Goal: Task Accomplishment & Management: Complete application form

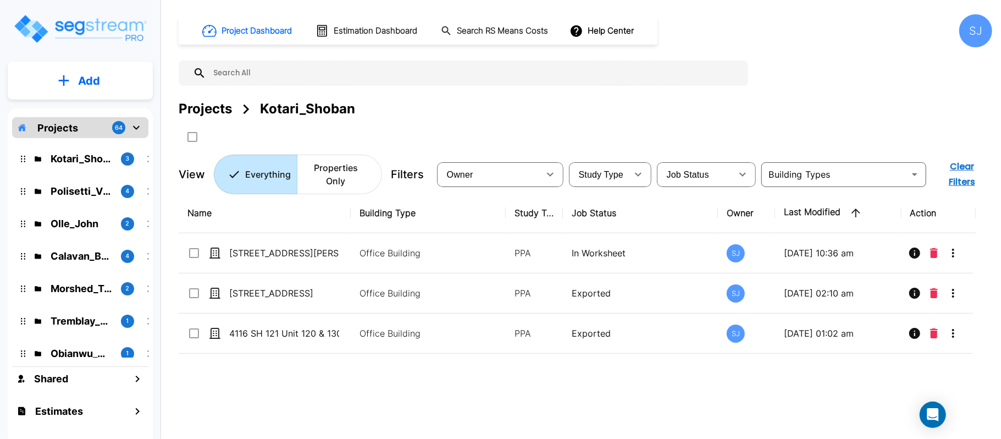
click at [113, 77] on button "Add" at bounding box center [80, 81] width 145 height 32
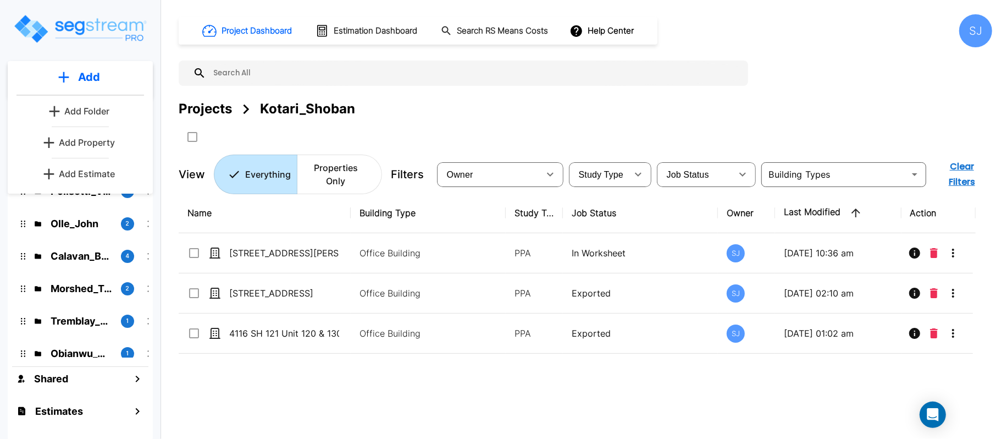
click at [97, 141] on p "Add Property" at bounding box center [87, 142] width 56 height 13
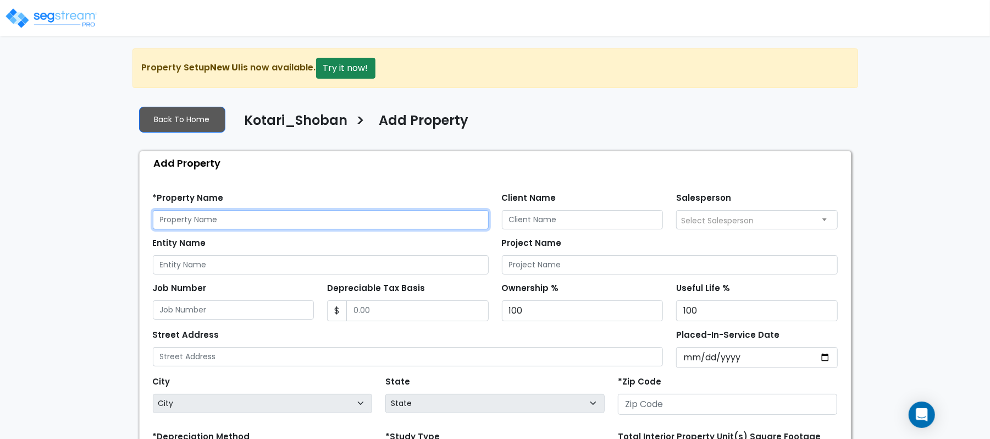
click at [385, 212] on input "text" at bounding box center [321, 219] width 336 height 19
paste input "14111 King Rd Ste 400-403"
type input "14111 King Rd Ste 400-403"
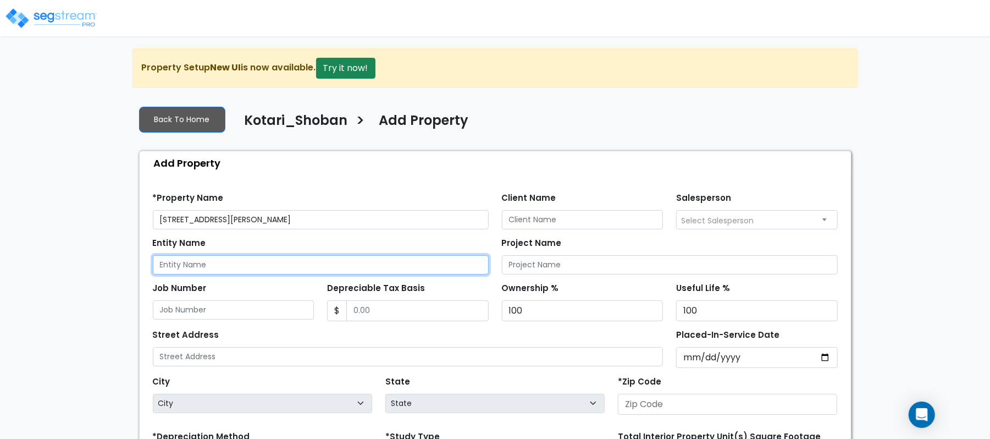
click at [315, 260] on input "Entity Name" at bounding box center [321, 264] width 336 height 19
paste input "14111 King Rd Ste 400-403"
type input "14111 King Rd Ste 400-403"
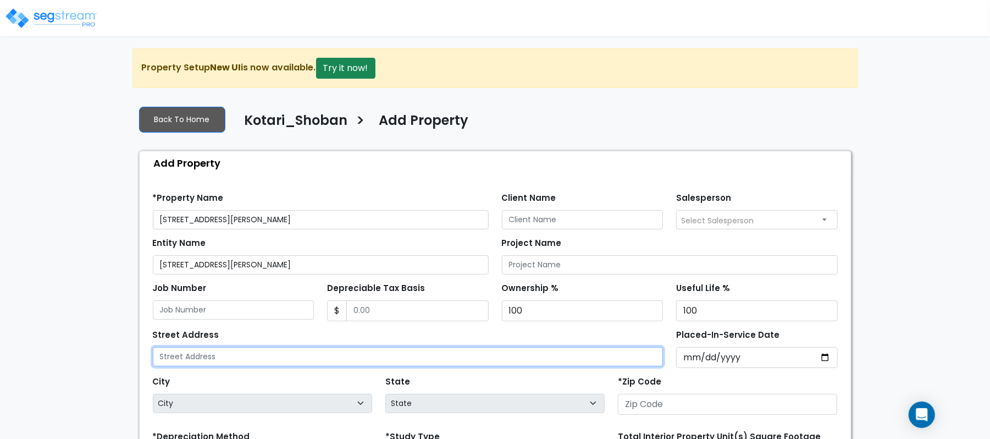
click at [278, 356] on input "text" at bounding box center [408, 356] width 511 height 19
paste input "14111 King Rd Ste 400-403"
type input "14111 King Rd Ste 400-403"
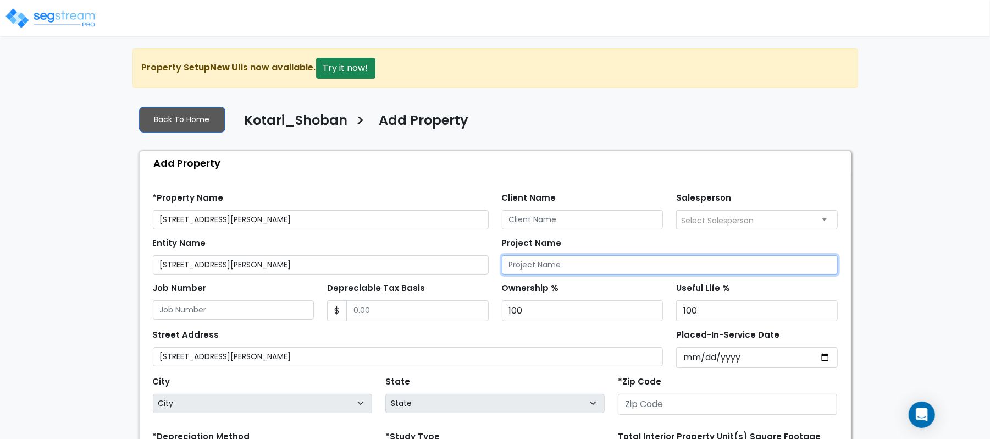
click at [561, 267] on input "Project Name" at bounding box center [670, 264] width 336 height 19
paste input "14111 King Rd Ste 400-403"
type input "14111 King Rd Ste 400-403"
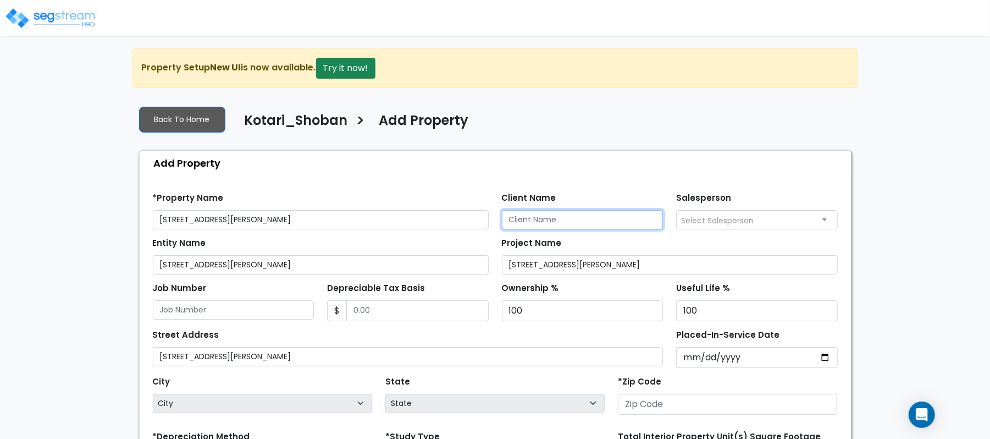
click at [535, 219] on input "Client Name" at bounding box center [583, 219] width 162 height 19
paste input "Kotari_Shoban"
type input "Kotari_Shoban"
click at [374, 300] on div "Depreciable Tax Basis $" at bounding box center [408, 300] width 162 height 41
click at [374, 312] on div "Depreciable Tax Basis $" at bounding box center [408, 300] width 162 height 41
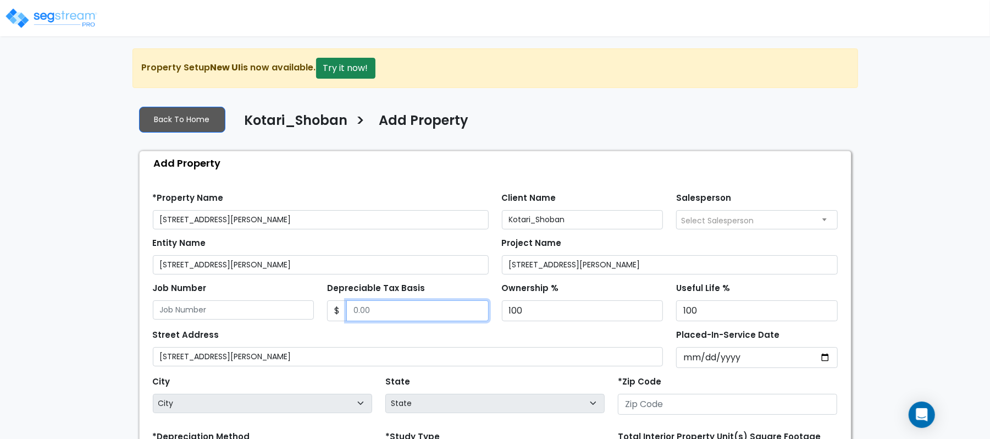
click at [372, 312] on input "Depreciable Tax Basis" at bounding box center [417, 310] width 142 height 21
type input "1,334,575"
click at [411, 344] on div "Street Address 14111 King Rd Ste 400-403" at bounding box center [408, 347] width 511 height 40
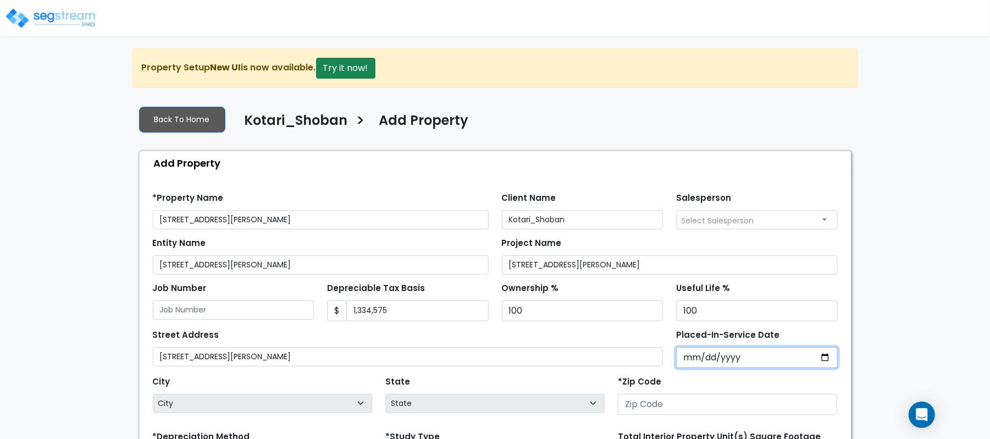
click at [687, 360] on input "Placed-In-Service Date" at bounding box center [757, 357] width 162 height 21
type input "2021-12-31"
select select "2021"
click at [617, 339] on div "Street Address 14111 King Rd Ste 400-403" at bounding box center [408, 347] width 511 height 40
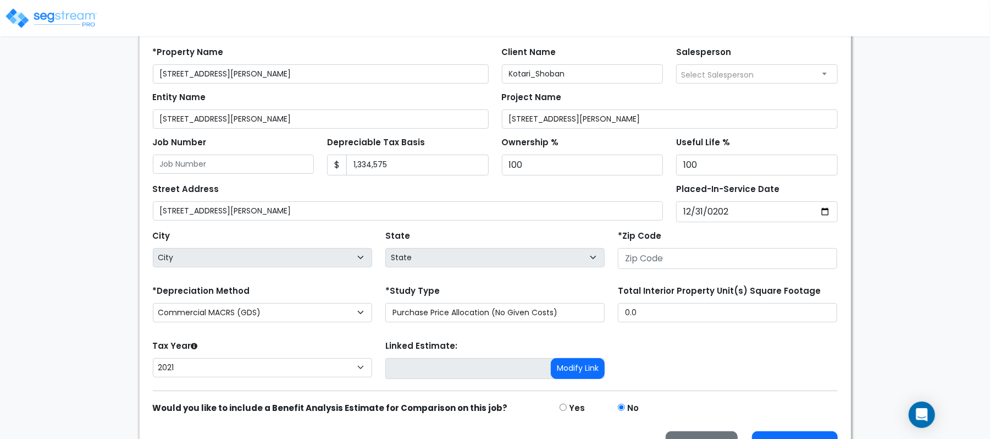
scroll to position [146, 0]
click at [335, 313] on select "Commercial MACRS (GDS) Commercial Residential MACRS (GDS) Commercial MACRS (GDS…" at bounding box center [262, 311] width 219 height 19
click at [263, 317] on select "Commercial MACRS (GDS) Commercial Residential MACRS (GDS) Commercial MACRS (GDS…" at bounding box center [262, 311] width 219 height 19
click at [357, 318] on select "Commercial MACRS (GDS) Commercial Residential MACRS (GDS) Commercial MACRS (GDS…" at bounding box center [262, 311] width 219 height 19
select select "CM(Q-FSSO_16"
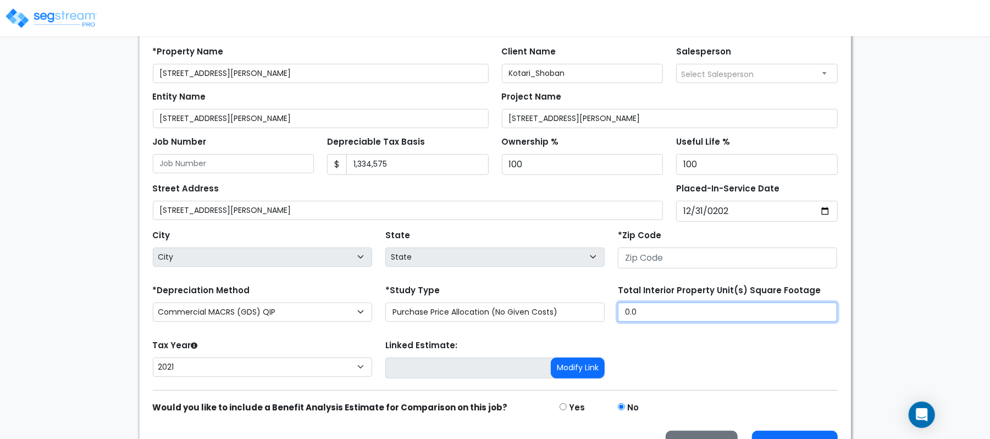
drag, startPoint x: 671, startPoint y: 320, endPoint x: 578, endPoint y: 304, distance: 94.3
click at [578, 304] on div "*Depreciation Method Commercial MACRS (GDS) Commercial Residential MACRS (GDS) …" at bounding box center [495, 304] width 698 height 44
type input "4,948"
click at [350, 290] on div "*Depreciation Method Commercial MACRS (GDS) Commercial Residential MACRS (GDS) …" at bounding box center [262, 304] width 233 height 44
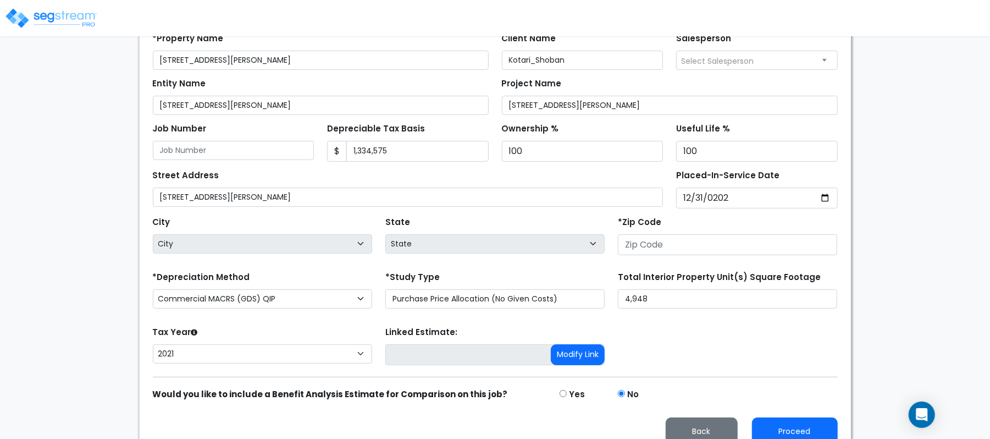
scroll to position [179, 0]
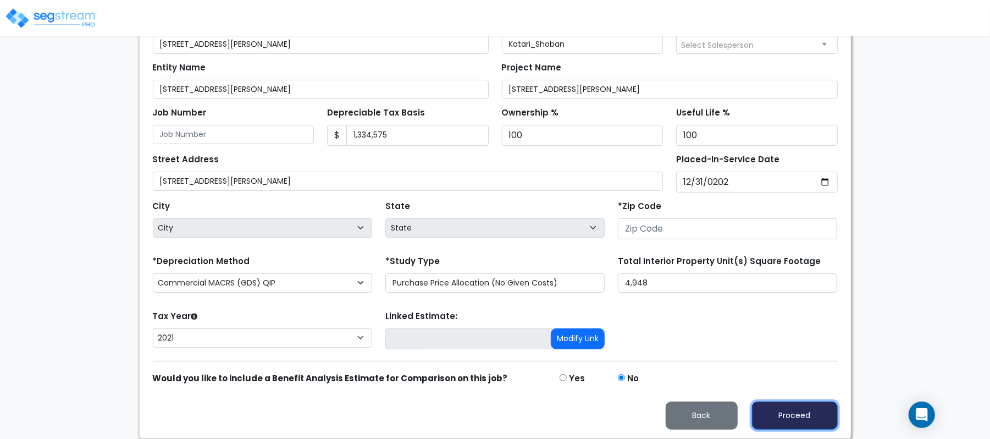
click at [789, 409] on button "Proceed" at bounding box center [795, 415] width 86 height 28
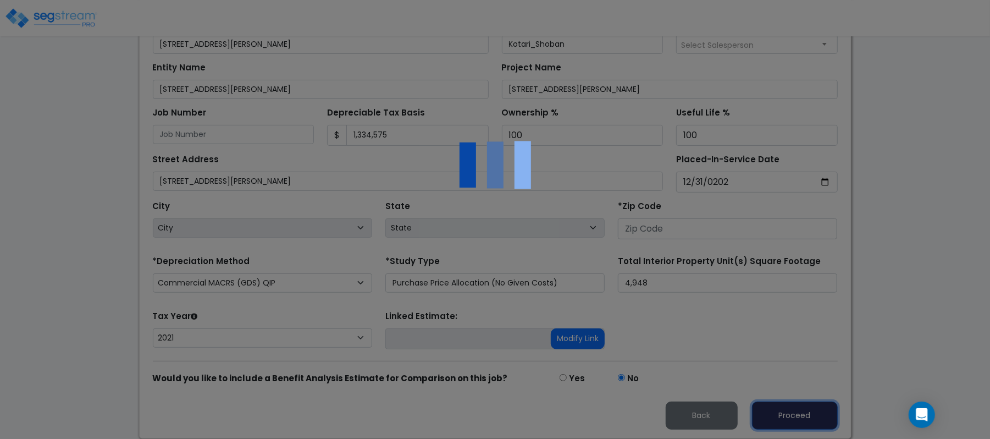
scroll to position [216, 0]
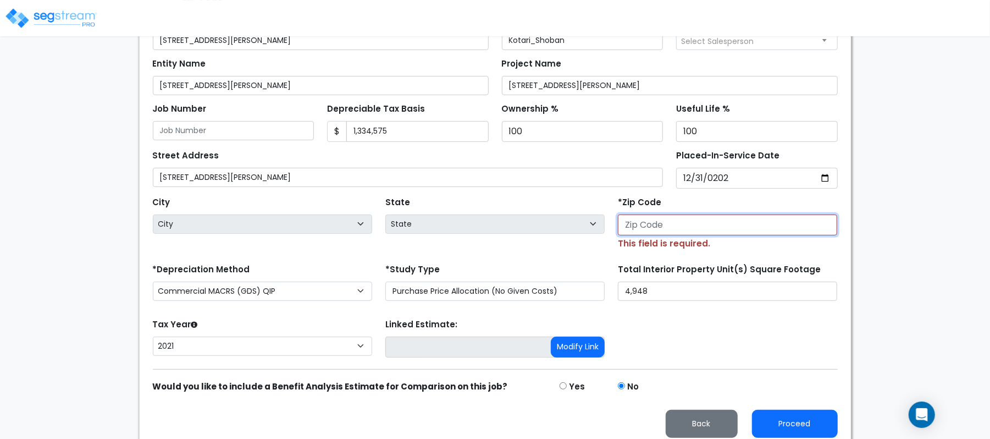
click at [675, 223] on input "number" at bounding box center [727, 224] width 219 height 21
paste input "75034"
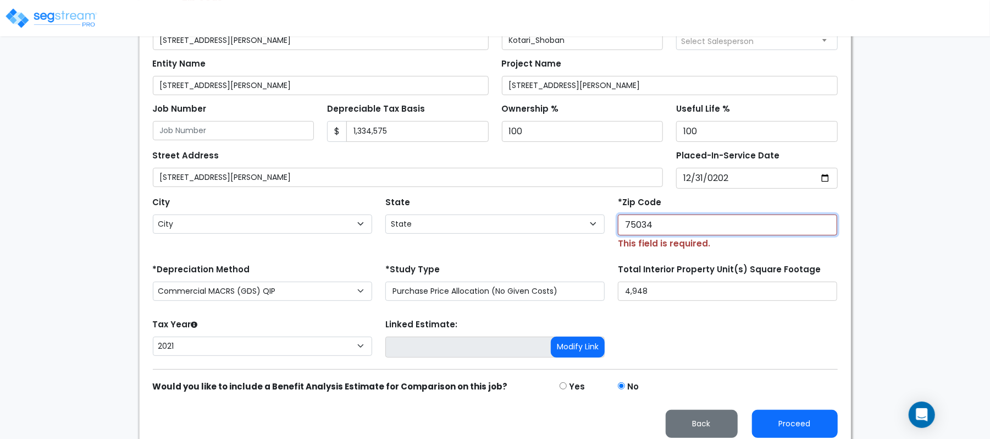
type input "75034"
click at [686, 346] on div "Tax Year Please Enter The Placed In Service Date First. 2026 2025 2024 2023 202…" at bounding box center [495, 338] width 698 height 44
select select "TX"
click at [786, 418] on button "Proceed" at bounding box center [795, 424] width 86 height 28
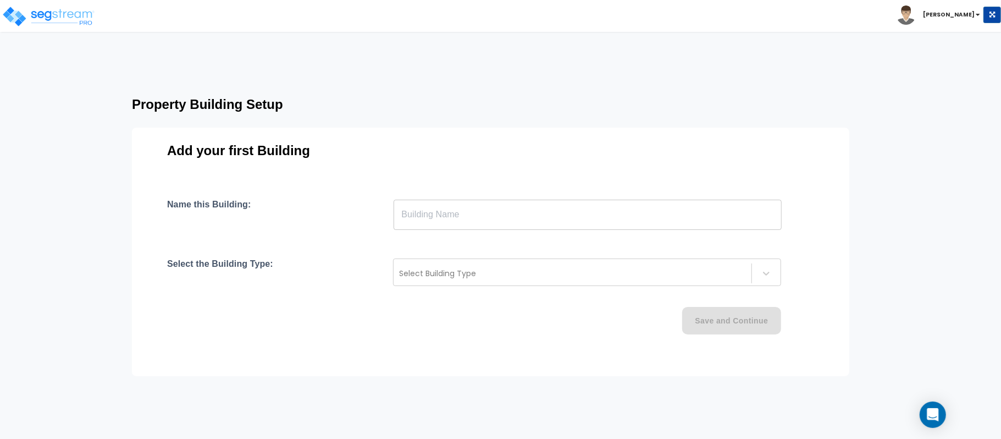
click at [472, 209] on input "text" at bounding box center [588, 214] width 388 height 31
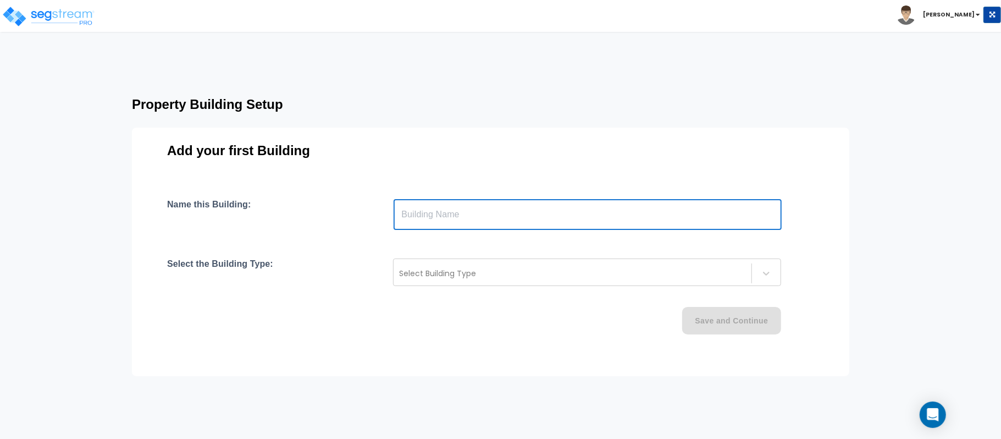
type input "Building"
click at [469, 274] on div at bounding box center [572, 273] width 347 height 13
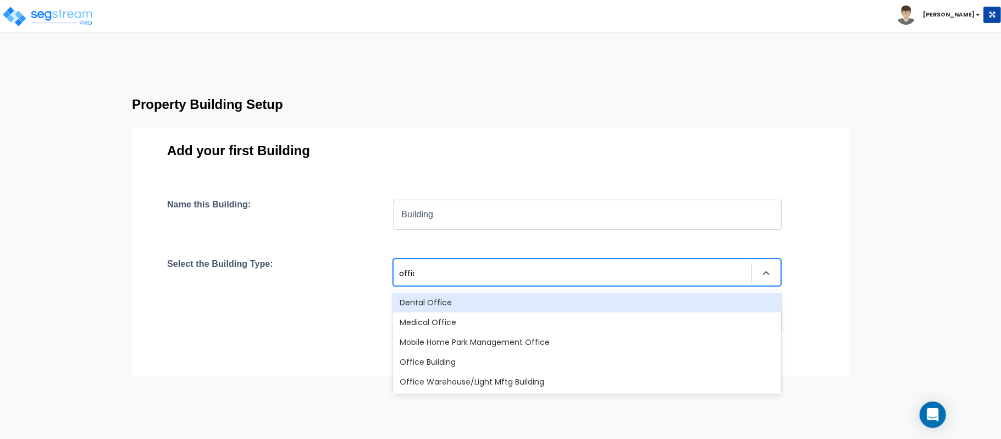
type input "office"
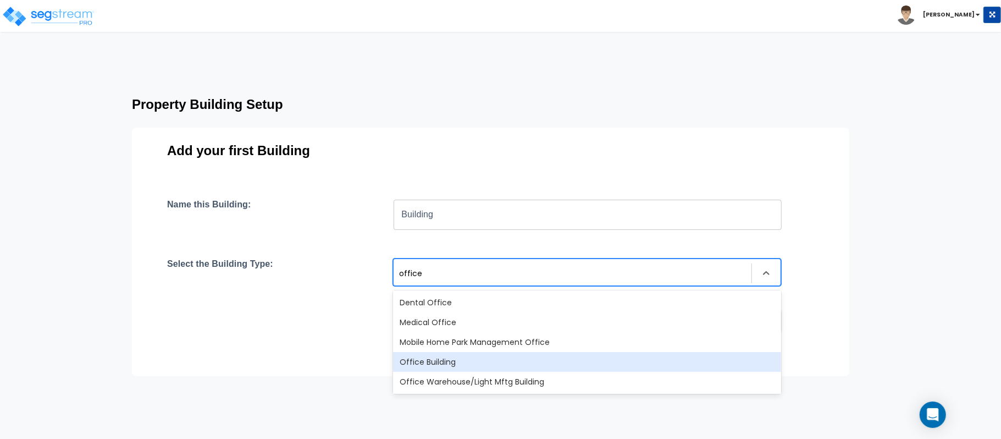
click at [469, 368] on div "Office Building" at bounding box center [587, 362] width 388 height 20
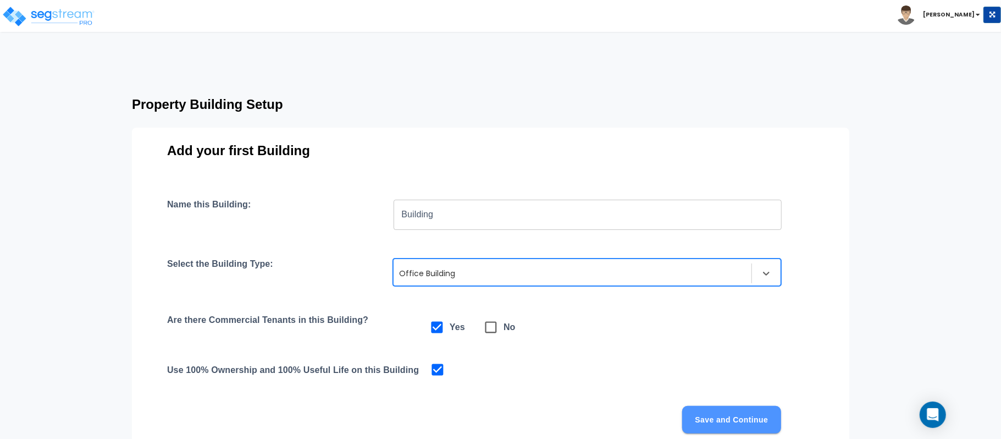
click at [716, 418] on button "Save and Continue" at bounding box center [731, 419] width 99 height 27
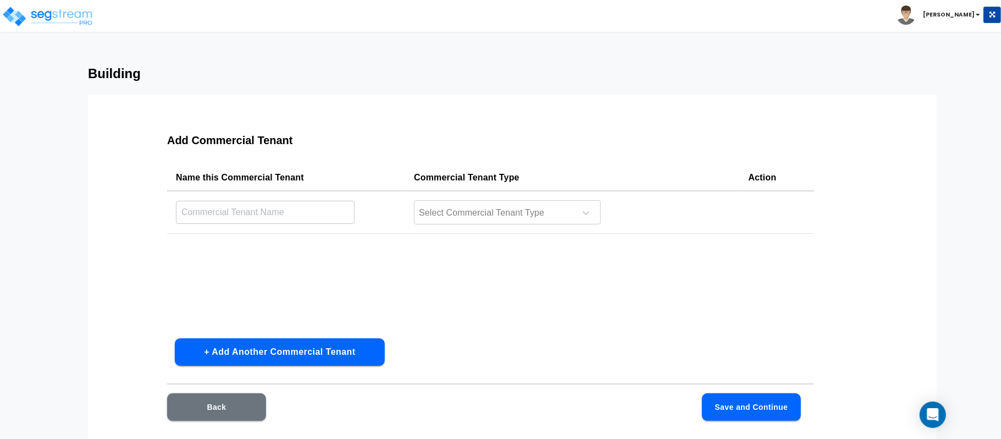
click at [346, 211] on input "text" at bounding box center [265, 212] width 179 height 24
click at [301, 205] on input "text" at bounding box center [265, 212] width 179 height 24
type input "Unit 400-403"
click at [510, 203] on div "Select Commercial Tenant Type" at bounding box center [507, 212] width 187 height 24
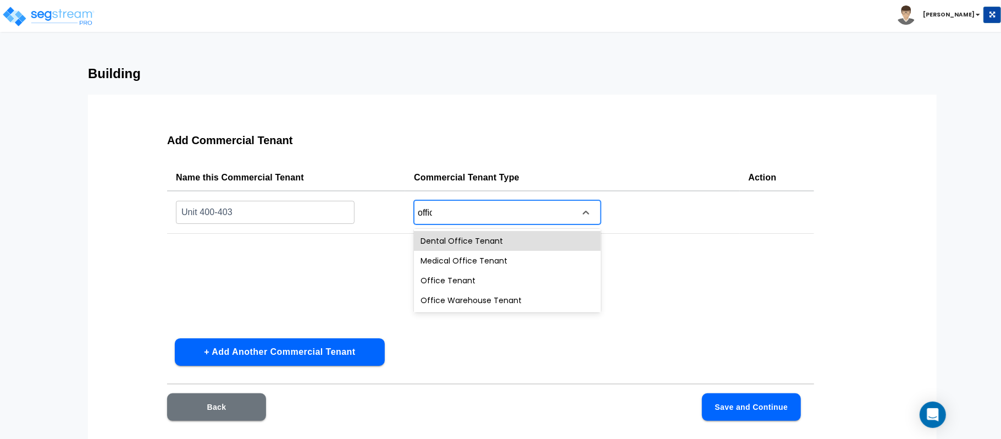
type input "office"
click at [480, 284] on div "Office Tenant" at bounding box center [507, 280] width 187 height 20
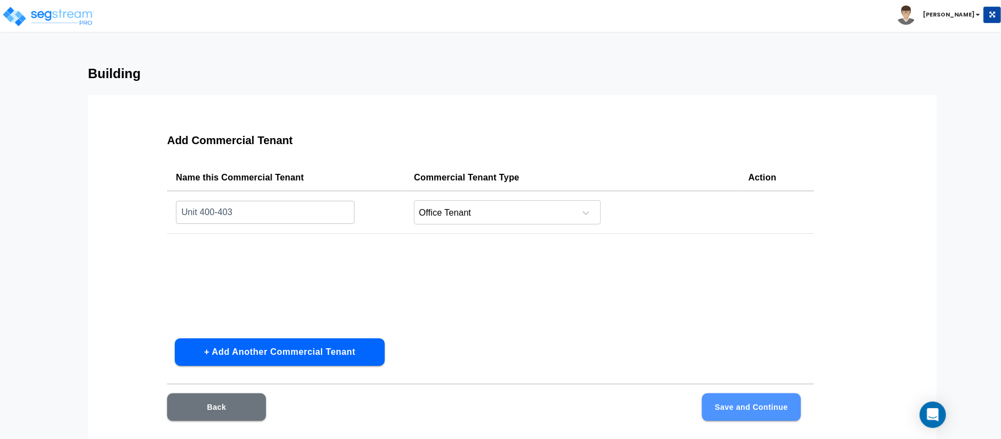
click at [755, 411] on button "Save and Continue" at bounding box center [751, 406] width 99 height 27
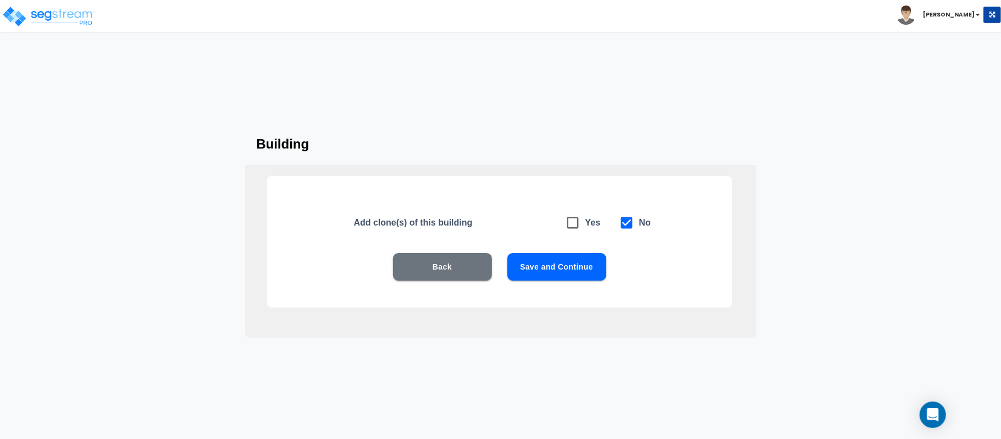
click at [579, 269] on button "Save and Continue" at bounding box center [556, 266] width 99 height 27
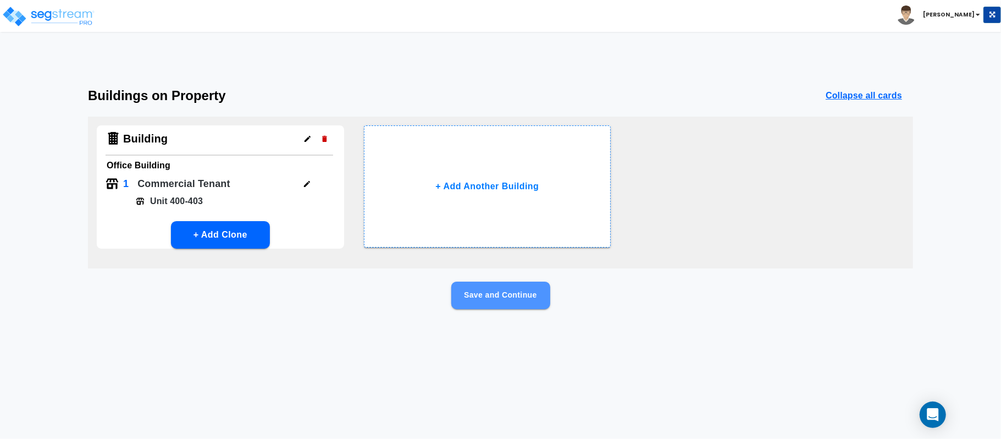
click at [534, 295] on button "Save and Continue" at bounding box center [500, 294] width 99 height 27
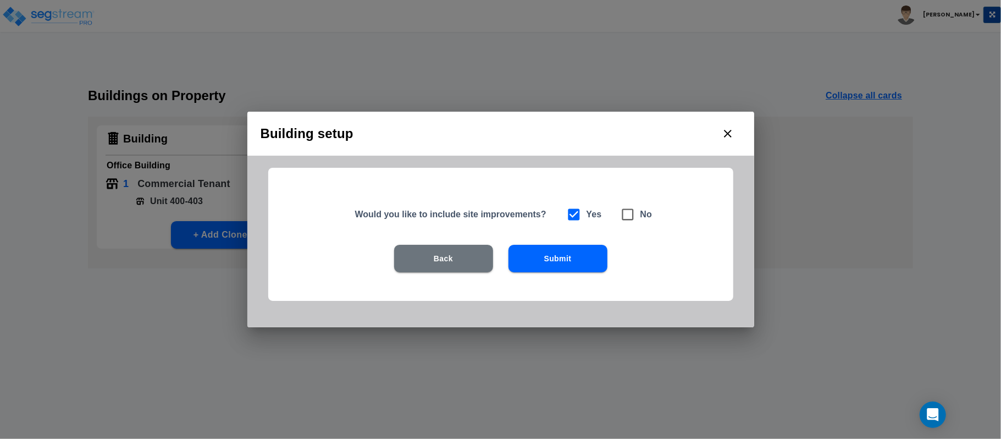
click at [628, 219] on icon at bounding box center [628, 215] width 12 height 12
checkbox input "false"
checkbox input "true"
click at [576, 266] on button "Submit" at bounding box center [558, 258] width 99 height 27
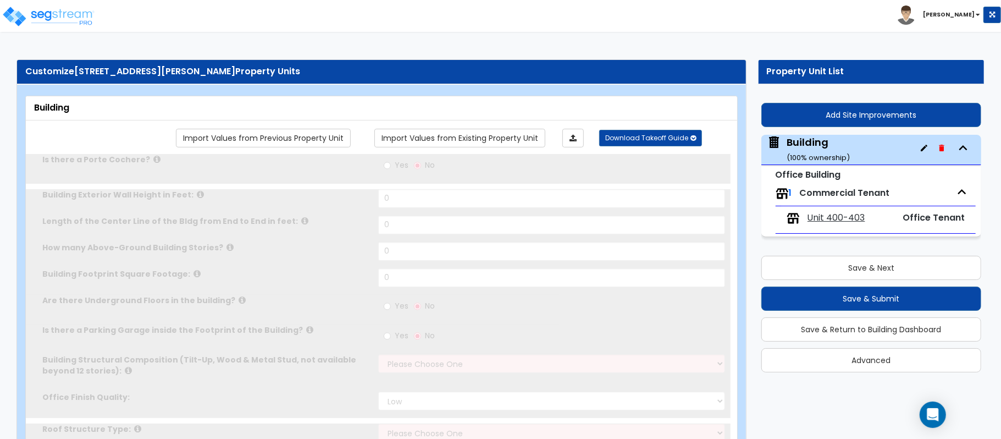
type input "1"
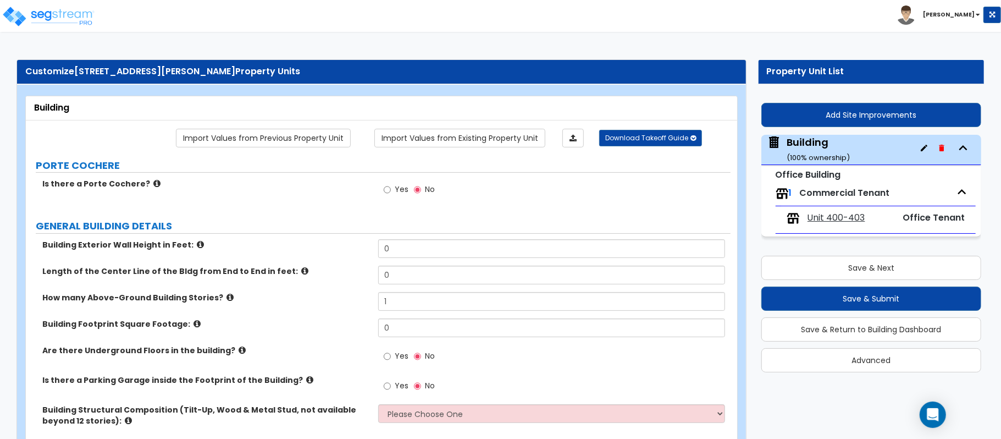
click at [197, 248] on icon at bounding box center [200, 244] width 7 height 8
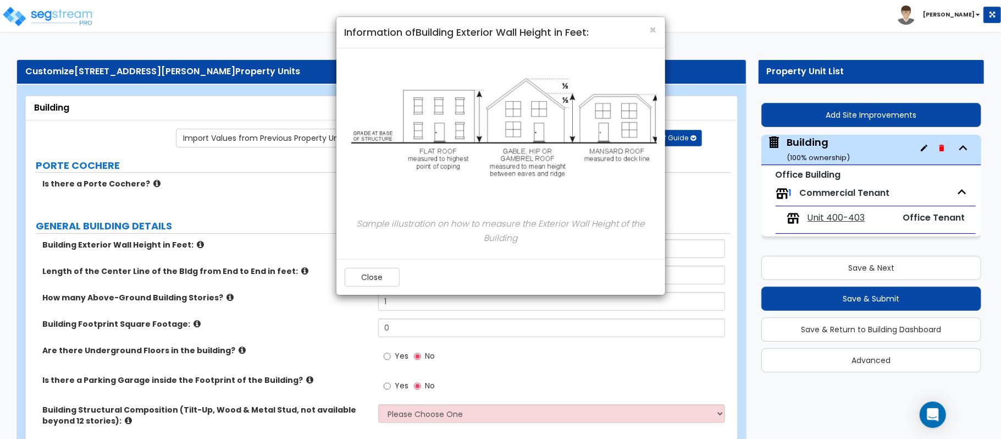
click at [645, 32] on h4 "Information of Building Exterior Wall Height in Feet:" at bounding box center [501, 32] width 312 height 14
click at [652, 29] on span "×" at bounding box center [653, 30] width 7 height 16
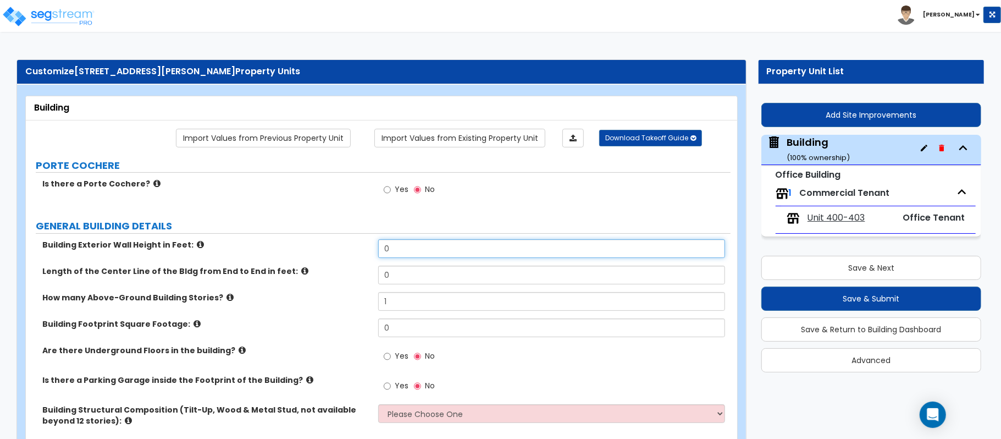
drag, startPoint x: 402, startPoint y: 255, endPoint x: 360, endPoint y: 253, distance: 42.9
click at [360, 253] on div "Building Exterior Wall Height in Feet: 0" at bounding box center [378, 252] width 705 height 26
type input "12"
type input "150"
type input "4,948"
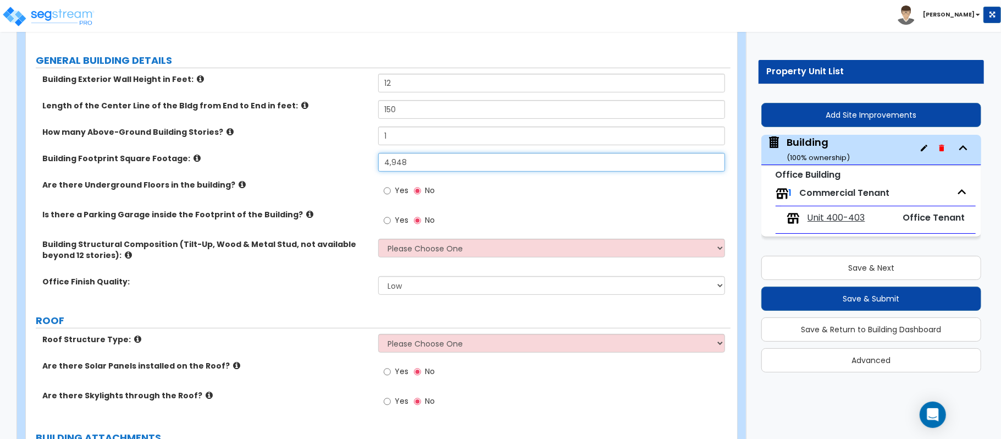
scroll to position [220, 0]
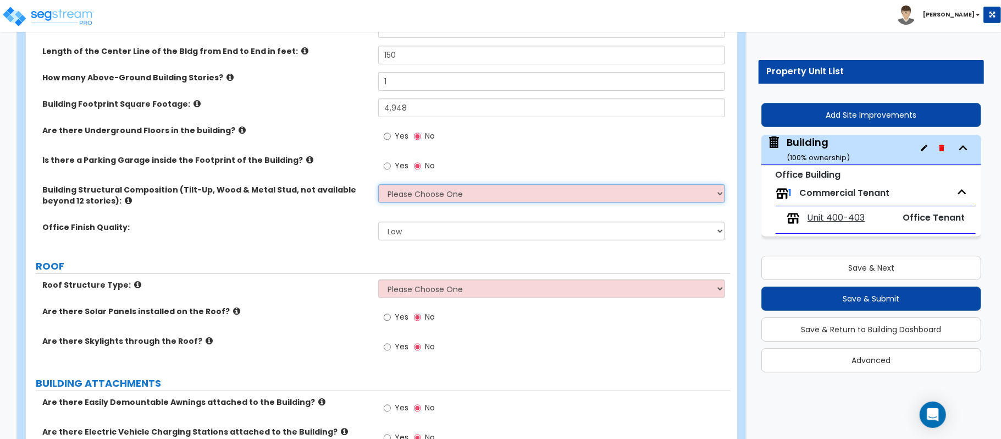
click at [488, 194] on select "Please Choose One Tilt-up Wall Construction Reinforced Concrete Structural Stee…" at bounding box center [551, 193] width 347 height 19
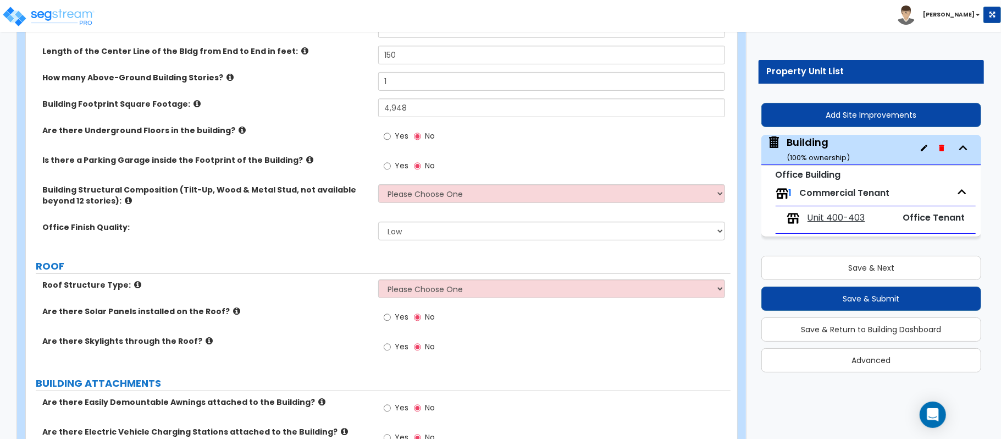
click at [552, 154] on div "Yes No" at bounding box center [554, 140] width 352 height 30
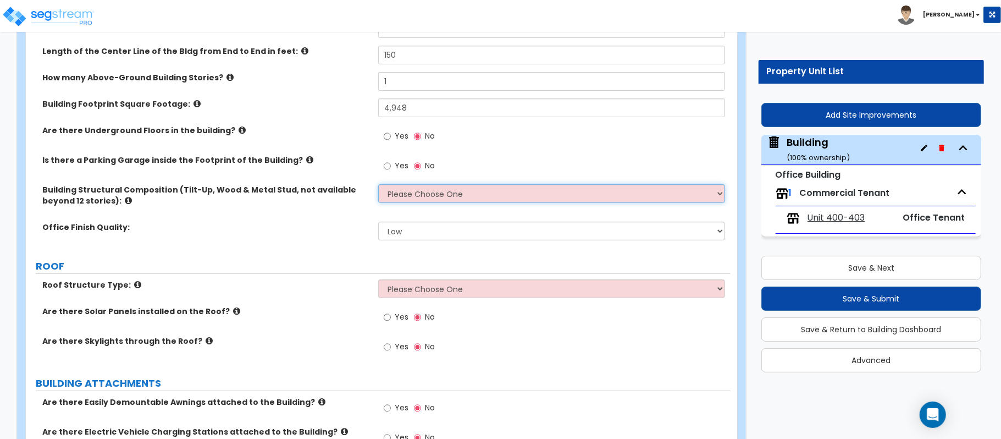
click at [578, 199] on select "Please Choose One Tilt-up Wall Construction Reinforced Concrete Structural Stee…" at bounding box center [551, 193] width 347 height 19
select select "7"
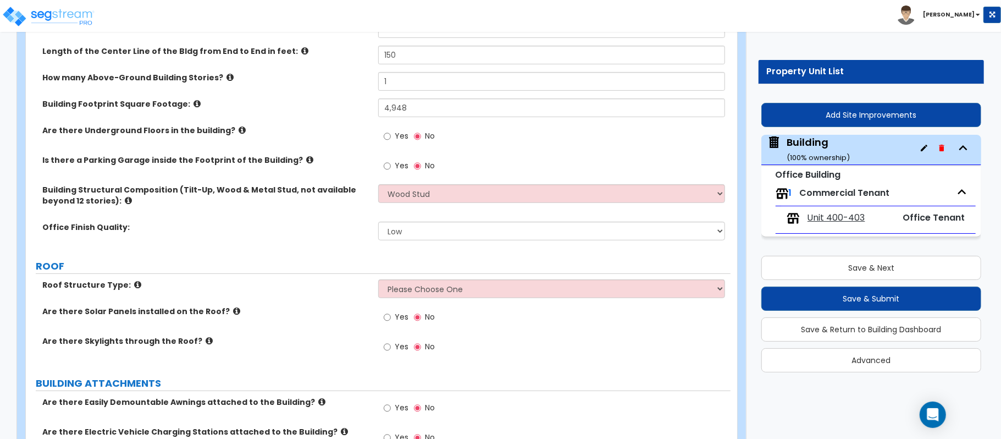
drag, startPoint x: 588, startPoint y: 162, endPoint x: 541, endPoint y: 196, distance: 58.3
click at [588, 162] on div "Yes No" at bounding box center [554, 169] width 352 height 30
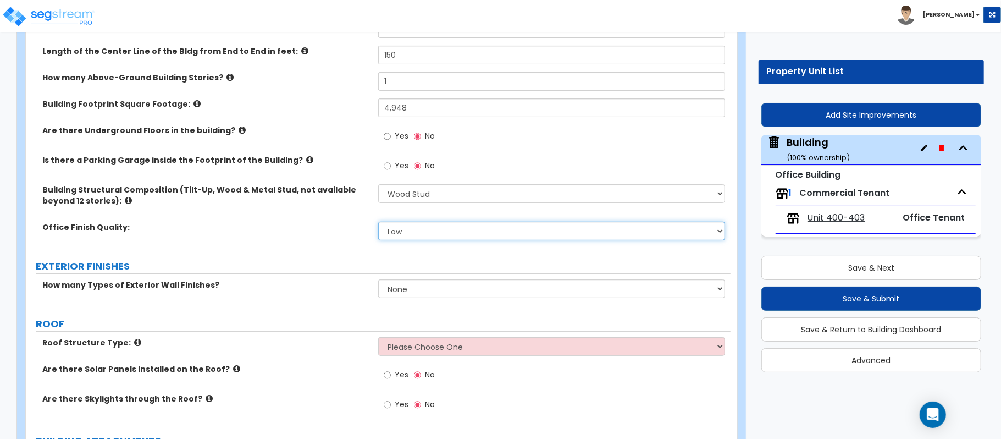
drag, startPoint x: 452, startPoint y: 233, endPoint x: 412, endPoint y: 240, distance: 40.8
click at [452, 233] on select "Low Average High" at bounding box center [551, 231] width 347 height 19
select select "1"
click at [339, 242] on div "Office Finish Quality: Low Average High" at bounding box center [378, 235] width 705 height 26
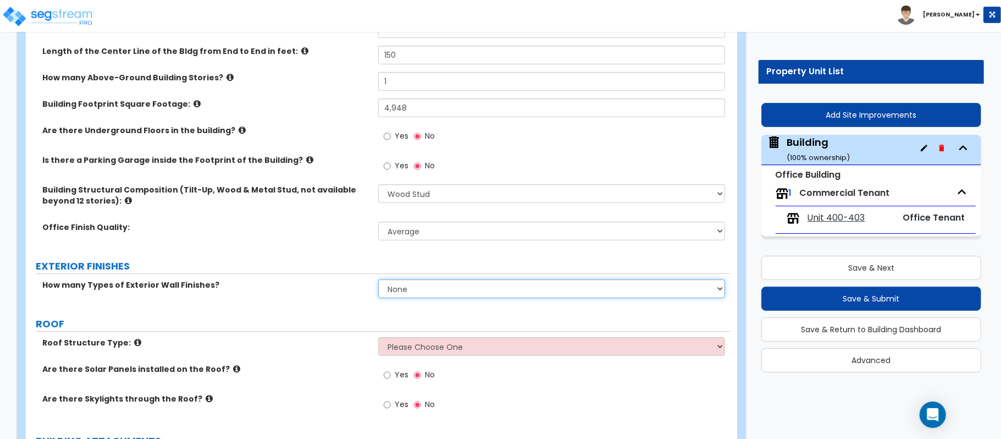
click at [399, 291] on select "None 1 2 3" at bounding box center [551, 288] width 347 height 19
select select "2"
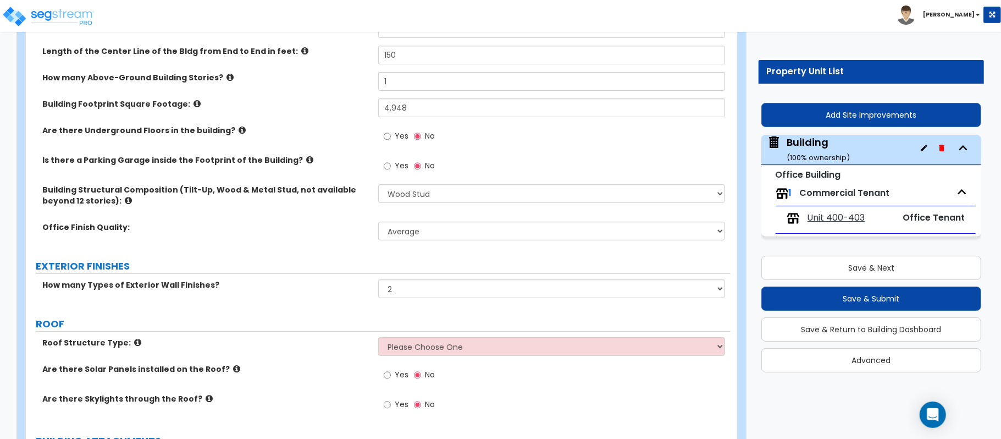
click at [333, 302] on div "How many Types of Exterior Wall Finishes? None 1 2 3" at bounding box center [378, 292] width 705 height 26
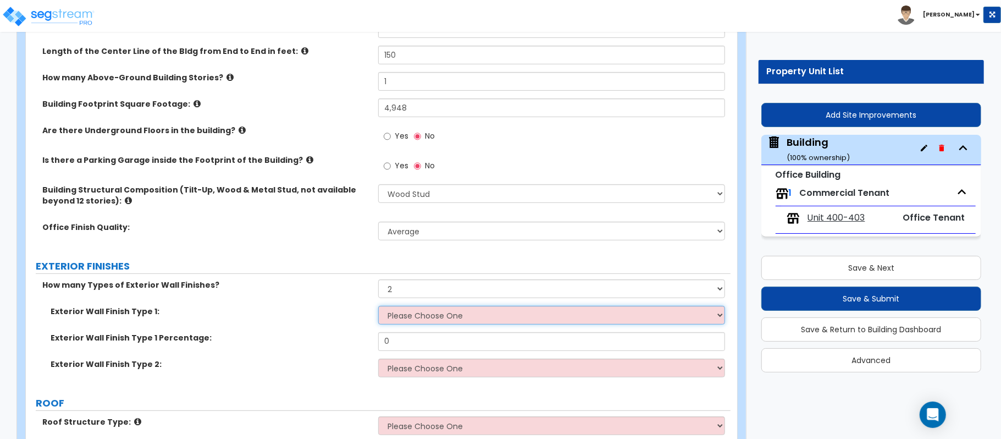
click at [415, 313] on select "Please Choose One No Finish/Shared Wall No Wall Brick Veneer Stone Veneer Wood …" at bounding box center [551, 315] width 347 height 19
select select "2"
click at [378, 307] on select "Please Choose One No Finish/Shared Wall No Wall Brick Veneer Stone Veneer Wood …" at bounding box center [551, 315] width 347 height 19
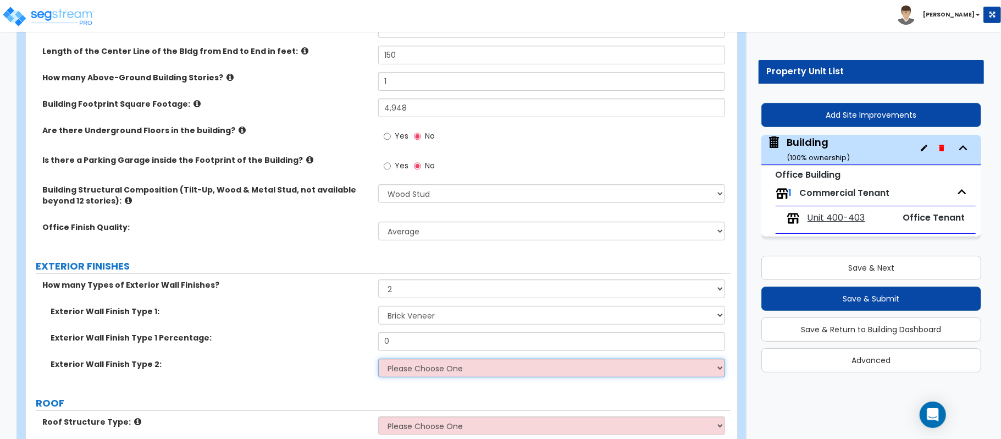
drag, startPoint x: 412, startPoint y: 365, endPoint x: 404, endPoint y: 363, distance: 8.9
click at [412, 365] on select "Please Choose One No Finish/Shared Wall No Wall Brick Veneer Stone Veneer Wood …" at bounding box center [551, 367] width 347 height 19
select select "3"
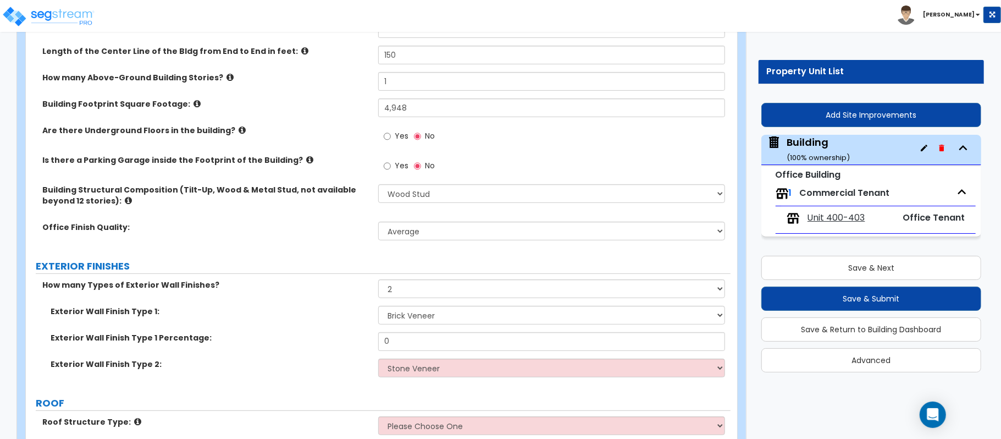
drag, startPoint x: 305, startPoint y: 346, endPoint x: 398, endPoint y: 338, distance: 93.8
click at [305, 346] on div "Exterior Wall Finish Type 1 Percentage: 0" at bounding box center [378, 345] width 705 height 26
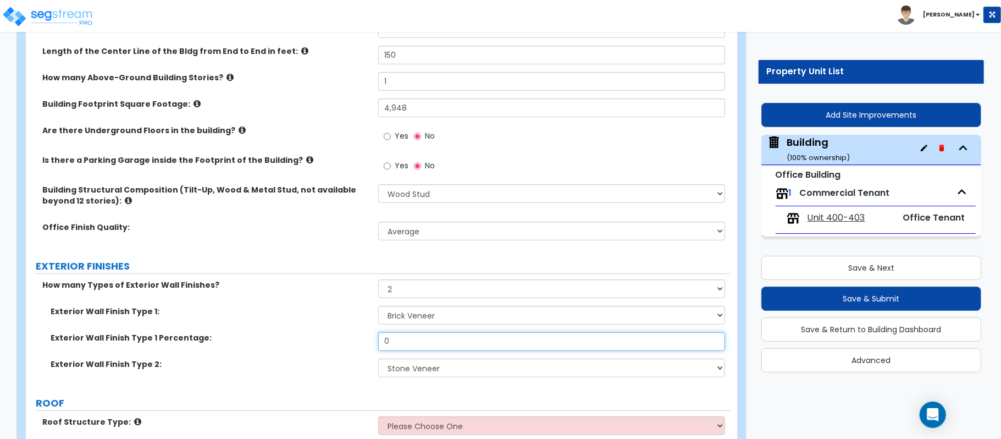
drag, startPoint x: 404, startPoint y: 340, endPoint x: 298, endPoint y: 329, distance: 106.1
click at [298, 329] on div "Exterior Wall Finish Type 1: Please Choose One No Finish/Shared Wall No Wall Br…" at bounding box center [378, 345] width 688 height 79
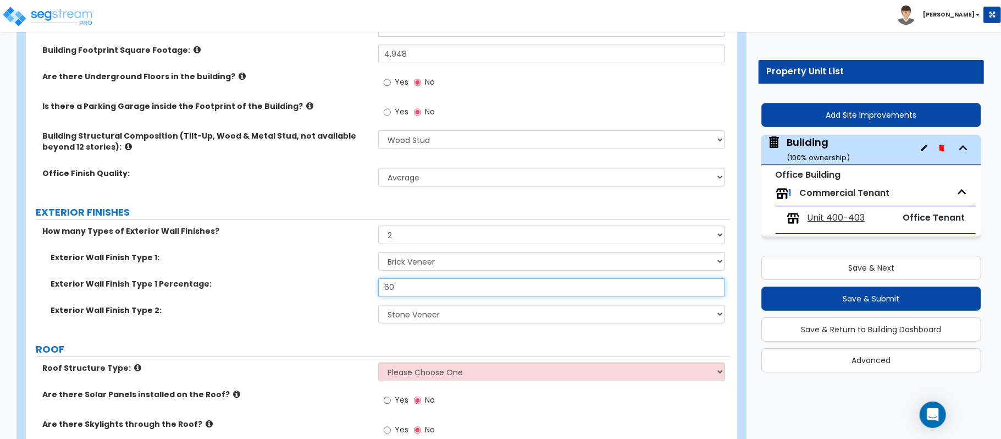
scroll to position [440, 0]
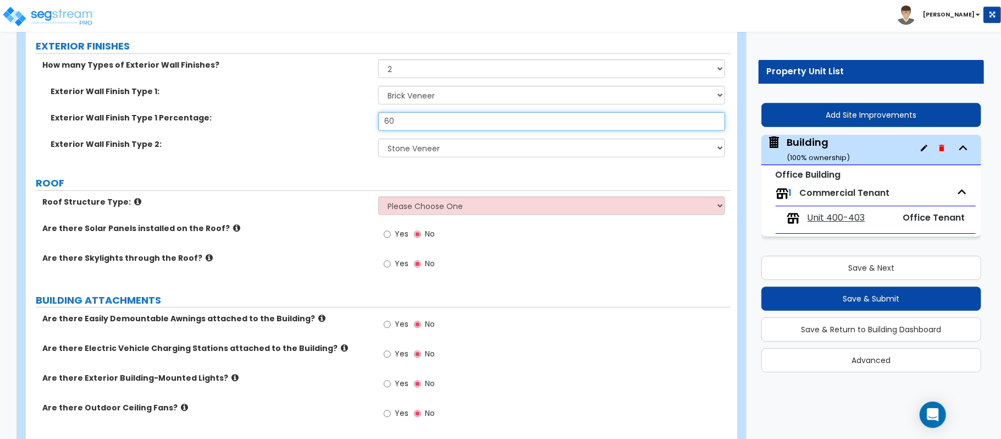
type input "60"
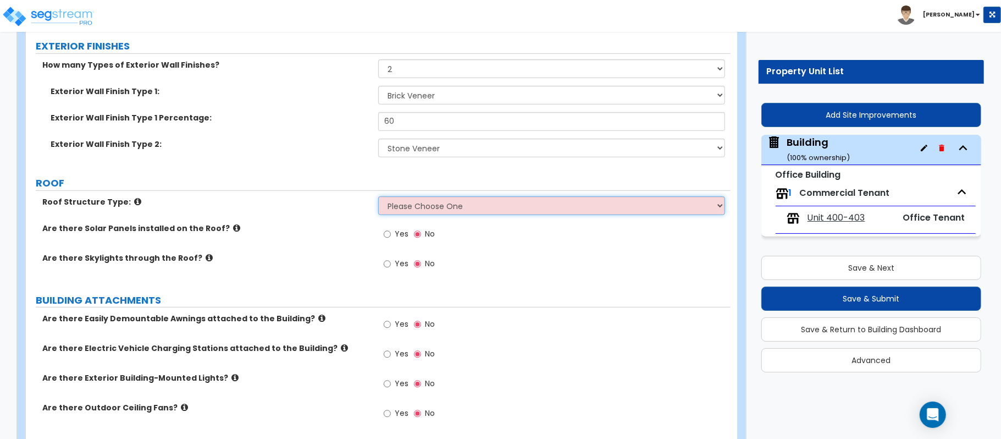
click at [524, 209] on select "Please Choose One Gable Roof Flat Roof Hybrid Gable & Flat Roof" at bounding box center [551, 205] width 347 height 19
select select "2"
click at [378, 197] on select "Please Choose One Gable Roof Flat Roof Hybrid Gable & Flat Roof" at bounding box center [551, 205] width 347 height 19
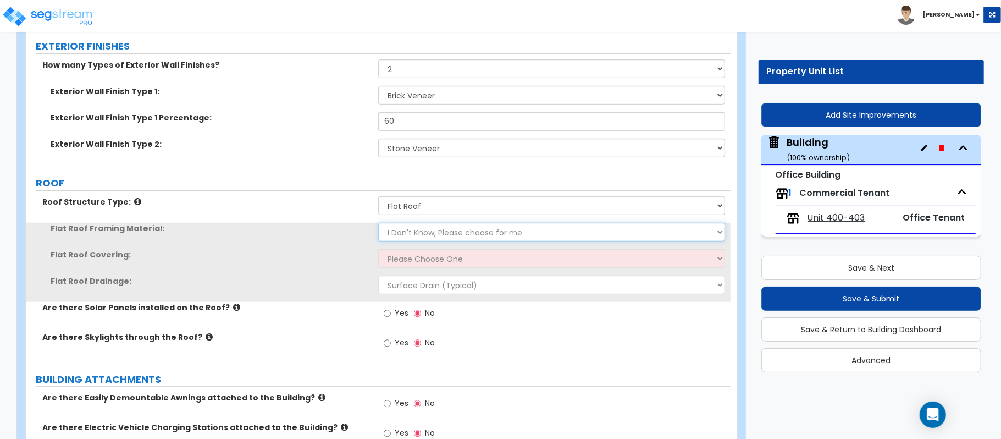
click at [443, 233] on select "I Don't Know, Please choose for me Metal Wood" at bounding box center [551, 232] width 347 height 19
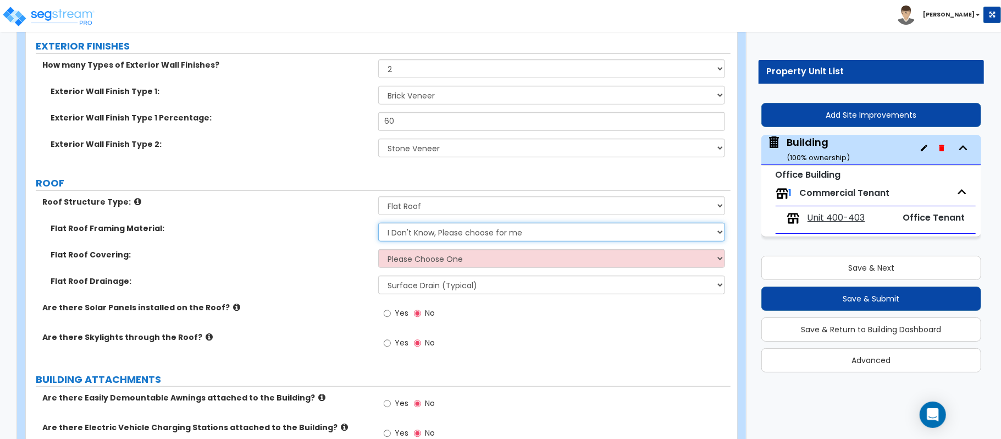
select select "1"
click at [378, 224] on select "I Don't Know, Please choose for me Metal Wood" at bounding box center [551, 232] width 347 height 19
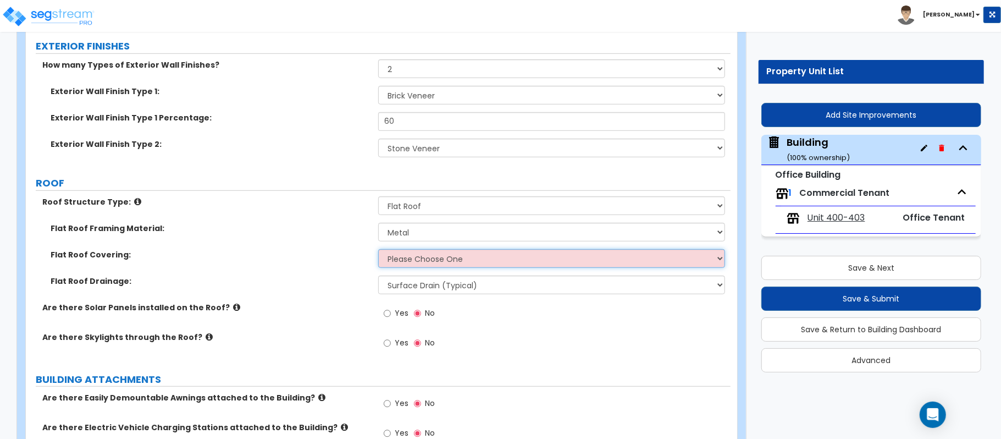
click at [424, 262] on select "Please Choose One Rolled Asphalt PVC Membrane Plastic (EPDM) Membrane Asphalt F…" at bounding box center [551, 258] width 347 height 19
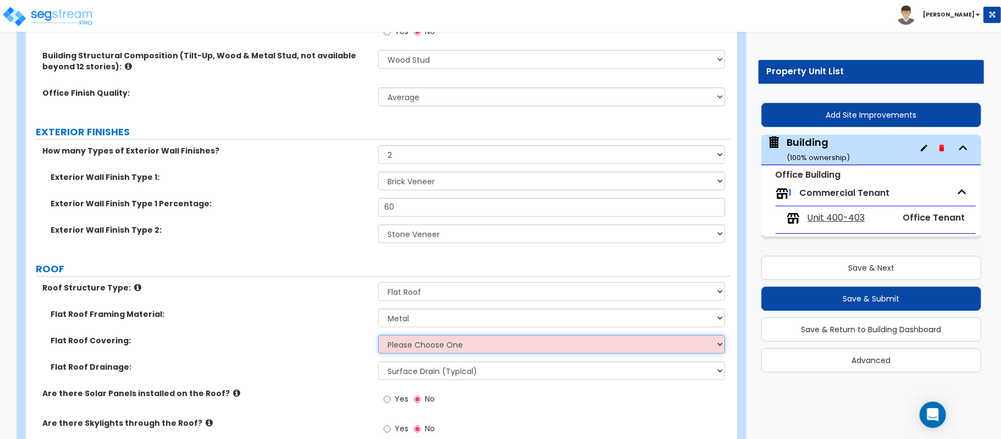
scroll to position [293, 0]
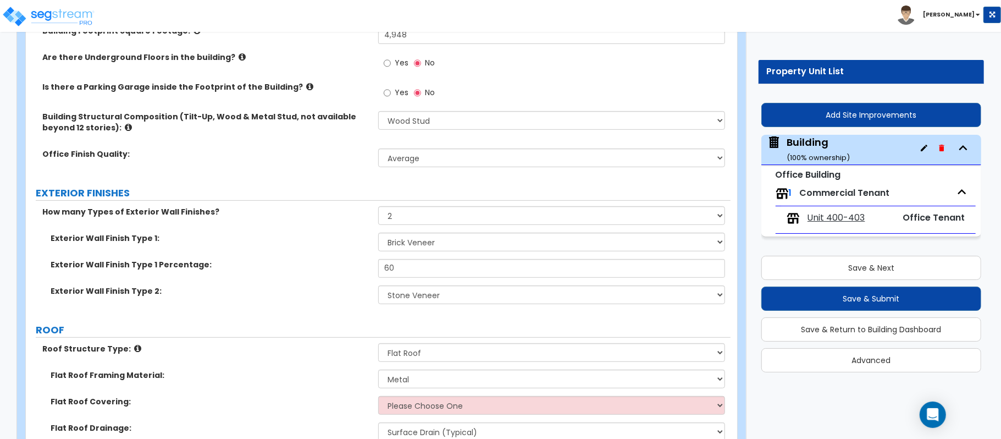
click at [125, 128] on icon at bounding box center [128, 127] width 7 height 8
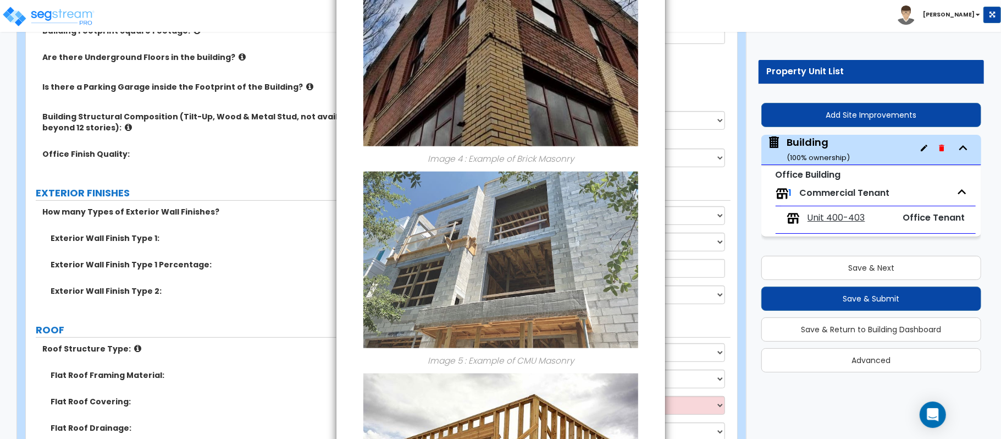
scroll to position [733, 0]
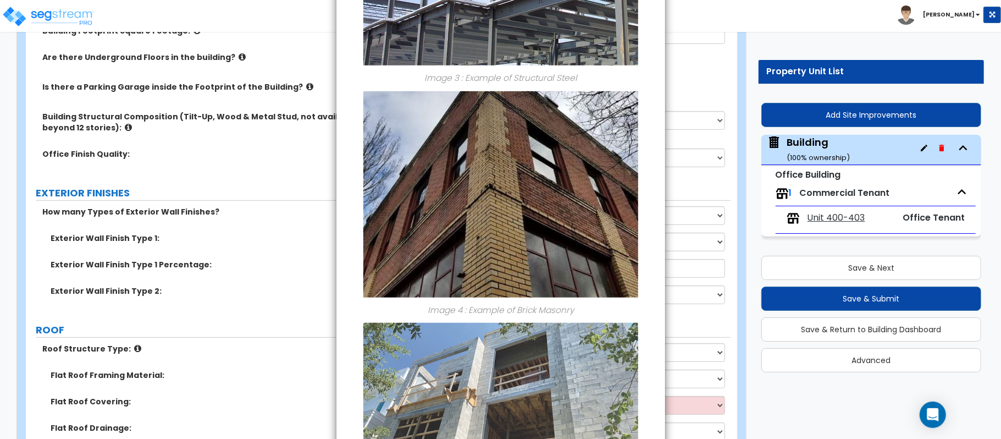
click at [700, 87] on div "× Information of Building Structural Composition (Tilt-Up, Wood & Metal Stud, n…" at bounding box center [500, 219] width 1001 height 439
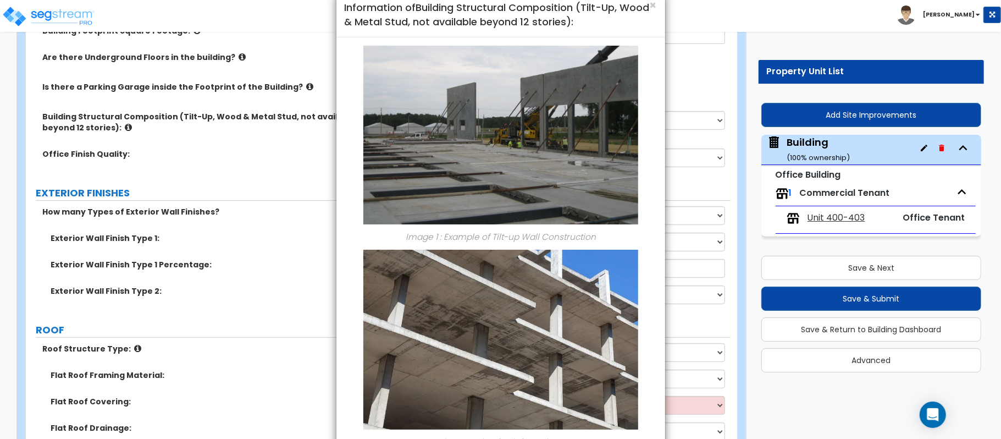
scroll to position [0, 0]
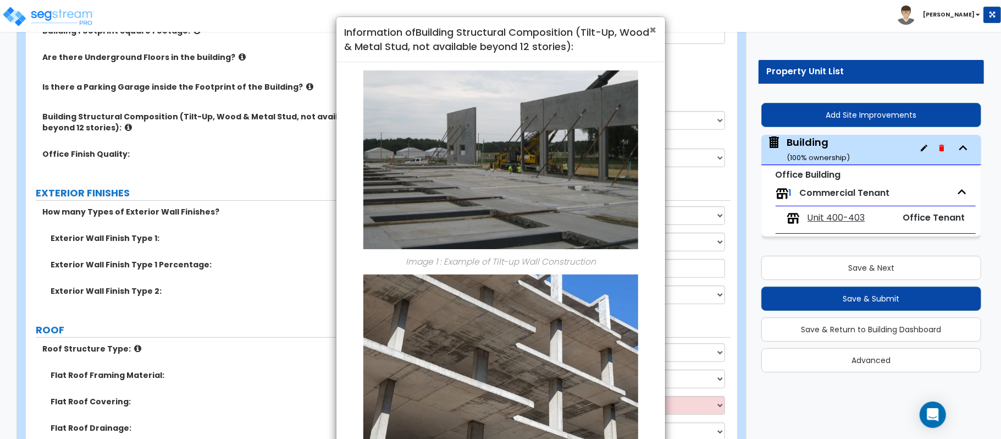
click at [655, 35] on span "×" at bounding box center [653, 30] width 7 height 16
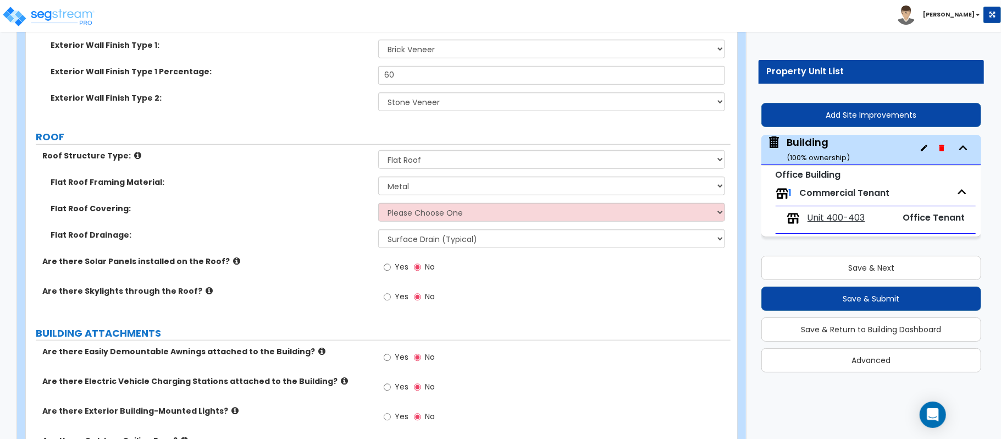
scroll to position [513, 0]
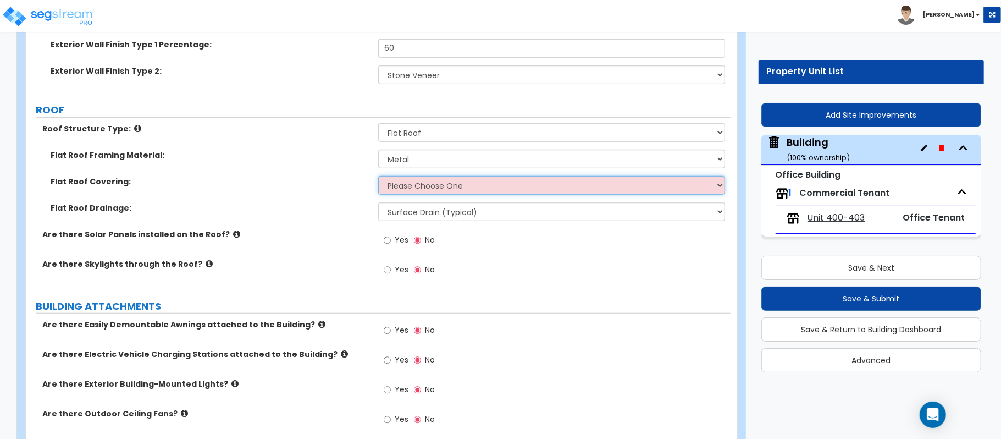
click at [486, 187] on select "Please Choose One Rolled Asphalt PVC Membrane Plastic (EPDM) Membrane Asphalt F…" at bounding box center [551, 185] width 347 height 19
select select "2"
click at [378, 177] on select "Please Choose One Rolled Asphalt PVC Membrane Plastic (EPDM) Membrane Asphalt F…" at bounding box center [551, 185] width 347 height 19
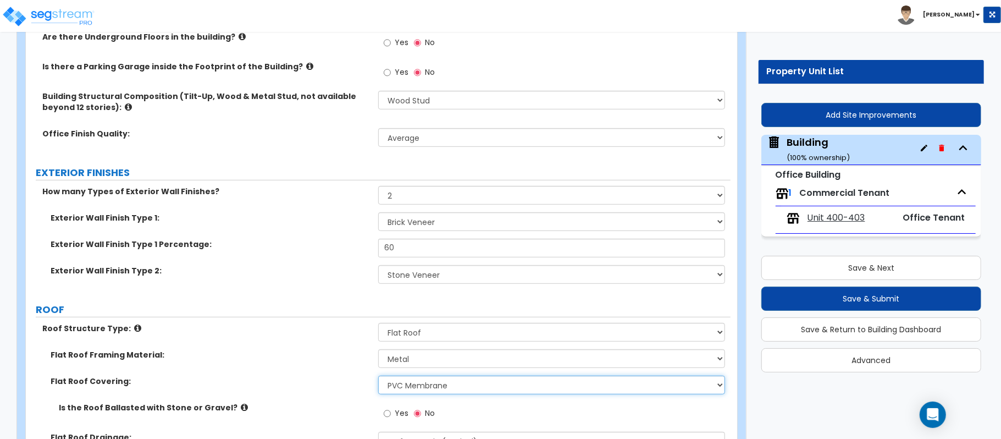
scroll to position [293, 0]
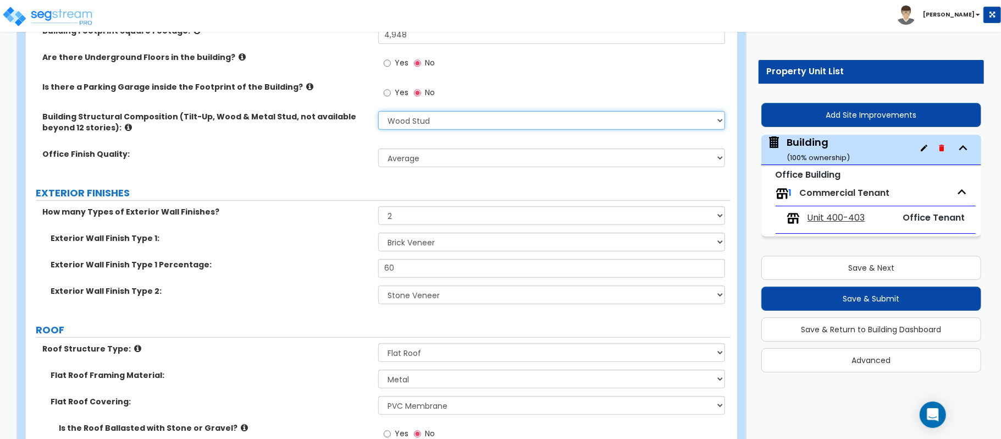
drag, startPoint x: 478, startPoint y: 119, endPoint x: 456, endPoint y: 130, distance: 24.4
click at [478, 119] on select "Please Choose One Tilt-up Wall Construction Reinforced Concrete Structural Stee…" at bounding box center [551, 120] width 347 height 19
select select "6"
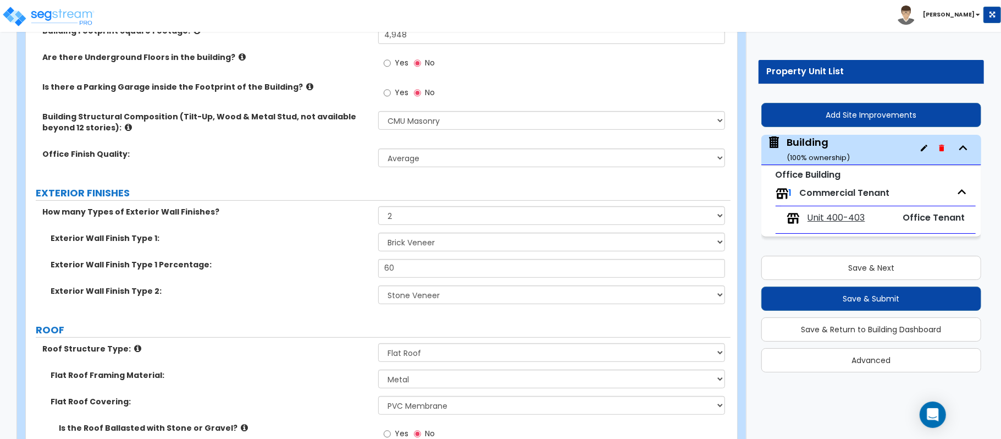
click at [345, 163] on div "Office Finish Quality: Low Average High" at bounding box center [378, 161] width 705 height 26
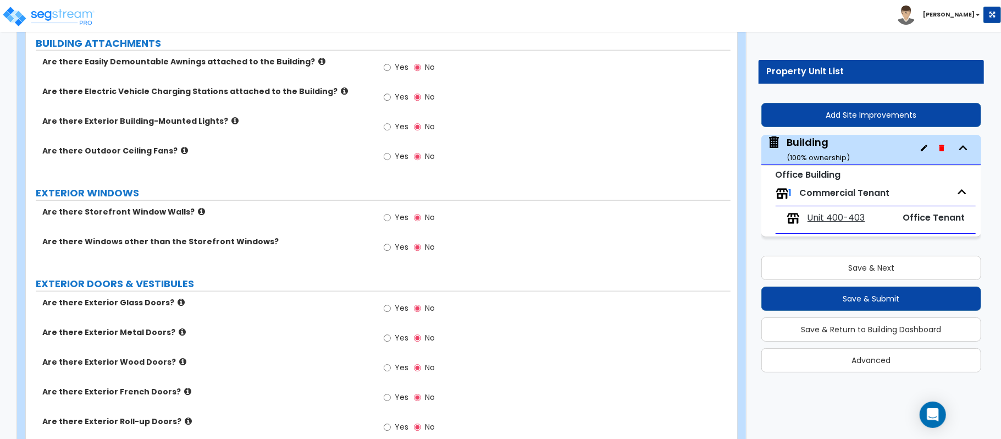
scroll to position [806, 0]
click at [384, 130] on input "Yes" at bounding box center [387, 126] width 7 height 12
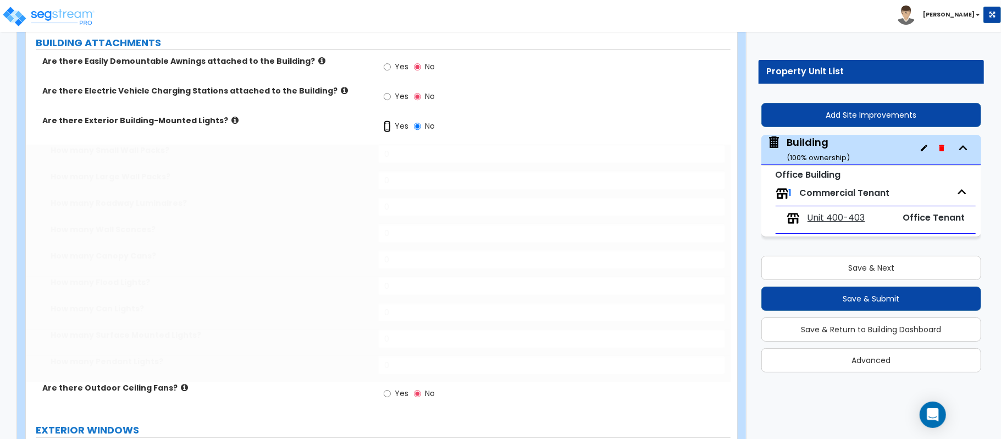
radio input "true"
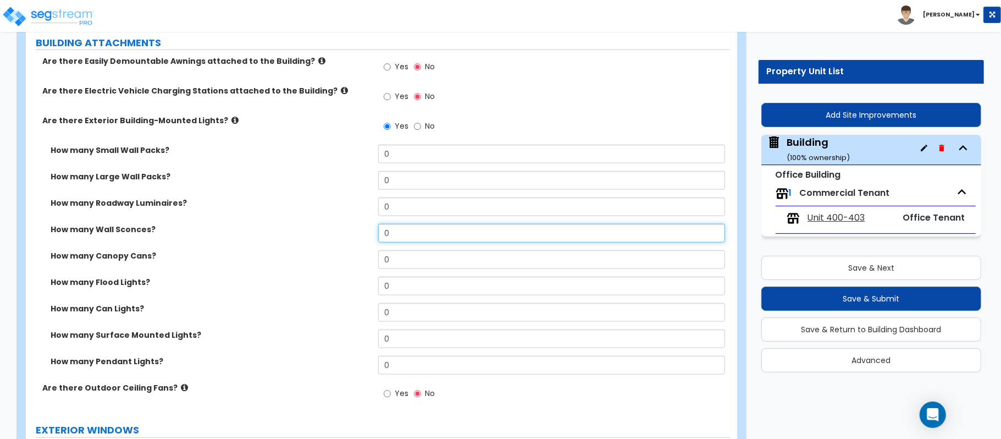
drag, startPoint x: 409, startPoint y: 235, endPoint x: 313, endPoint y: 225, distance: 96.8
click at [314, 224] on div "How many Small Wall Packs? 0 How many Large Wall Packs? 0 How many Roadway Lumi…" at bounding box center [378, 263] width 688 height 237
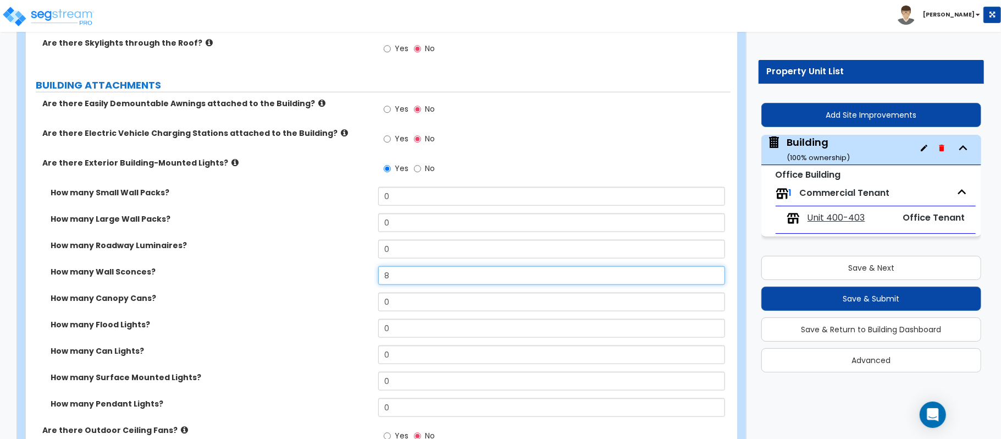
scroll to position [733, 0]
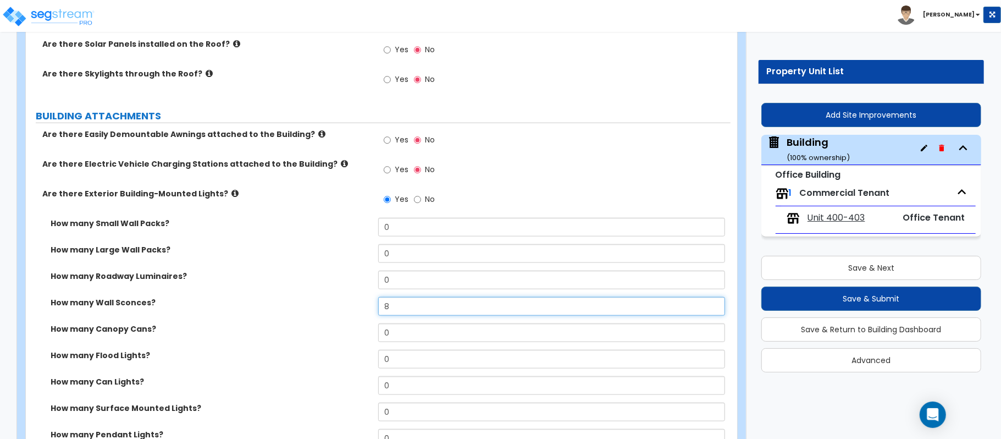
type input "8"
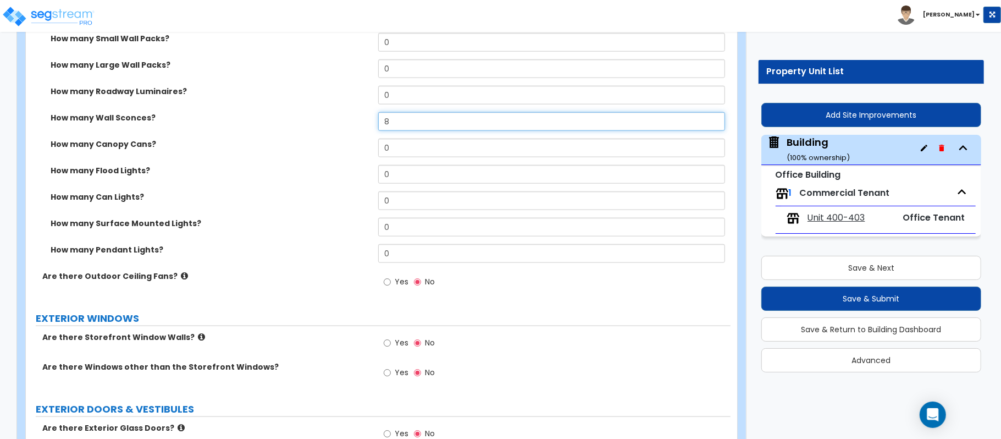
scroll to position [953, 0]
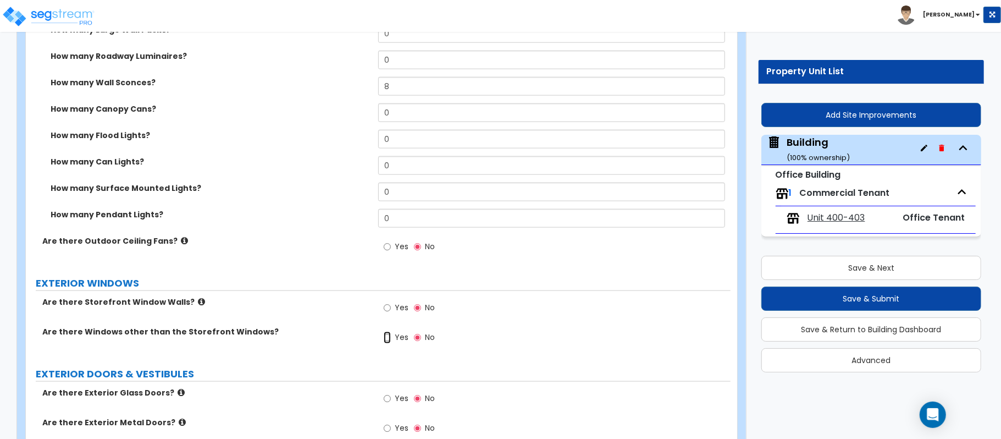
click at [390, 344] on input "Yes" at bounding box center [387, 337] width 7 height 12
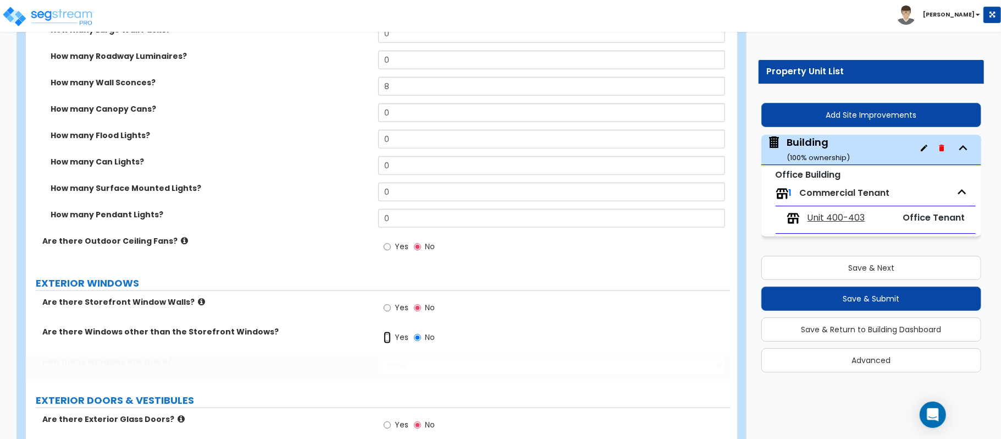
radio input "true"
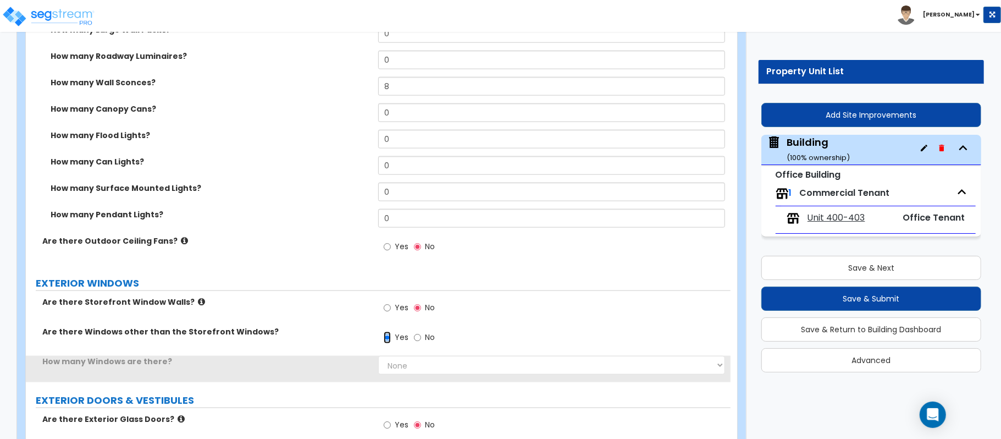
click at [386, 337] on input "Yes" at bounding box center [387, 337] width 7 height 12
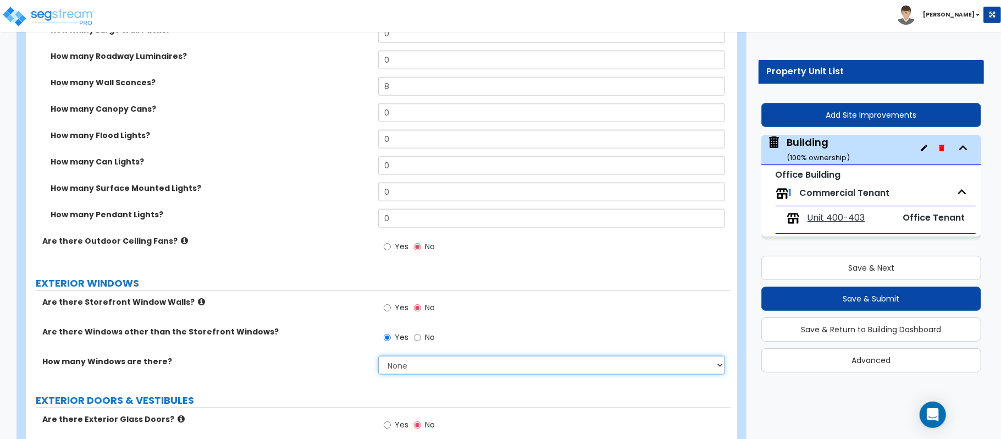
click at [401, 366] on select "None I want to enter a Percentage of the Exterior Windows I want to enter the N…" at bounding box center [551, 365] width 347 height 19
select select "2"
click at [378, 357] on select "None I want to enter a Percentage of the Exterior Windows I want to enter the N…" at bounding box center [551, 365] width 347 height 19
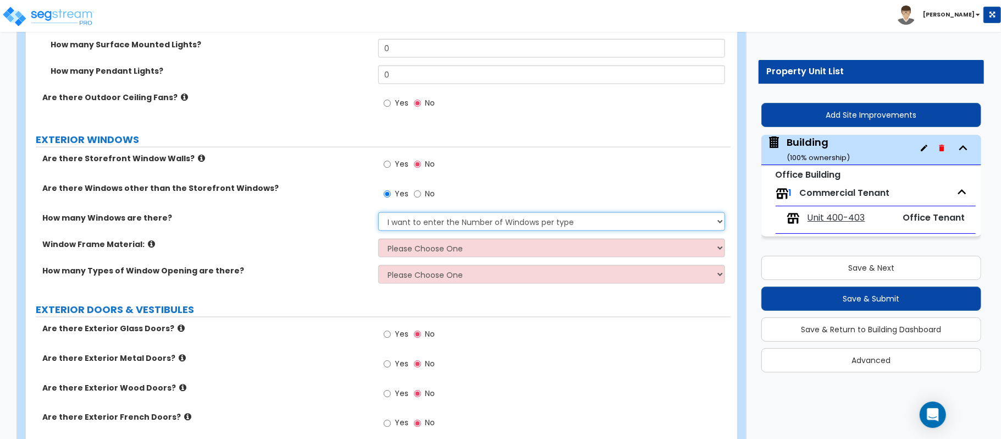
scroll to position [1099, 0]
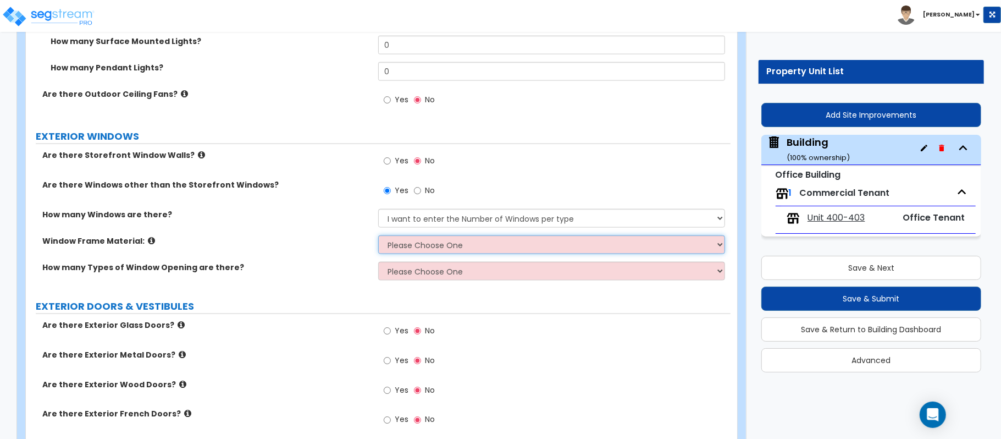
click at [601, 246] on select "Please Choose One Vinyl Aluminum Wood" at bounding box center [551, 244] width 347 height 19
select select "2"
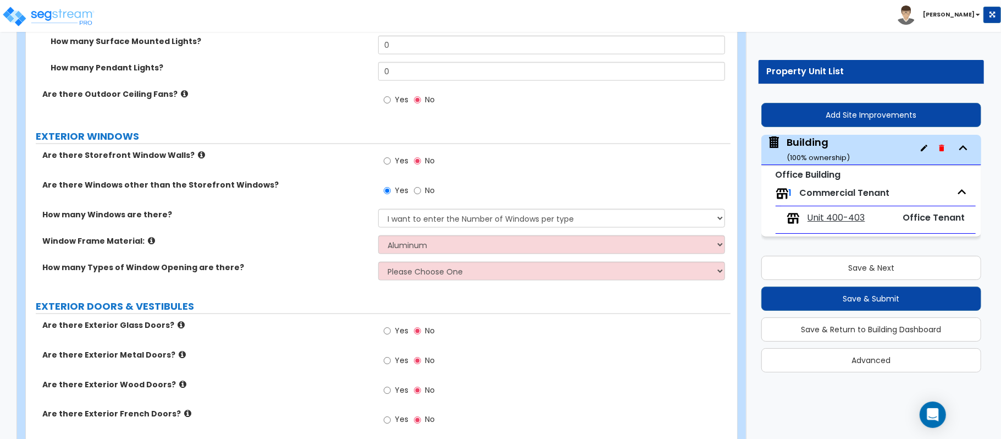
drag, startPoint x: 313, startPoint y: 298, endPoint x: 341, endPoint y: 298, distance: 28.0
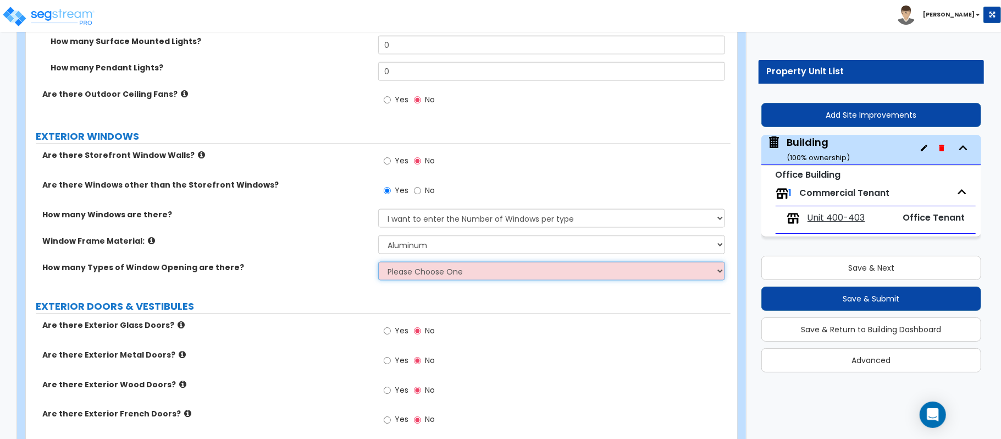
click at [432, 277] on select "Please Choose One 1 2 3 4" at bounding box center [551, 271] width 347 height 19
select select "1"
click at [378, 263] on select "Please Choose One 1 2 3 4" at bounding box center [551, 271] width 347 height 19
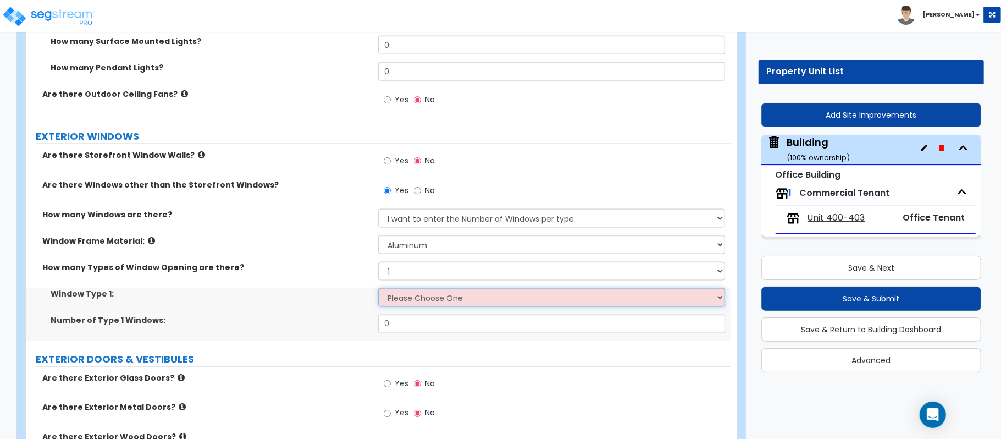
click at [427, 300] on select "Please Choose One Sliding Picture/Fixed Double/Single Hung Awning Swing" at bounding box center [551, 297] width 347 height 19
select select "2"
click at [378, 290] on select "Please Choose One Sliding Picture/Fixed Double/Single Hung Awning Swing" at bounding box center [551, 297] width 347 height 19
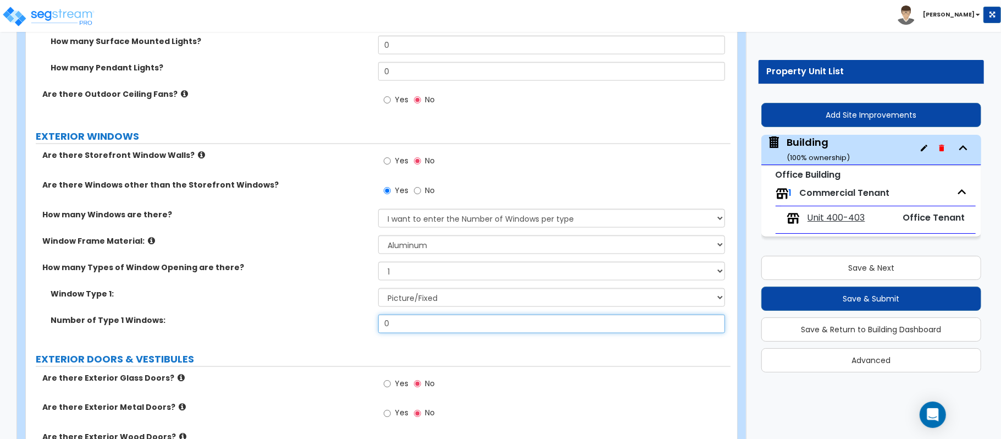
drag, startPoint x: 422, startPoint y: 325, endPoint x: 312, endPoint y: 335, distance: 110.3
click at [312, 335] on div "Number of Type 1 Windows: 0" at bounding box center [378, 327] width 705 height 26
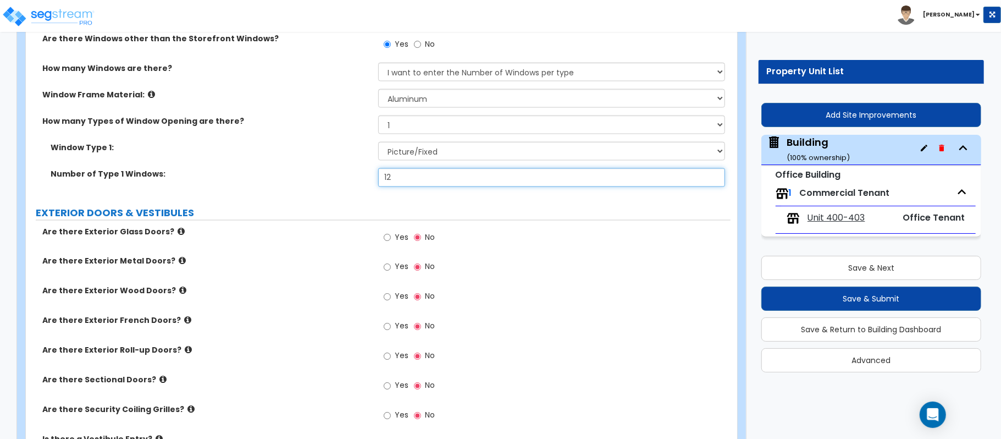
type input "12"
click at [387, 240] on input "Yes" at bounding box center [387, 237] width 7 height 12
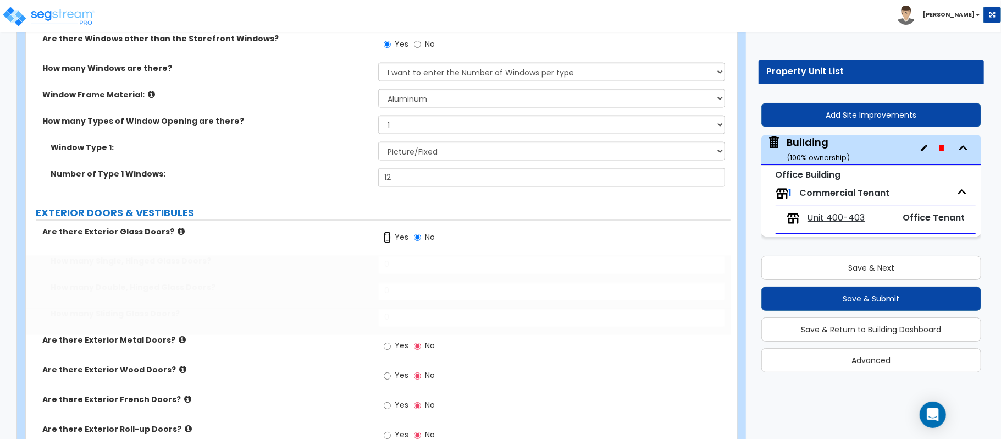
radio input "true"
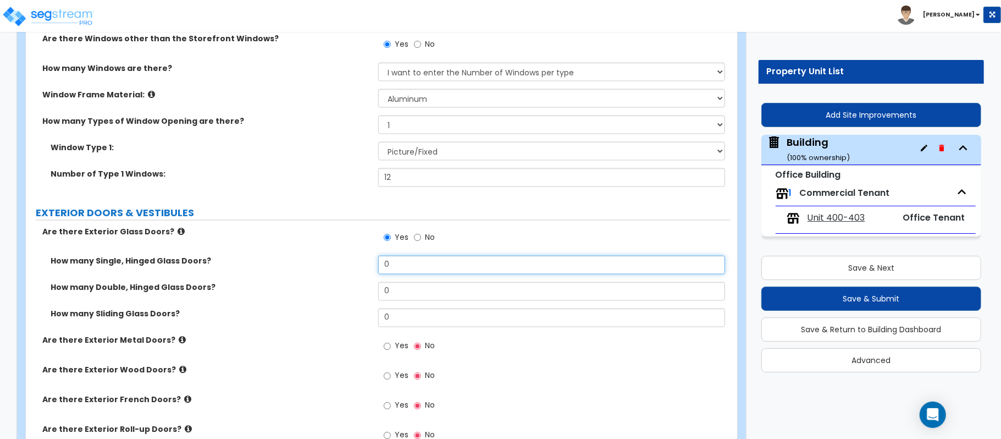
drag, startPoint x: 403, startPoint y: 269, endPoint x: 307, endPoint y: 253, distance: 97.5
click at [307, 253] on div "Are there Exterior Glass Doors? Yes No How many Single, Hinged Glass Doors? 0 H…" at bounding box center [378, 384] width 688 height 317
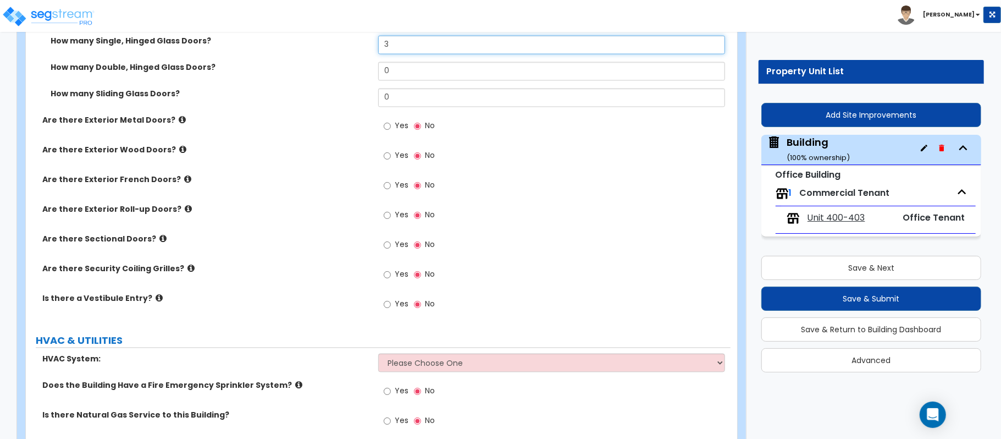
scroll to position [1579, 0]
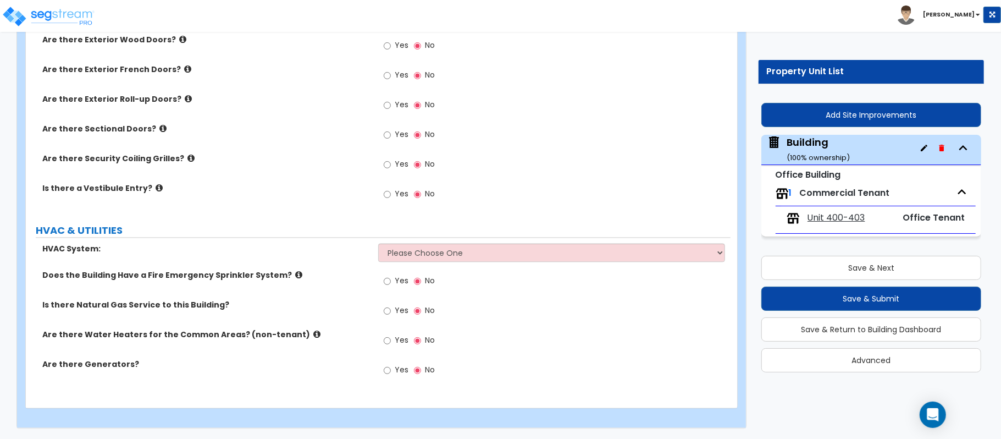
type input "3"
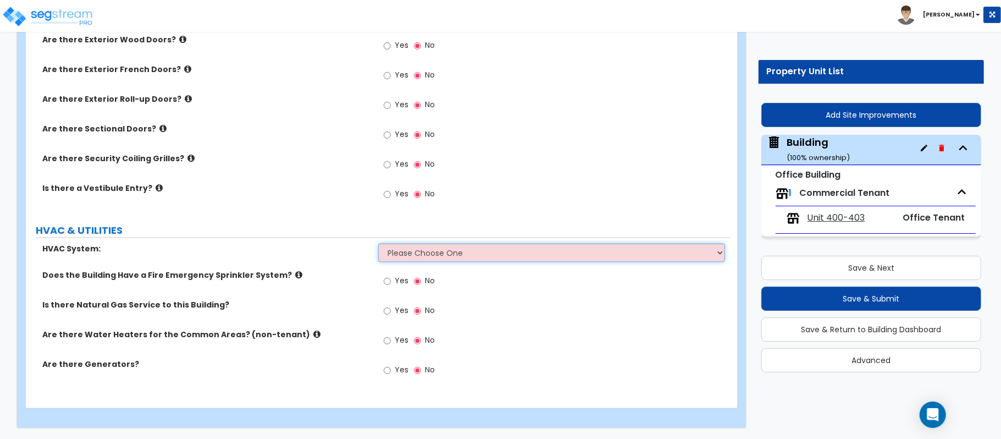
click at [439, 247] on select "Please Choose One Rooftop Unit Furnace-Condenser Forced Air Split Heating/Cooli…" at bounding box center [551, 252] width 347 height 19
select select "1"
click at [378, 243] on select "Please Choose One Rooftop Unit Furnace-Condenser Forced Air Split Heating/Cooli…" at bounding box center [551, 252] width 347 height 19
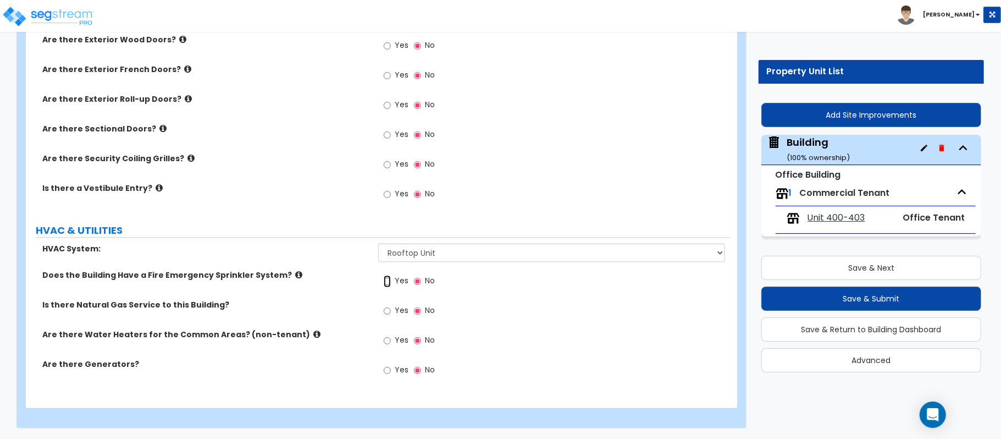
click at [389, 281] on input "Yes" at bounding box center [387, 281] width 7 height 12
radio input "true"
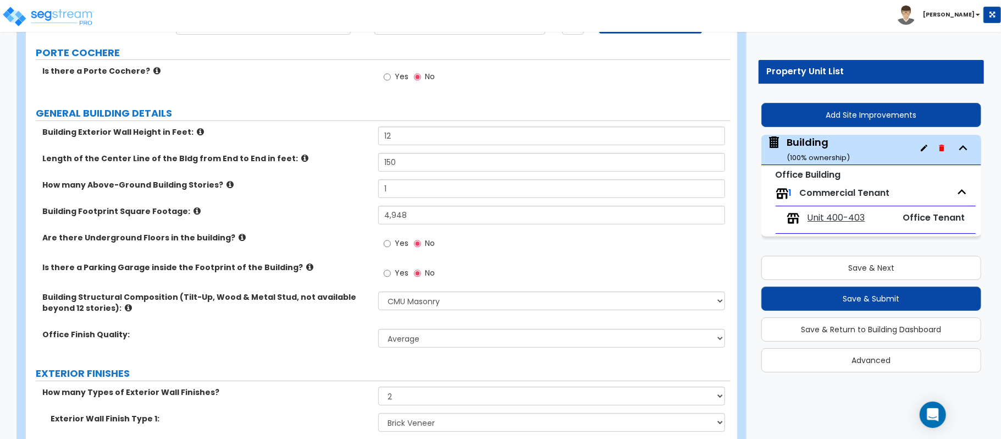
scroll to position [0, 0]
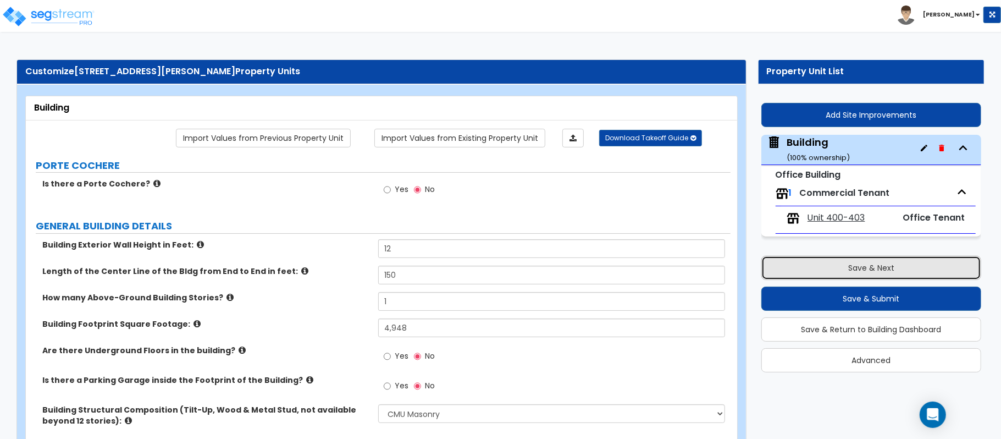
click at [886, 269] on button "Save & Next" at bounding box center [871, 268] width 220 height 24
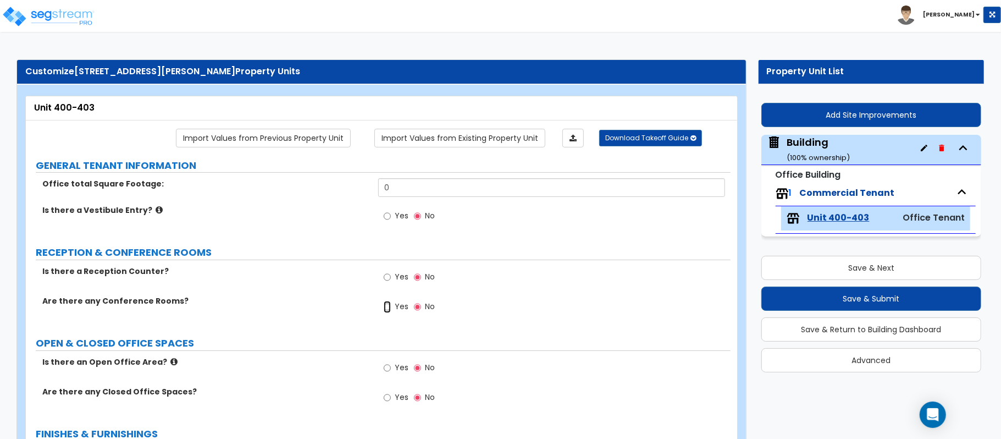
click at [386, 308] on input "Yes" at bounding box center [387, 307] width 7 height 12
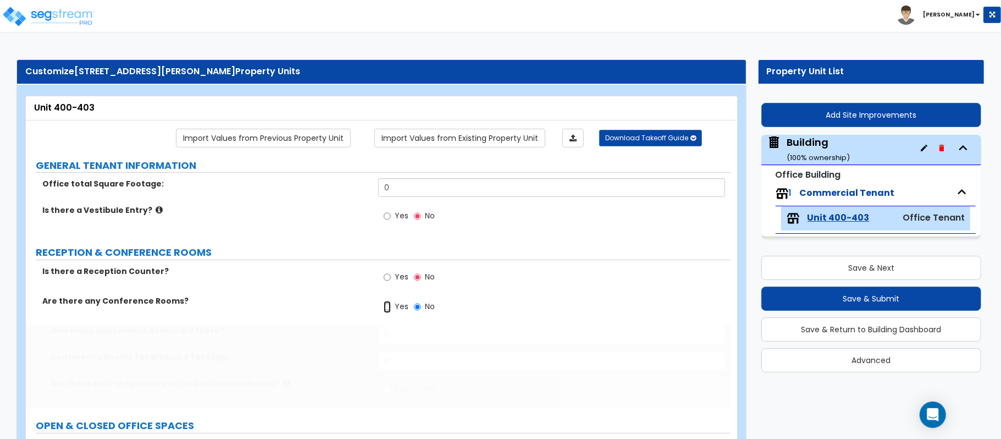
radio input "true"
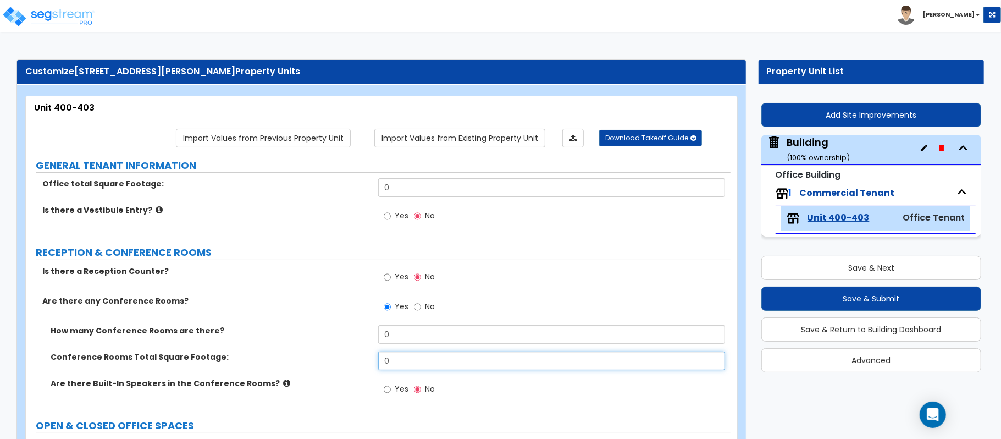
drag, startPoint x: 405, startPoint y: 368, endPoint x: 335, endPoint y: 351, distance: 71.5
click at [335, 351] on div "How many Conference Rooms are there? 0 Conference Rooms Total Square Footage: 0…" at bounding box center [378, 366] width 688 height 82
drag, startPoint x: 379, startPoint y: 330, endPoint x: 339, endPoint y: 330, distance: 40.7
click at [339, 330] on div "How many Conference Rooms are there? 0" at bounding box center [378, 338] width 705 height 26
type input "1"
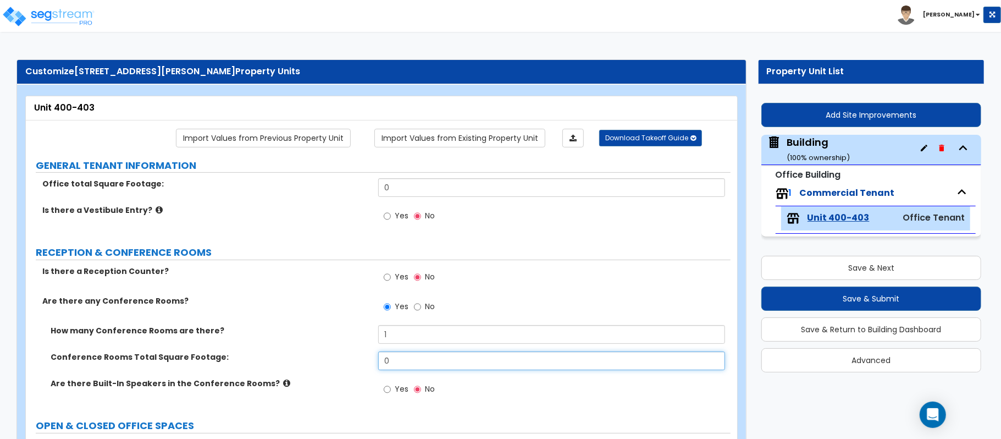
drag, startPoint x: 346, startPoint y: 362, endPoint x: 335, endPoint y: 359, distance: 11.3
click at [336, 359] on div "Conference Rooms Total Square Footage: 0" at bounding box center [378, 364] width 705 height 26
type input "171"
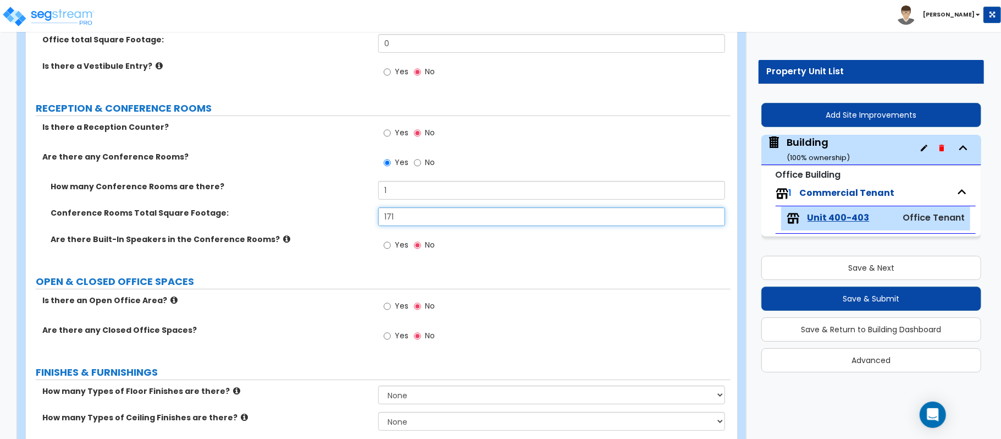
scroll to position [146, 0]
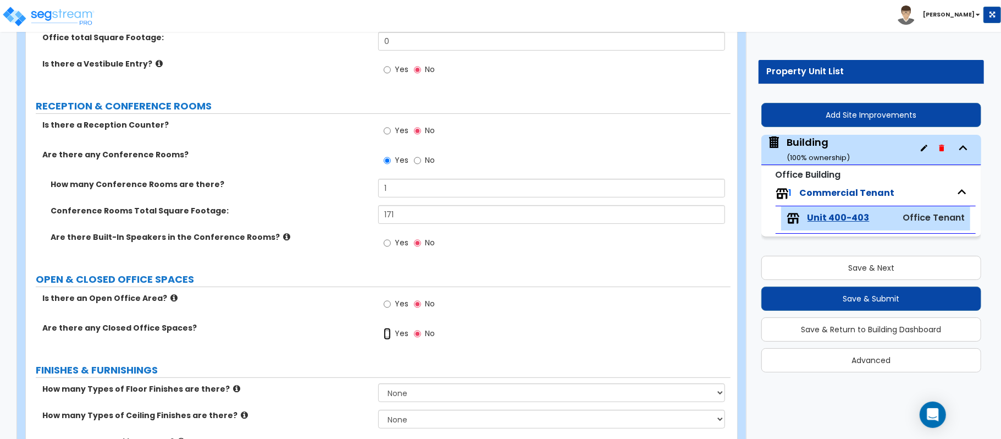
click at [385, 333] on input "Yes" at bounding box center [387, 334] width 7 height 12
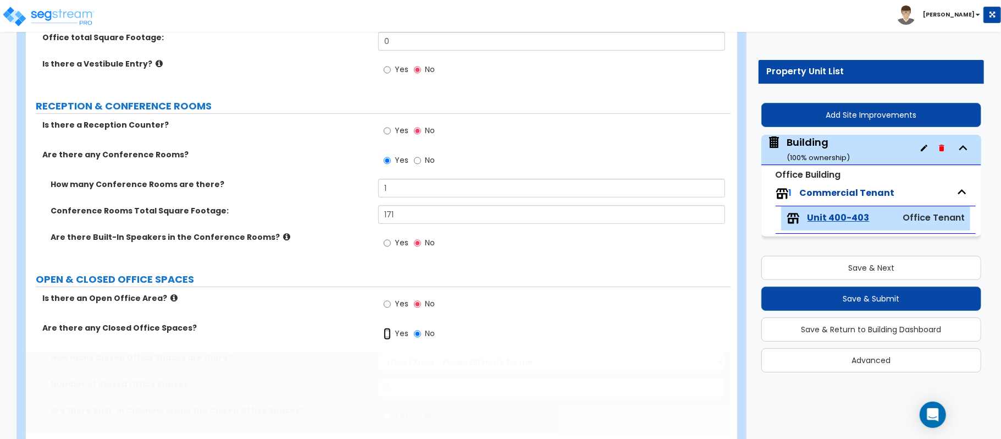
radio input "true"
select select "1"
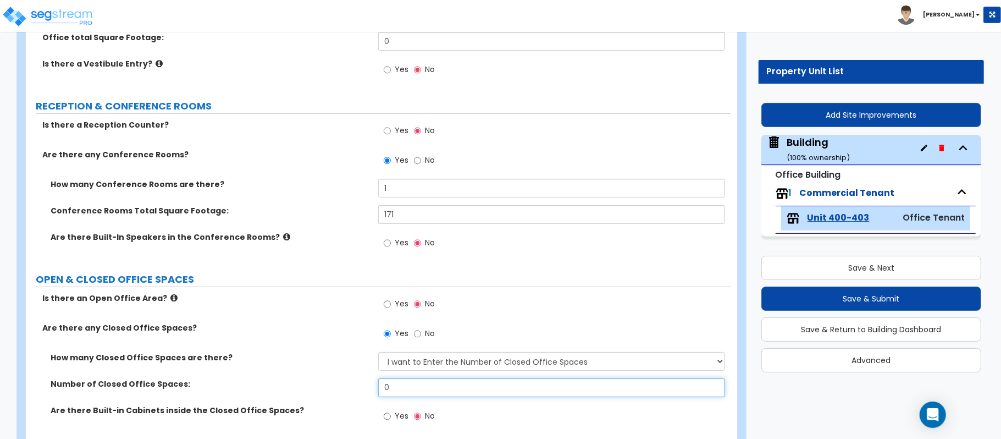
drag, startPoint x: 403, startPoint y: 392, endPoint x: 322, endPoint y: 382, distance: 81.5
click at [322, 382] on div "Number of Closed Office Spaces: 0" at bounding box center [378, 391] width 705 height 26
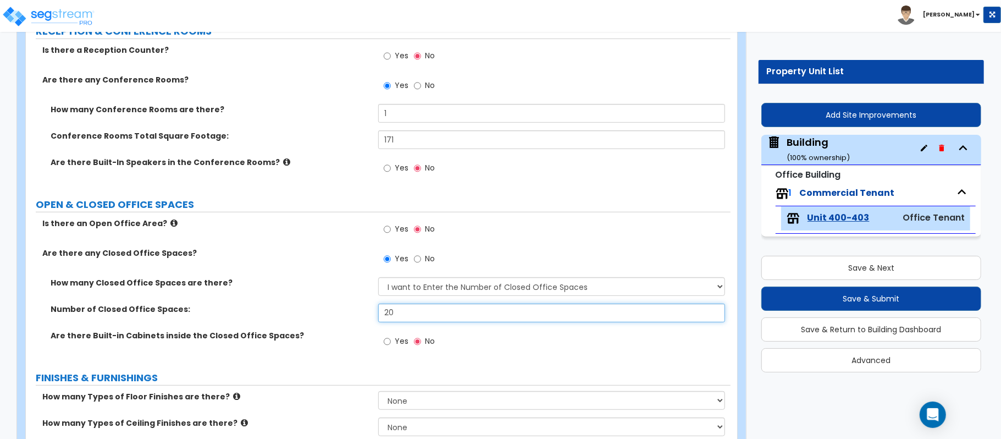
scroll to position [366, 0]
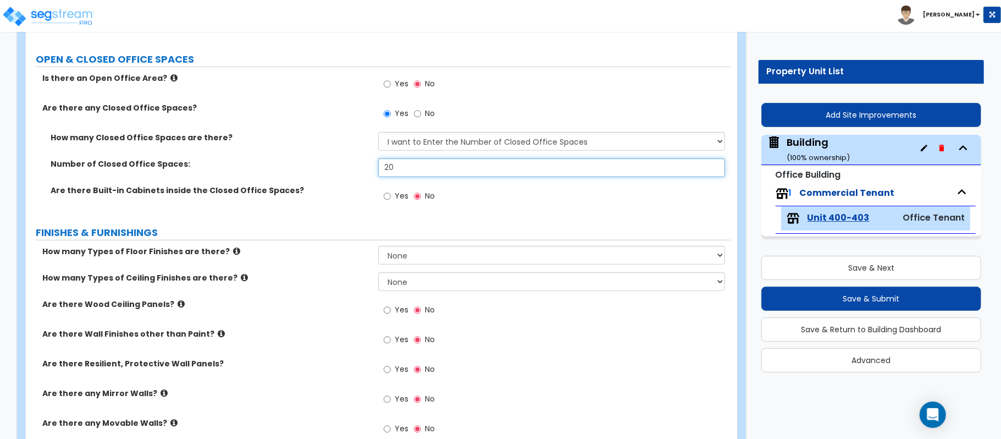
type input "20"
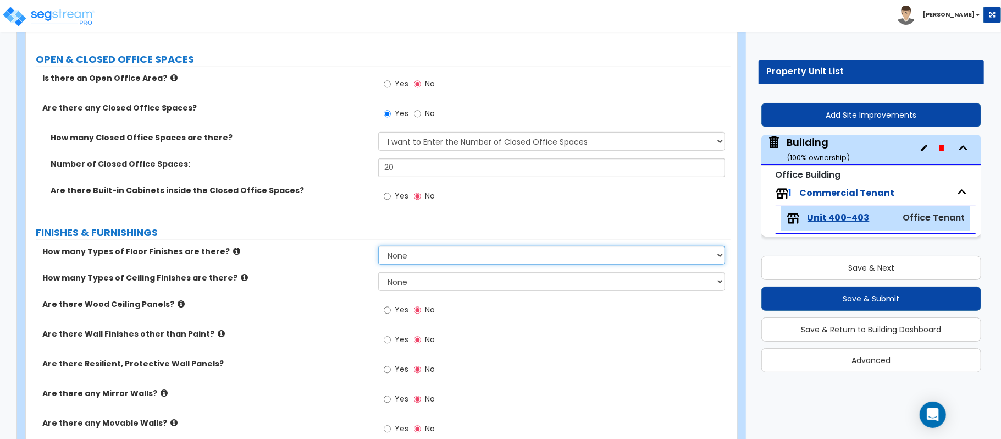
click at [412, 251] on select "None 1 2 3 4" at bounding box center [551, 255] width 347 height 19
select select "1"
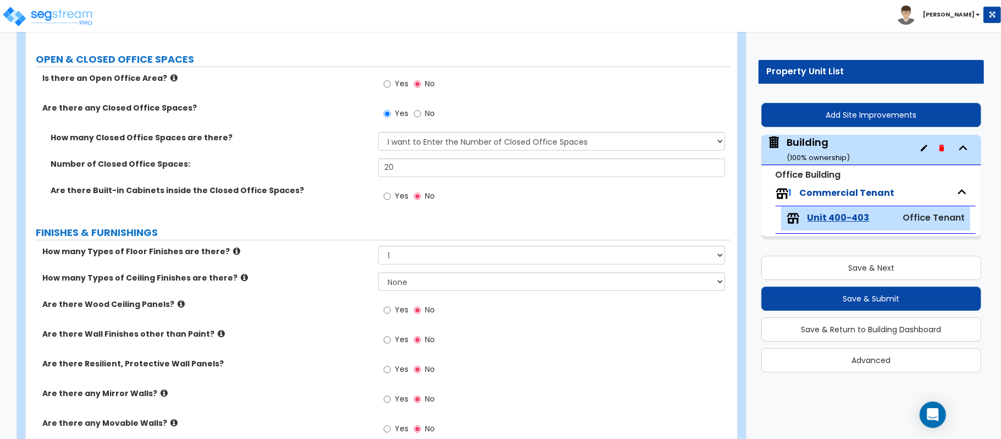
click at [339, 289] on div "How many Types of Ceiling Finishes are there? None 1 2 3" at bounding box center [378, 285] width 705 height 26
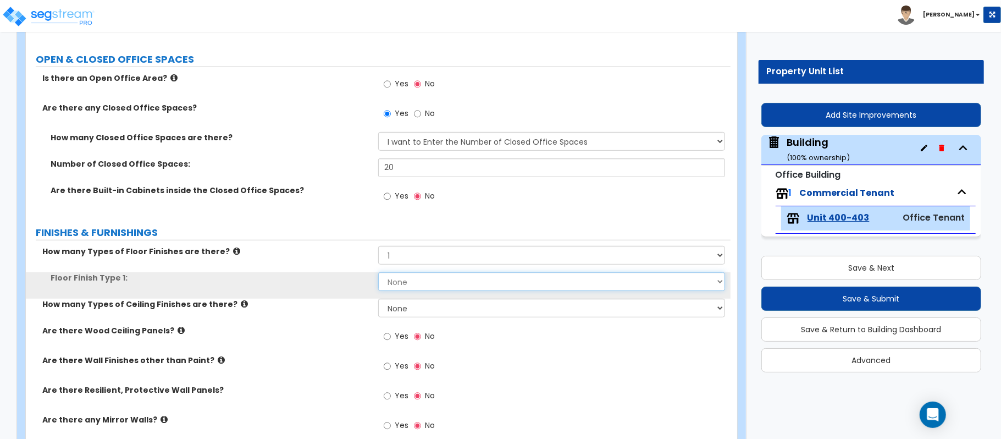
click at [414, 286] on select "None Tile Flooring Marble Flooring Hardwood Flooring Resilient Laminate Floorin…" at bounding box center [551, 281] width 347 height 19
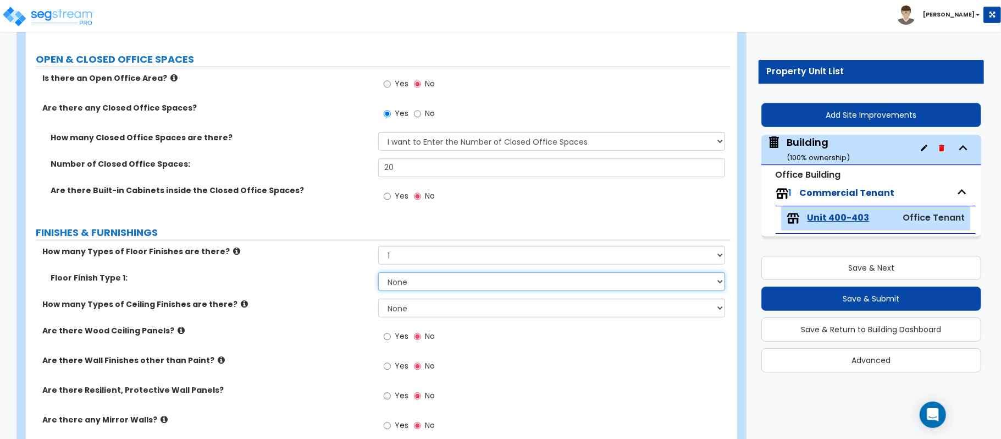
select select "6"
click at [378, 273] on select "None Tile Flooring Marble Flooring Hardwood Flooring Resilient Laminate Floorin…" at bounding box center [551, 281] width 347 height 19
drag, startPoint x: 399, startPoint y: 304, endPoint x: 385, endPoint y: 317, distance: 19.1
click at [399, 304] on select "None 1 2 3" at bounding box center [551, 308] width 347 height 19
select select "1"
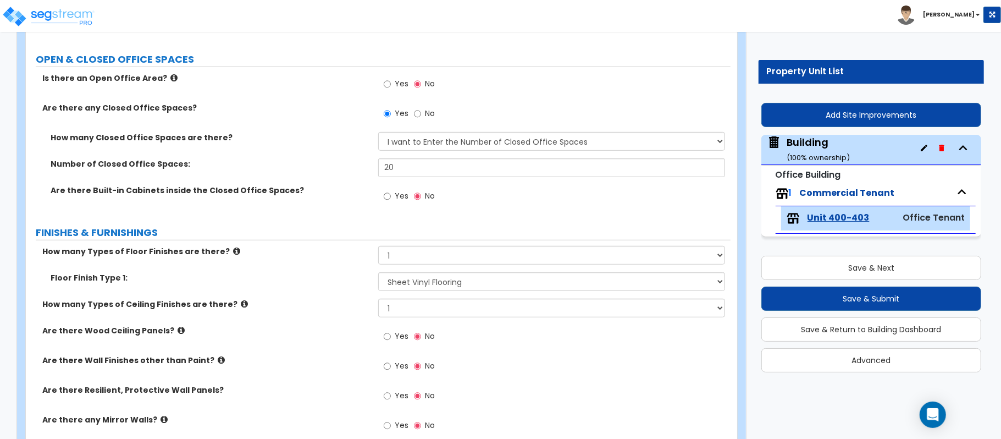
drag, startPoint x: 314, startPoint y: 345, endPoint x: 328, endPoint y: 342, distance: 13.6
click at [314, 345] on div "Are there Wood Ceiling Panels? Yes No" at bounding box center [378, 340] width 705 height 30
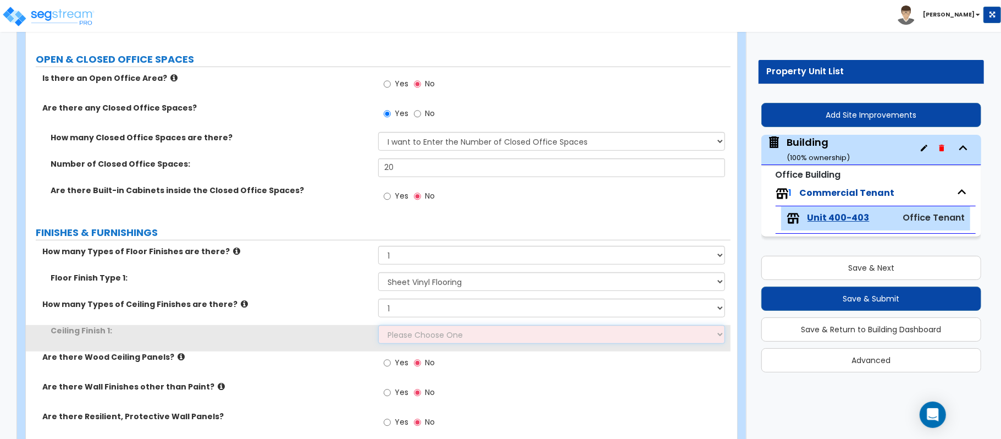
click at [393, 328] on select "Please Choose One Drop Ceiling Open Ceiling Drywall Ceiling" at bounding box center [551, 334] width 347 height 19
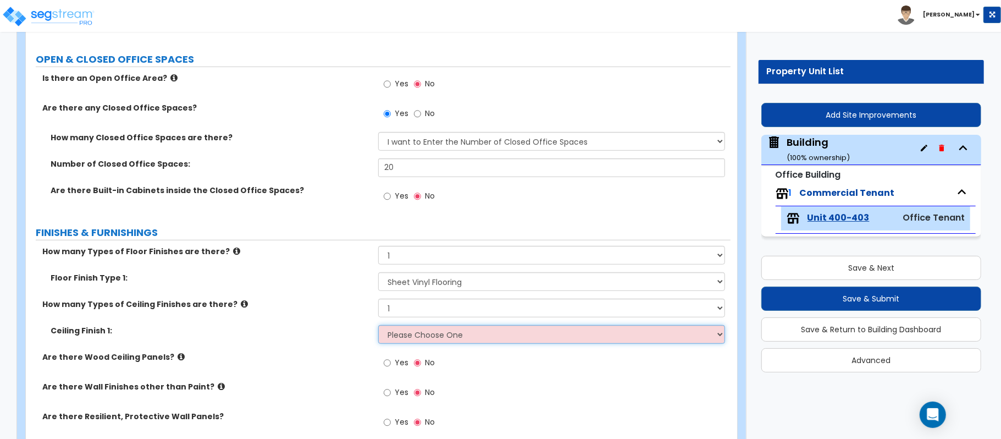
select select "1"
click at [378, 326] on select "Please Choose One Drop Ceiling Open Ceiling Drywall Ceiling" at bounding box center [551, 334] width 347 height 19
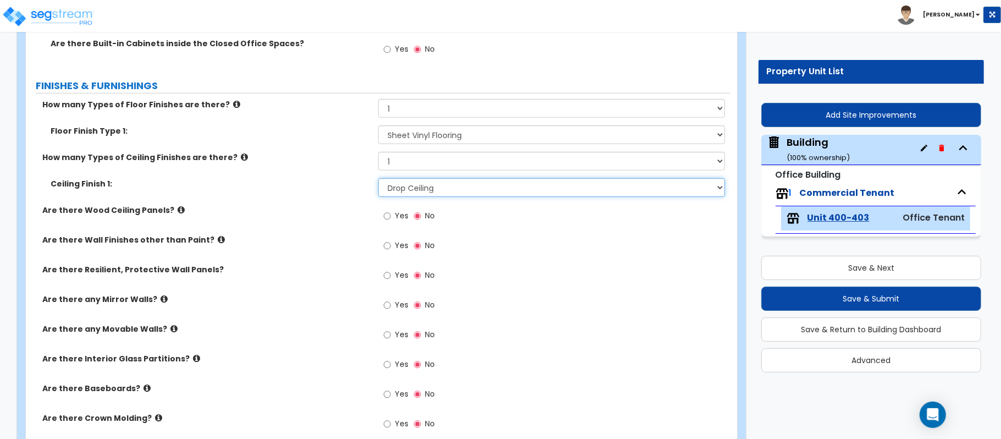
scroll to position [586, 0]
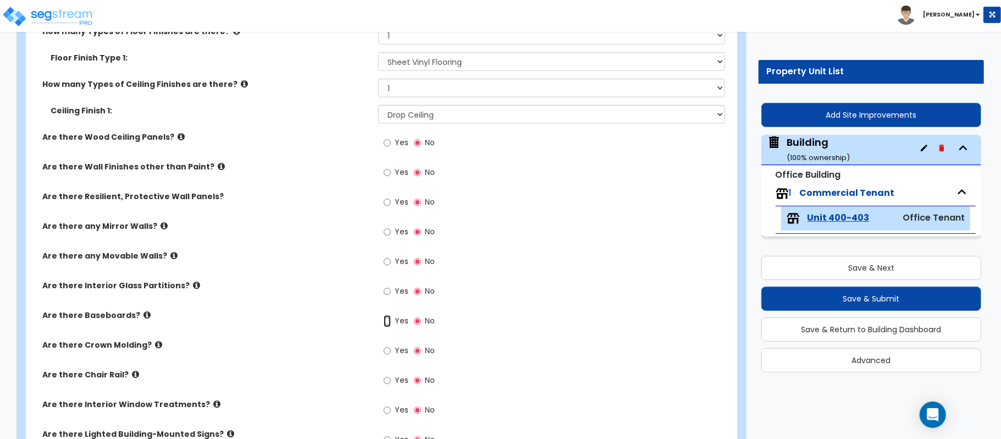
click at [389, 324] on input "Yes" at bounding box center [387, 321] width 7 height 12
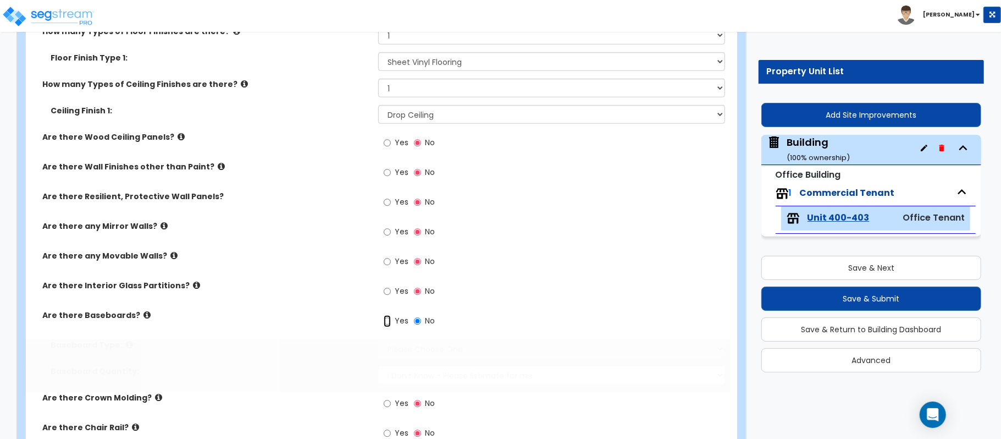
radio input "true"
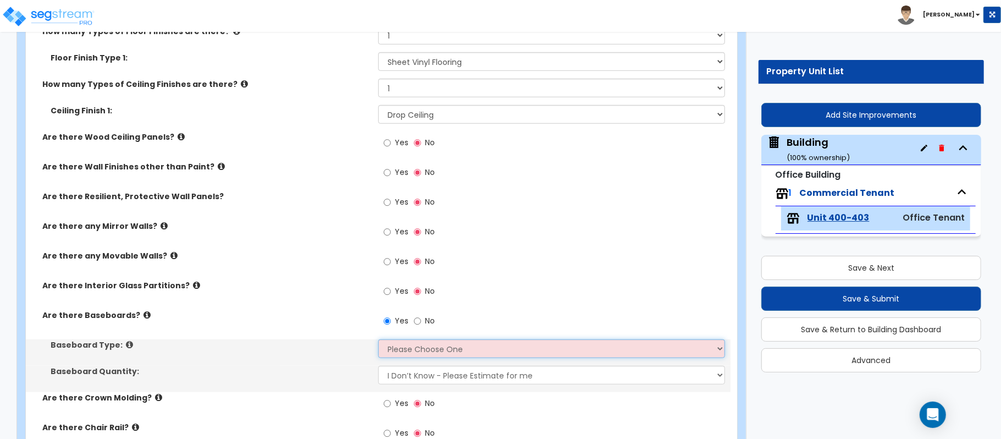
click at [401, 346] on select "Please Choose One Wood Vinyl Carpet Tile" at bounding box center [551, 348] width 347 height 19
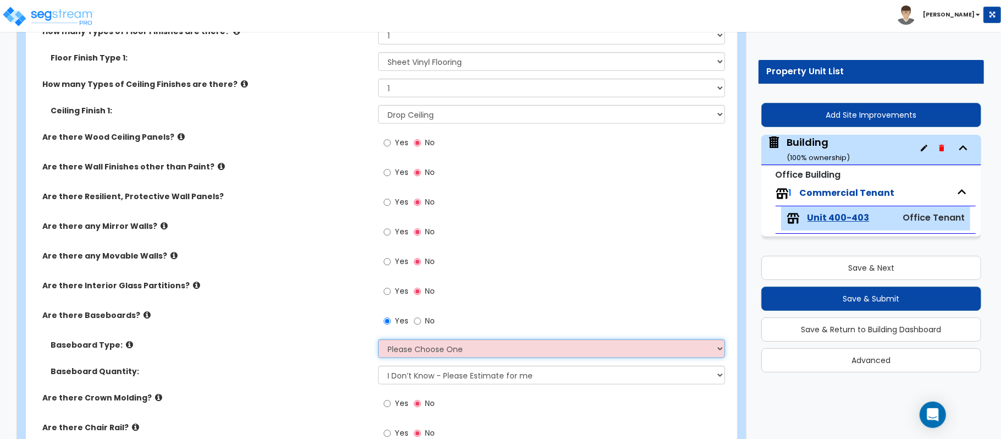
select select "1"
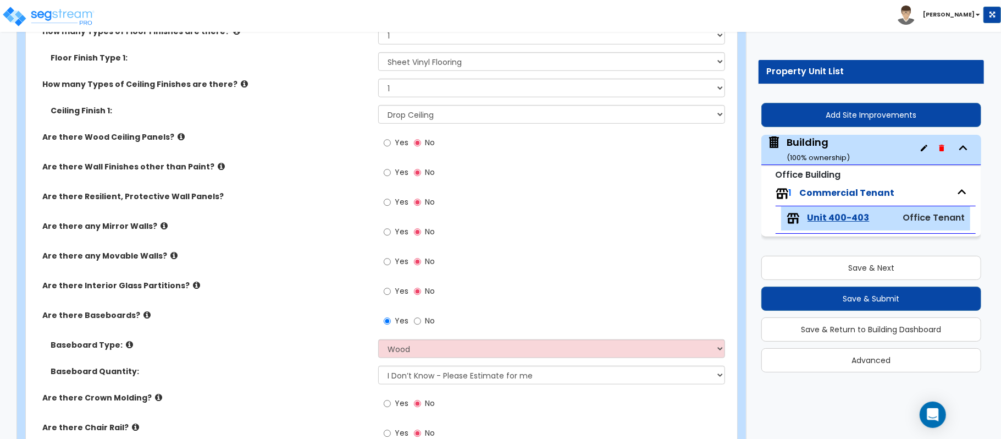
click at [335, 344] on label "Baseboard Type:" at bounding box center [210, 344] width 319 height 11
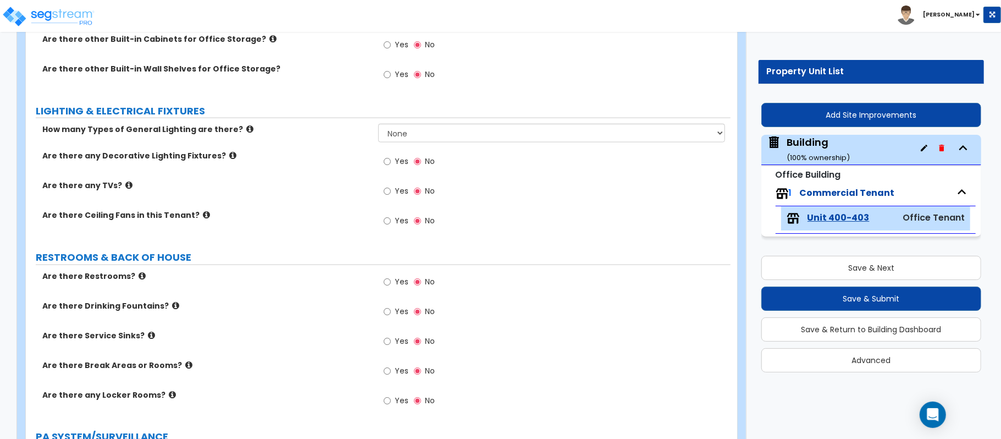
scroll to position [1099, 0]
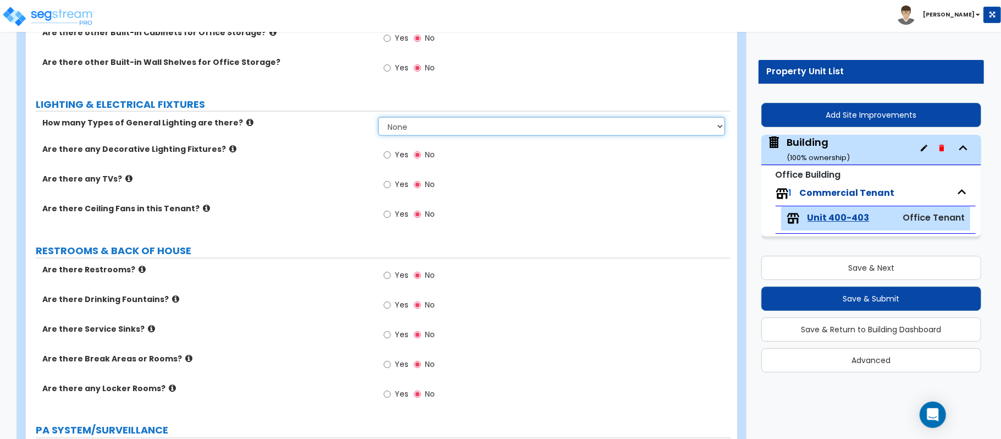
drag, startPoint x: 426, startPoint y: 129, endPoint x: 411, endPoint y: 137, distance: 16.5
click at [426, 129] on select "None 1 2 3" at bounding box center [551, 126] width 347 height 19
select select "1"
drag, startPoint x: 335, startPoint y: 176, endPoint x: 373, endPoint y: 173, distance: 38.1
click at [335, 176] on label "Are there any TVs?" at bounding box center [206, 178] width 328 height 11
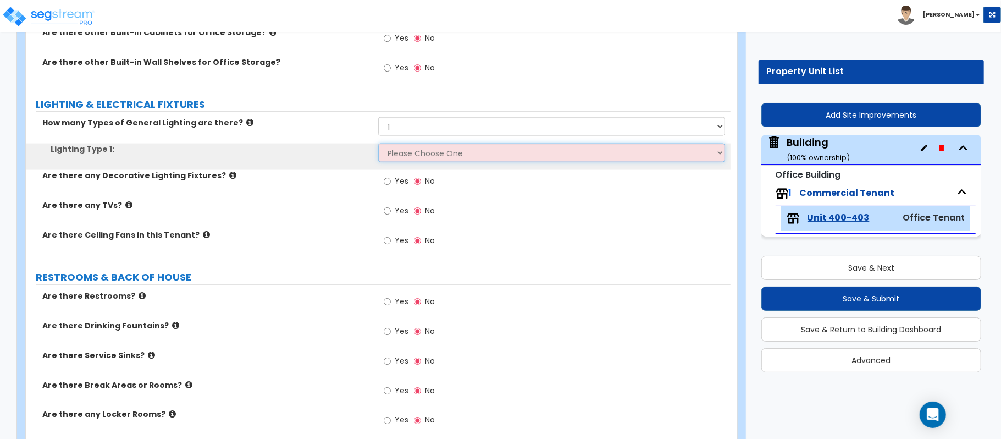
click at [418, 159] on select "Please Choose One LED Surface-Mounted LED Recessed Fluorescent Surface-Mounted …" at bounding box center [551, 152] width 347 height 19
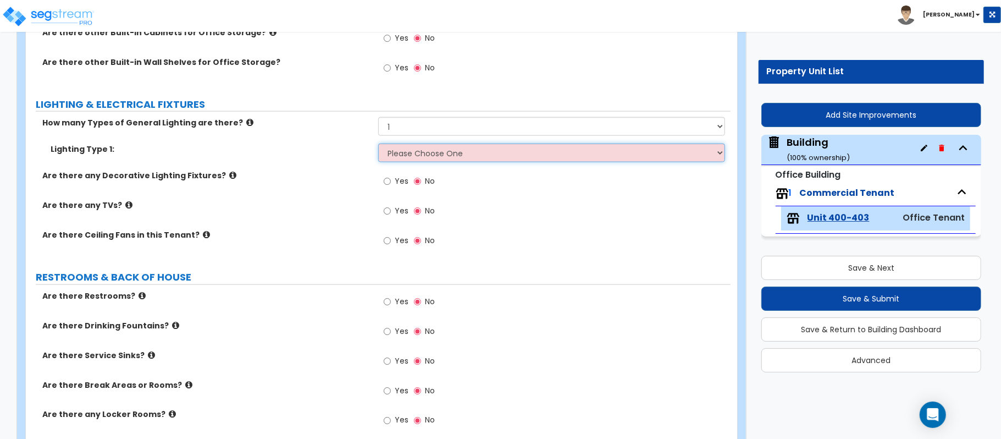
select select "2"
click at [378, 145] on select "Please Choose One LED Surface-Mounted LED Recessed Fluorescent Surface-Mounted …" at bounding box center [551, 152] width 347 height 19
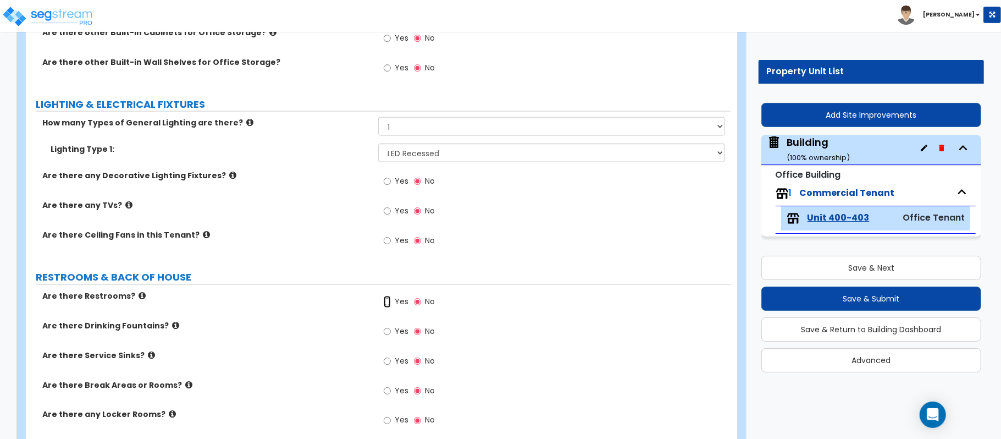
click at [388, 308] on input "Yes" at bounding box center [387, 302] width 7 height 12
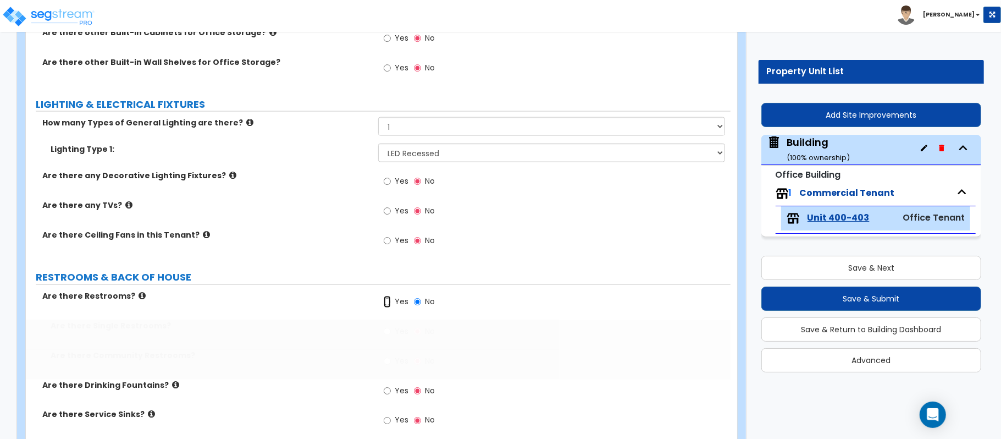
radio input "true"
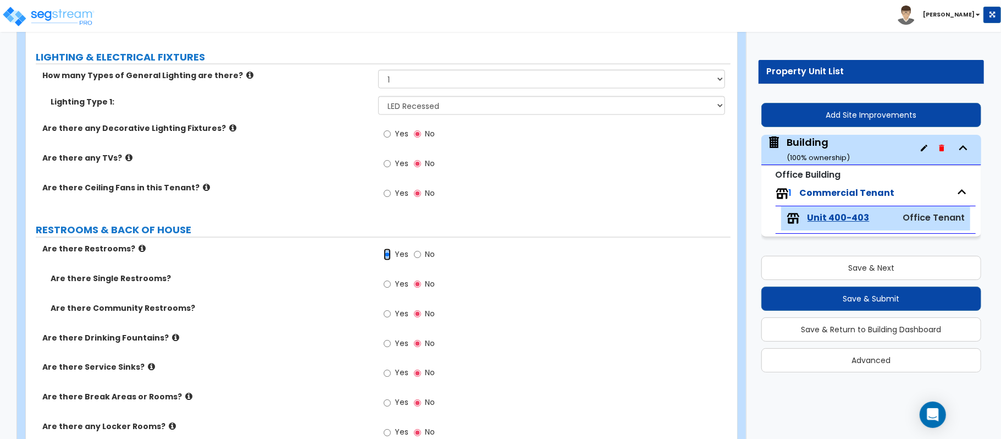
scroll to position [1173, 0]
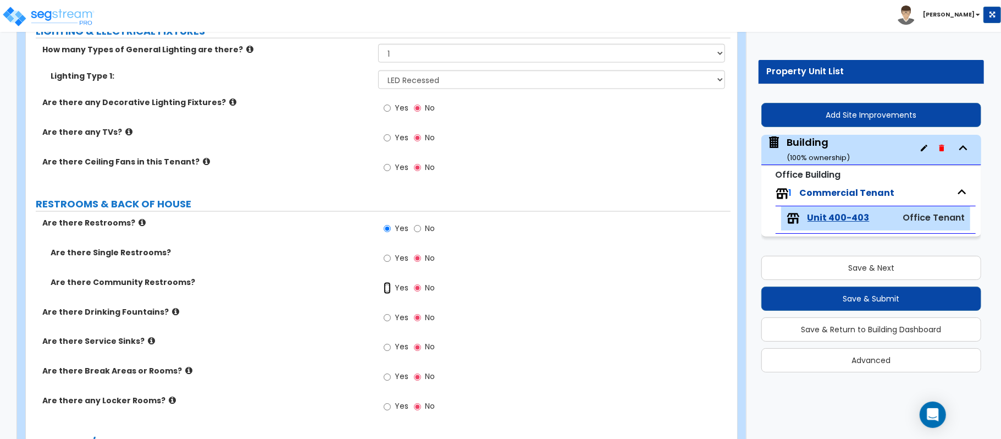
click at [387, 290] on input "Yes" at bounding box center [387, 288] width 7 height 12
radio input "true"
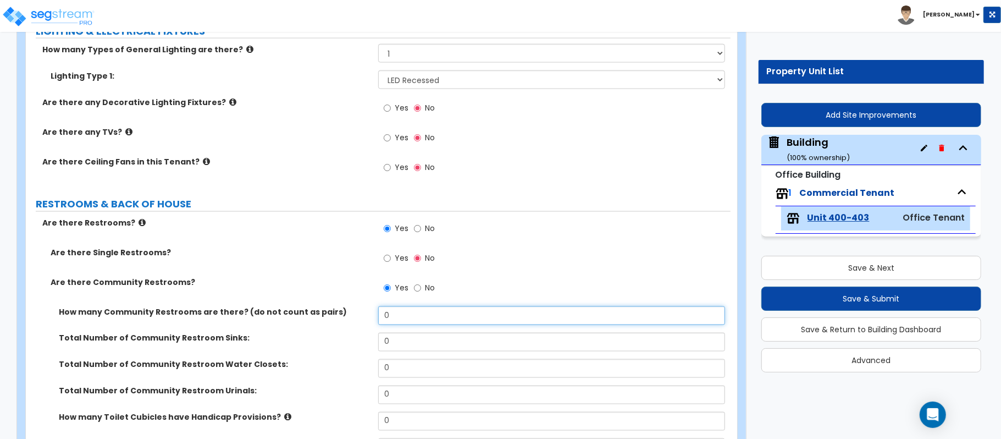
drag, startPoint x: 401, startPoint y: 310, endPoint x: 329, endPoint y: 316, distance: 72.8
click at [329, 316] on div "How many Community Restrooms are there? (do not count as pairs) 0" at bounding box center [378, 319] width 705 height 26
type input "2"
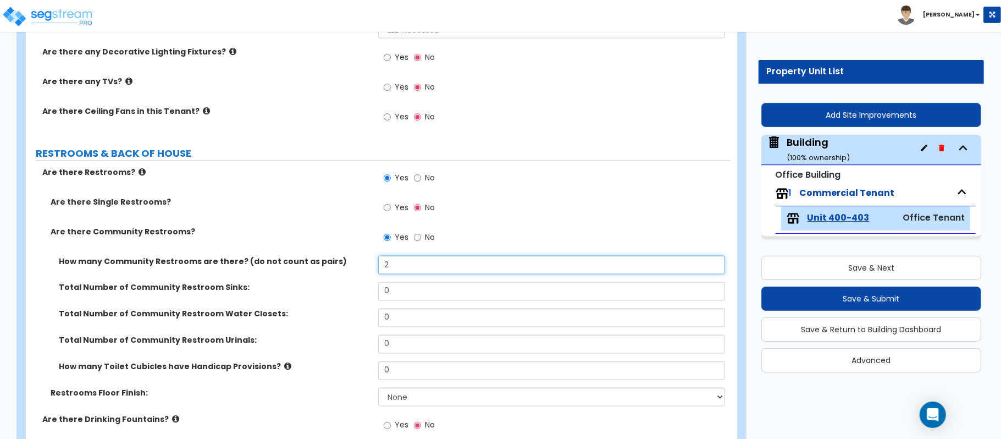
scroll to position [1246, 0]
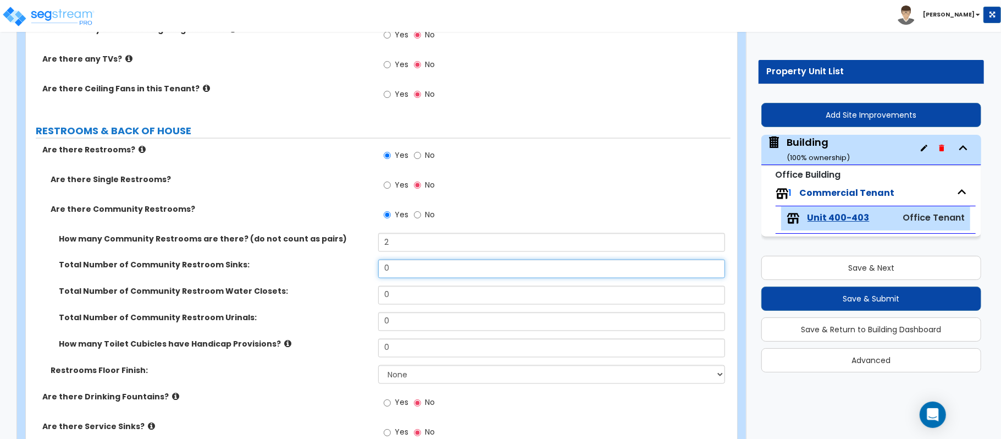
drag, startPoint x: 407, startPoint y: 278, endPoint x: 355, endPoint y: 275, distance: 52.3
click at [355, 275] on div "Total Number of Community Restroom Sinks: 0" at bounding box center [378, 272] width 705 height 26
type input "4"
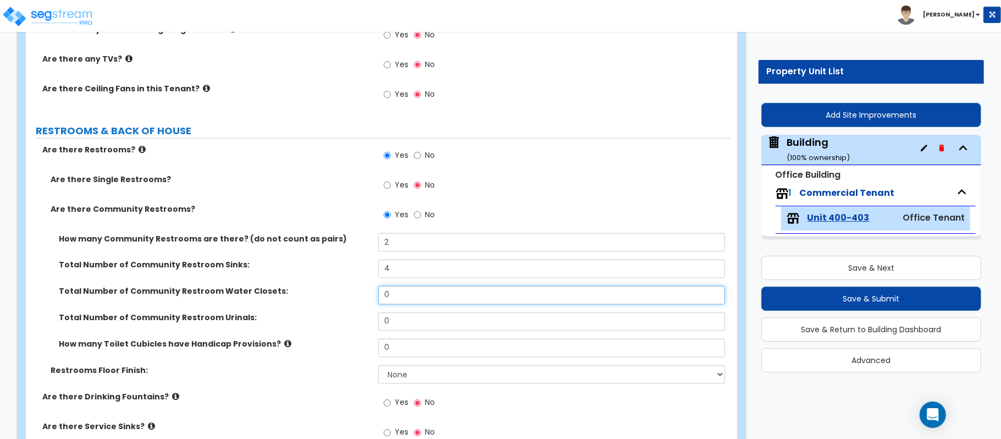
drag, startPoint x: 402, startPoint y: 297, endPoint x: 346, endPoint y: 289, distance: 56.6
click at [346, 289] on div "Total Number of Community Restroom Water Closets: 0" at bounding box center [378, 299] width 705 height 26
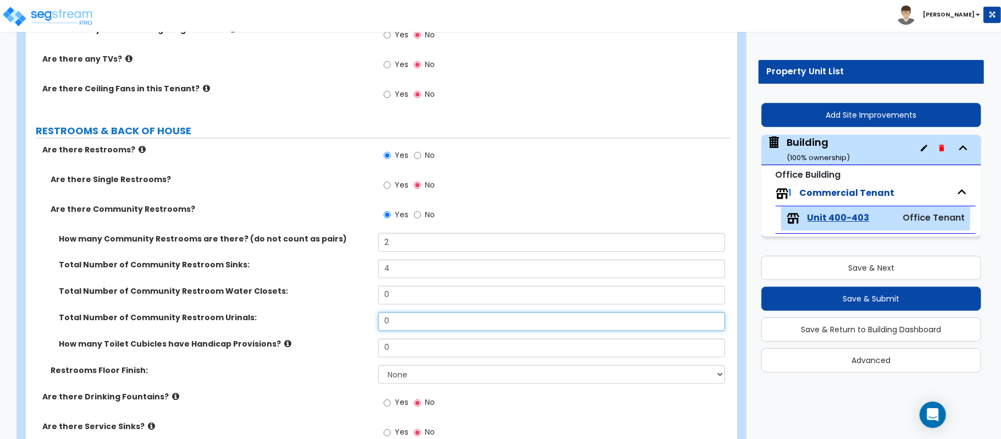
drag, startPoint x: 415, startPoint y: 319, endPoint x: 360, endPoint y: 313, distance: 55.3
click at [360, 313] on div "Total Number of Community Restroom Urinals: 0" at bounding box center [378, 325] width 705 height 26
type input "1"
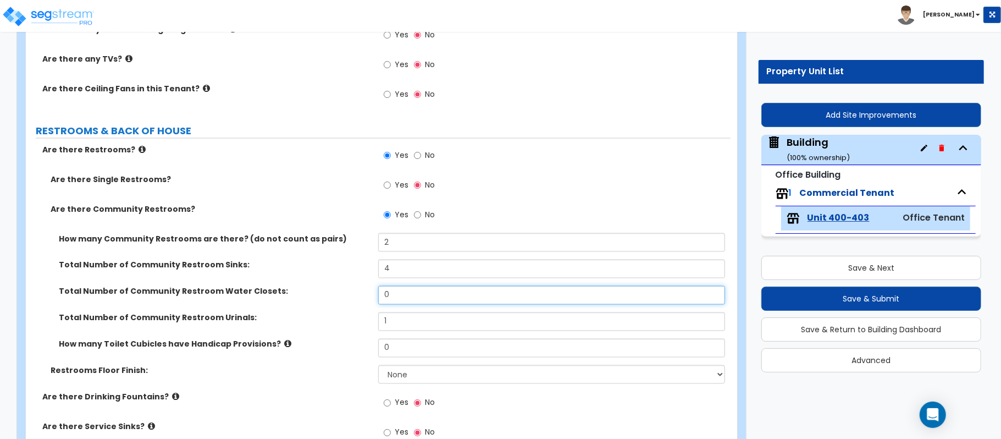
drag, startPoint x: 409, startPoint y: 297, endPoint x: 334, endPoint y: 290, distance: 75.1
click at [334, 290] on div "Total Number of Community Restroom Water Closets: 0" at bounding box center [378, 299] width 705 height 26
type input "4"
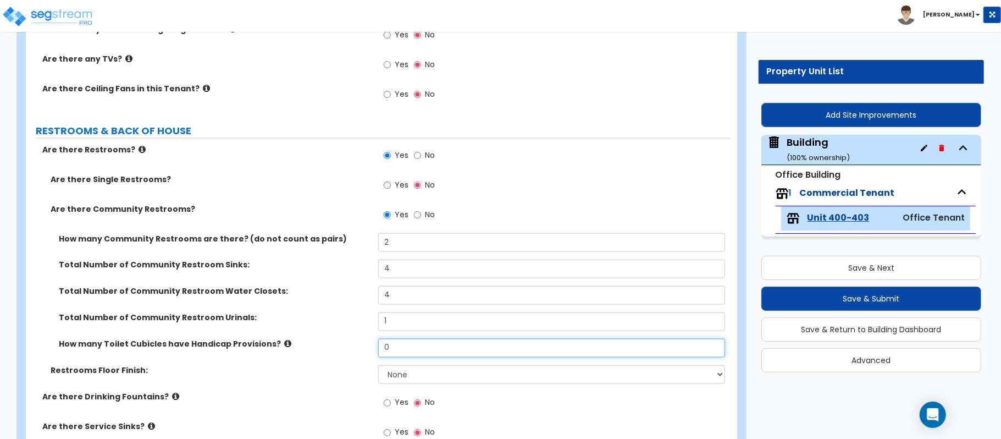
drag, startPoint x: 401, startPoint y: 348, endPoint x: 336, endPoint y: 343, distance: 65.1
click at [336, 343] on div "How many Toilet Cubicles have Handicap Provisions? 0" at bounding box center [378, 352] width 705 height 26
type input "4"
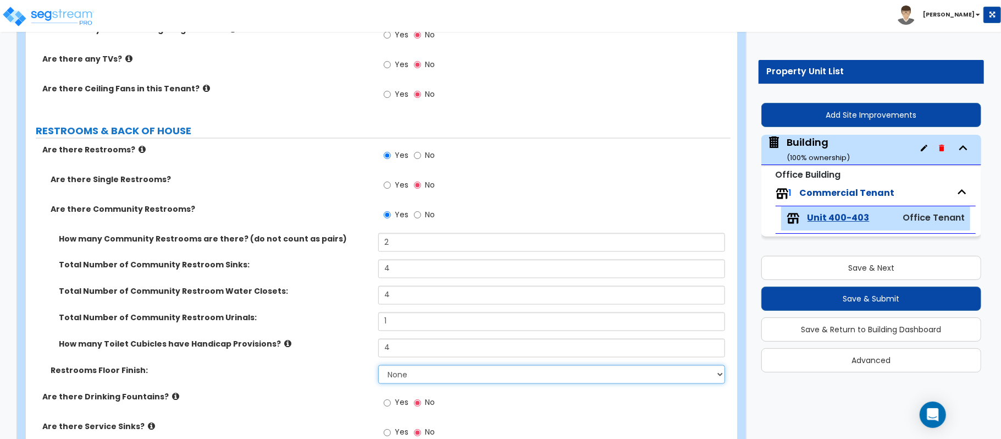
drag, startPoint x: 405, startPoint y: 373, endPoint x: 398, endPoint y: 373, distance: 6.6
click at [405, 373] on select "None Tile Flooring Resilient Laminate Flooring VCT Flooring Sheet Vinyl Flooring" at bounding box center [551, 374] width 347 height 19
select select "1"
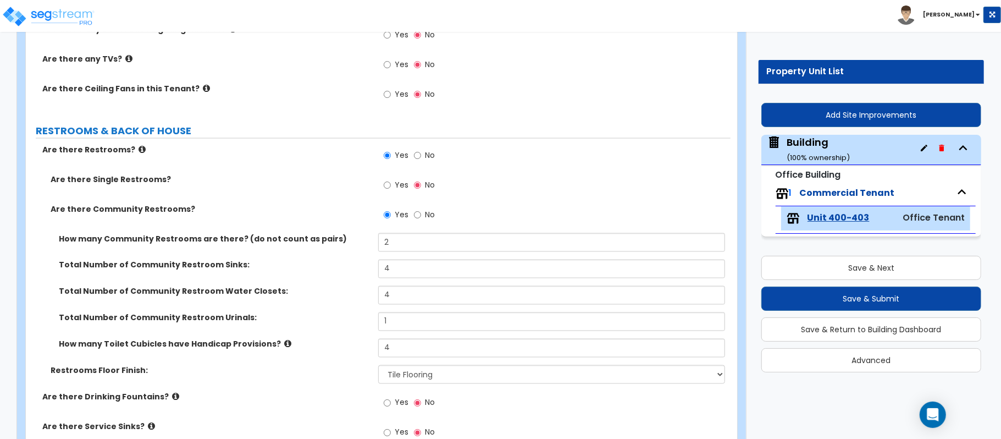
click at [341, 371] on label "Restrooms Floor Finish:" at bounding box center [210, 370] width 319 height 11
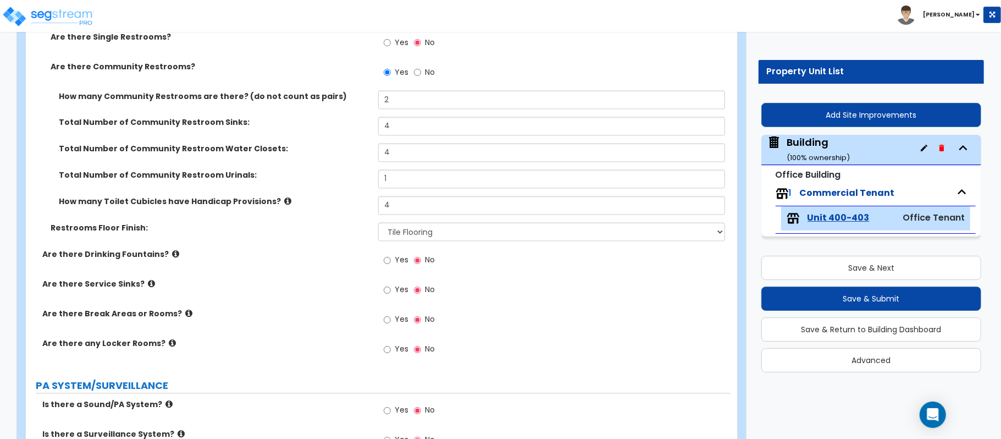
scroll to position [1392, 0]
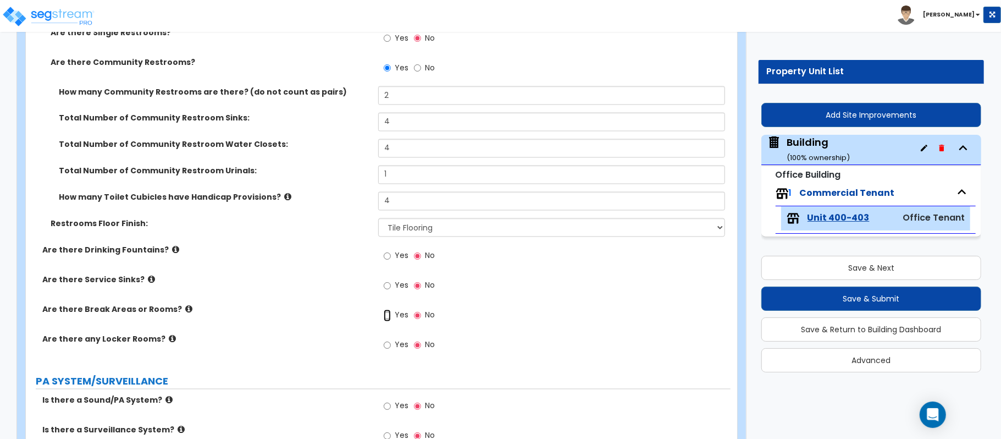
click at [387, 313] on input "Yes" at bounding box center [387, 316] width 7 height 12
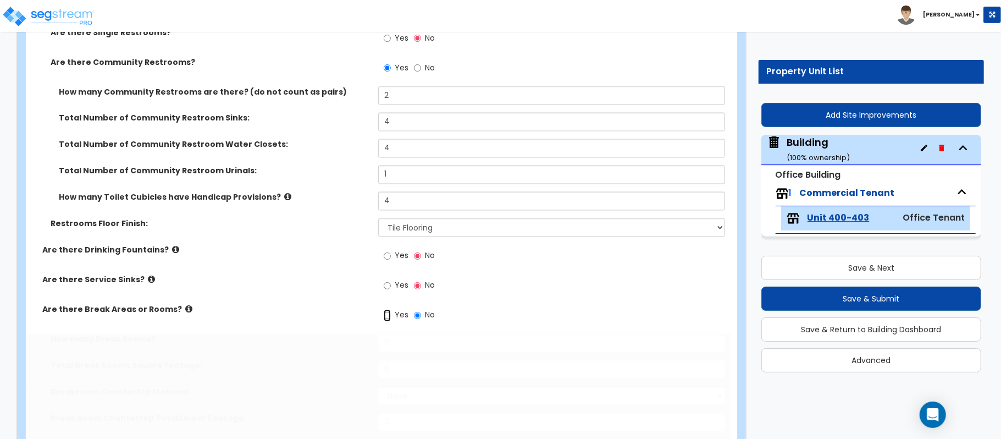
radio input "true"
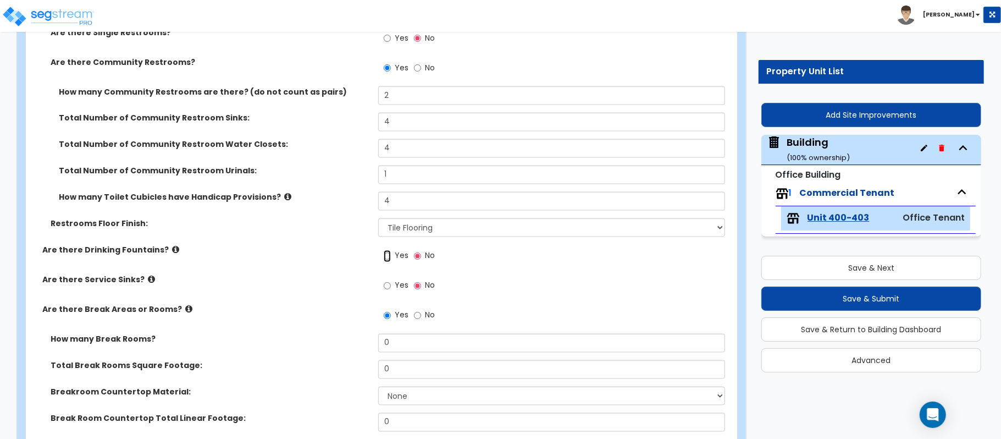
click at [389, 258] on input "Yes" at bounding box center [387, 256] width 7 height 12
radio input "true"
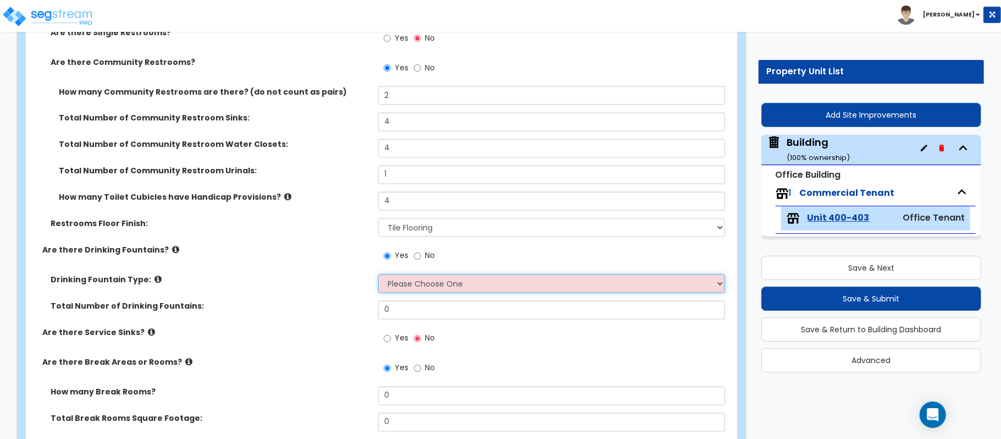
click at [416, 288] on select "Please Choose One Wall-mounted Floor-mounted" at bounding box center [551, 283] width 347 height 19
select select "1"
click at [378, 276] on select "Please Choose One Wall-mounted Floor-mounted" at bounding box center [551, 283] width 347 height 19
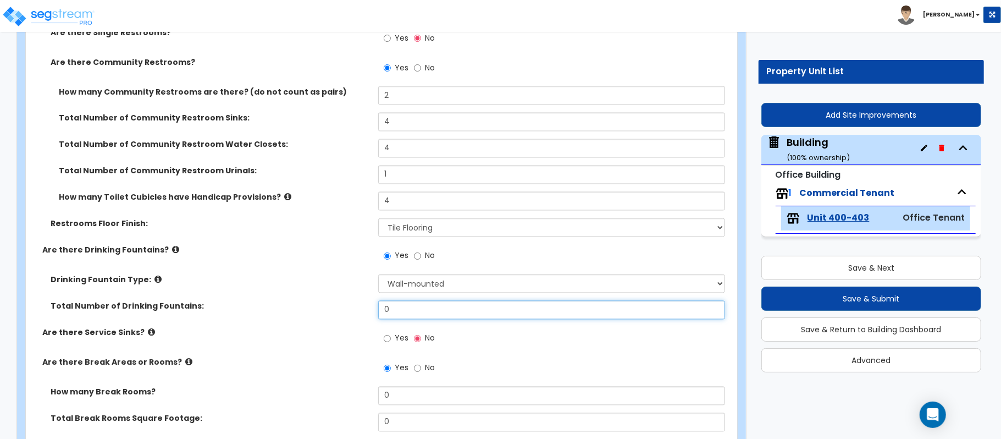
drag, startPoint x: 407, startPoint y: 313, endPoint x: 340, endPoint y: 315, distance: 67.6
click at [340, 315] on div "Total Number of Drinking Fountains: 0" at bounding box center [378, 314] width 705 height 26
type input "2"
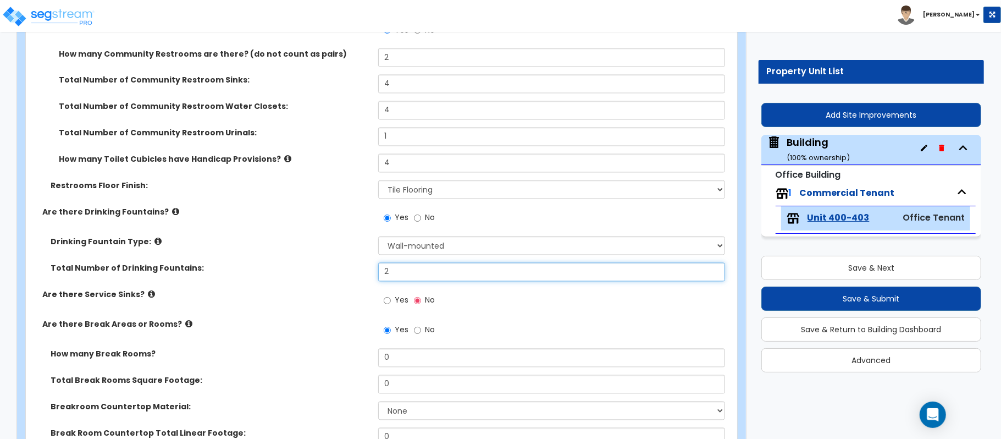
scroll to position [1466, 0]
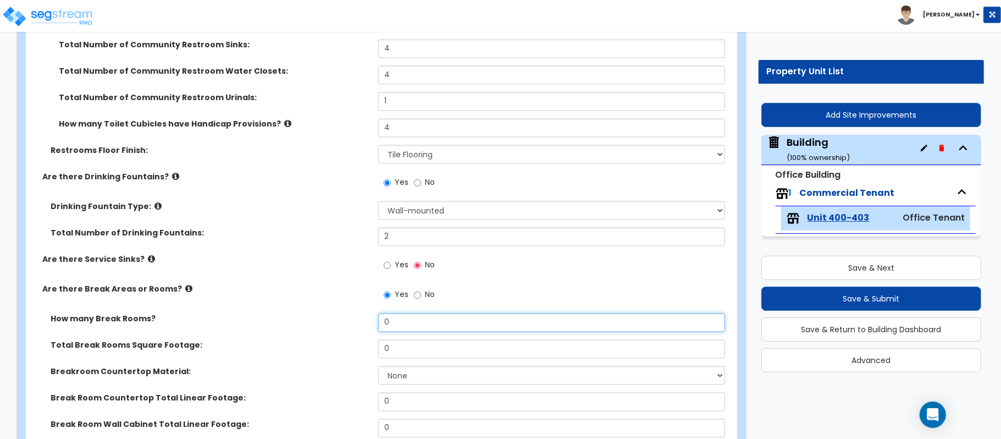
drag, startPoint x: 399, startPoint y: 320, endPoint x: 375, endPoint y: 309, distance: 26.1
click at [375, 309] on div "Are there Restrooms? Yes No Are there Single Restrooms? Yes No Are there Commun…" at bounding box center [378, 323] width 688 height 798
type input "1"
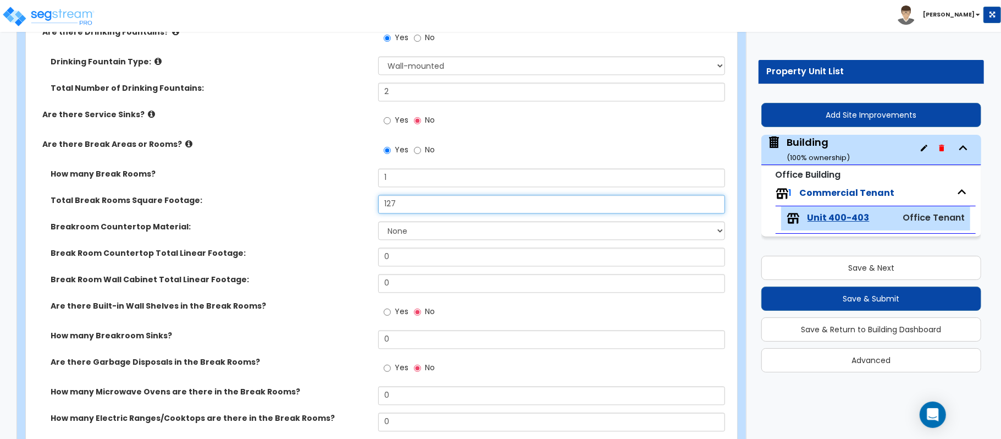
scroll to position [1612, 0]
type input "127"
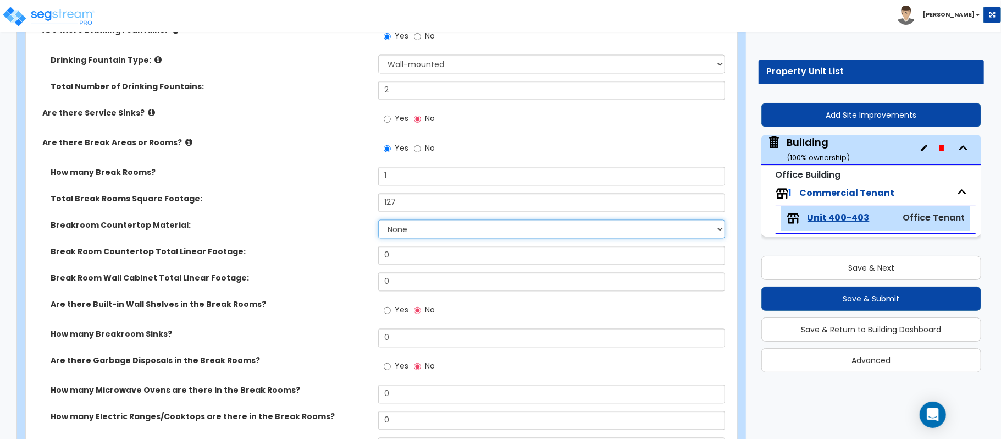
select select "2"
type input "10"
type input "16"
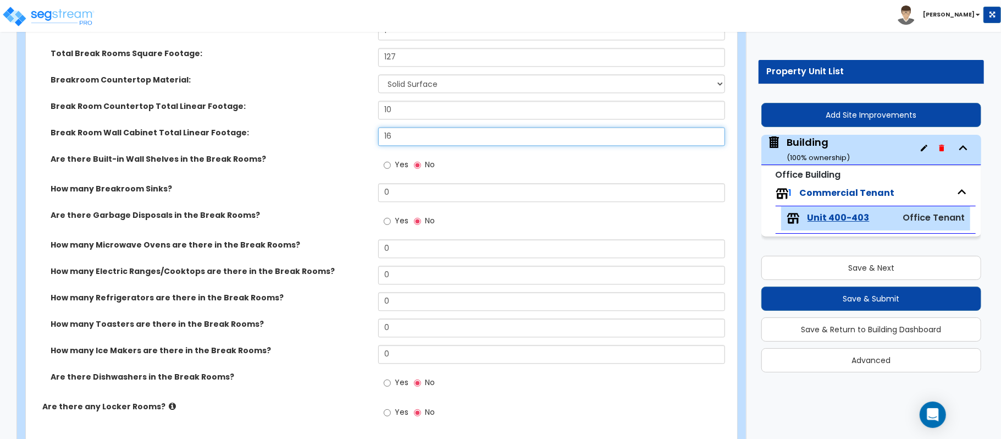
scroll to position [1759, 0]
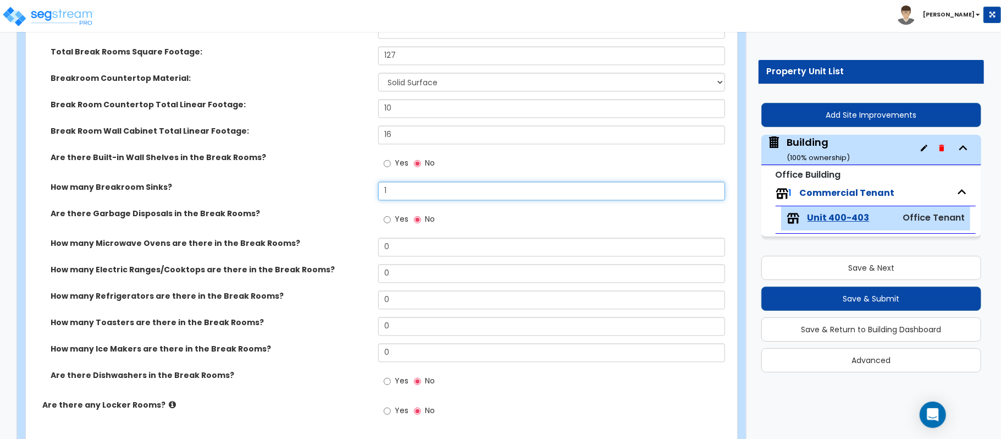
type input "1"
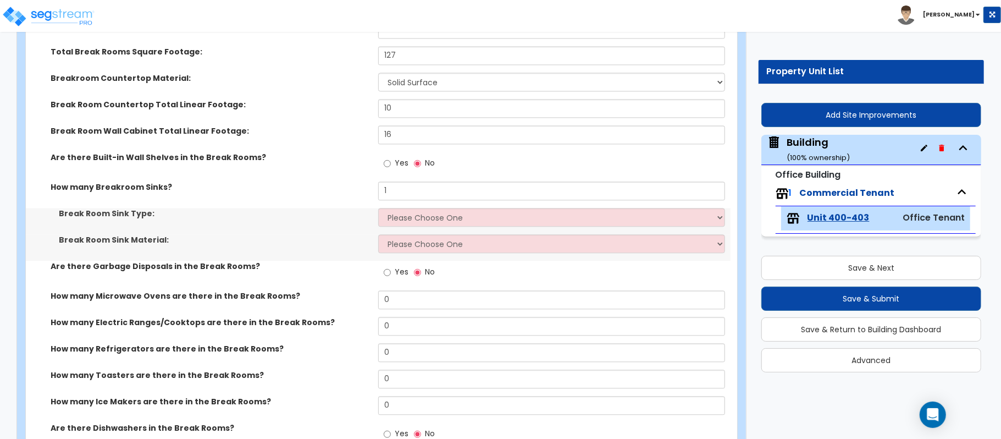
click at [436, 214] on select "Please Choose One Single Sink Double Sink" at bounding box center [551, 217] width 347 height 19
select select "1"
click at [350, 238] on label "Break Room Sink Material:" at bounding box center [214, 239] width 311 height 11
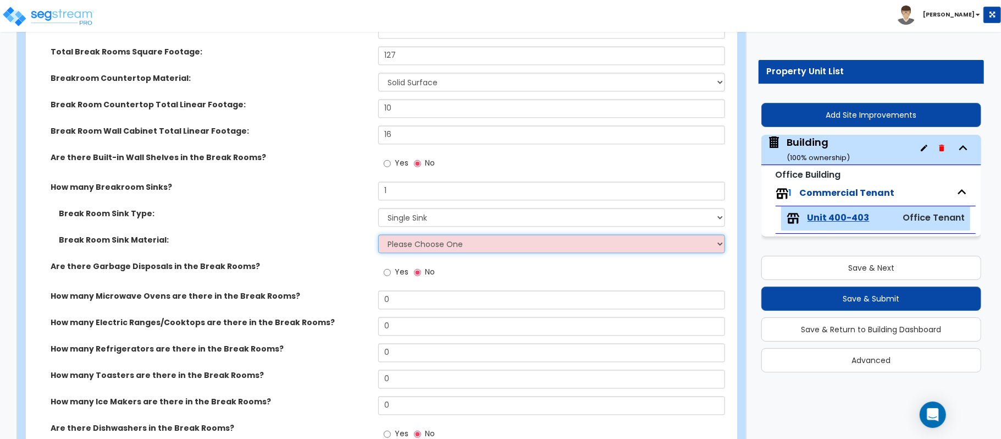
click at [416, 242] on select "Please Choose One Stainless Steel Porcelain Enamel Cast Iron" at bounding box center [551, 243] width 347 height 19
select select "1"
click at [378, 236] on select "Please Choose One Stainless Steel Porcelain Enamel Cast Iron" at bounding box center [551, 243] width 347 height 19
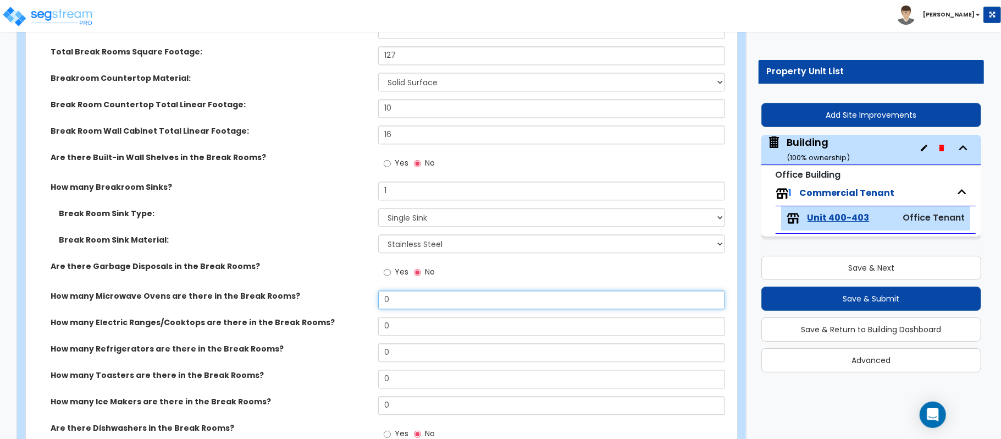
drag, startPoint x: 396, startPoint y: 300, endPoint x: 360, endPoint y: 304, distance: 36.5
click at [360, 304] on div "How many Microwave Ovens are there in the Break Rooms? 0" at bounding box center [378, 303] width 705 height 26
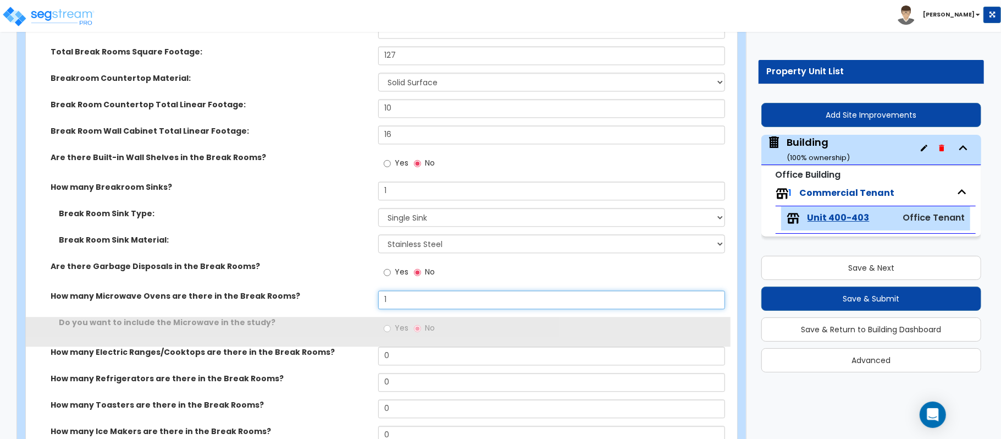
type input "1"
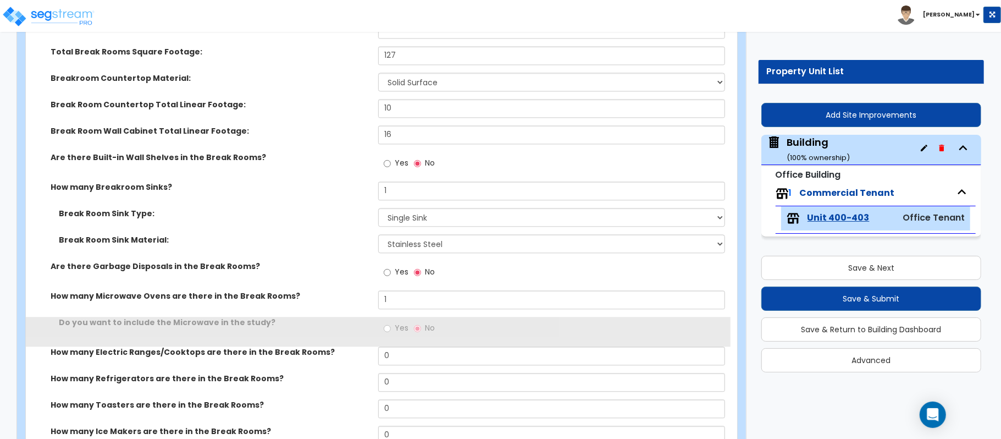
click at [367, 314] on div "How many Microwave Ovens are there in the Break Rooms? 1" at bounding box center [378, 303] width 705 height 26
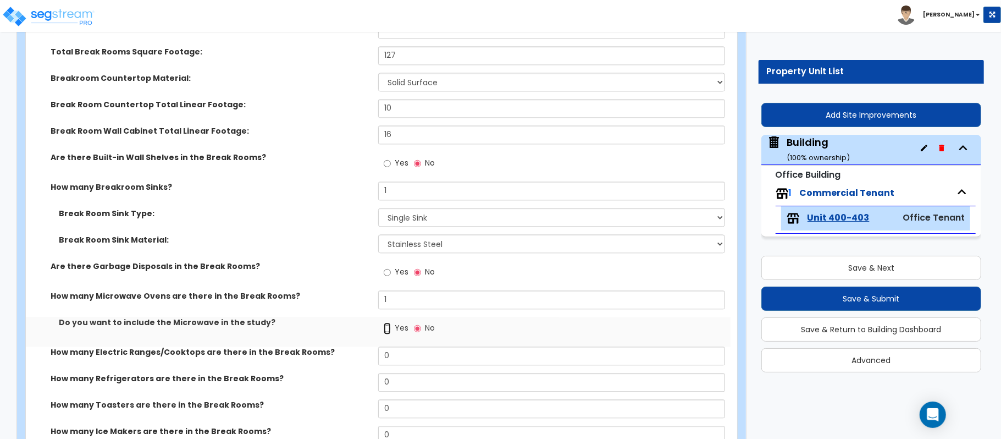
click at [389, 330] on input "Yes" at bounding box center [387, 328] width 7 height 12
radio input "true"
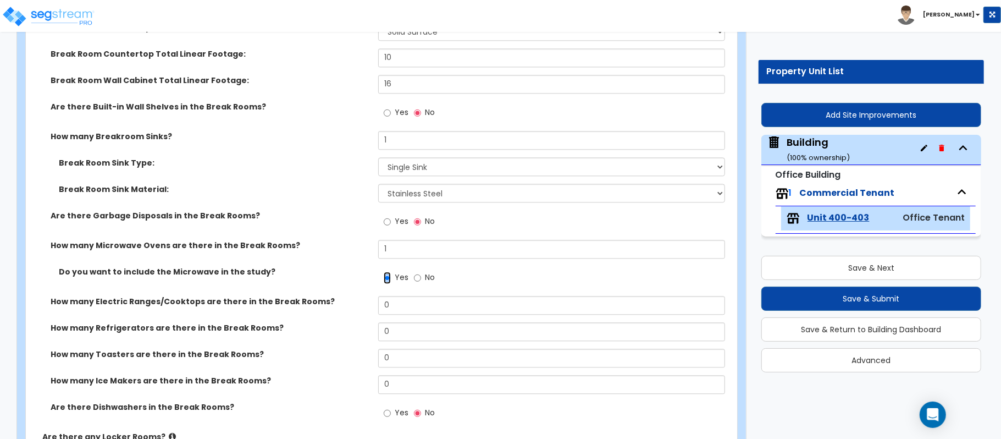
scroll to position [1832, 0]
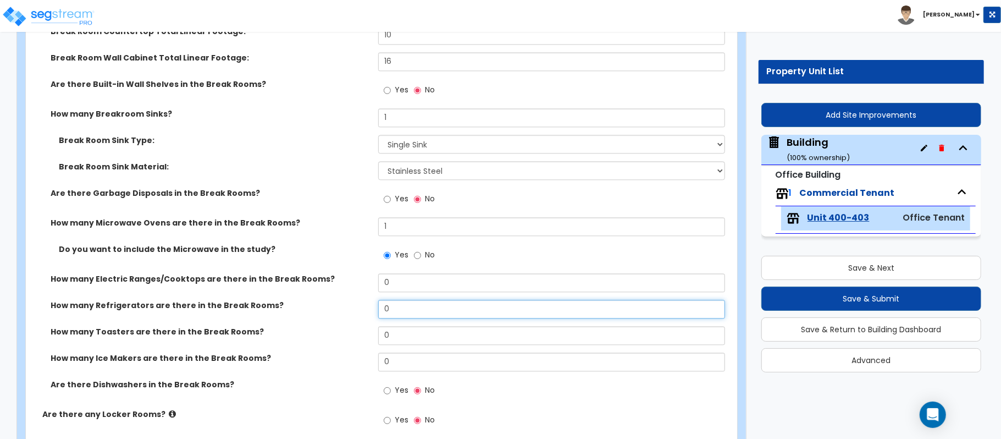
drag, startPoint x: 400, startPoint y: 310, endPoint x: 355, endPoint y: 303, distance: 45.6
click at [355, 303] on div "How many Refrigerators are there in the Break Rooms? 0" at bounding box center [378, 313] width 705 height 26
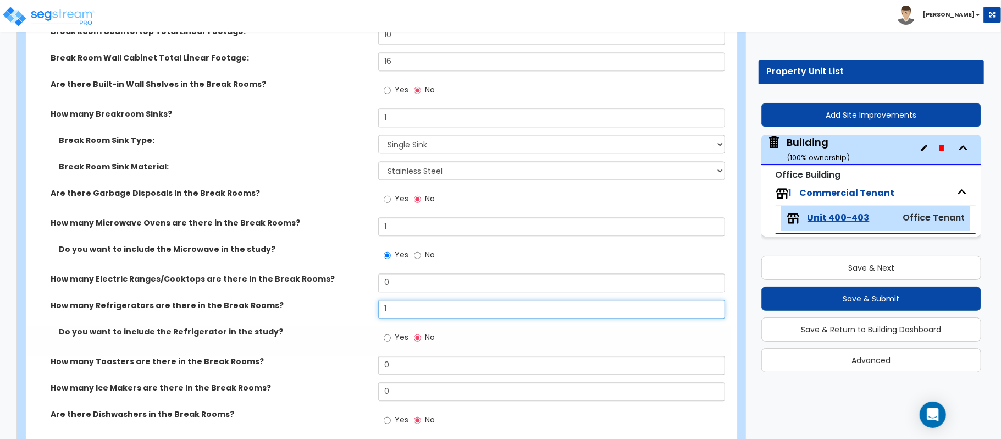
type input "1"
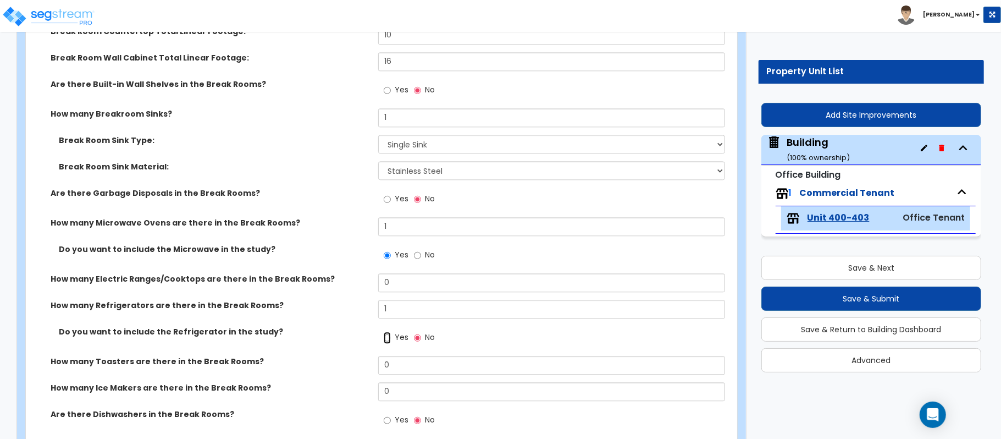
click at [389, 339] on input "Yes" at bounding box center [387, 337] width 7 height 12
radio input "true"
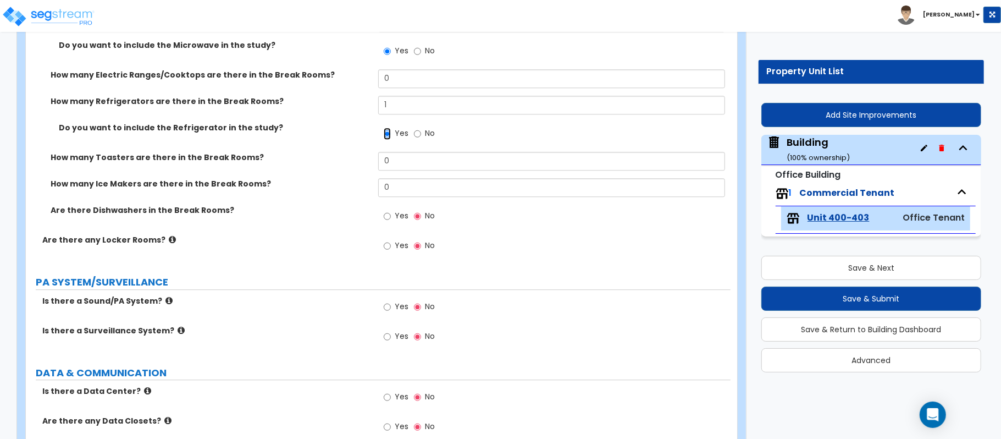
scroll to position [2125, 0]
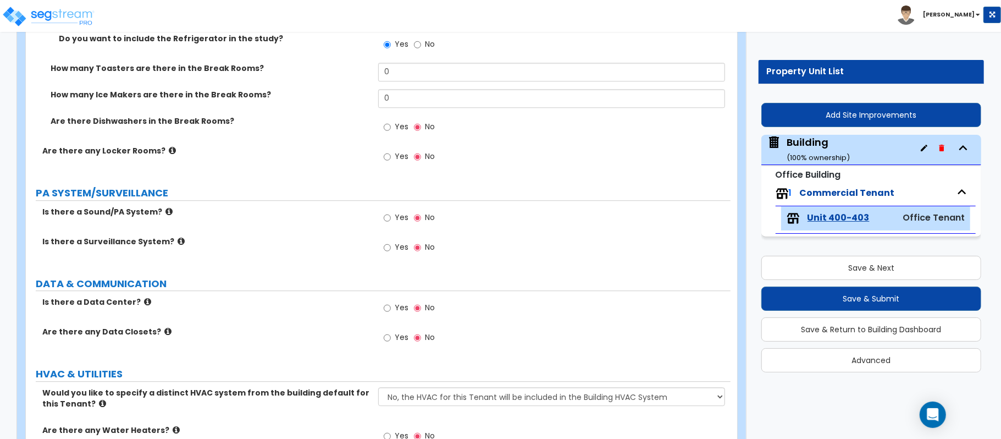
click at [178, 242] on icon at bounding box center [181, 241] width 7 height 8
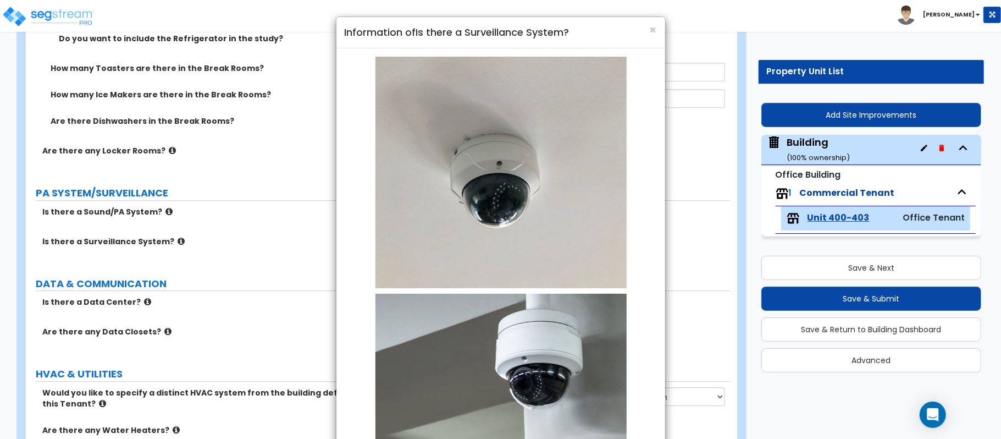
click at [659, 27] on div "× Information of Is there a Surveillance System?" at bounding box center [500, 32] width 329 height 31
click at [653, 33] on span "×" at bounding box center [653, 30] width 7 height 16
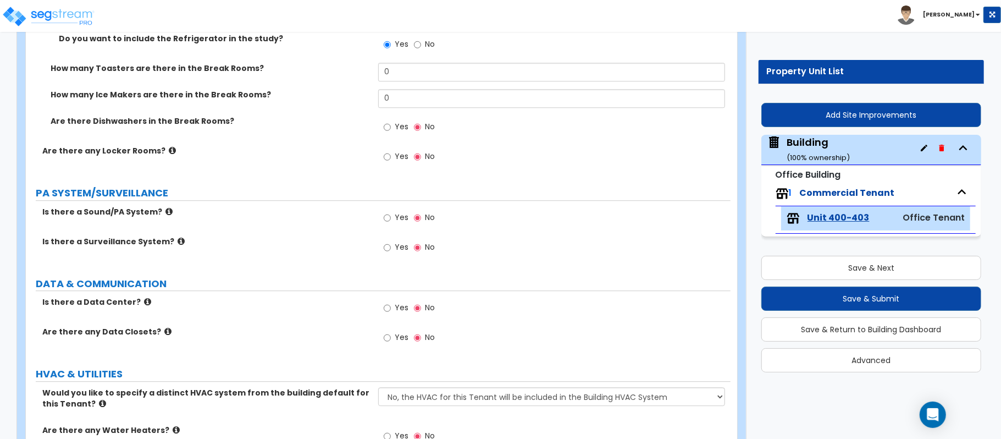
click at [392, 251] on label "Yes" at bounding box center [396, 248] width 25 height 19
click at [391, 251] on input "Yes" at bounding box center [387, 247] width 7 height 12
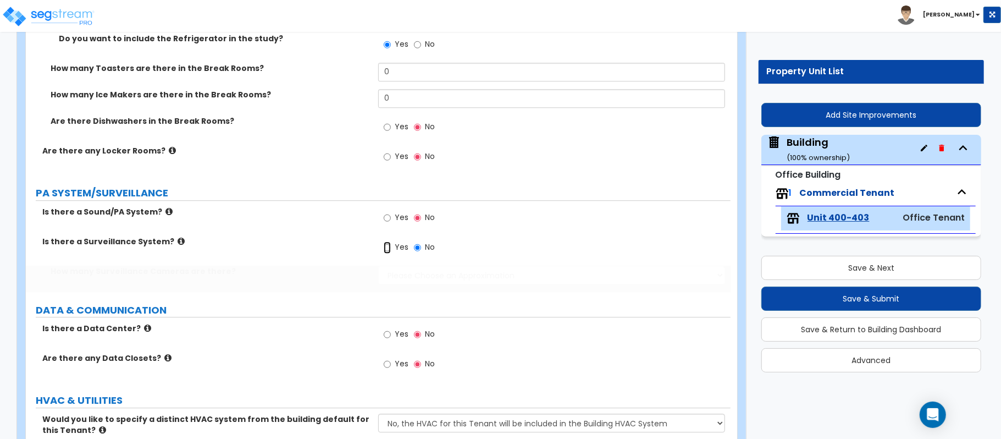
radio input "true"
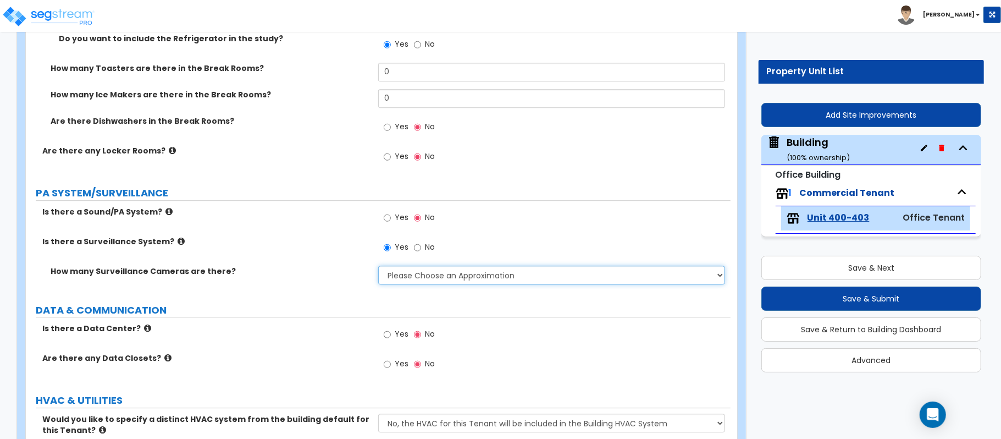
click at [407, 275] on select "Please Choose an Approximation Barely Noticed Any Noticed a Couple Frequently S…" at bounding box center [551, 275] width 347 height 19
select select "2"
click at [378, 267] on select "Please Choose an Approximation Barely Noticed Any Noticed a Couple Frequently S…" at bounding box center [551, 275] width 347 height 19
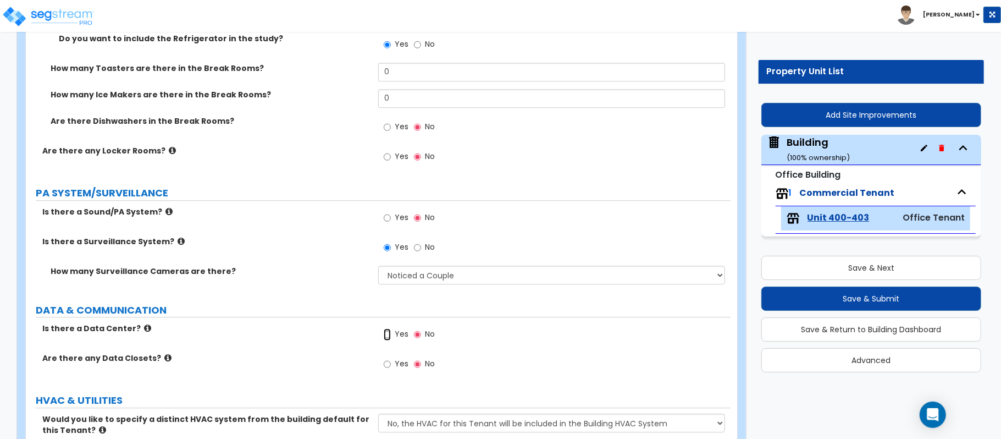
click at [385, 339] on input "Yes" at bounding box center [387, 334] width 7 height 12
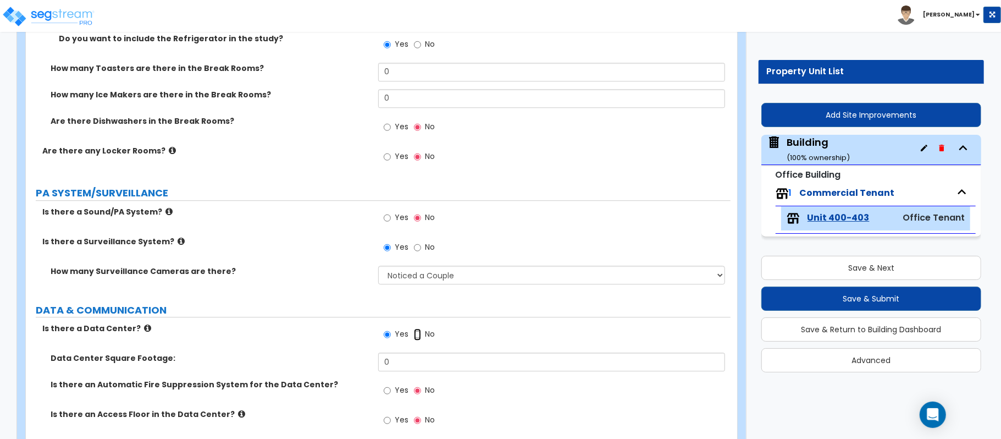
click at [419, 334] on input "No" at bounding box center [417, 334] width 7 height 12
radio input "false"
radio input "true"
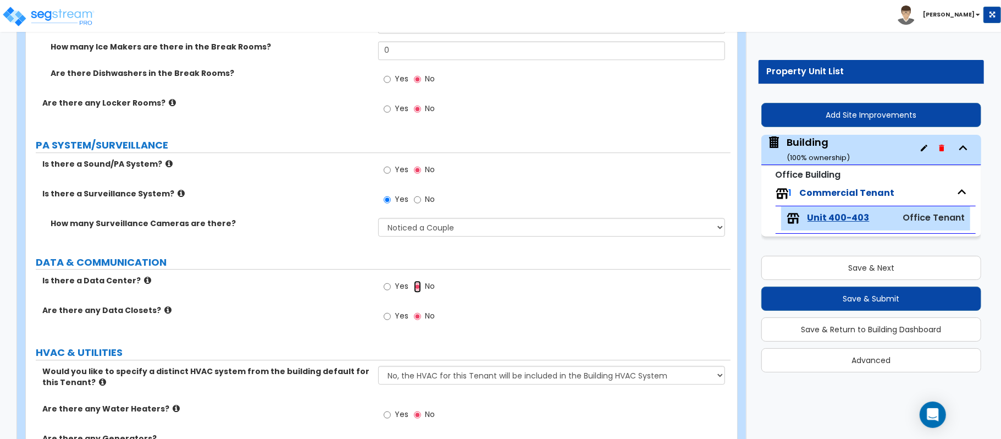
scroll to position [2199, 0]
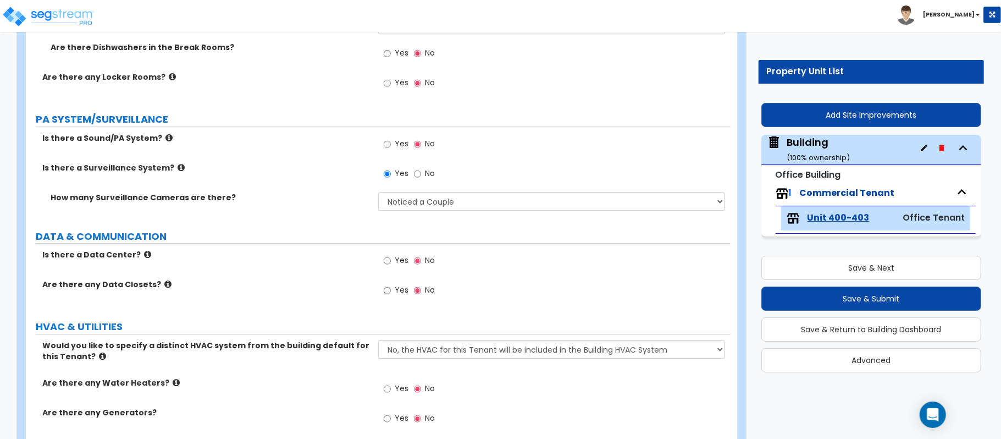
click at [394, 289] on label "Yes" at bounding box center [396, 291] width 25 height 19
click at [391, 289] on input "Yes" at bounding box center [387, 290] width 7 height 12
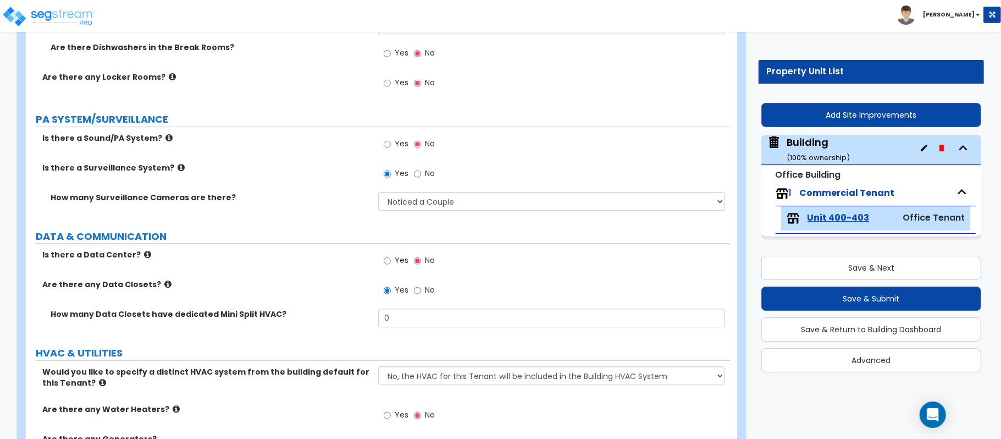
click at [423, 291] on label "No" at bounding box center [424, 291] width 21 height 19
click at [421, 291] on input "No" at bounding box center [417, 290] width 7 height 12
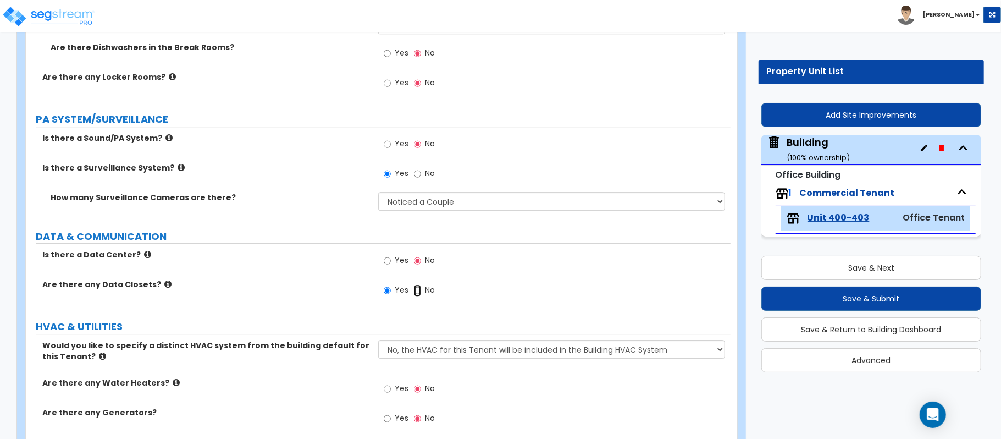
radio input "false"
radio input "true"
click at [386, 292] on input "Yes" at bounding box center [387, 290] width 7 height 12
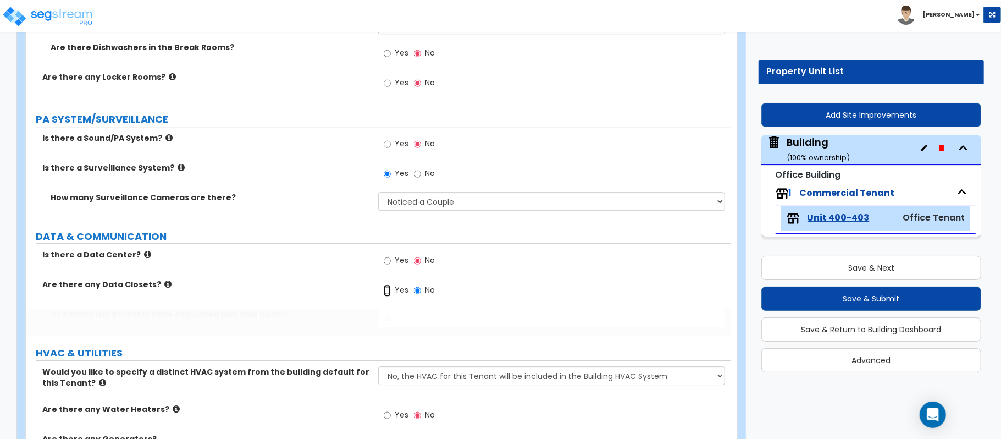
radio input "true"
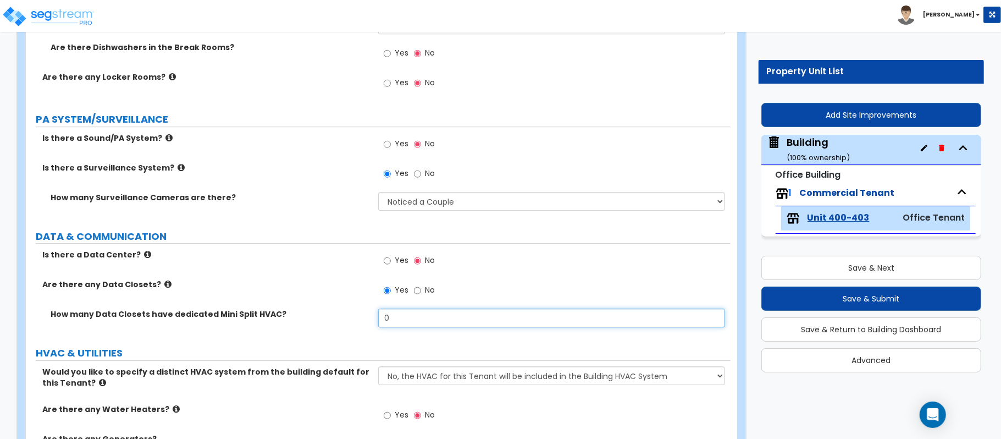
drag, startPoint x: 397, startPoint y: 316, endPoint x: 346, endPoint y: 315, distance: 51.1
click at [346, 315] on div "How many Data Closets have dedicated Mini Split HVAC? 0" at bounding box center [378, 321] width 705 height 26
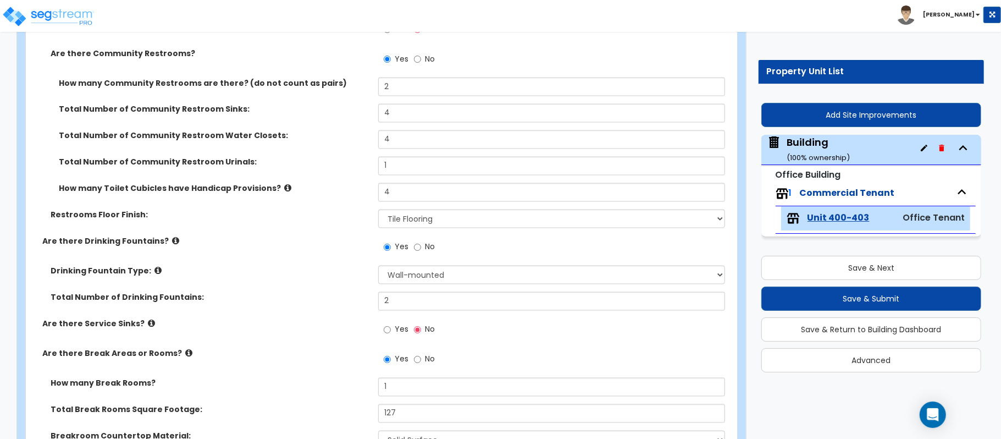
scroll to position [1397, 0]
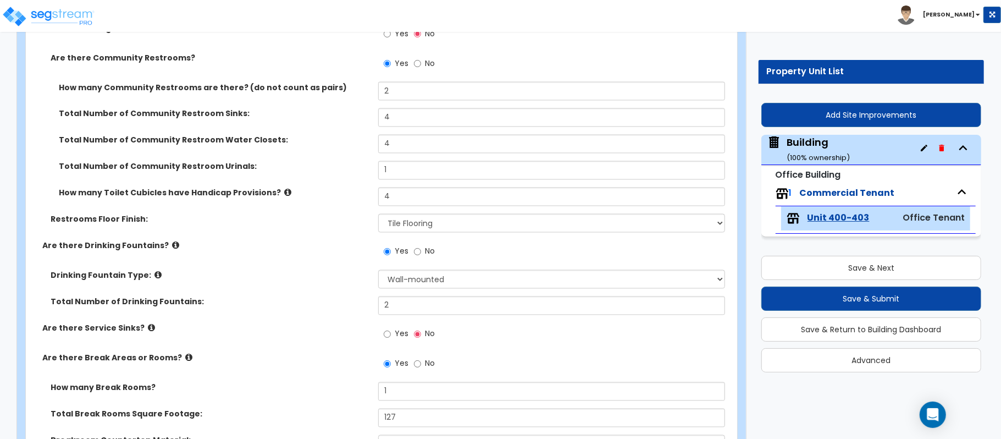
type input "1"
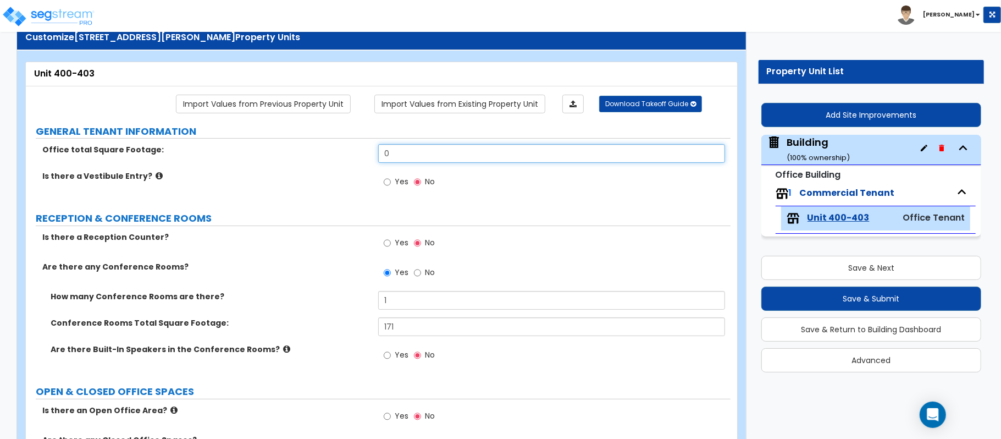
drag, startPoint x: 411, startPoint y: 158, endPoint x: 319, endPoint y: 136, distance: 94.9
type input "4,948"
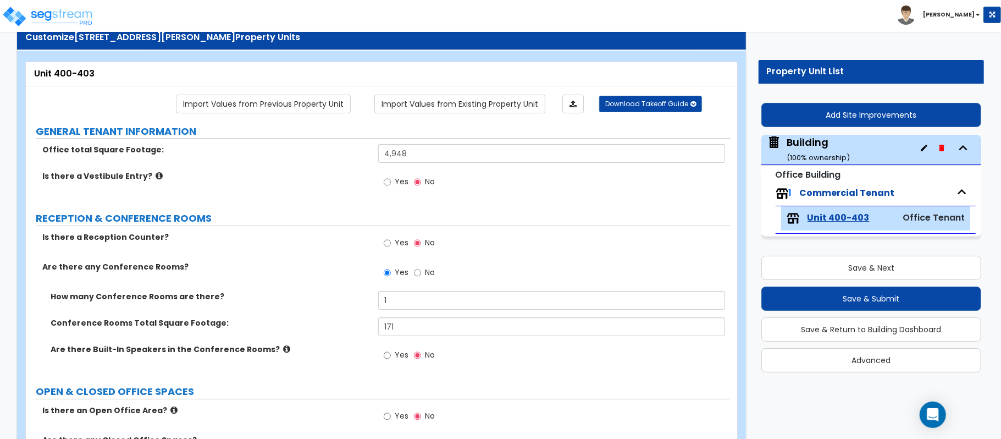
click at [278, 194] on div "Is there a Vestibule Entry? Yes No" at bounding box center [378, 185] width 705 height 30
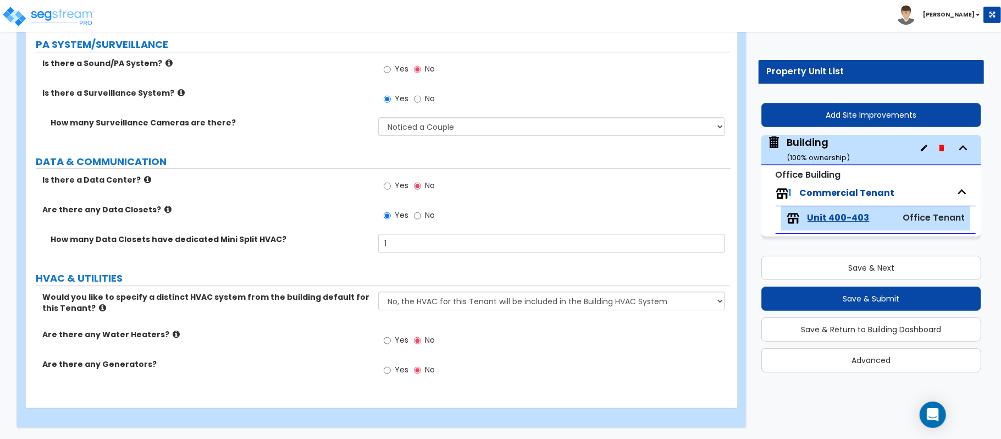
scroll to position [2276, 0]
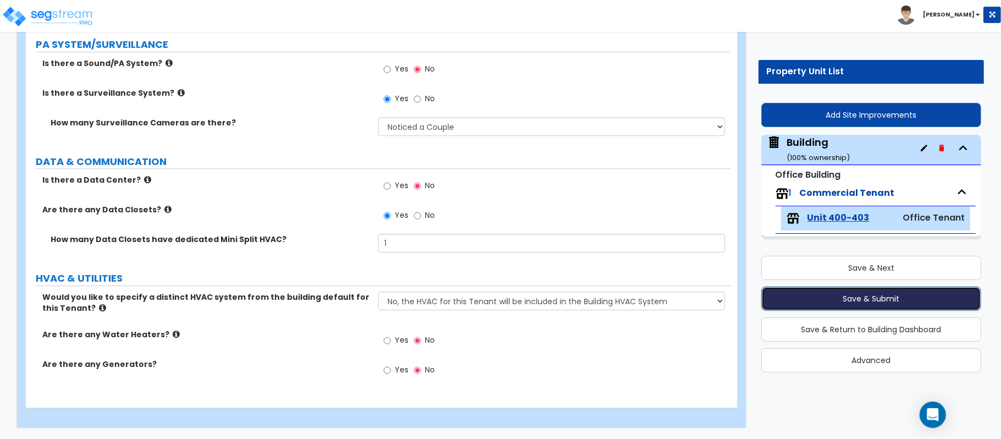
click at [900, 303] on button "Save & Submit" at bounding box center [871, 298] width 220 height 24
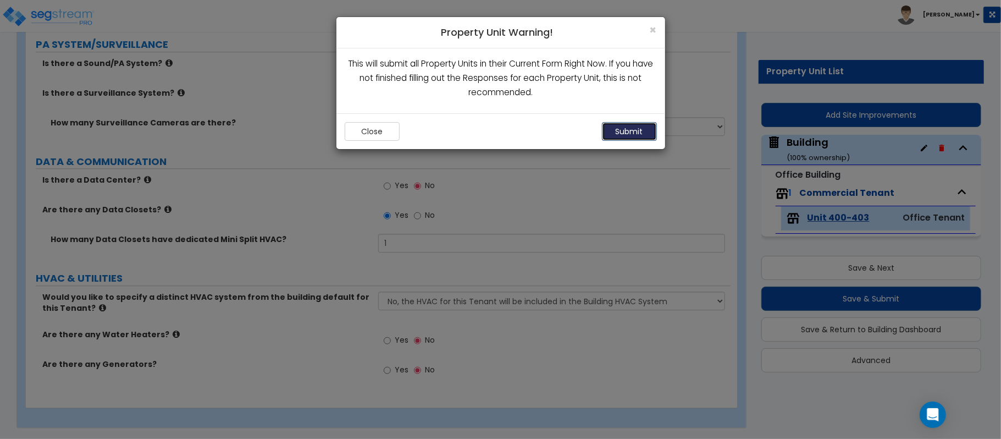
click at [633, 141] on button "Submit" at bounding box center [629, 131] width 55 height 19
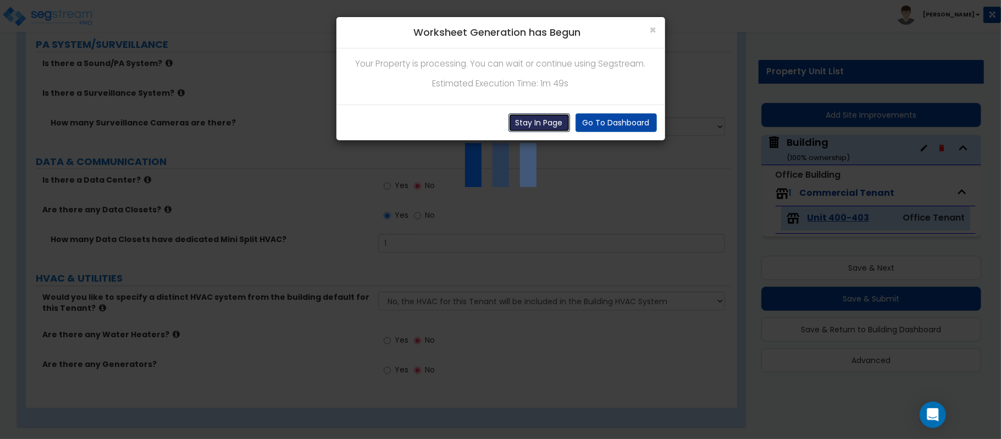
click at [531, 119] on button "Stay In Page" at bounding box center [540, 122] width 62 height 19
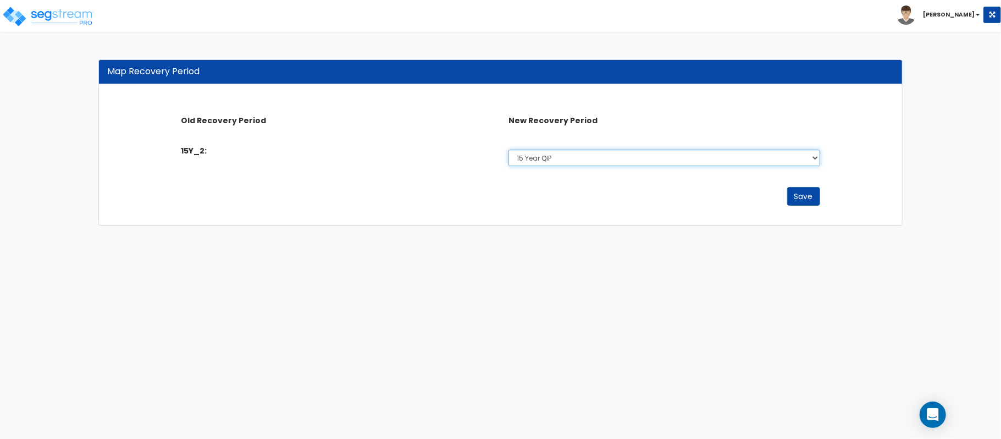
click at [800, 155] on select "Select 5 Years 7 Year 15 Year 15 Year QIP 39 Year" at bounding box center [664, 158] width 311 height 16
click at [850, 161] on div "Old Recovery Period New Recovery Period 15Y_2: Select 5 Years 7 Year 15 Year 15…" at bounding box center [500, 155] width 803 height 140
click at [802, 161] on select "Select 5 Years 7 Year 15 Year 15 Year QIP 39 Year" at bounding box center [664, 158] width 311 height 16
click at [869, 161] on div "Old Recovery Period New Recovery Period 15Y_2: Select 5 Years 7 Year 15 Year 15…" at bounding box center [500, 155] width 803 height 140
click at [726, 159] on select "Select 5 Years 7 Year 15 Year 15 Year QIP 39 Year" at bounding box center [664, 158] width 311 height 16
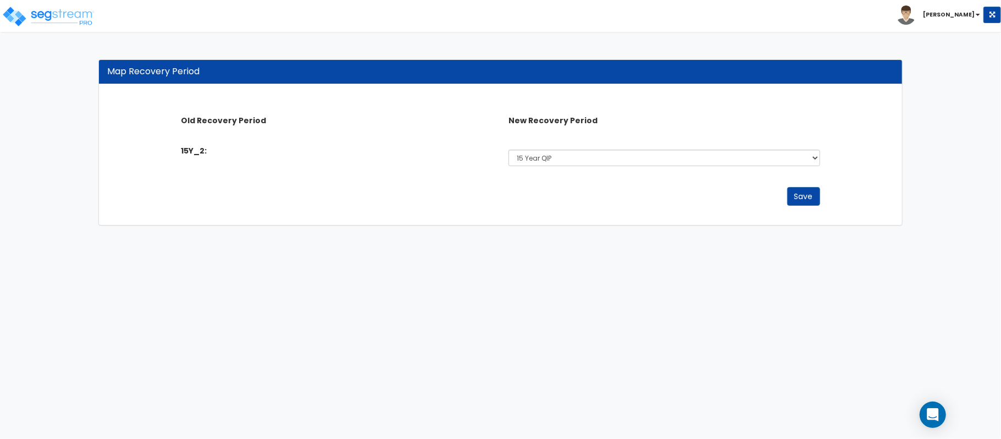
click at [860, 175] on div "Old Recovery Period New Recovery Period 15Y_2: Select 5 Years 7 Year 15 Year 15…" at bounding box center [500, 155] width 803 height 140
click at [804, 194] on button "Save" at bounding box center [803, 196] width 33 height 19
click at [808, 196] on button "Save" at bounding box center [803, 196] width 33 height 19
click at [757, 159] on select "Select 5 Years 7 Year 15 Year 15 Year QIP 39 Year" at bounding box center [664, 158] width 311 height 16
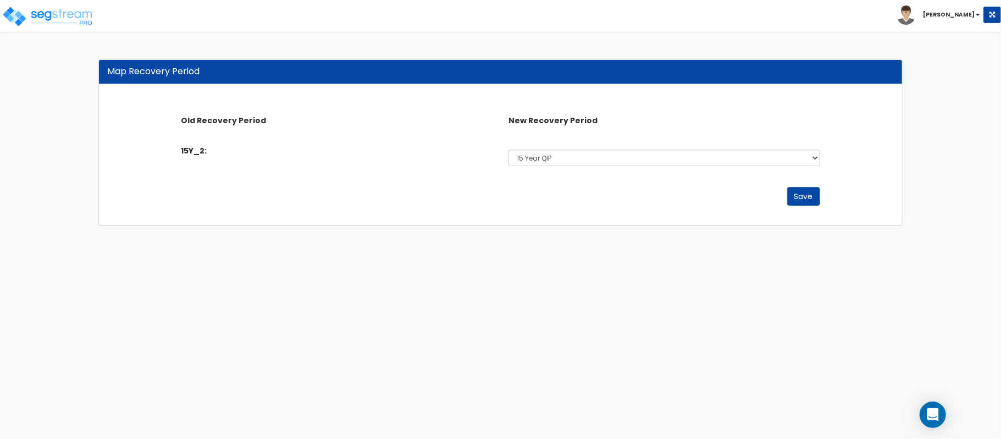
click at [804, 111] on div "Old Recovery Period New Recovery Period" at bounding box center [500, 118] width 655 height 19
click at [797, 198] on button "Save" at bounding box center [803, 196] width 33 height 19
click at [698, 157] on select "Select 5 Years 7 Year 15 Year 15 Year QIP 39 Year" at bounding box center [664, 158] width 311 height 16
select select "5Y"
click at [509, 150] on select "Select 5 Years 7 Year 15 Year 15 Year QIP 39 Year" at bounding box center [664, 158] width 311 height 16
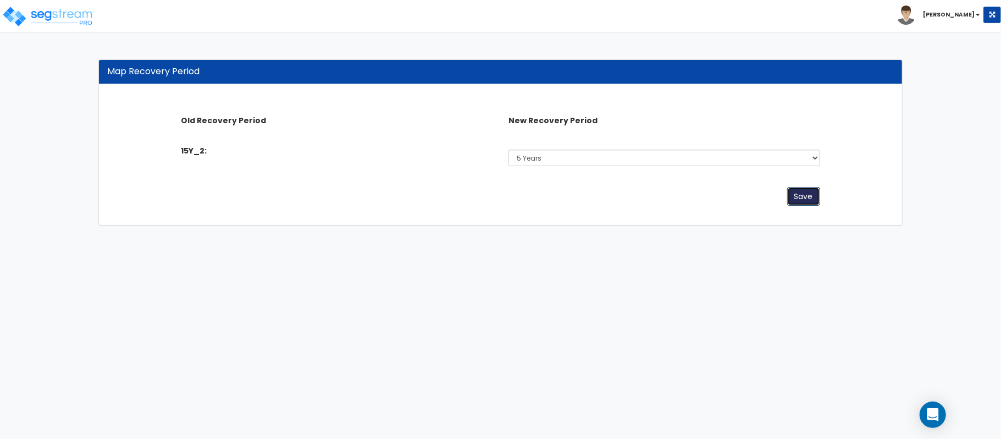
click at [805, 196] on button "Save" at bounding box center [803, 196] width 33 height 19
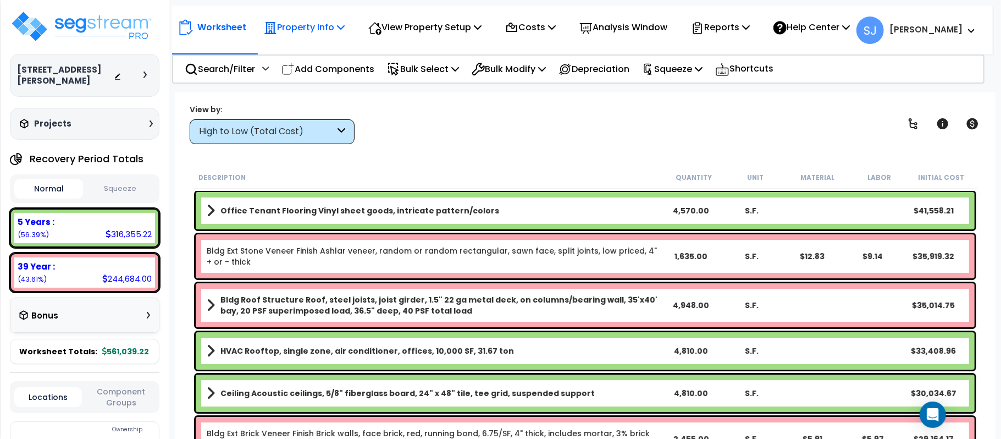
click at [321, 35] on div "Property Info" at bounding box center [304, 27] width 81 height 26
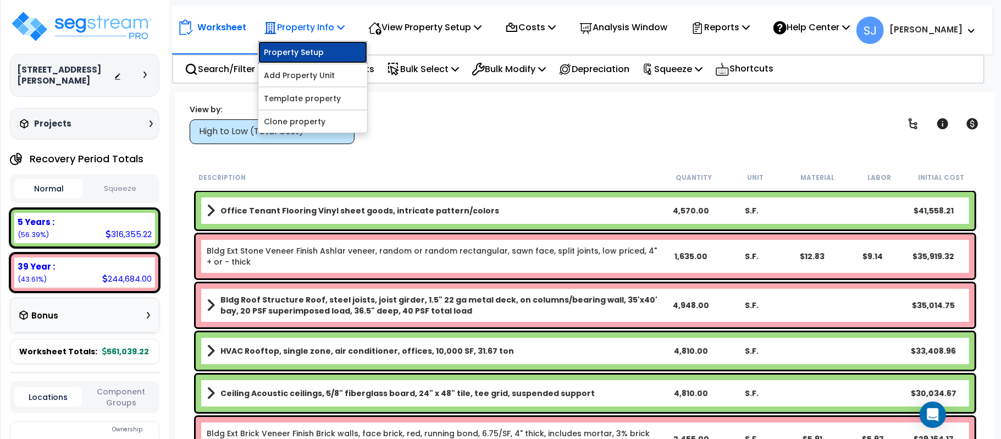
click at [324, 45] on link "Property Setup" at bounding box center [312, 52] width 109 height 22
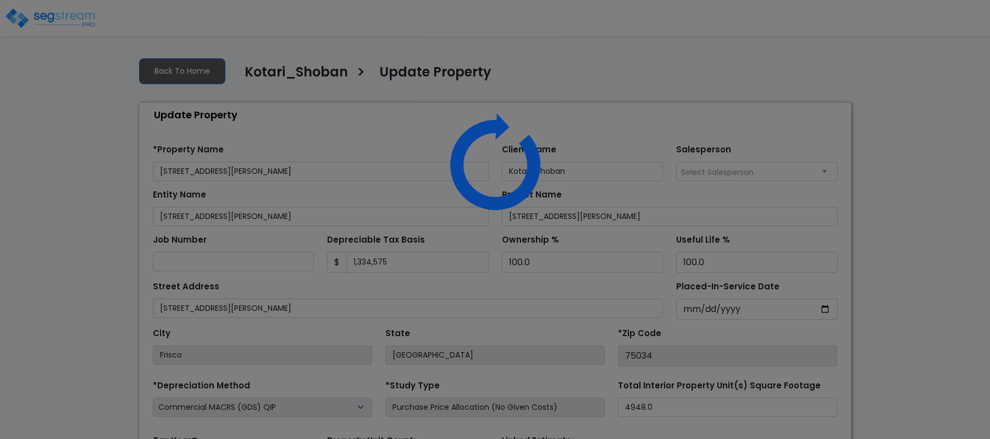
select select "2021"
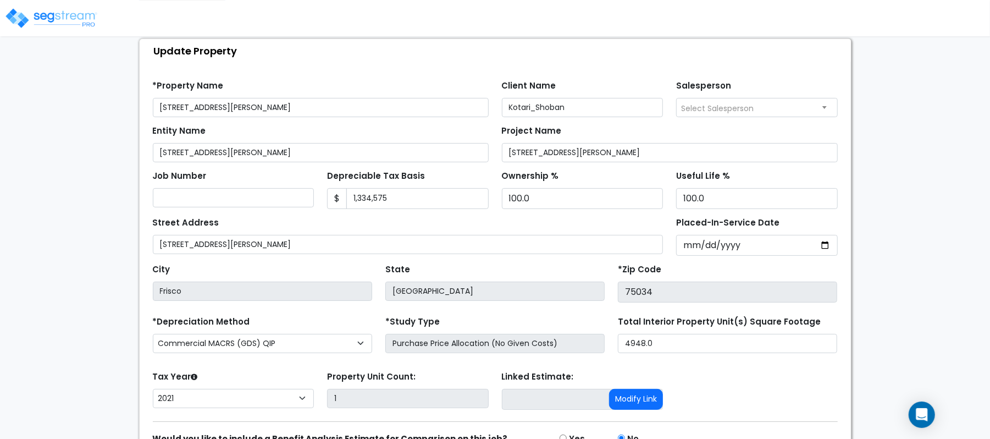
scroll to position [126, 0]
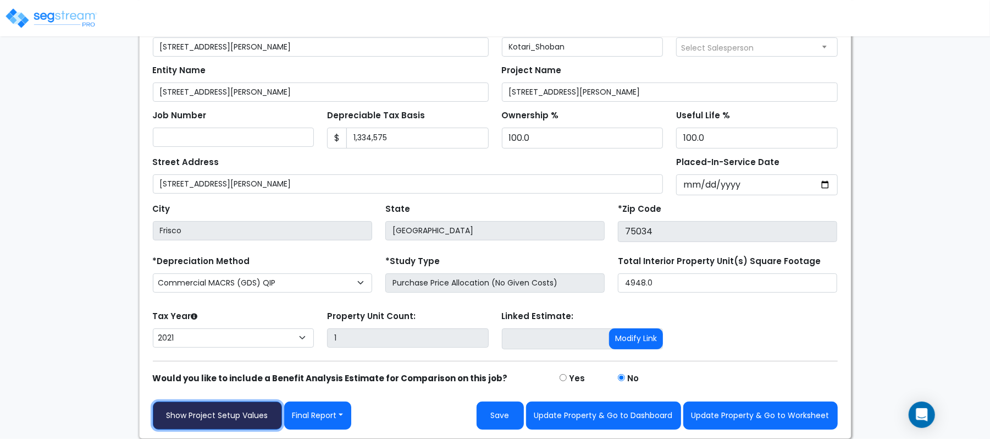
click at [243, 408] on link "Show Project Setup Values" at bounding box center [217, 415] width 129 height 28
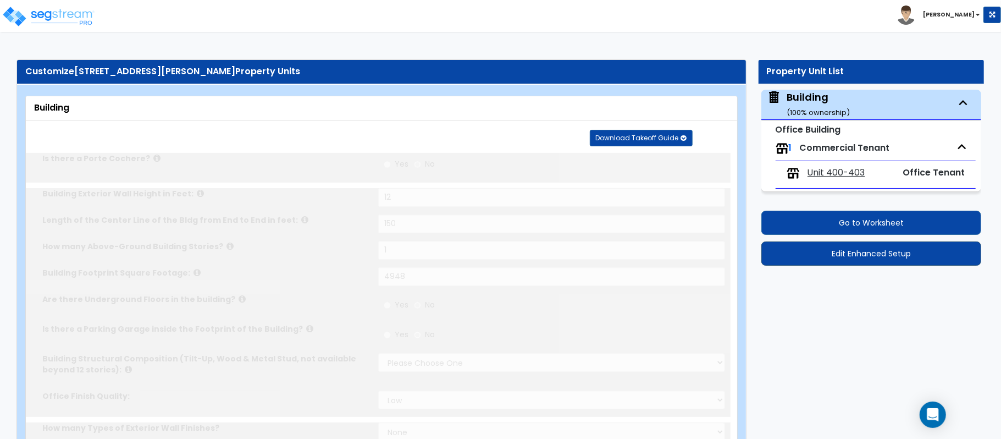
type input "12"
type input "150"
type input "1"
type input "4948"
select select "6"
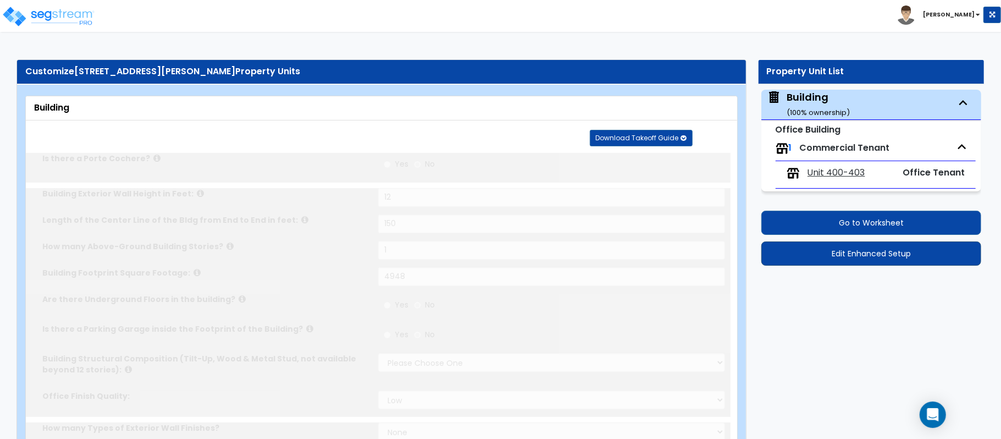
select select "1"
select select "2"
type input "60"
select select "3"
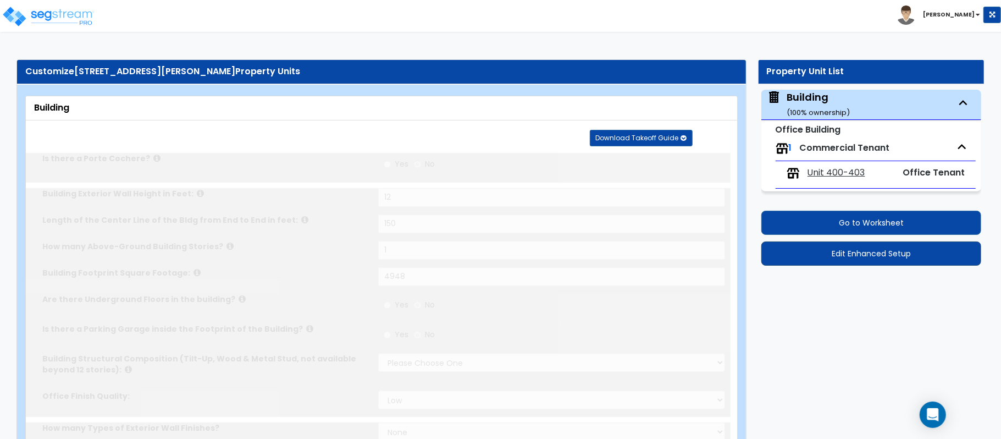
select select "2"
select select "1"
select select "2"
radio input "true"
type input "8"
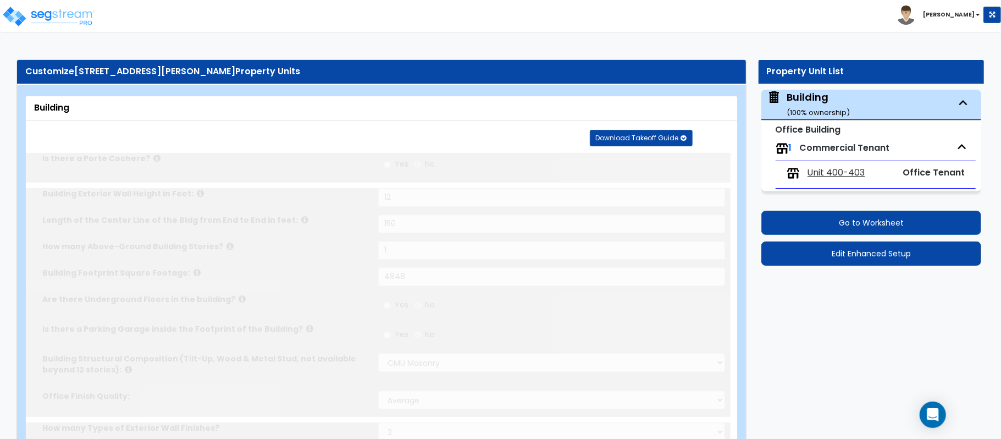
radio input "true"
select select "2"
select select "1"
select select "2"
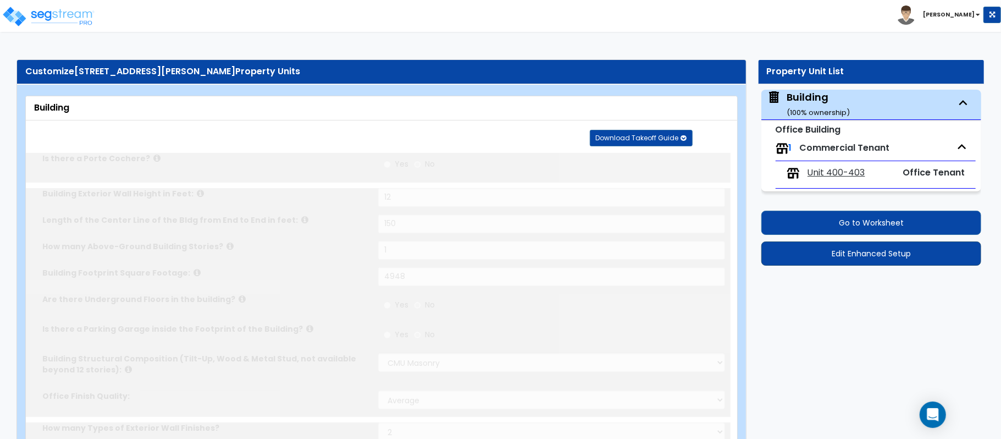
type input "12"
radio input "true"
type input "3"
select select "1"
radio input "true"
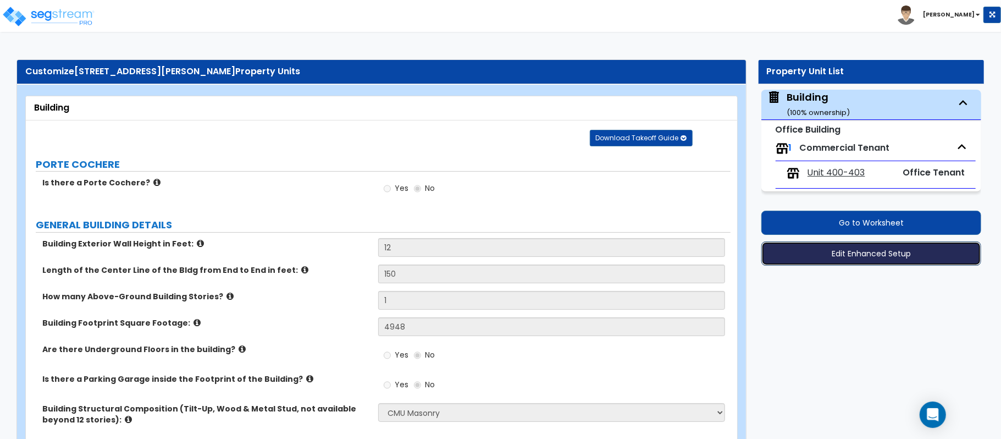
click at [903, 258] on button "Edit Enhanced Setup" at bounding box center [871, 253] width 220 height 24
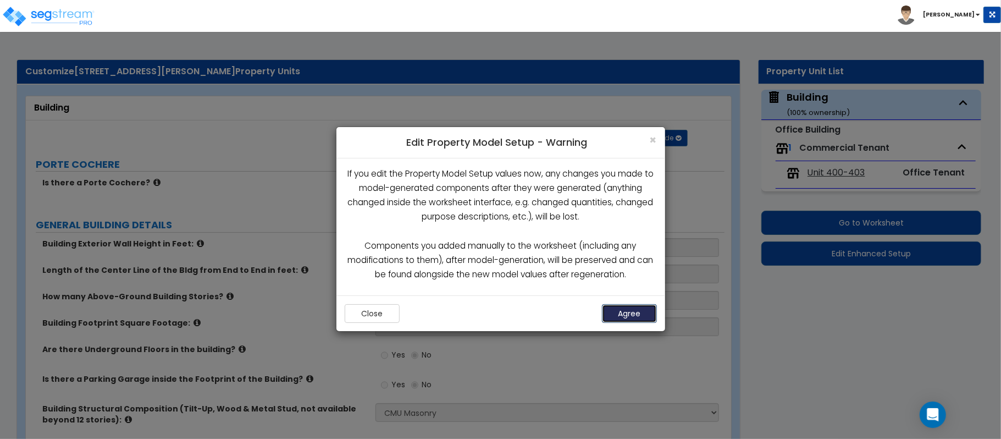
click at [641, 305] on button "Agree" at bounding box center [629, 313] width 55 height 19
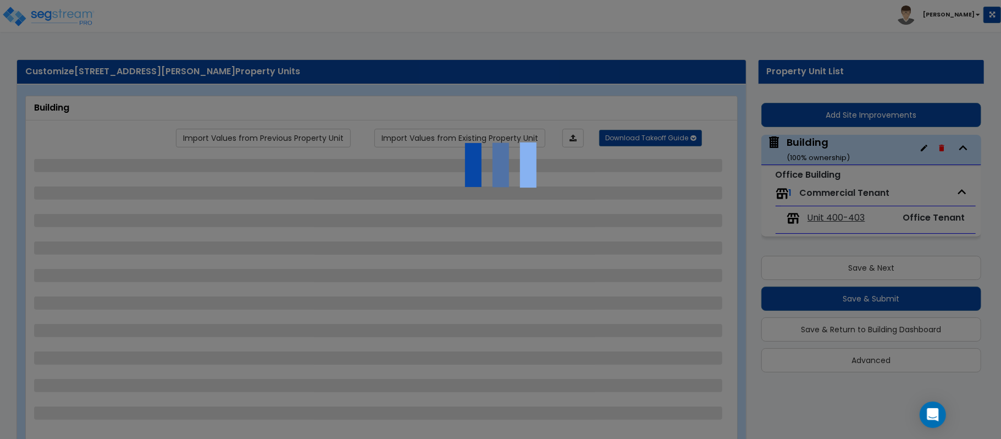
select select "6"
select select "1"
select select "2"
select select "3"
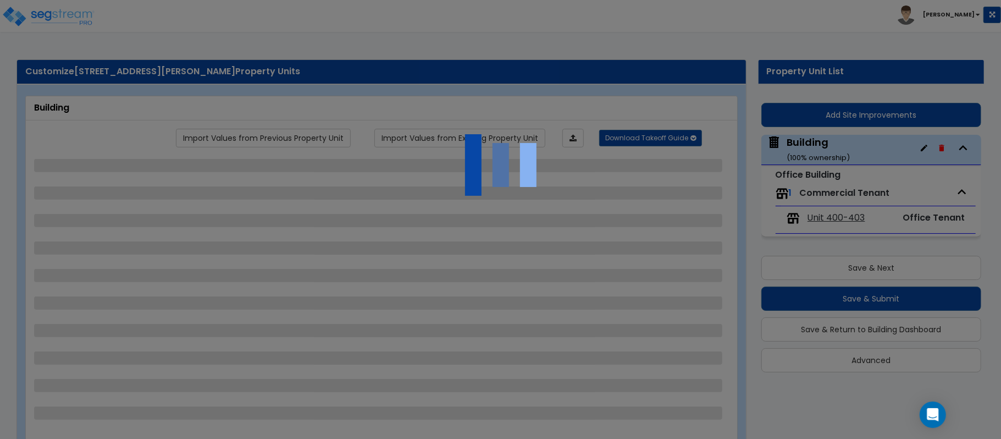
select select "2"
select select "1"
select select "2"
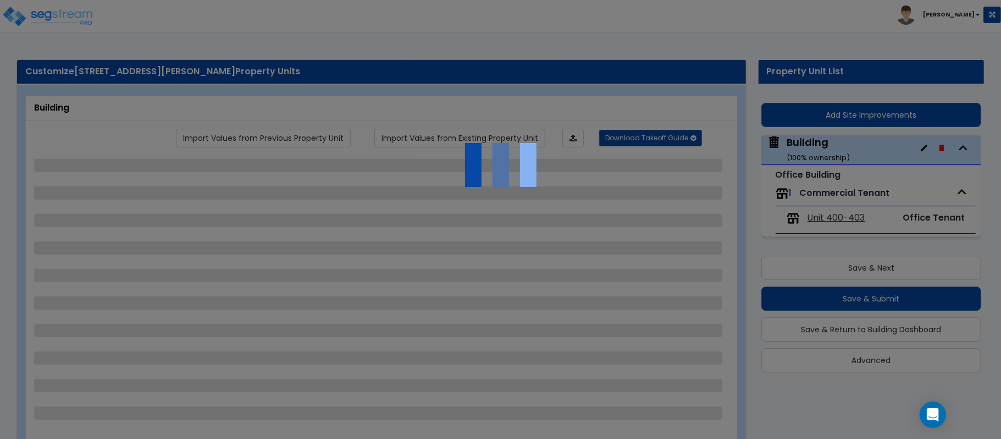
select select "1"
select select "2"
select select "1"
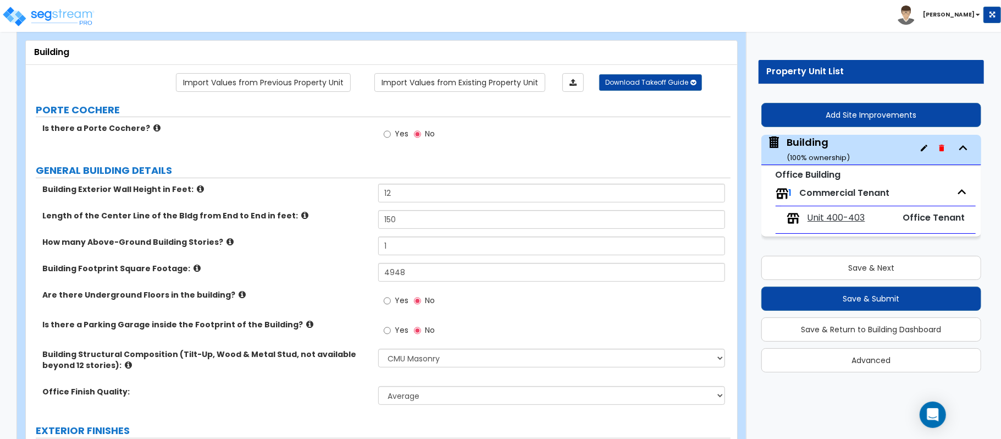
scroll to position [220, 0]
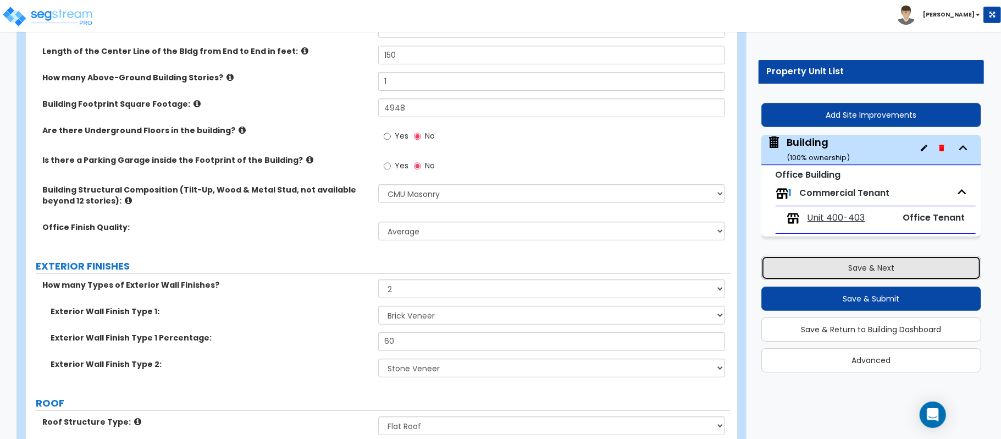
click at [858, 273] on button "Save & Next" at bounding box center [871, 268] width 220 height 24
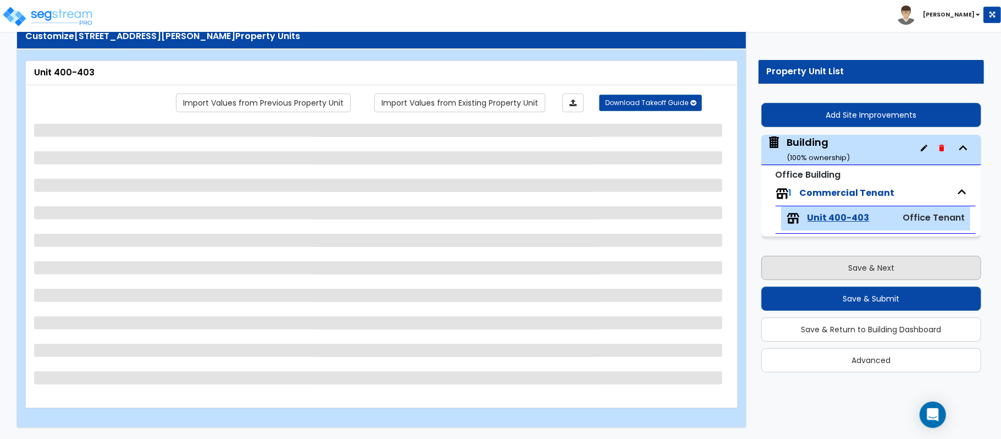
scroll to position [36, 0]
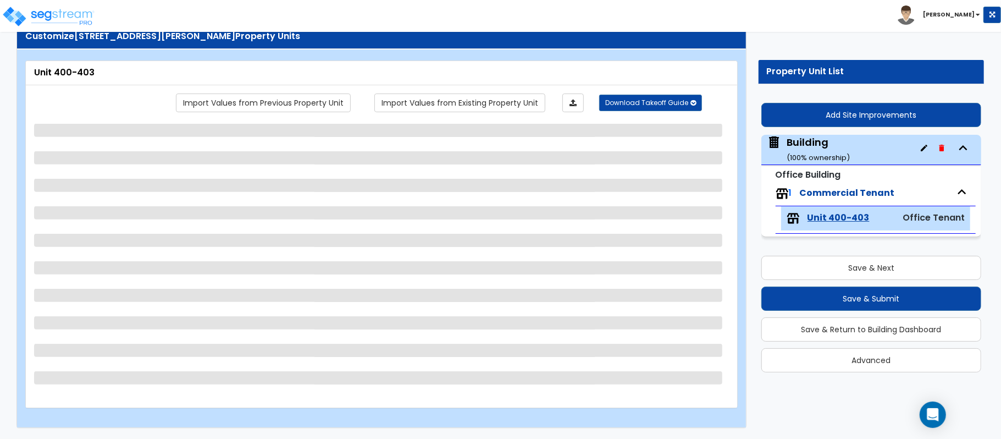
select select "1"
select select "6"
select select "1"
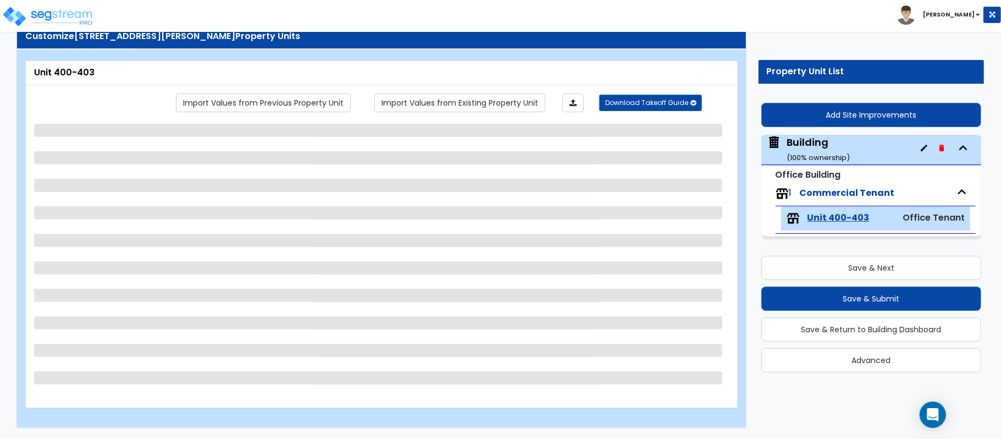
select select "1"
select select "2"
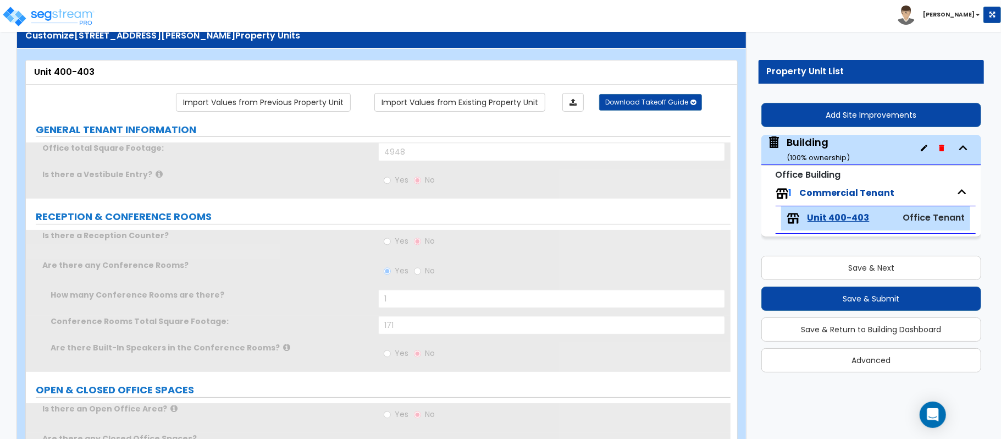
radio input "true"
type input "2"
type input "4"
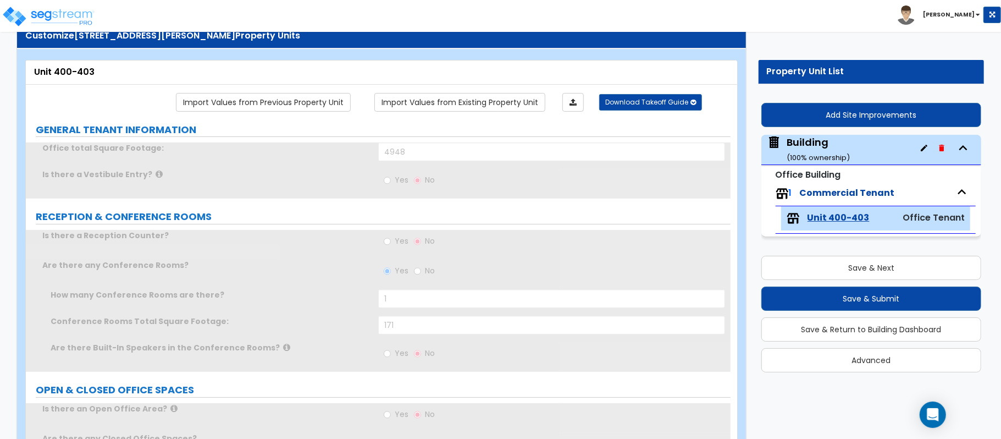
type input "4"
type input "1"
type input "4"
select select "1"
radio input "true"
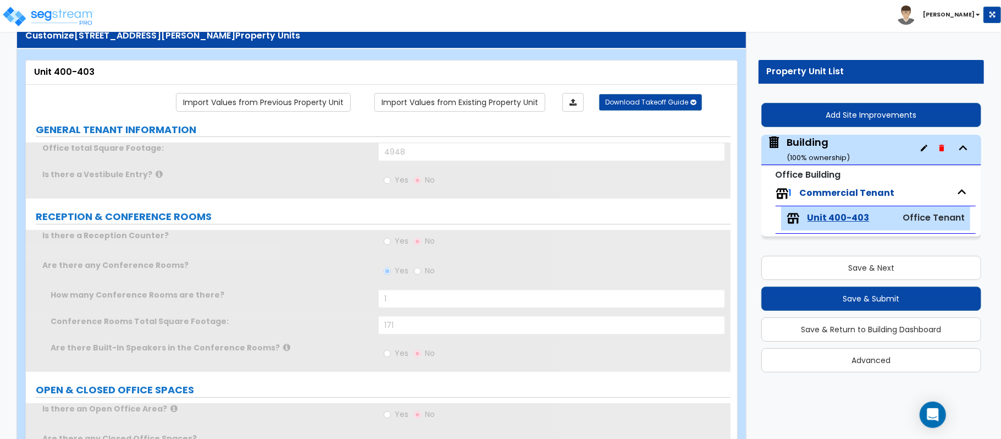
select select "1"
type input "2"
radio input "true"
type input "1"
type input "127"
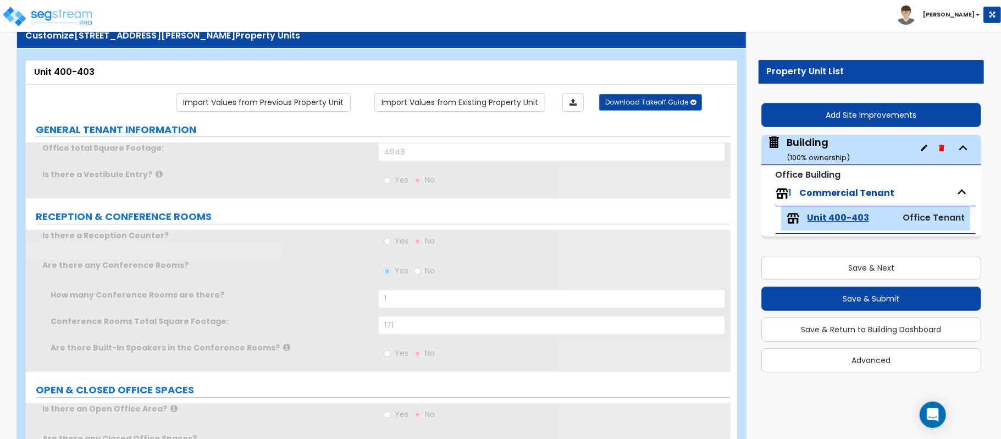
select select "2"
type input "10"
type input "16"
type input "1"
select select "1"
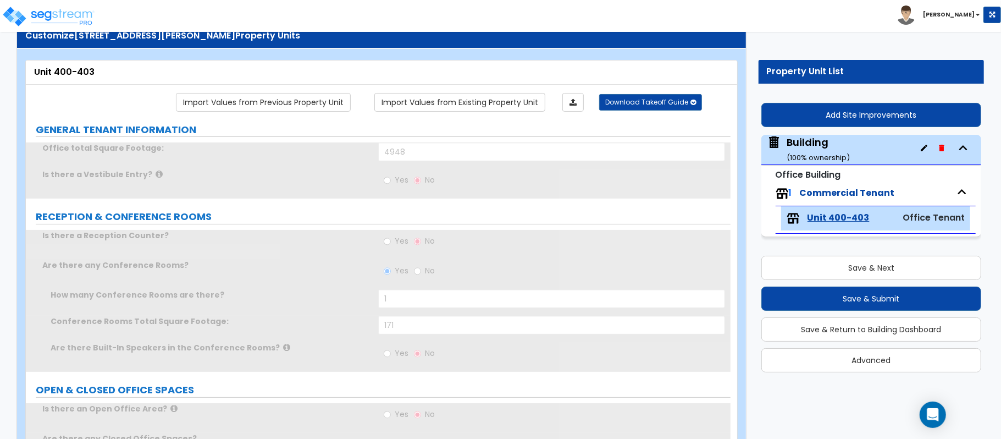
select select "1"
type input "1"
radio input "true"
type input "1"
radio input "true"
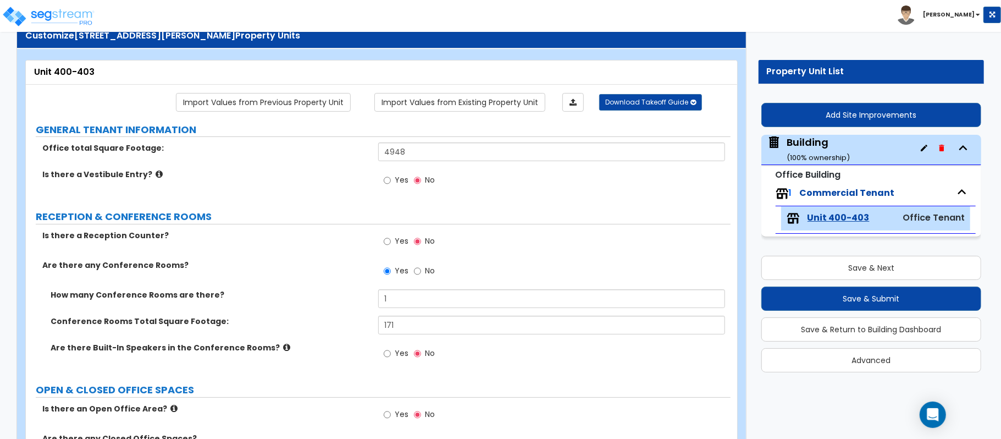
scroll to position [399, 0]
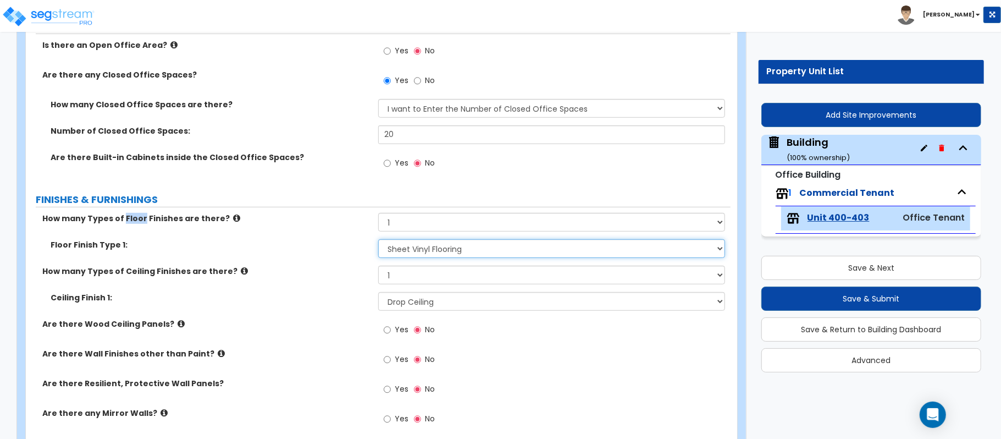
click at [409, 254] on select "None Tile Flooring Marble Flooring Hardwood Flooring Resilient Laminate Floorin…" at bounding box center [551, 248] width 347 height 19
select select "2"
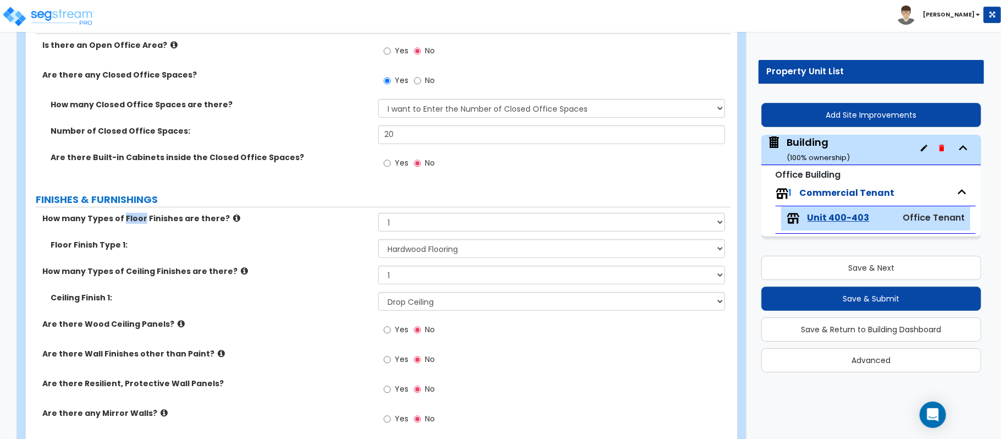
click at [321, 255] on div "Floor Finish Type 1: None Tile Flooring Marble Flooring Hardwood Flooring Resil…" at bounding box center [378, 252] width 705 height 26
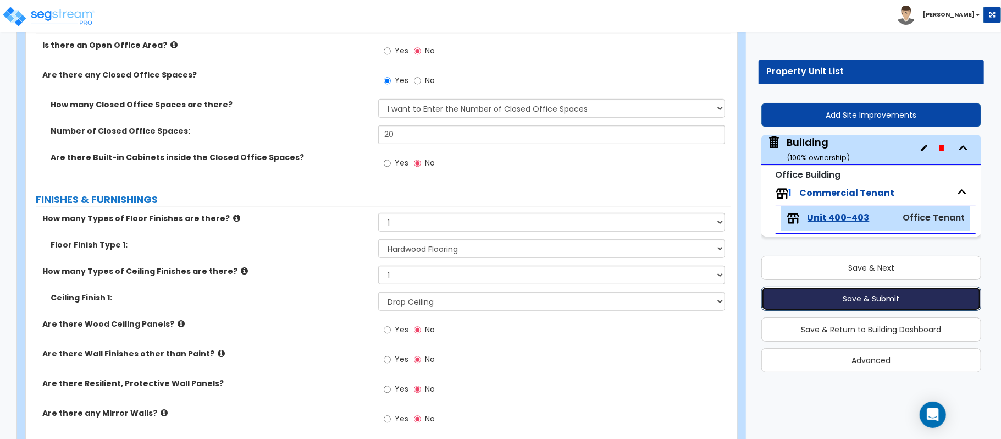
click at [836, 297] on button "Save & Submit" at bounding box center [871, 298] width 220 height 24
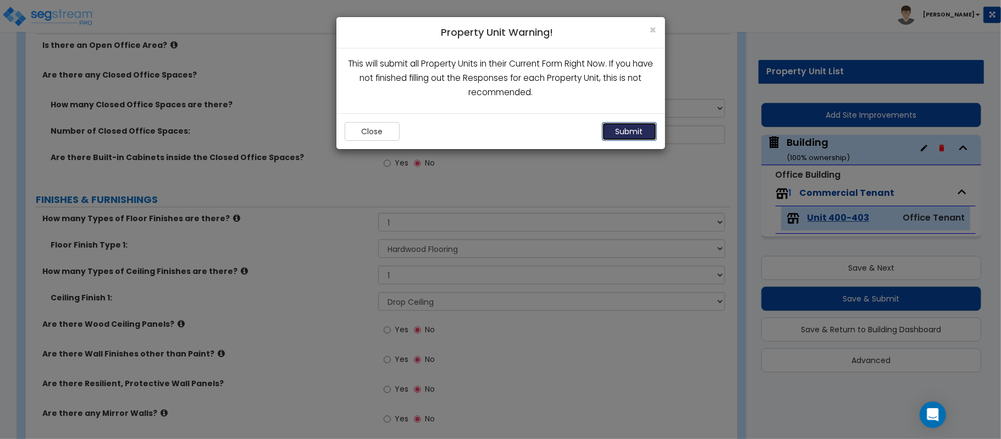
click at [633, 133] on button "Submit" at bounding box center [629, 131] width 55 height 19
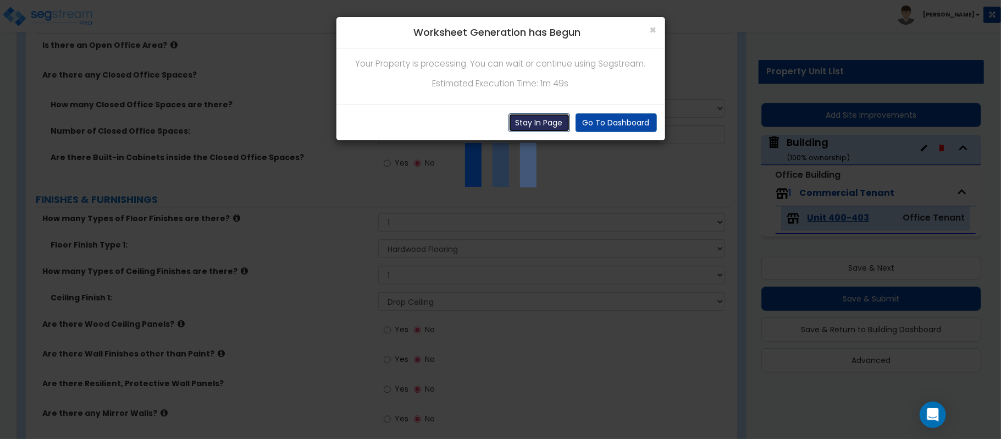
click at [541, 120] on button "Stay In Page" at bounding box center [540, 122] width 62 height 19
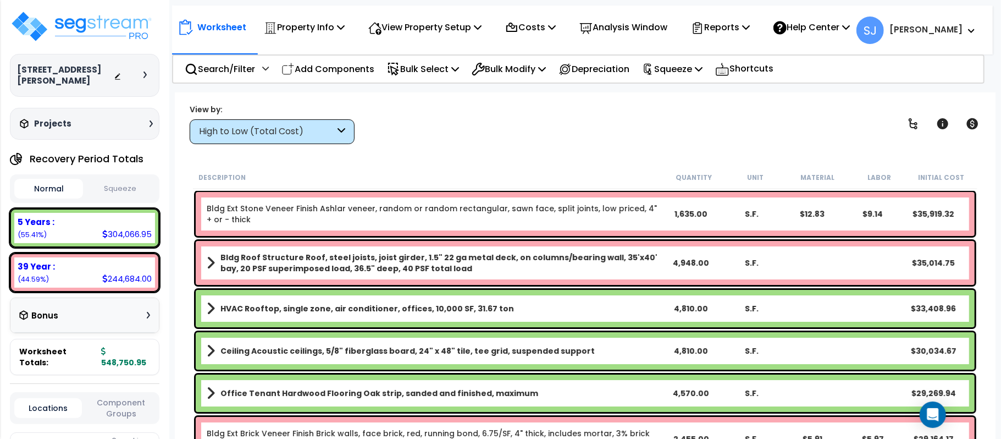
click at [605, 143] on div "View by: High to Low (Total Cost) High to Low (Total Cost)" at bounding box center [585, 123] width 799 height 41
click at [299, 34] on p "Property Info" at bounding box center [304, 27] width 81 height 15
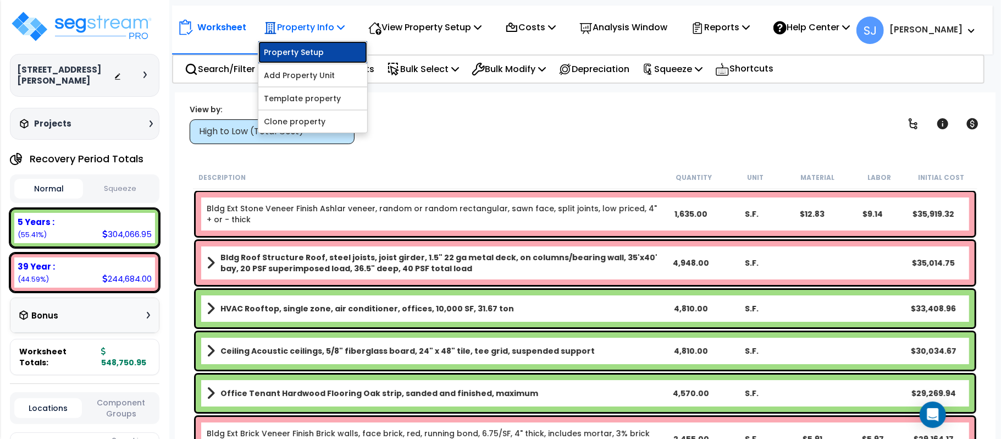
click at [307, 53] on link "Property Setup" at bounding box center [312, 52] width 109 height 22
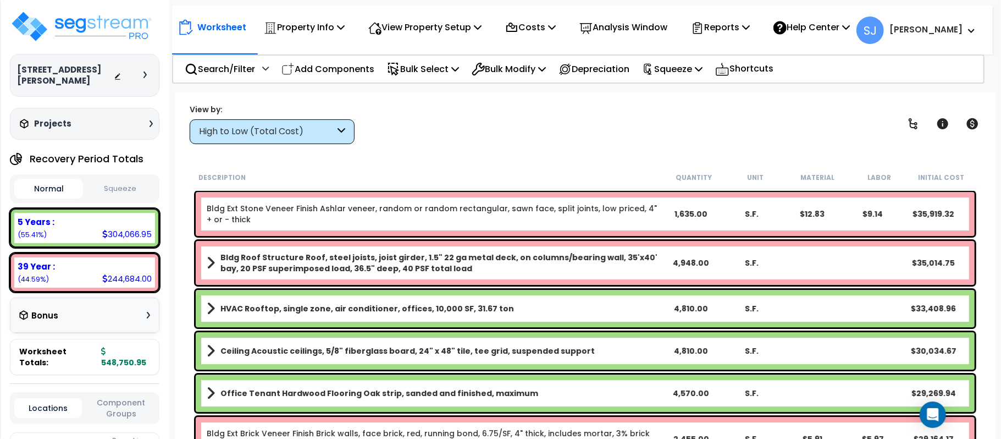
click at [351, 394] on b "Office Tenant Hardwood Flooring Oak strip, sanded and finished, maximum" at bounding box center [379, 393] width 318 height 11
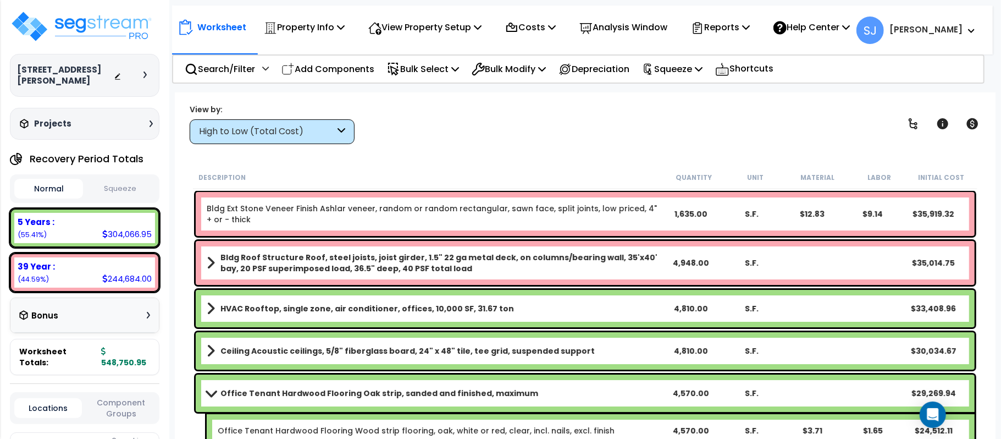
scroll to position [146, 0]
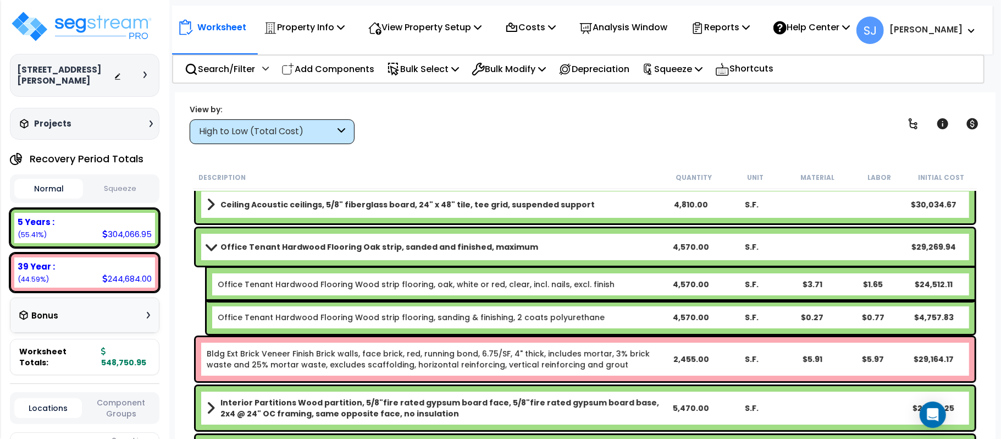
click at [218, 253] on link "Office Tenant Hardwood Flooring Oak strip, sanded and finished, maximum" at bounding box center [434, 246] width 454 height 15
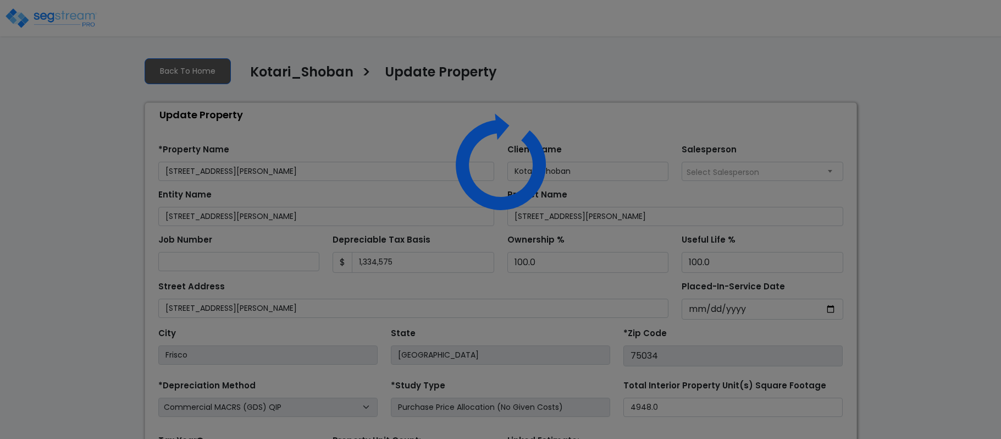
select select "2021"
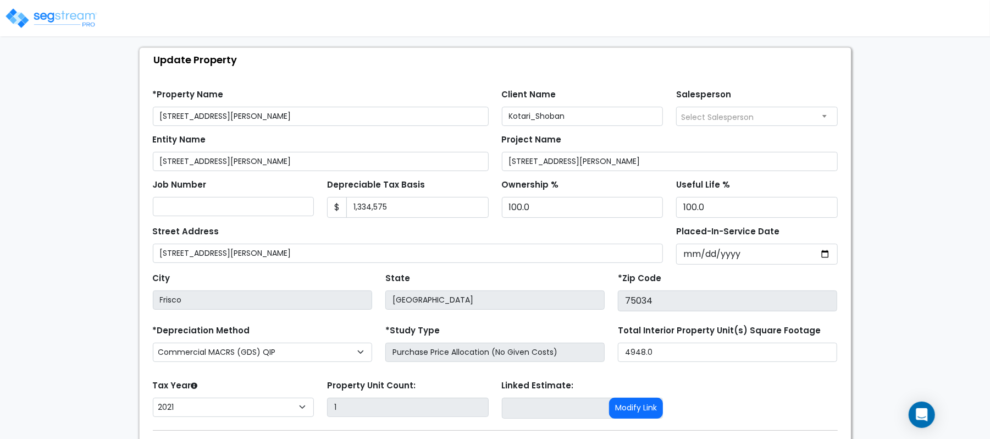
scroll to position [126, 0]
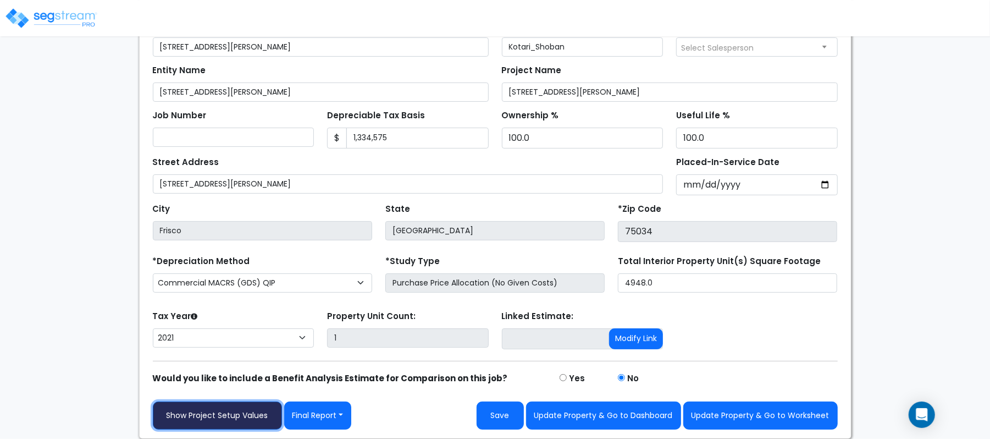
click at [216, 412] on link "Show Project Setup Values" at bounding box center [217, 415] width 129 height 28
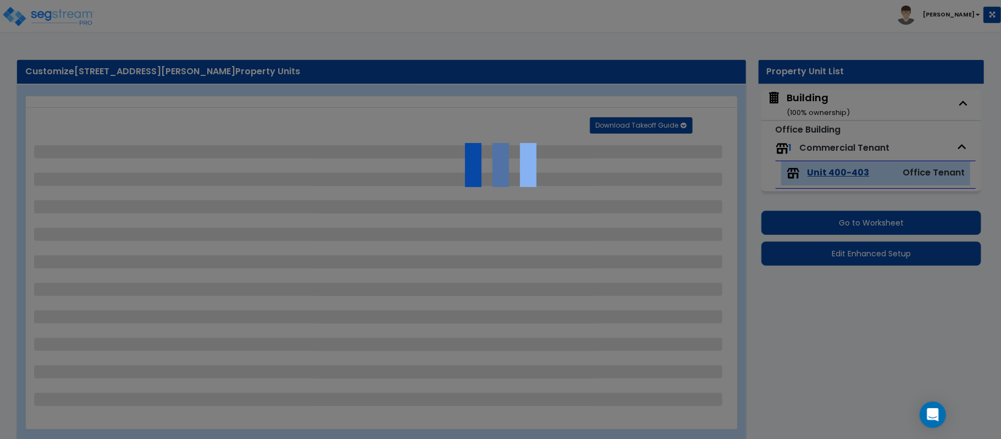
select select "6"
select select "1"
select select "2"
select select "3"
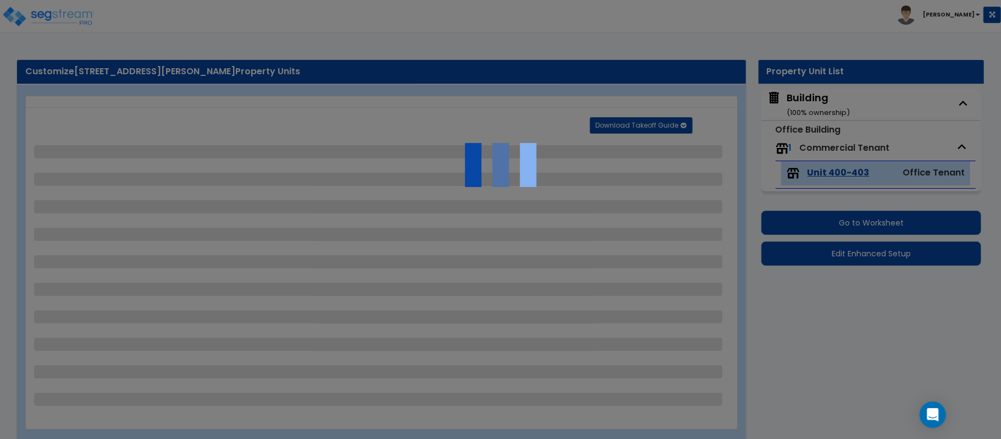
select select "2"
select select "1"
select select "2"
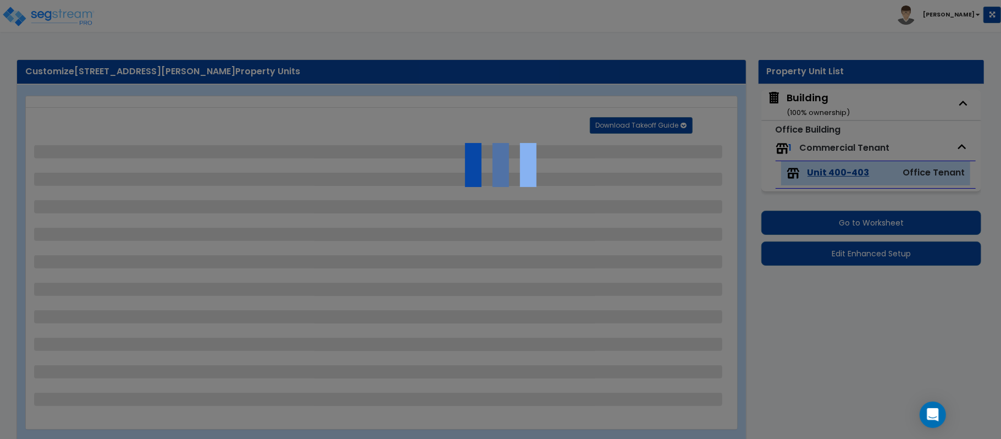
select select "1"
select select "2"
select select "1"
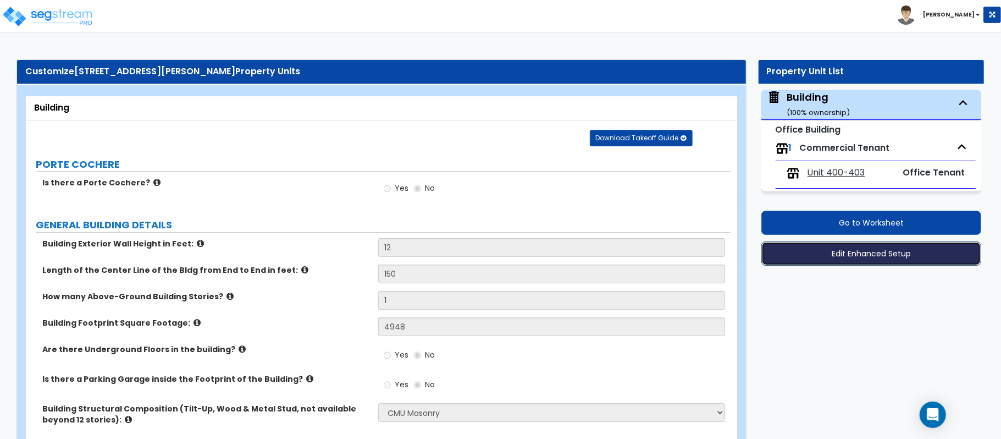
click at [851, 253] on button "Edit Enhanced Setup" at bounding box center [871, 253] width 220 height 24
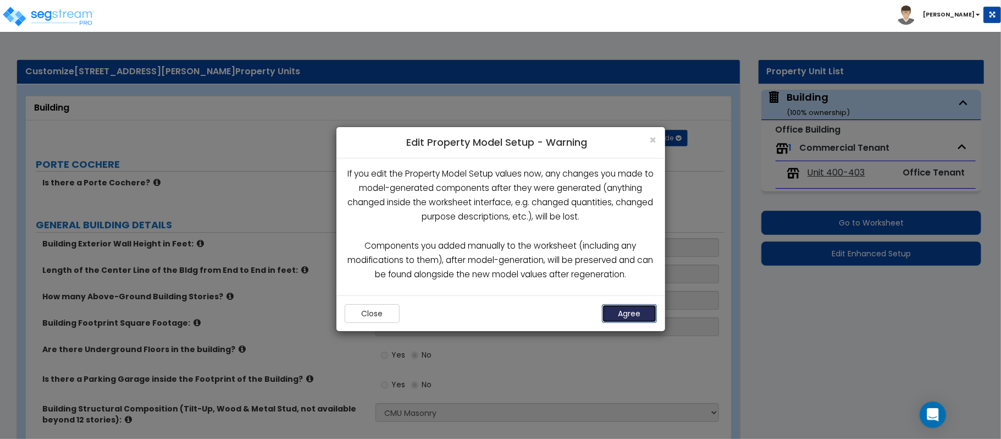
click at [630, 322] on button "Agree" at bounding box center [629, 313] width 55 height 19
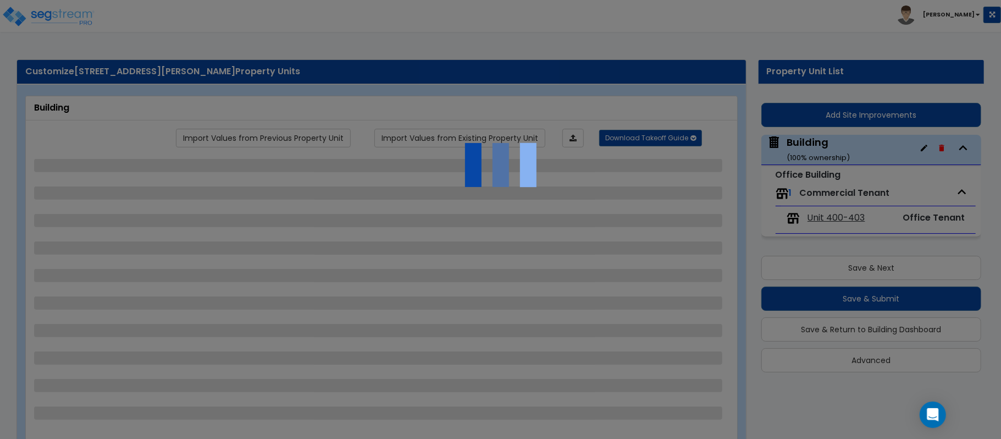
select select "6"
select select "1"
select select "2"
select select "3"
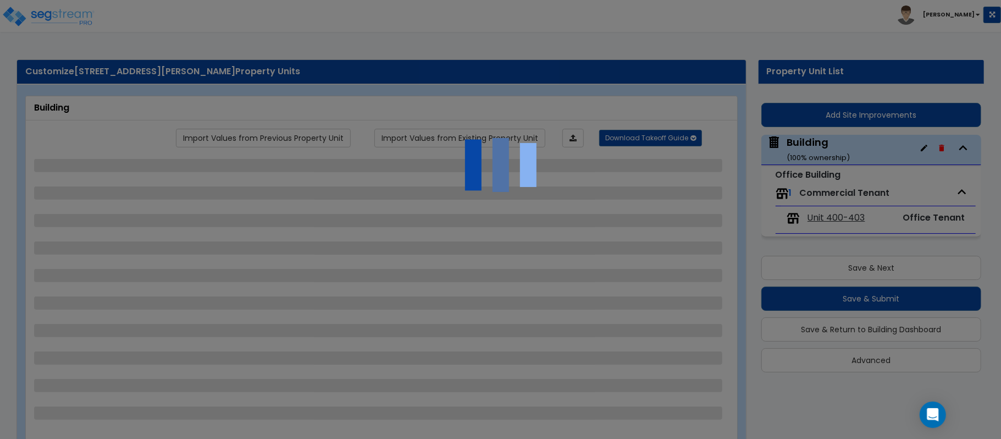
select select "2"
select select "1"
select select "2"
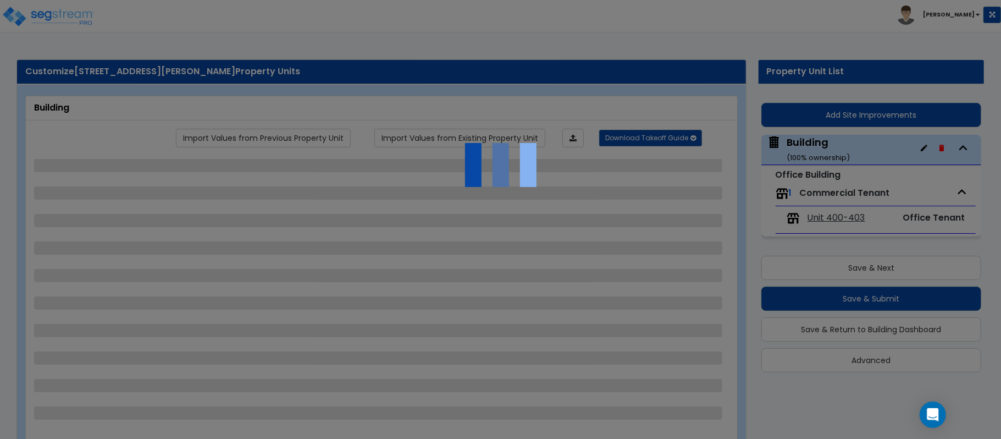
select select "1"
select select "2"
select select "1"
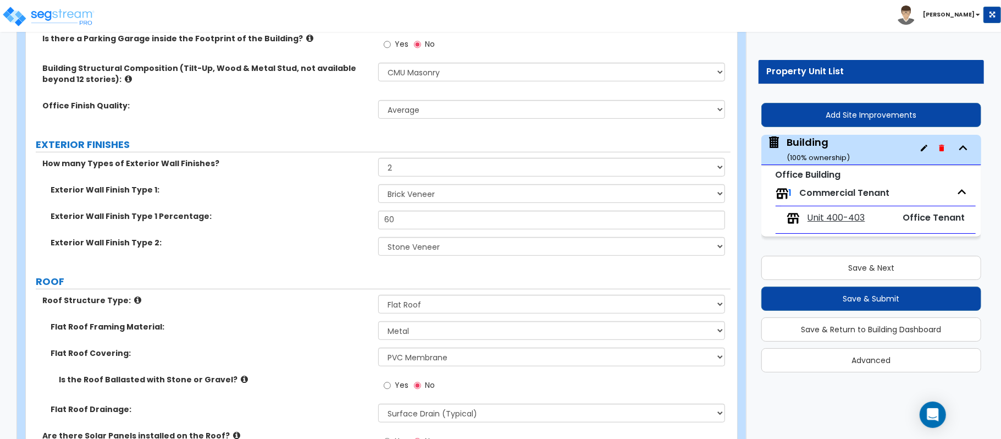
scroll to position [366, 0]
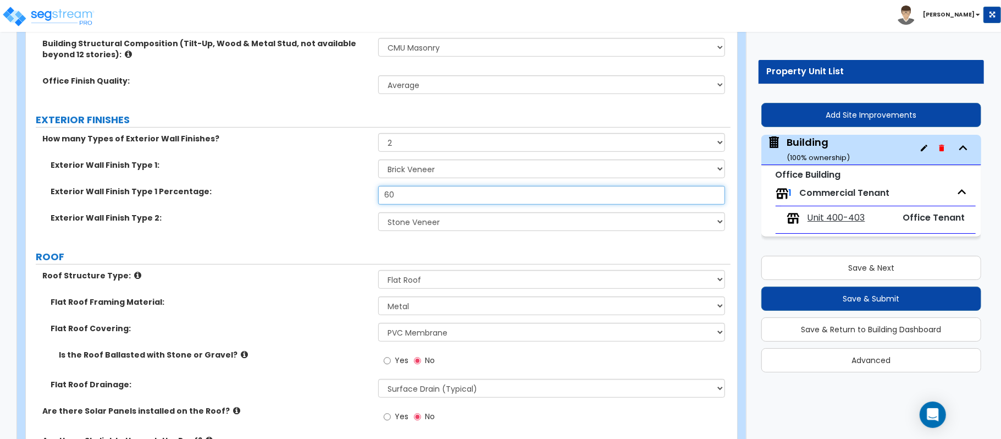
drag, startPoint x: 424, startPoint y: 199, endPoint x: 324, endPoint y: 201, distance: 100.1
click at [324, 201] on div "Exterior Wall Finish Type 1 Percentage: 60" at bounding box center [378, 199] width 705 height 26
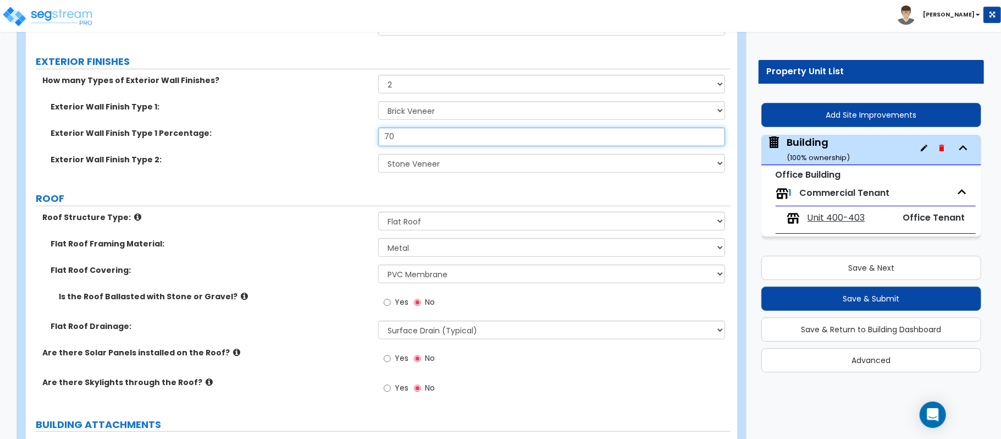
scroll to position [513, 0]
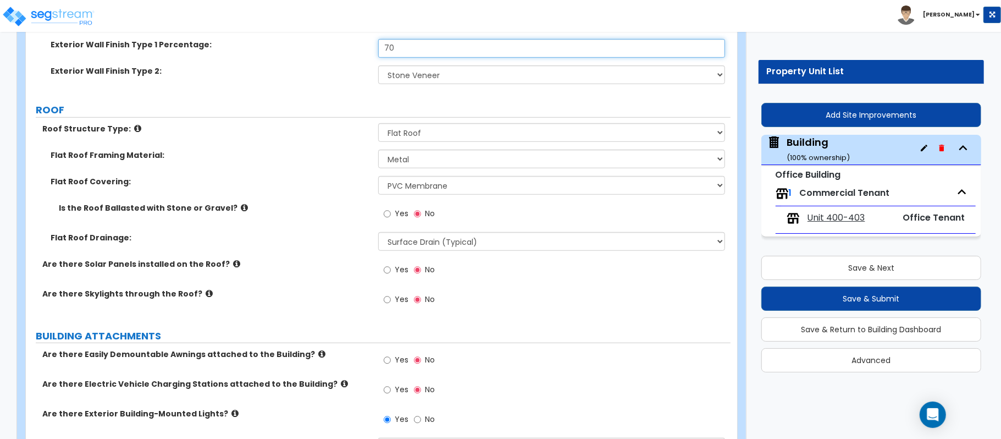
type input "70"
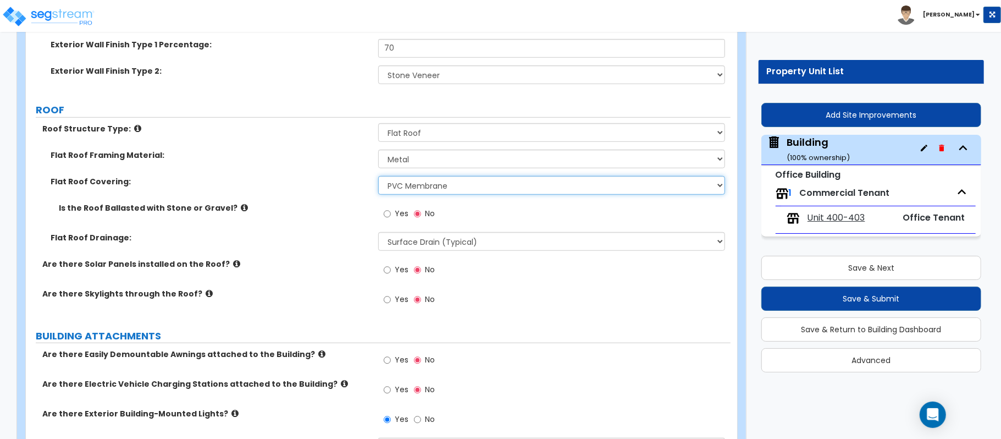
click at [488, 190] on select "Please Choose One Rolled Asphalt PVC Membrane Plastic (EPDM) Membrane Asphalt F…" at bounding box center [551, 185] width 347 height 19
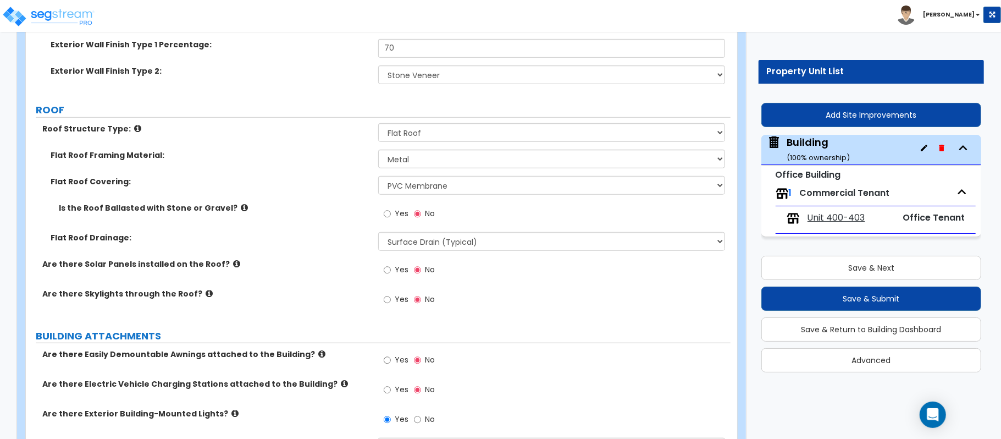
click at [333, 183] on label "Flat Roof Covering:" at bounding box center [210, 181] width 319 height 11
click at [416, 245] on select "Surface Drain (Typical) Gutters Downspout Only" at bounding box center [551, 241] width 347 height 19
click at [322, 245] on div "Flat Roof Drainage: Surface Drain (Typical) Gutters Downspout Only" at bounding box center [378, 245] width 705 height 26
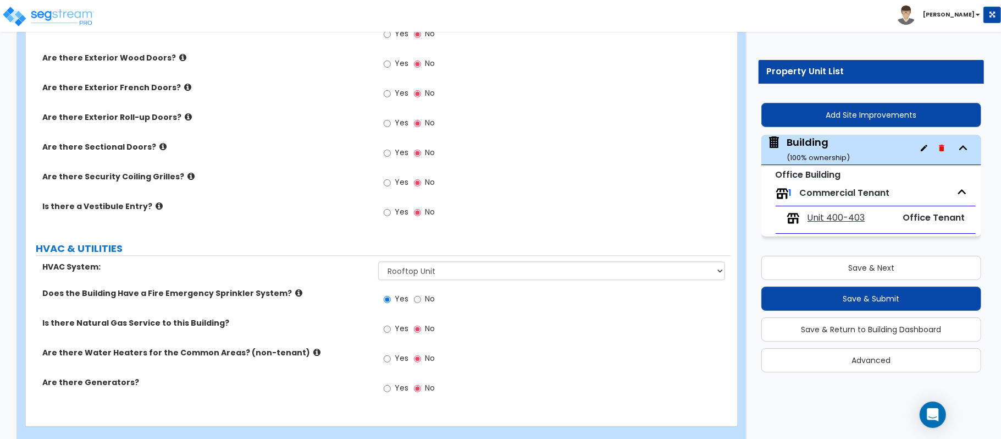
scroll to position [1579, 0]
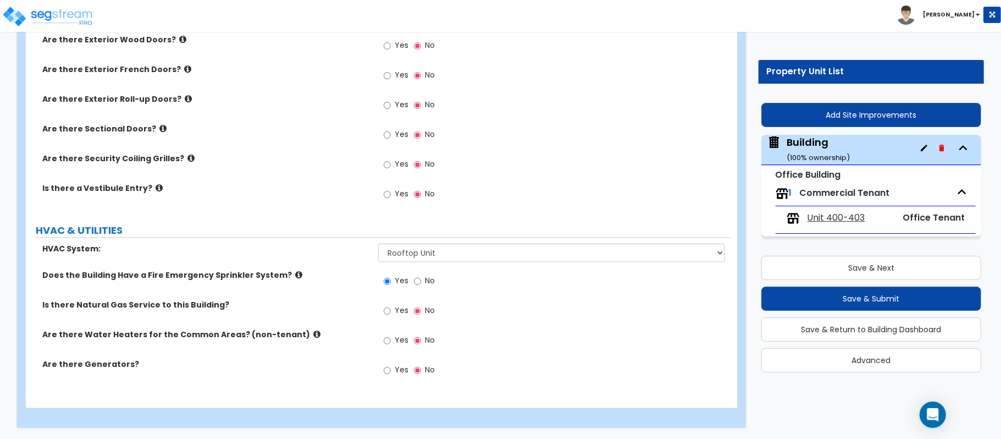
click at [313, 333] on icon at bounding box center [316, 334] width 7 height 8
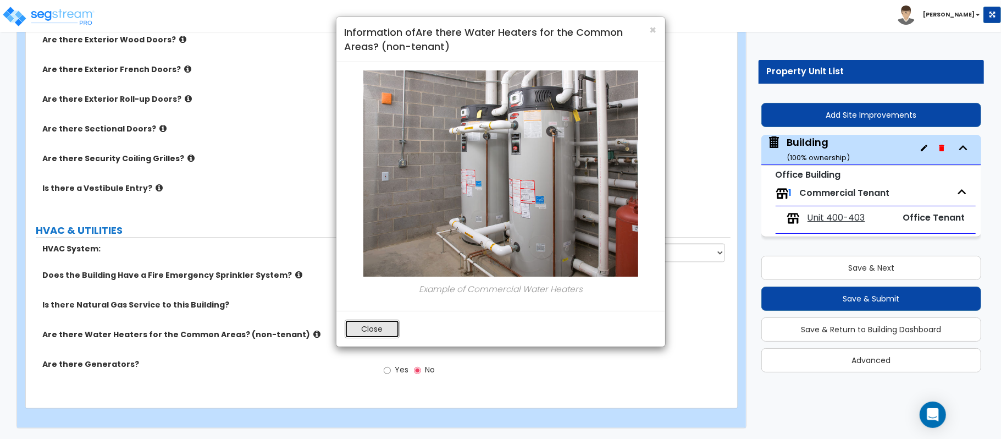
click at [376, 324] on button "Close" at bounding box center [372, 328] width 55 height 19
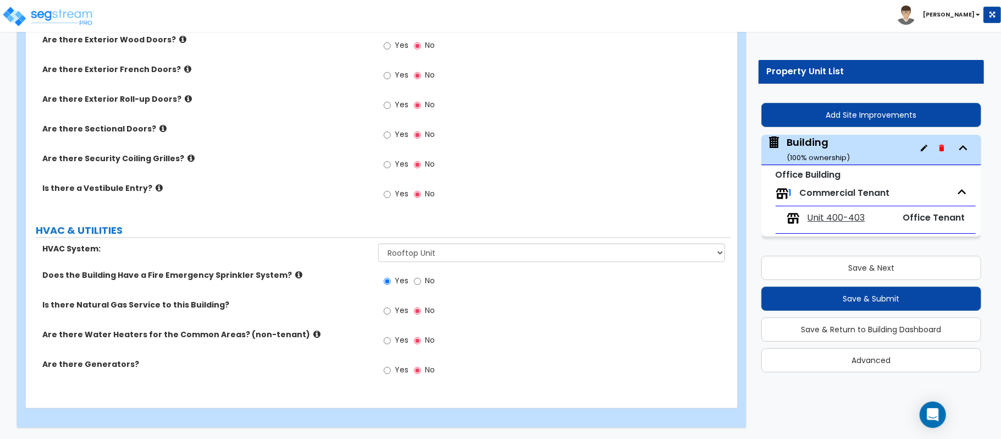
click at [313, 333] on icon at bounding box center [316, 334] width 7 height 8
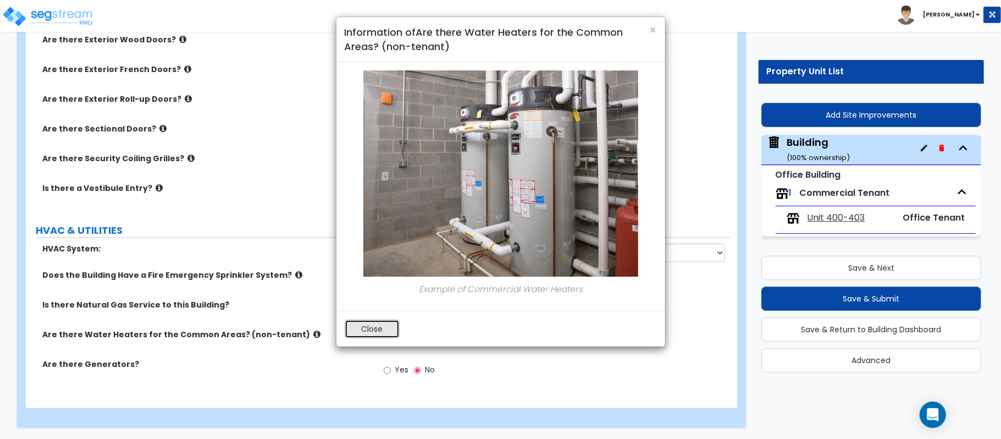
click at [352, 335] on button "Close" at bounding box center [372, 328] width 55 height 19
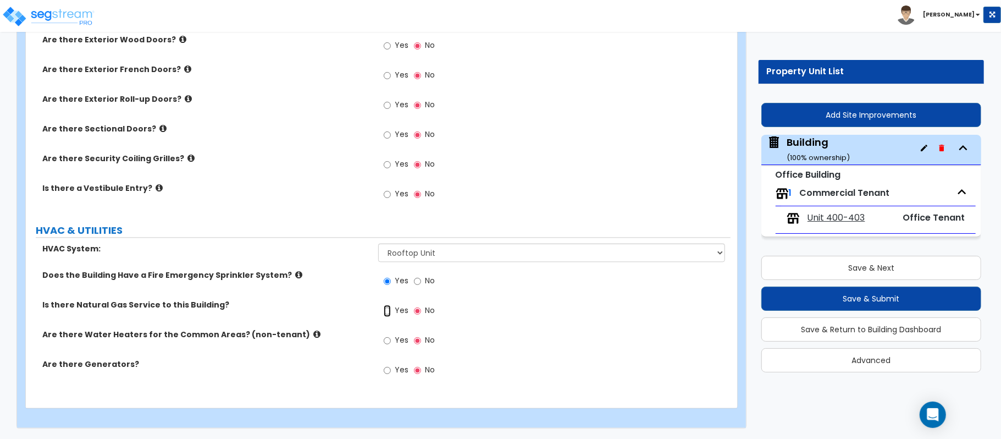
drag, startPoint x: 389, startPoint y: 311, endPoint x: 388, endPoint y: 332, distance: 21.5
click at [388, 312] on input "Yes" at bounding box center [387, 311] width 7 height 12
radio input "true"
click at [390, 342] on input "Yes" at bounding box center [387, 340] width 7 height 12
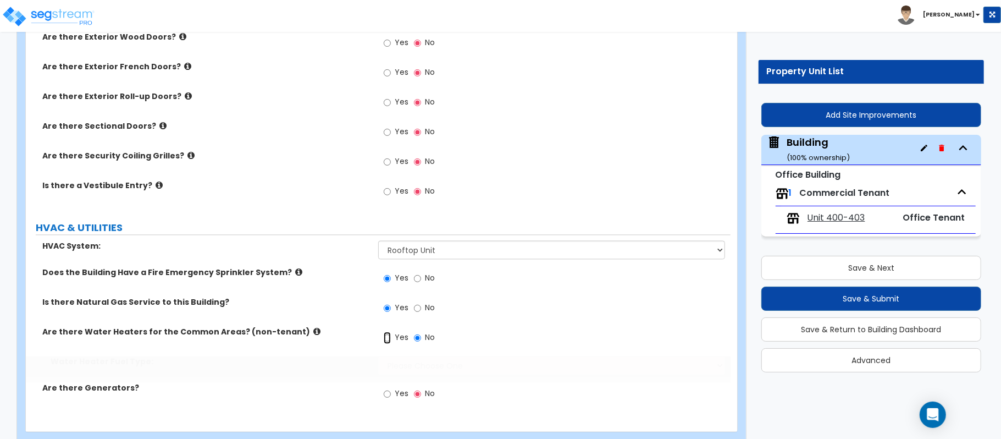
radio input "true"
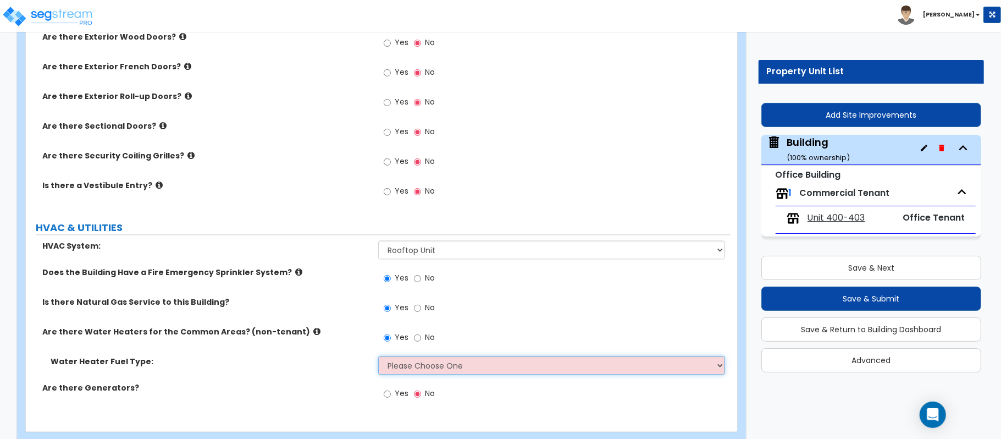
click at [406, 368] on select "Please Choose One Gas Electric" at bounding box center [551, 365] width 347 height 19
select select "1"
click at [378, 358] on select "Please Choose One Gas Electric" at bounding box center [551, 365] width 347 height 19
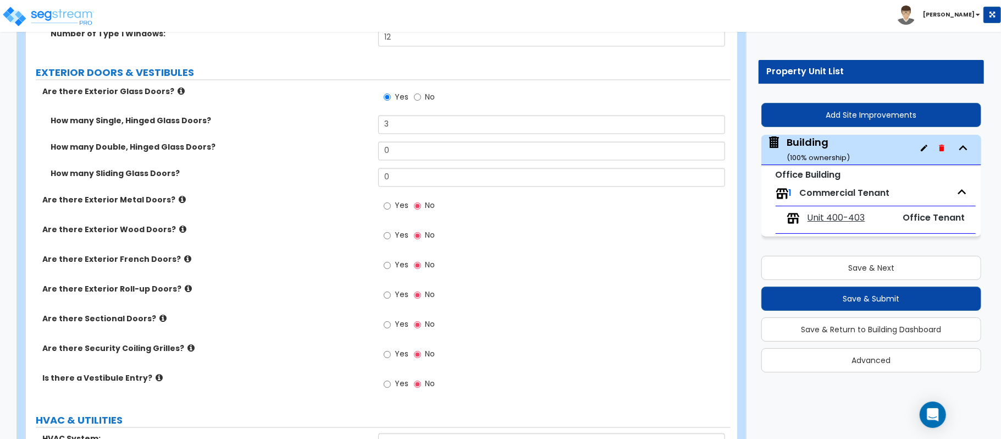
scroll to position [1359, 0]
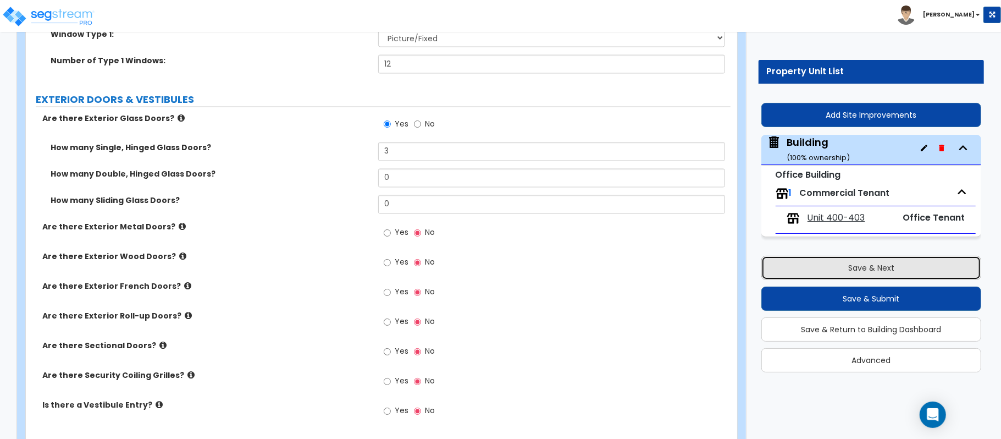
click at [867, 268] on button "Save & Next" at bounding box center [871, 268] width 220 height 24
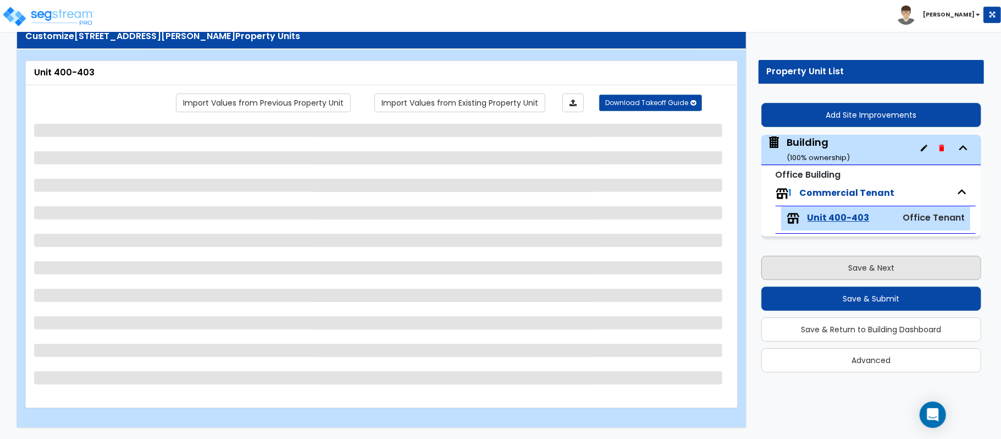
scroll to position [36, 0]
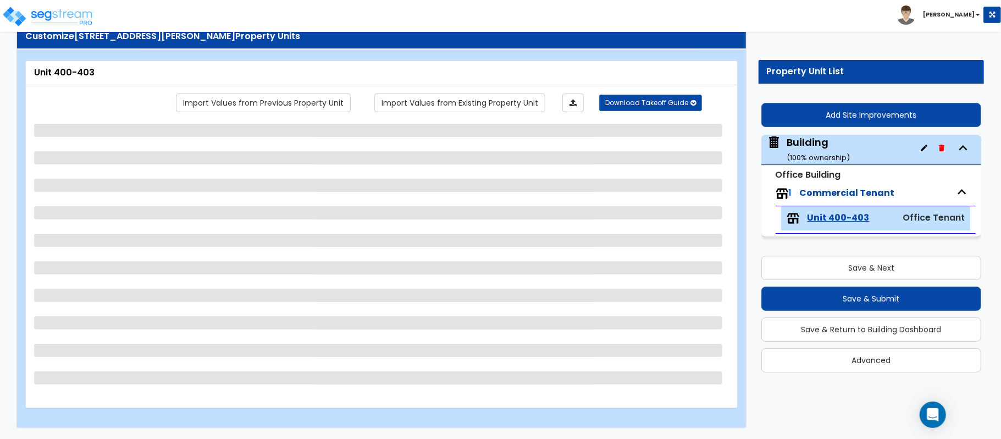
select select "1"
select select "2"
select select "1"
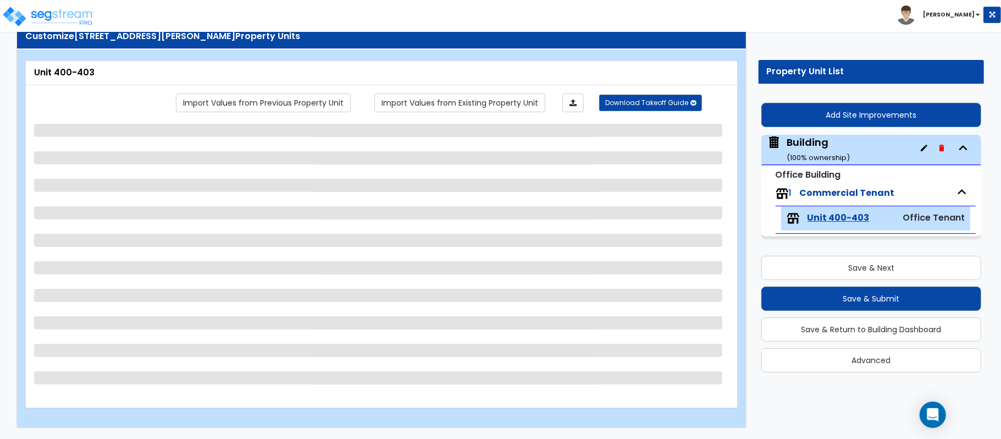
select select "1"
select select "2"
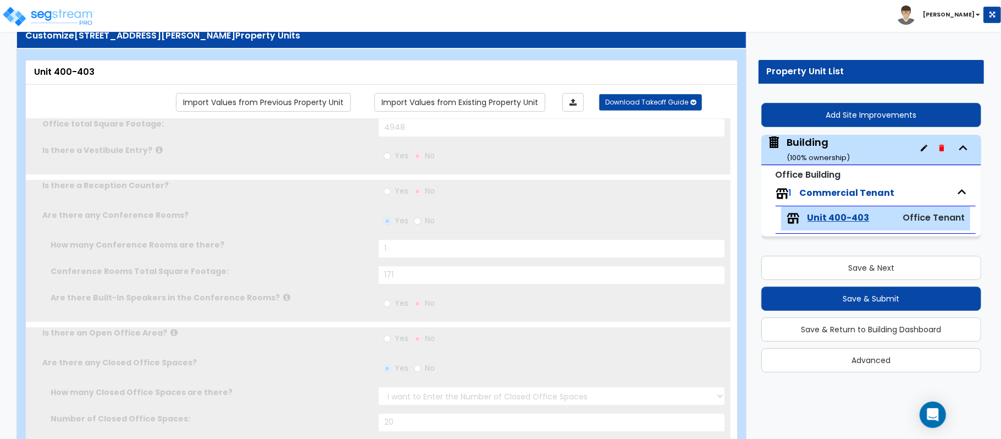
radio input "true"
type input "2"
type input "4"
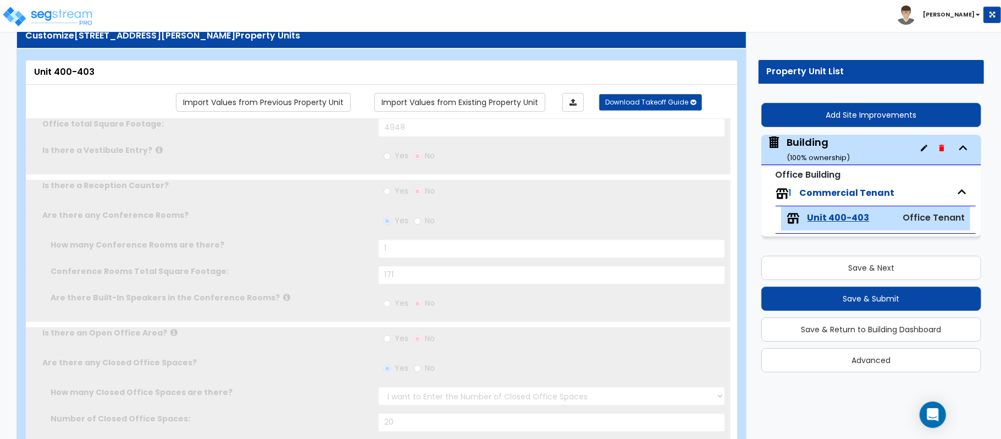
type input "4"
type input "1"
type input "4"
select select "1"
radio input "true"
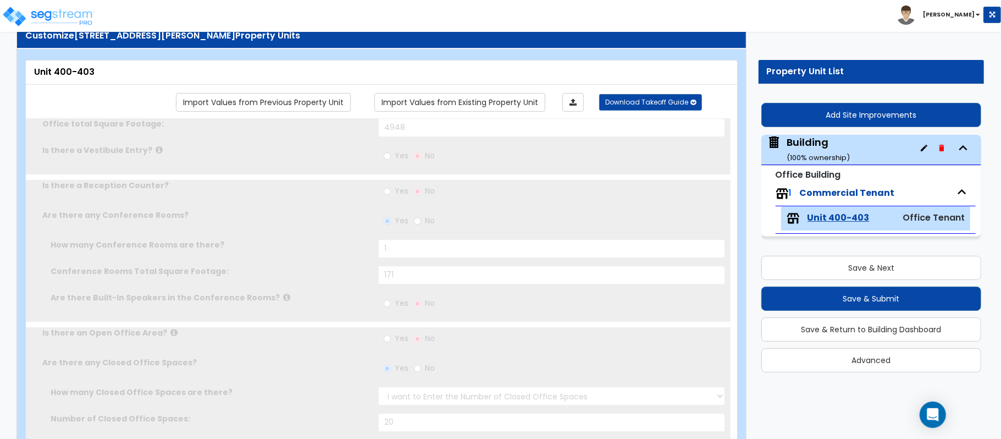
select select "1"
type input "2"
radio input "true"
type input "1"
type input "127"
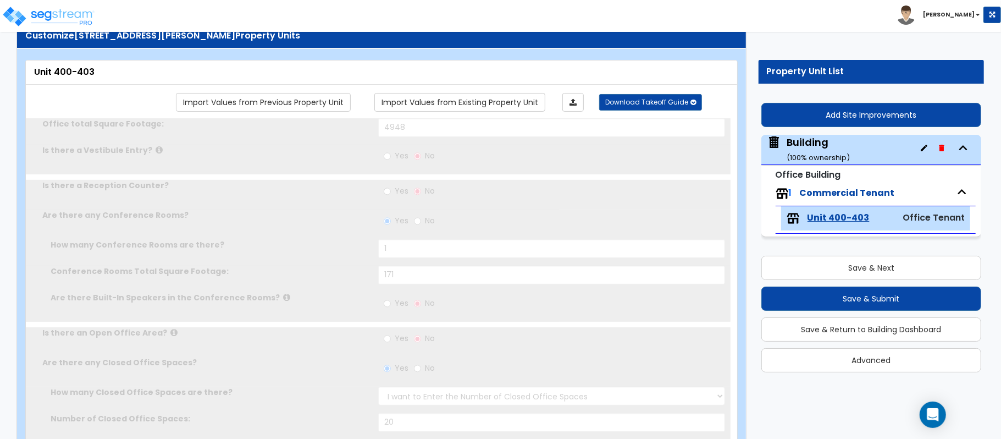
select select "2"
type input "10"
type input "16"
type input "1"
select select "1"
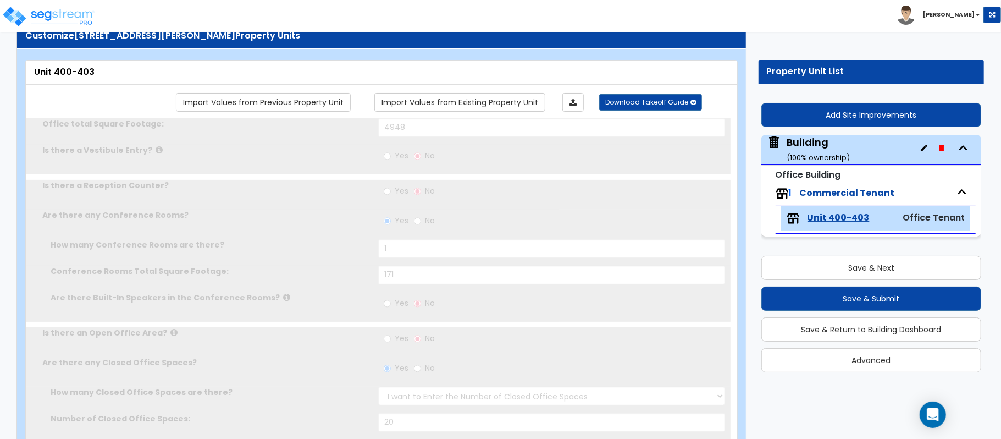
select select "1"
type input "1"
radio input "true"
type input "1"
radio input "true"
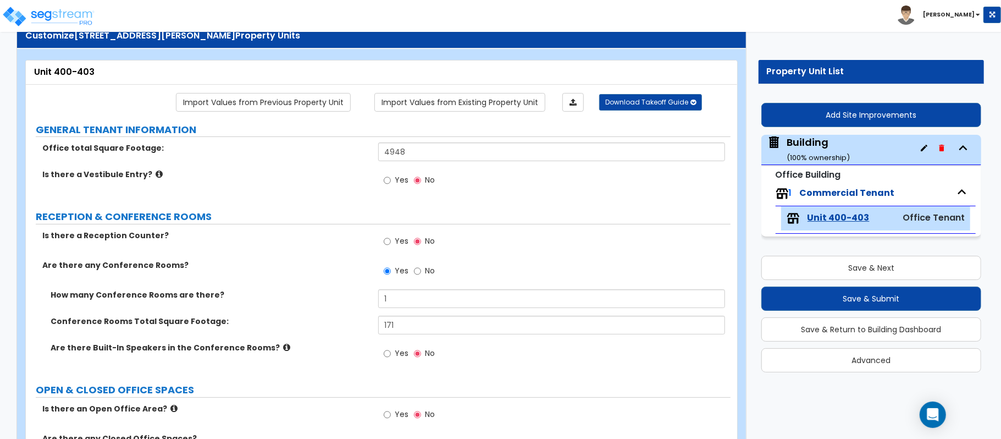
scroll to position [109, 0]
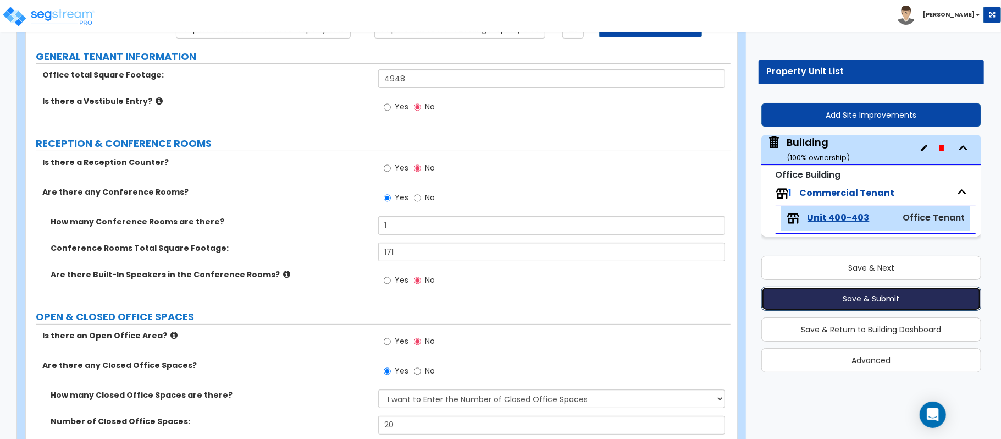
click at [889, 300] on button "Save & Submit" at bounding box center [871, 298] width 220 height 24
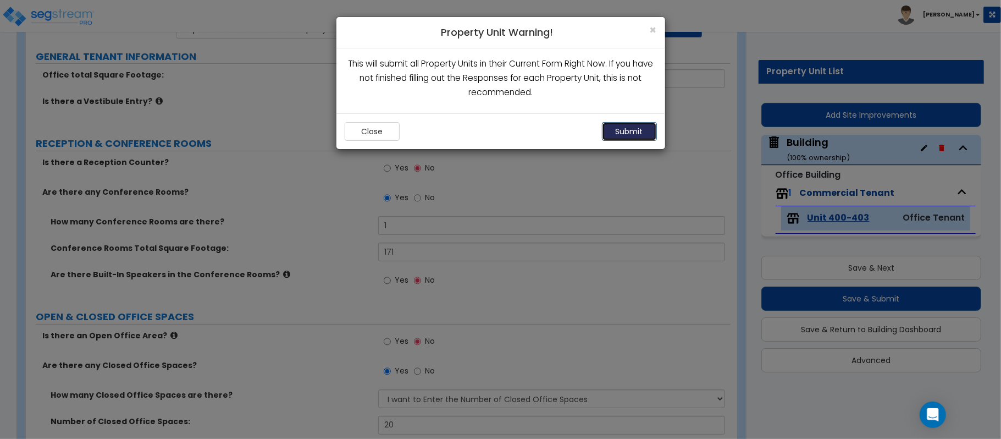
click at [632, 130] on button "Submit" at bounding box center [629, 131] width 55 height 19
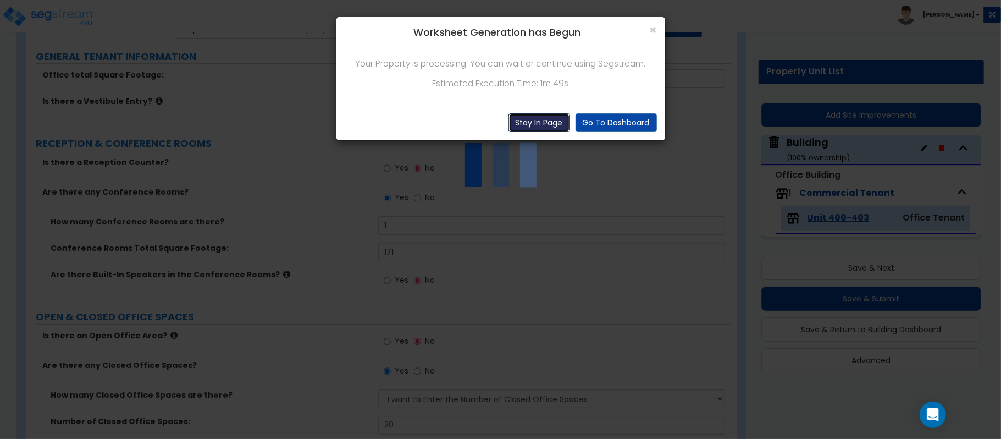
click at [526, 120] on button "Stay In Page" at bounding box center [540, 122] width 62 height 19
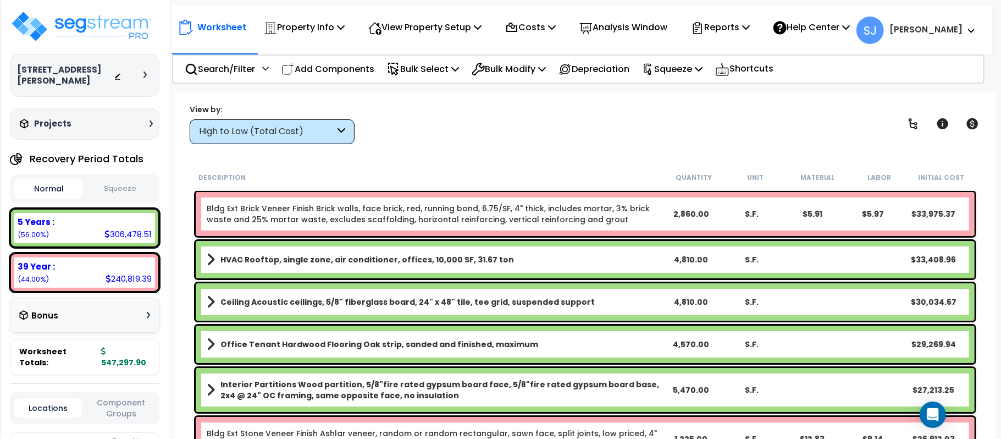
scroll to position [73, 0]
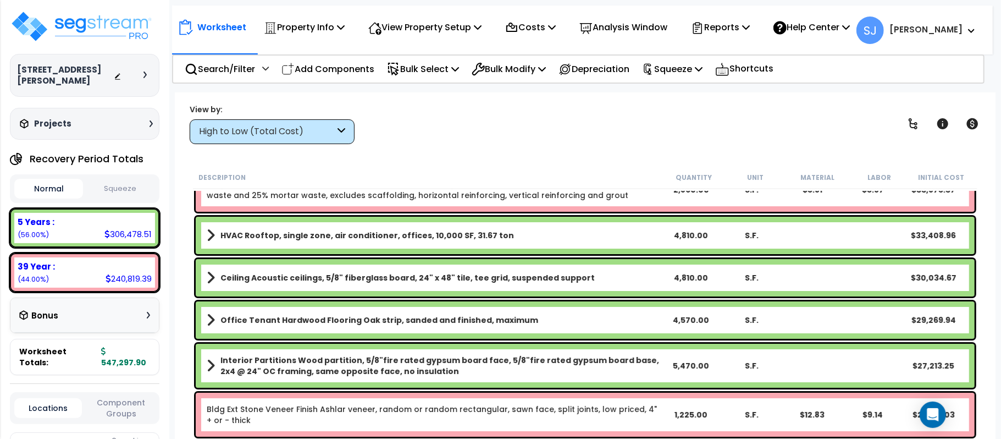
click at [510, 321] on b "Office Tenant Hardwood Flooring Oak strip, sanded and finished, maximum" at bounding box center [379, 319] width 318 height 11
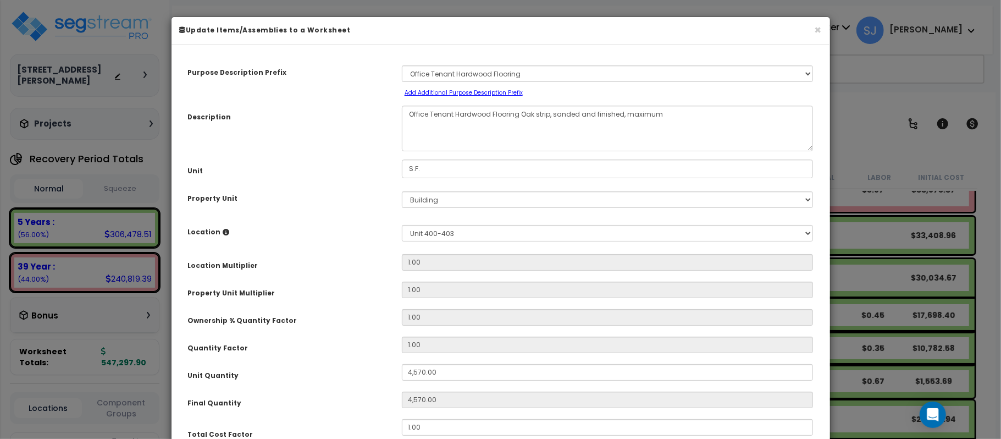
select select "15696"
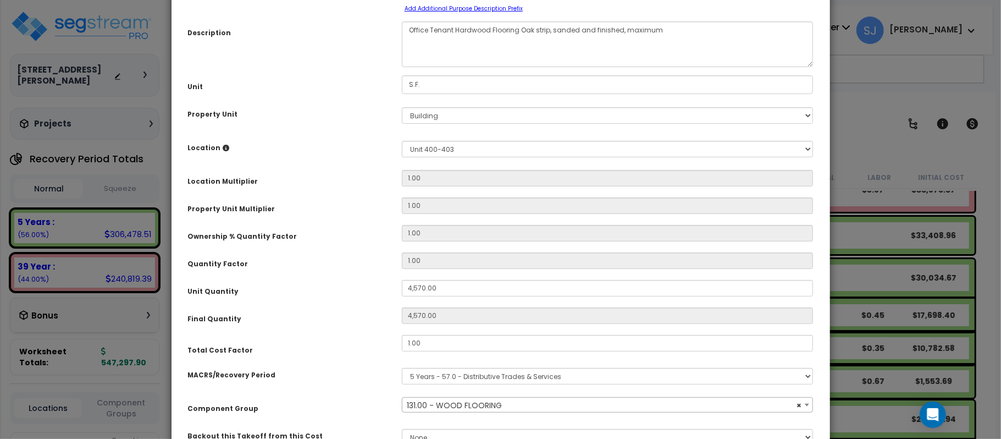
scroll to position [183, 0]
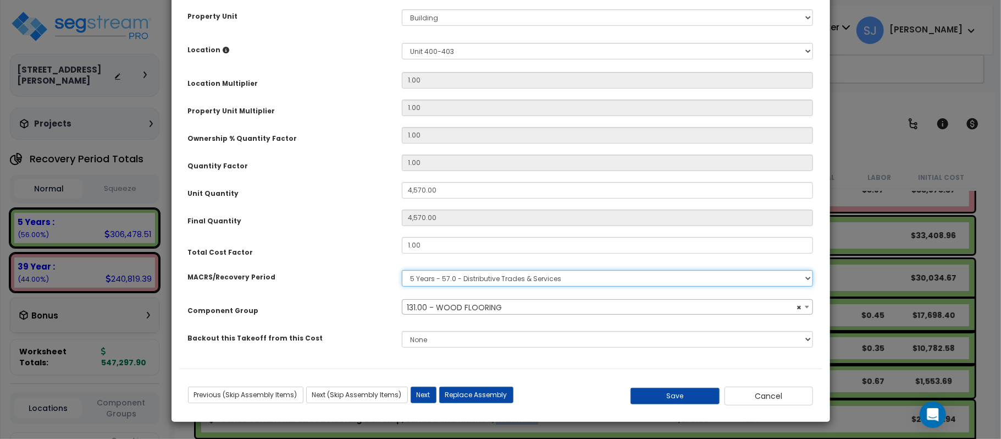
click at [526, 280] on select "Select MACRS/Recovery Period 5 Years - 57.0 - Distributive Trades & Services 5 …" at bounding box center [608, 278] width 412 height 16
select select "3669"
click at [402, 270] on select "Select MACRS/Recovery Period 5 Years - 57.0 - Distributive Trades & Services 5 …" at bounding box center [608, 278] width 412 height 16
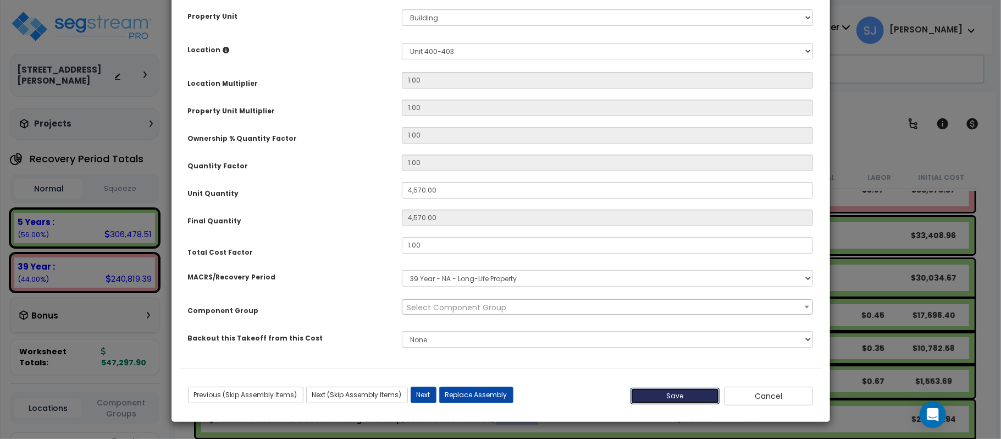
click at [681, 401] on button "Save" at bounding box center [675, 396] width 89 height 16
type input "4570.00"
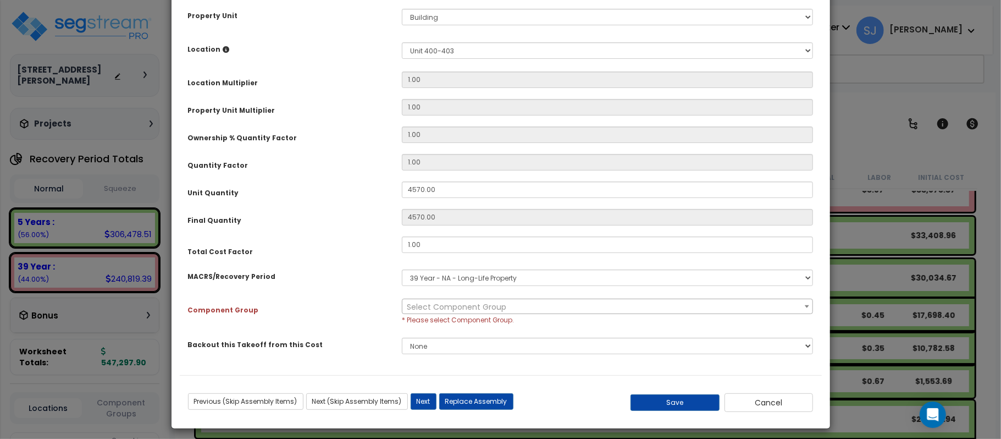
click at [534, 308] on span "Select Component Group" at bounding box center [607, 306] width 410 height 15
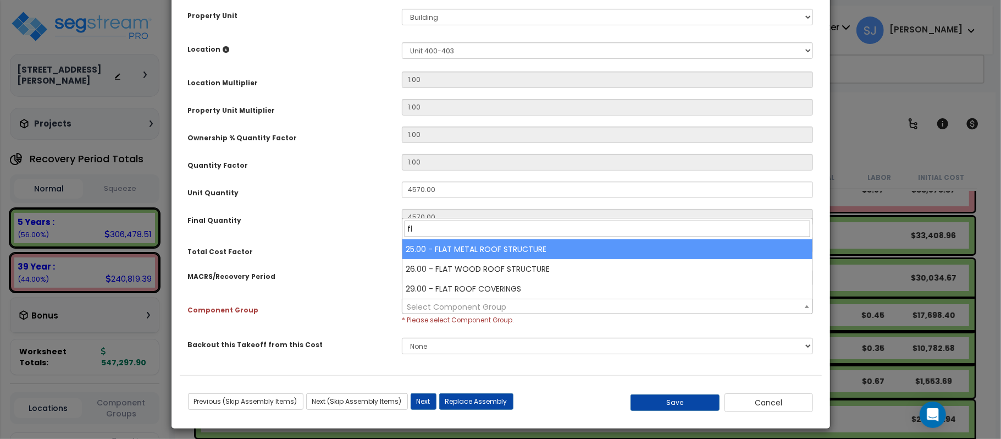
type input "f"
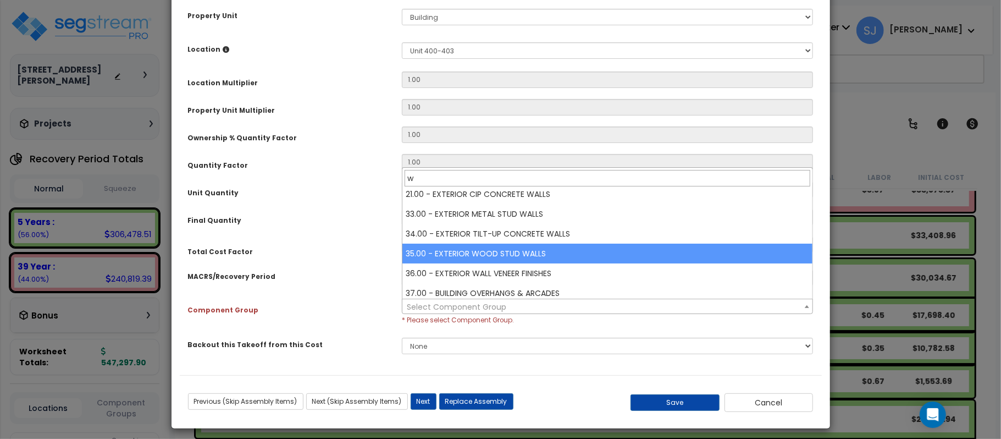
scroll to position [0, 0]
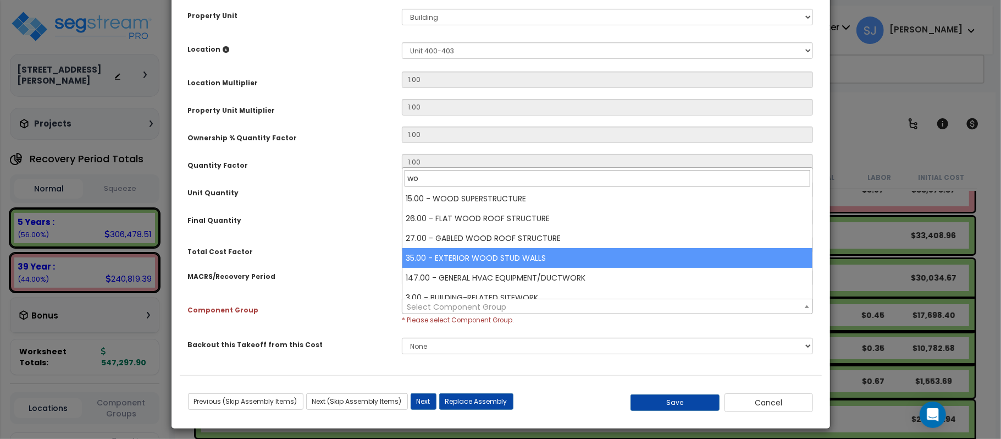
type input "w"
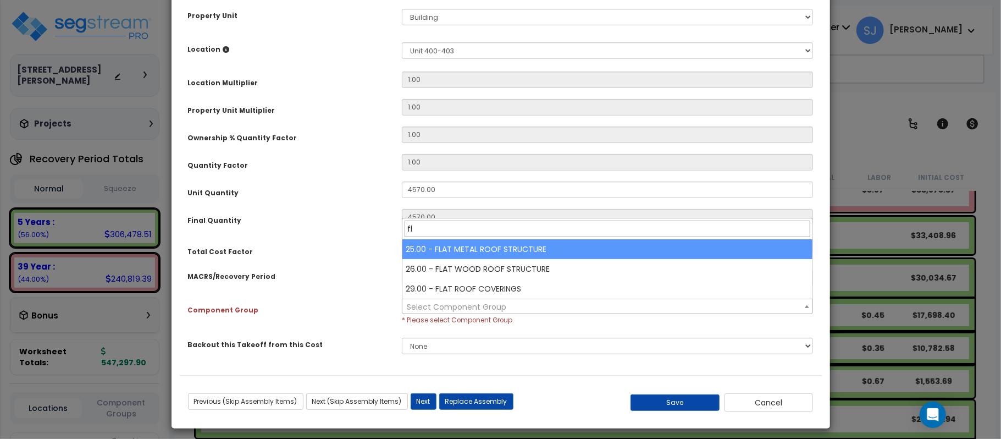
type input "f"
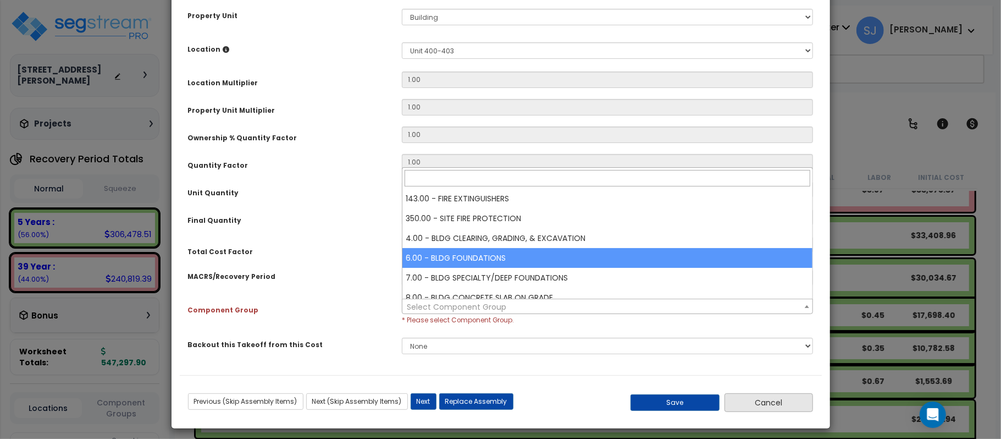
click at [781, 405] on button "Cancel" at bounding box center [769, 402] width 89 height 19
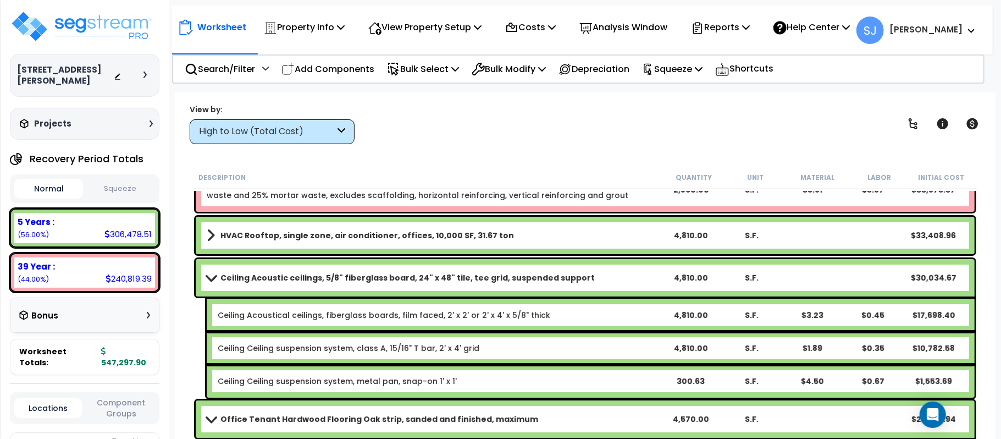
click at [533, 417] on link "Office Tenant Hardwood Flooring Oak strip, sanded and finished, maximum" at bounding box center [434, 418] width 454 height 15
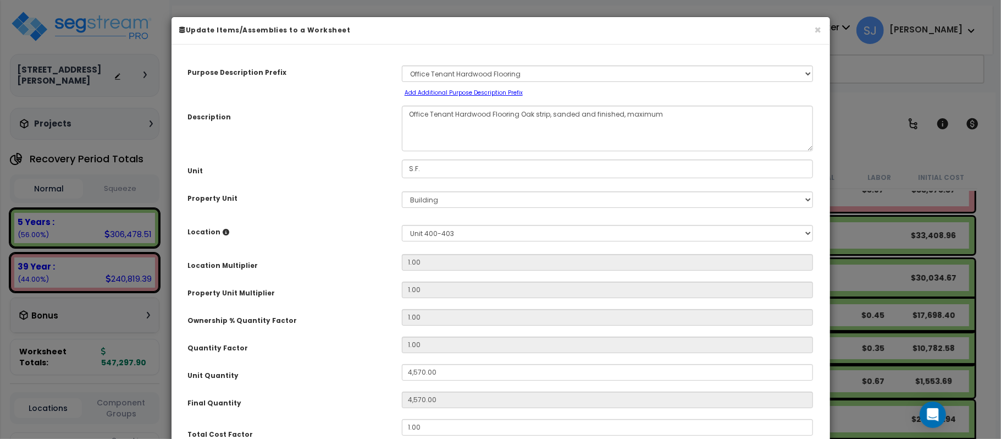
scroll to position [183, 0]
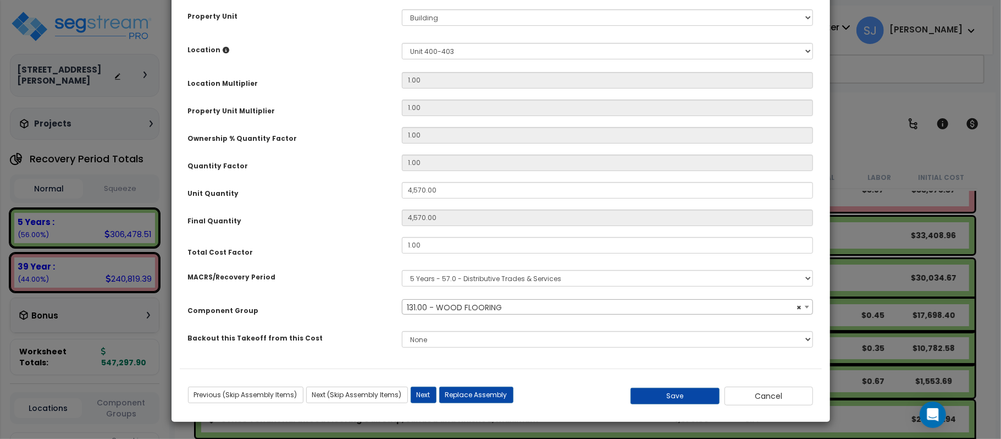
select select "15696"
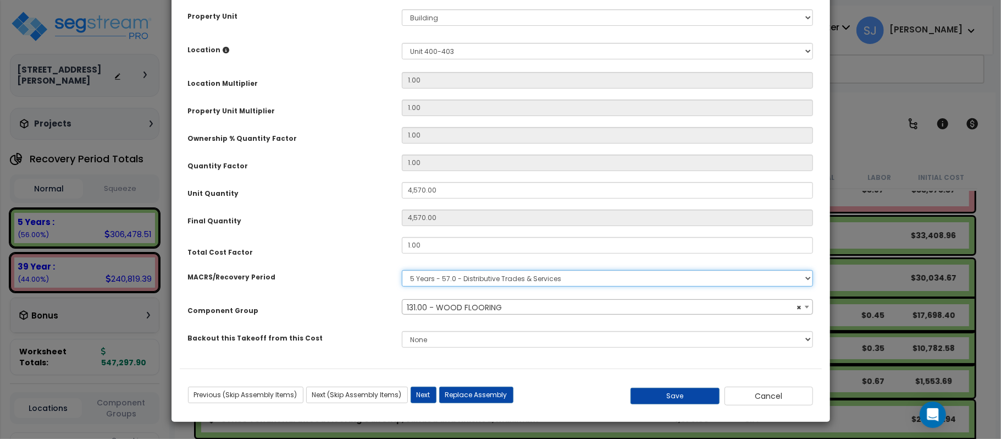
click at [588, 284] on select "Select MACRS/Recovery Period 5 Years - 57.0 - Distributive Trades & Services 5 …" at bounding box center [608, 278] width 412 height 16
select select "3669"
click at [402, 270] on select "Select MACRS/Recovery Period 5 Years - 57.0 - Distributive Trades & Services 5 …" at bounding box center [608, 278] width 412 height 16
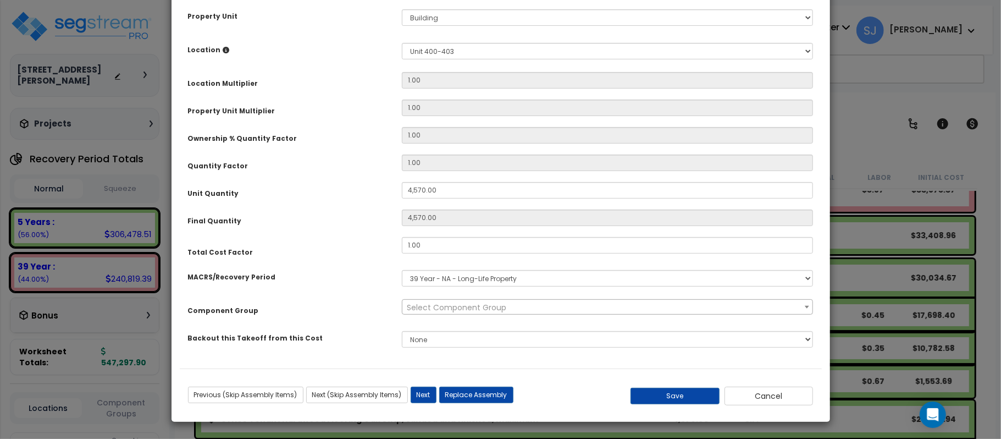
click at [575, 311] on span "Select Component Group" at bounding box center [607, 307] width 410 height 15
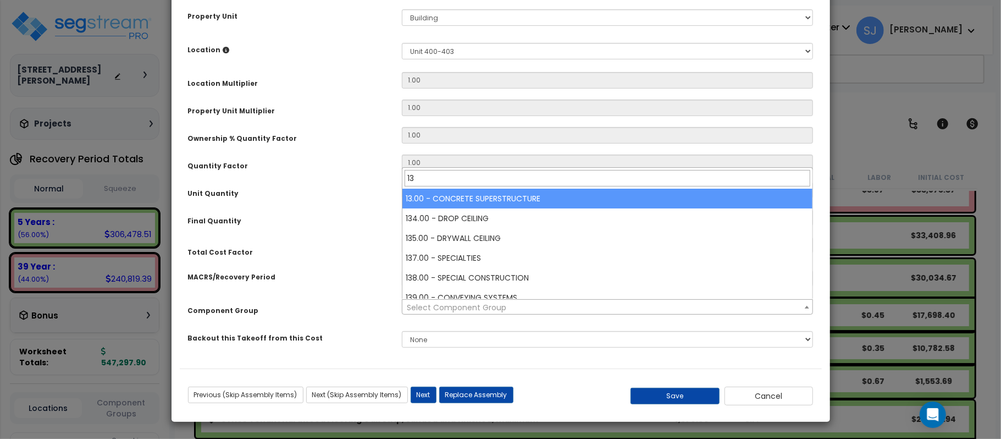
type input "1"
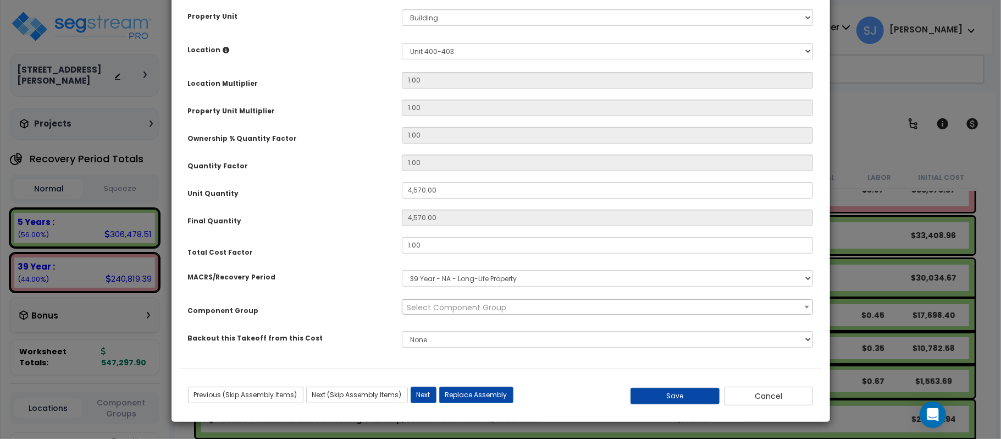
click at [350, 289] on div "MACRS/Recovery Period Select MACRS/Recovery Period 5 Years - 57.0 - Distributiv…" at bounding box center [501, 278] width 642 height 25
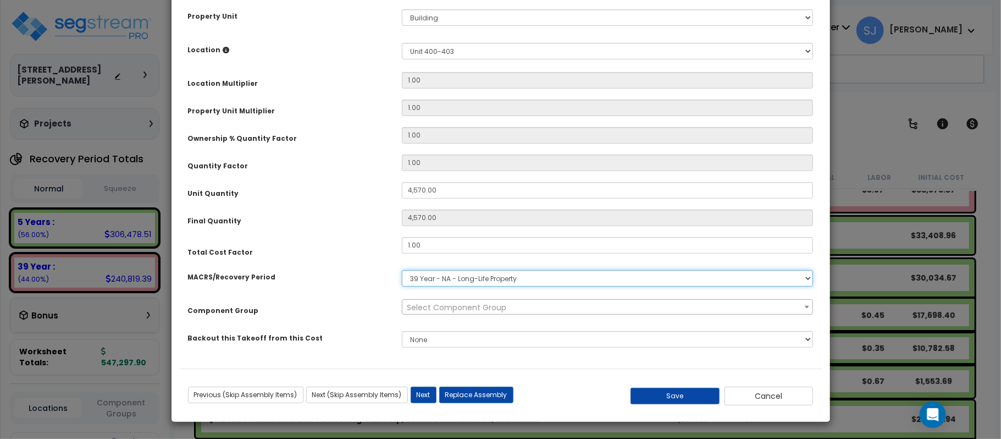
click at [467, 278] on select "Select MACRS/Recovery Period 5 Years - 57.0 - Distributive Trades & Services 5 …" at bounding box center [608, 278] width 412 height 16
select select "3667"
click at [402, 270] on select "Select MACRS/Recovery Period 5 Years - 57.0 - Distributive Trades & Services 5 …" at bounding box center [608, 278] width 412 height 16
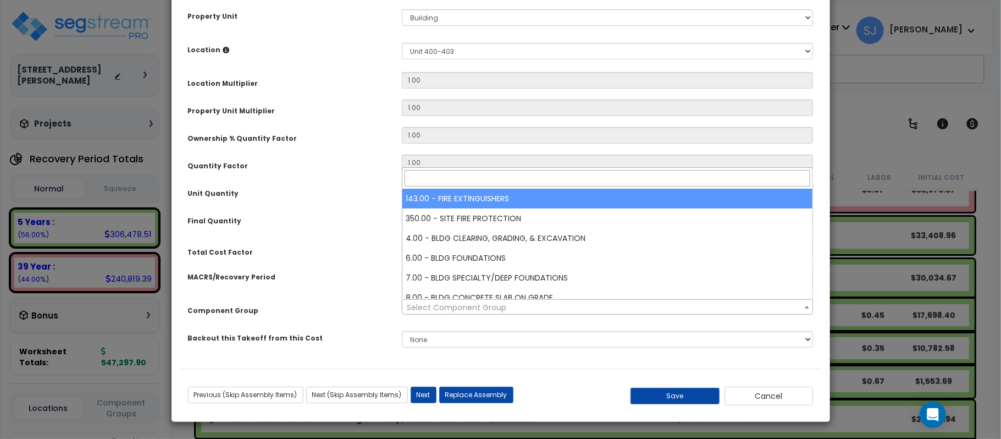
click at [534, 304] on span "Select Component Group" at bounding box center [607, 307] width 410 height 15
select select "15696"
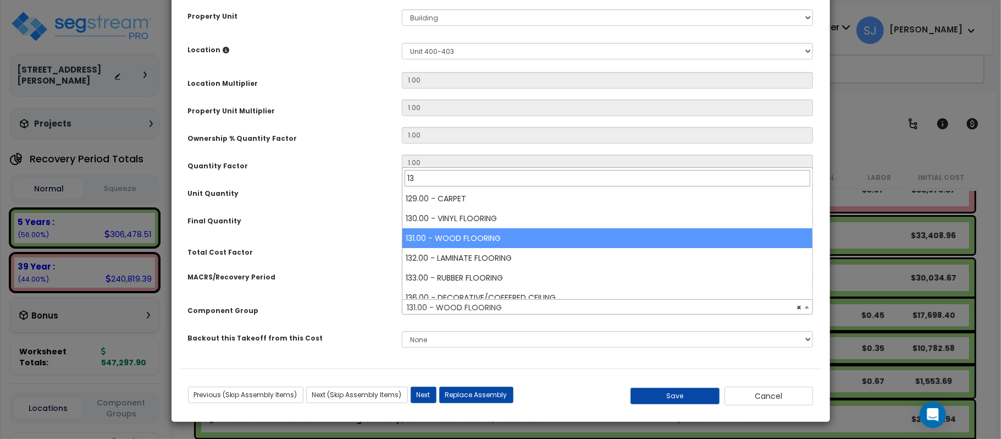
scroll to position [0, 0]
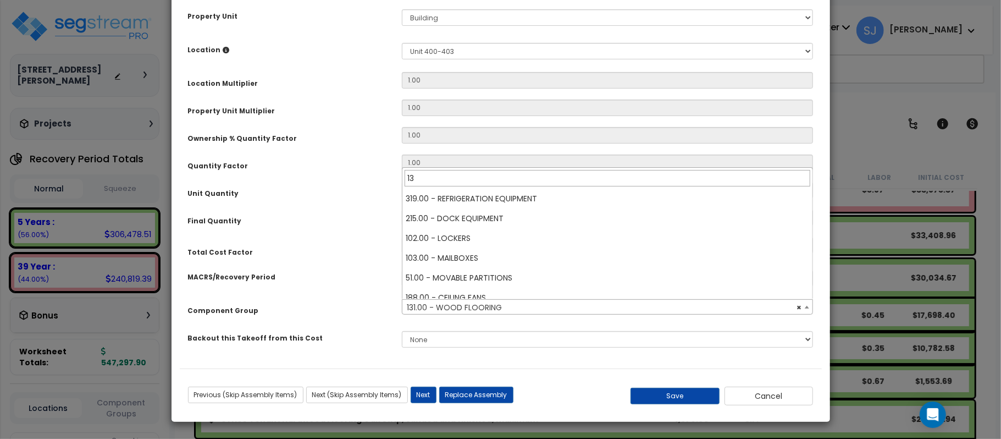
type input "130"
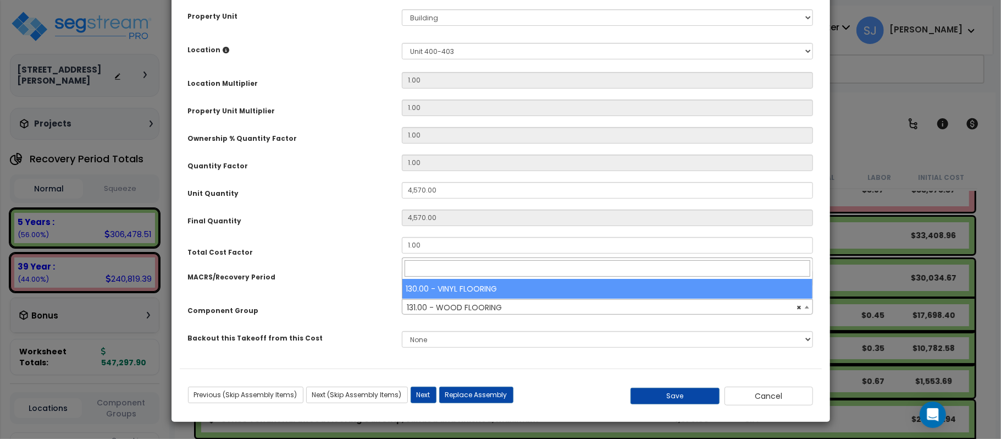
click at [535, 303] on span "× 131.00 - WOOD FLOORING" at bounding box center [607, 307] width 410 height 15
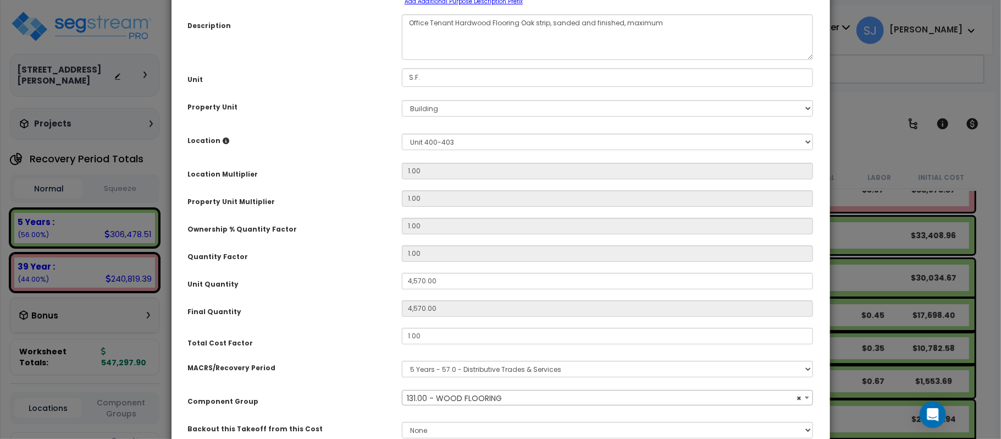
scroll to position [183, 0]
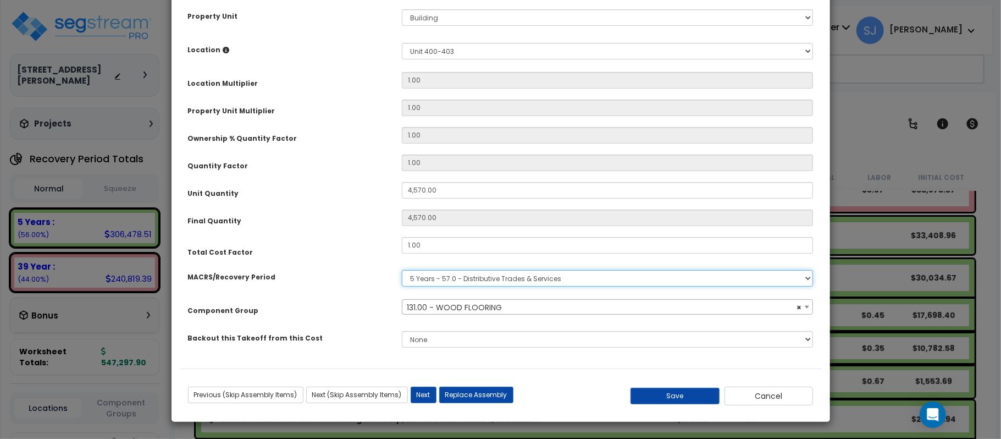
click at [439, 283] on select "Select MACRS/Recovery Period 5 Years - 57.0 - Distributive Trades & Services 5 …" at bounding box center [608, 278] width 412 height 16
select select "3669"
click at [402, 270] on select "Select MACRS/Recovery Period 5 Years - 57.0 - Distributive Trades & Services 5 …" at bounding box center [608, 278] width 412 height 16
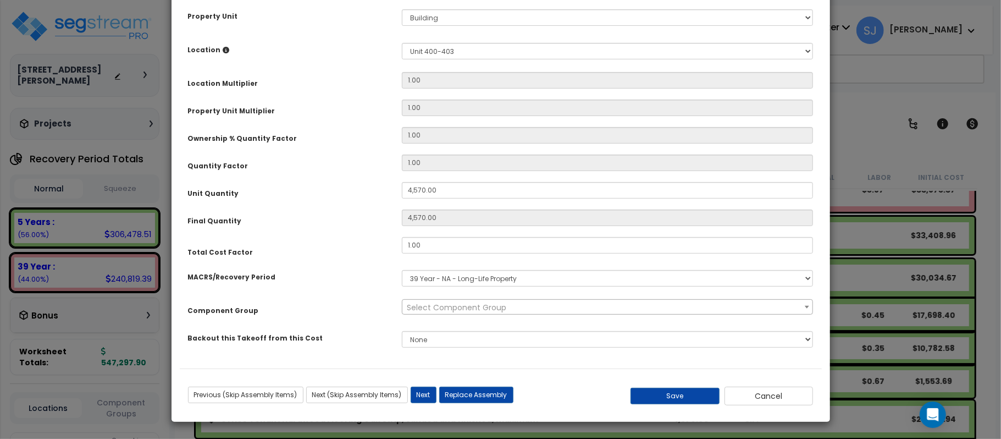
click at [480, 307] on span "Select Component Group" at bounding box center [457, 307] width 100 height 11
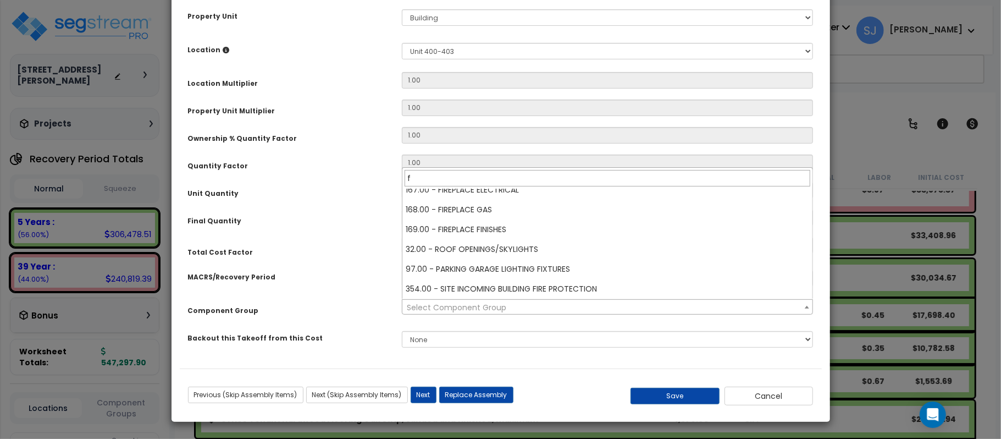
scroll to position [0, 0]
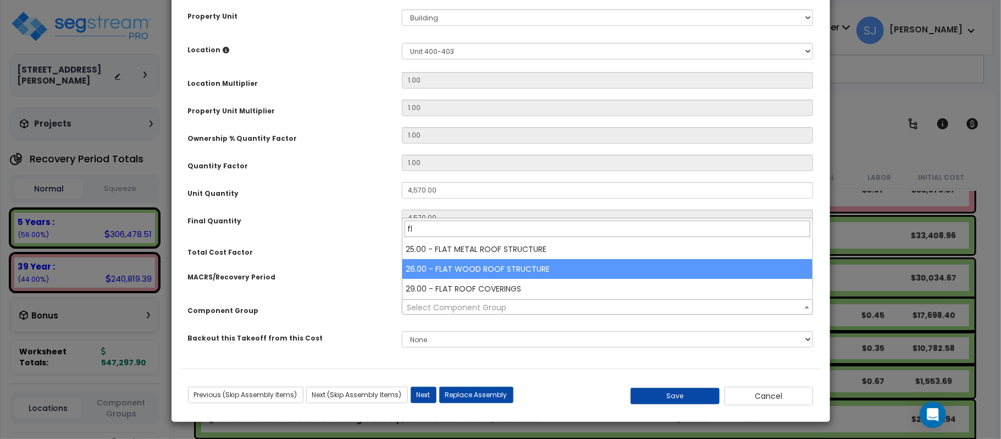
type input "f"
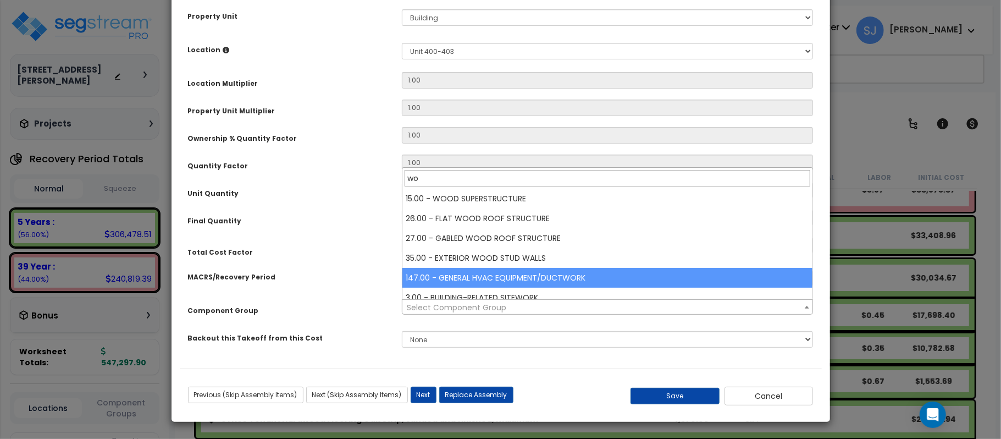
type input "w"
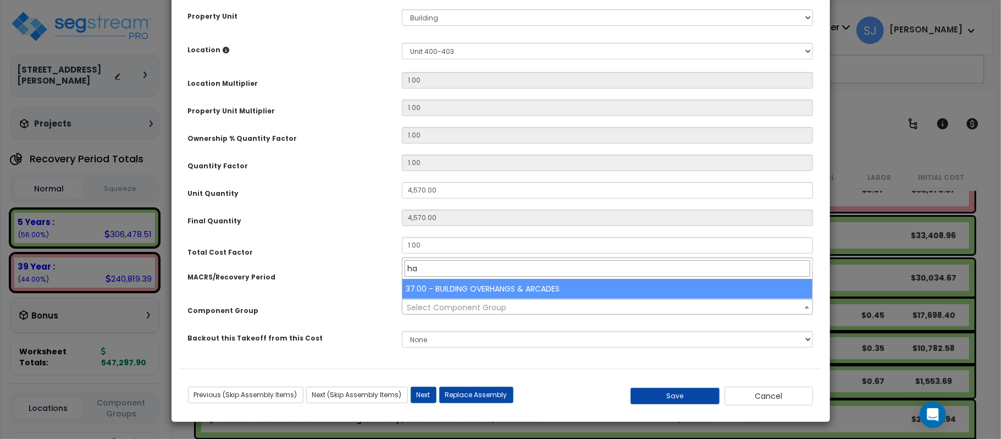
type input "h"
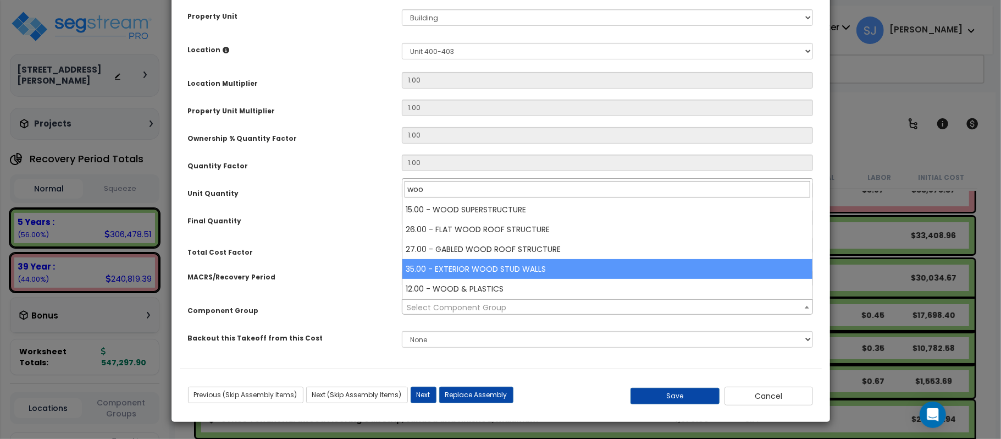
type input "wood"
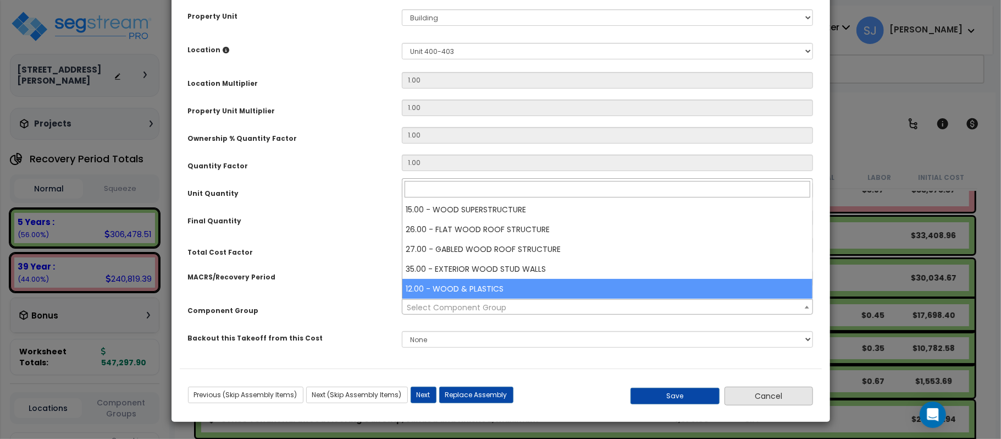
click at [761, 405] on button "Cancel" at bounding box center [769, 395] width 89 height 19
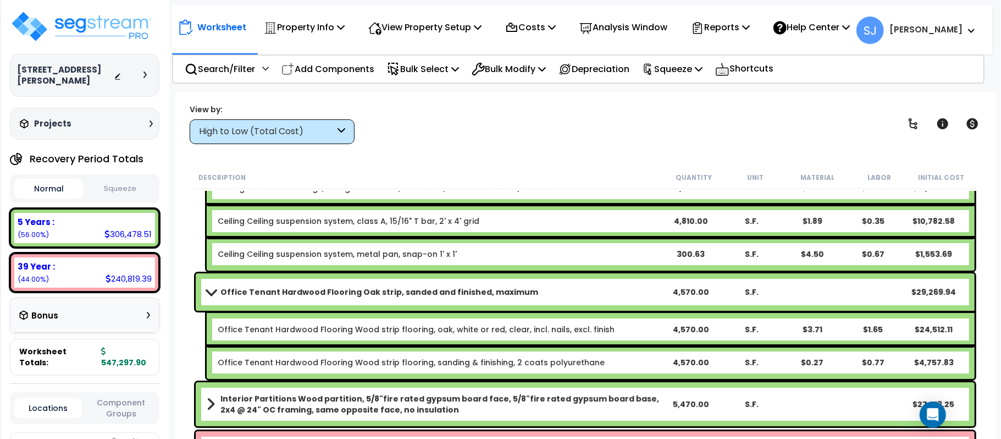
scroll to position [220, 0]
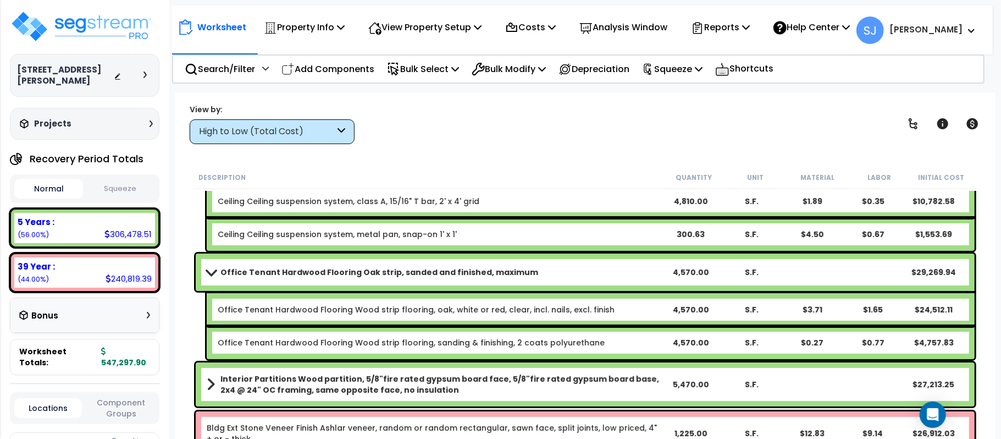
click at [621, 304] on b "Office Tenant Hardwood Flooring Wood strip flooring, oak, white or red, clear, …" at bounding box center [439, 309] width 442 height 11
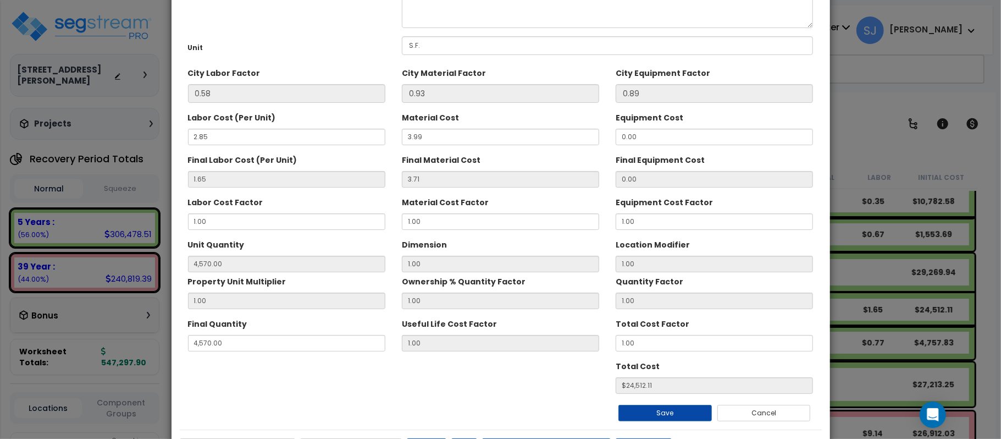
scroll to position [128, 0]
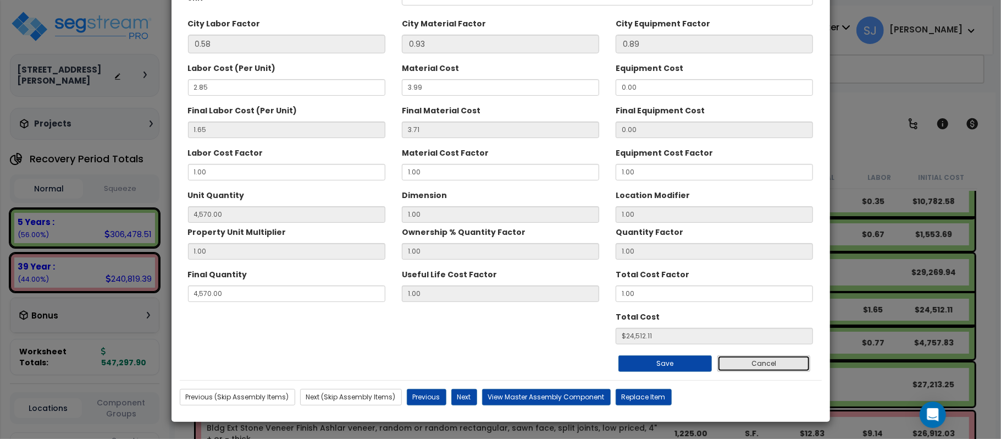
click at [783, 360] on button "Cancel" at bounding box center [763, 363] width 93 height 16
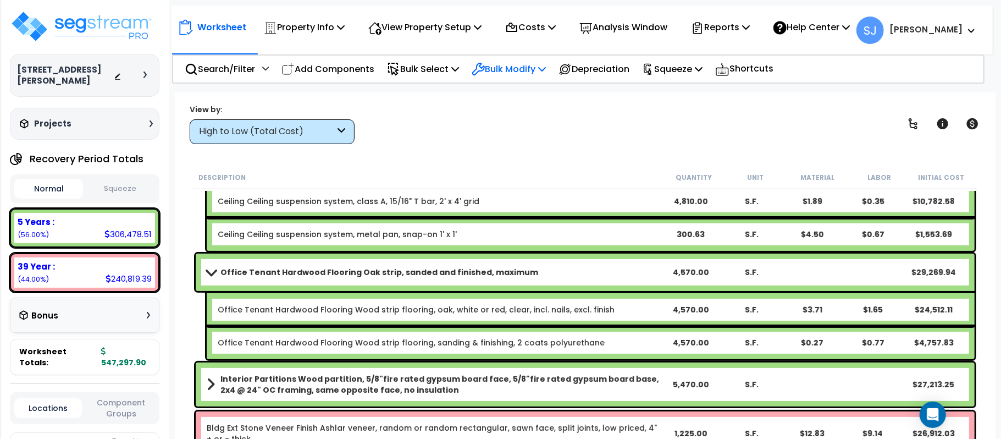
click at [546, 65] on icon at bounding box center [542, 68] width 8 height 9
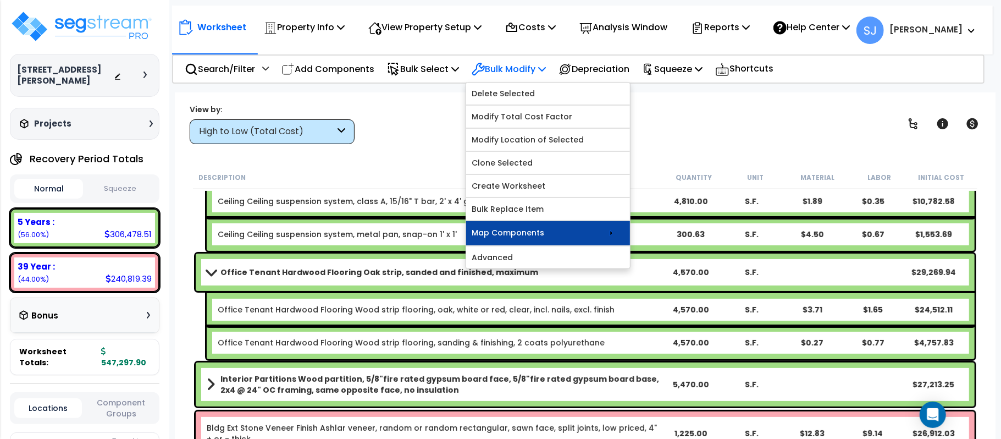
click at [596, 234] on link "Map Components" at bounding box center [548, 233] width 164 height 24
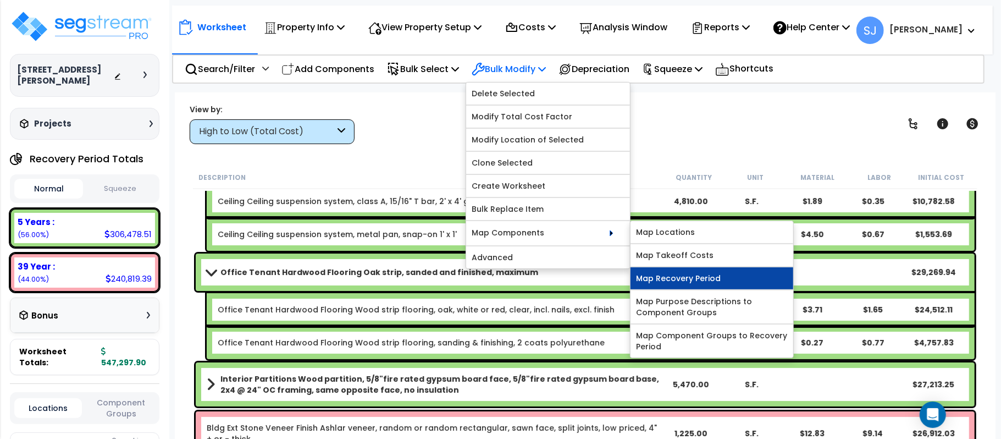
click at [697, 286] on link "Map Recovery Period" at bounding box center [712, 278] width 163 height 22
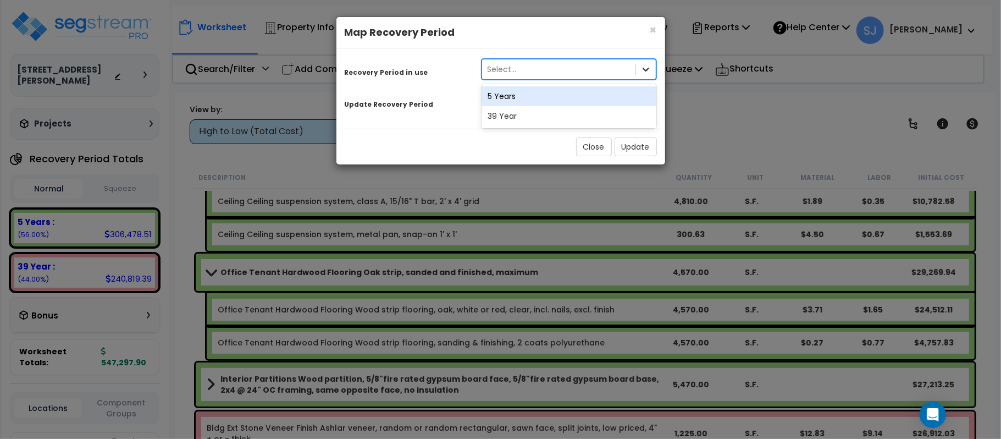
click at [647, 70] on icon at bounding box center [646, 70] width 7 height 4
click at [452, 81] on div "Recovery Period in use option 5 Years focused, 1 of 2. 2 results available. Use…" at bounding box center [501, 85] width 312 height 56
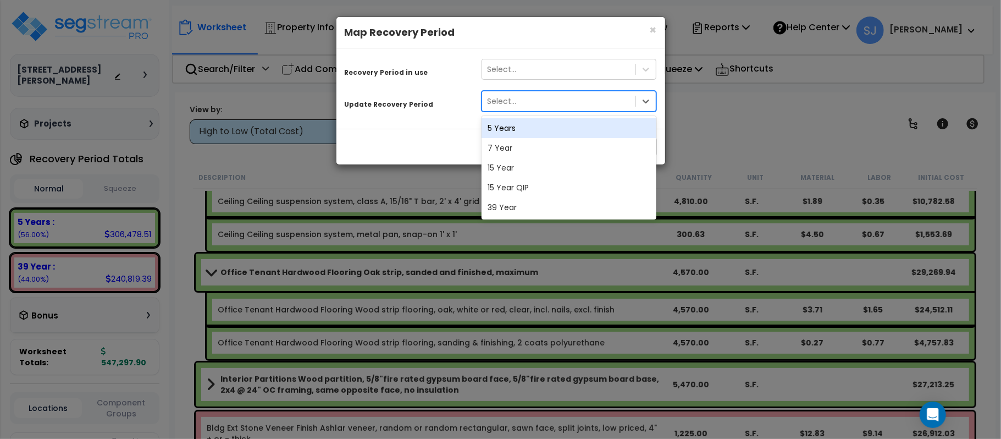
click at [502, 104] on div "Select..." at bounding box center [502, 101] width 29 height 11
click at [526, 71] on div "Select..." at bounding box center [559, 69] width 154 height 18
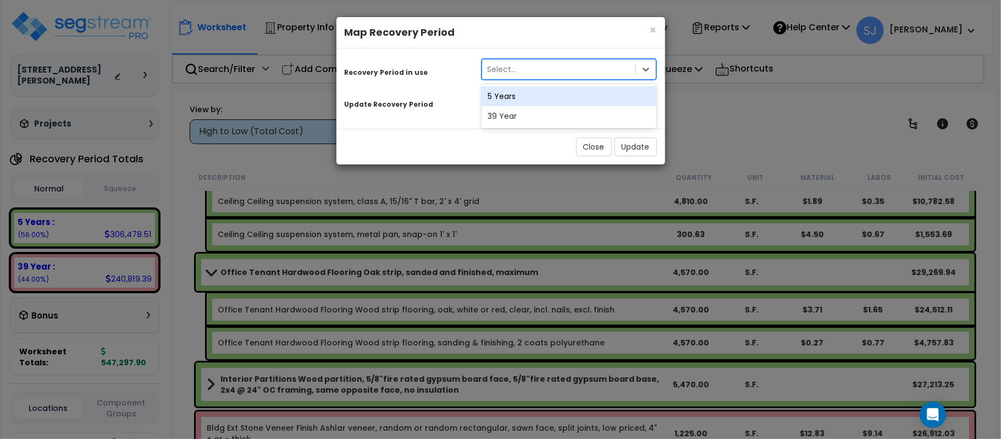
click at [526, 71] on div "Select..." at bounding box center [559, 69] width 154 height 18
click at [512, 95] on div "5 Years" at bounding box center [569, 96] width 175 height 20
click at [512, 106] on div "Select..." at bounding box center [502, 101] width 29 height 11
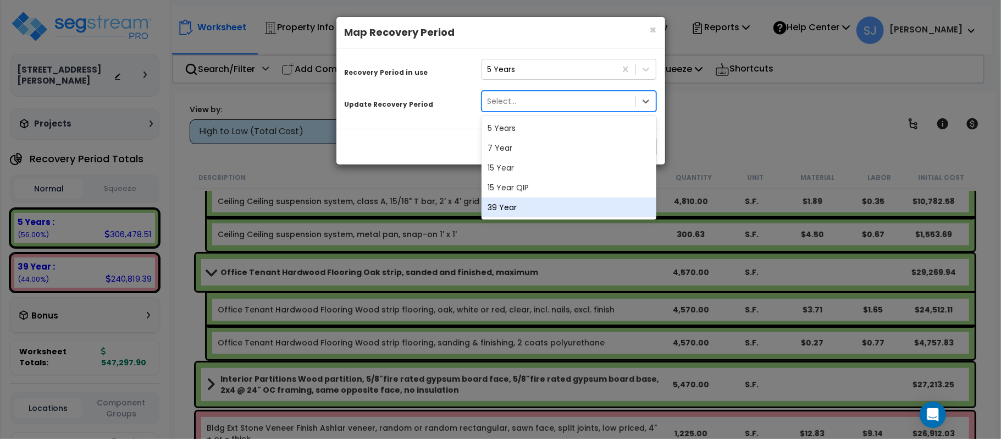
click at [534, 205] on div "39 Year" at bounding box center [569, 207] width 175 height 20
click at [567, 98] on div "39 Year" at bounding box center [549, 101] width 134 height 18
click at [456, 118] on div "Recovery Period in use 5 Years Update Recovery Period option 39 Year, selected.…" at bounding box center [500, 88] width 329 height 80
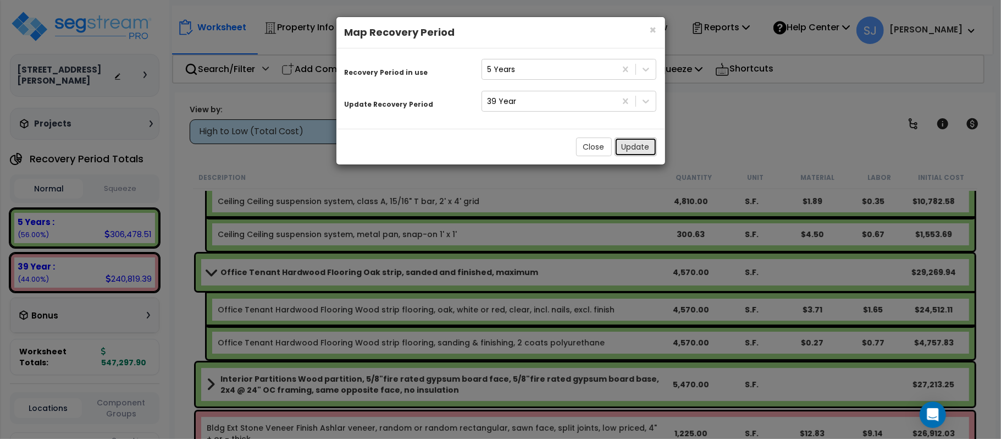
click at [643, 143] on button "Update" at bounding box center [636, 146] width 42 height 19
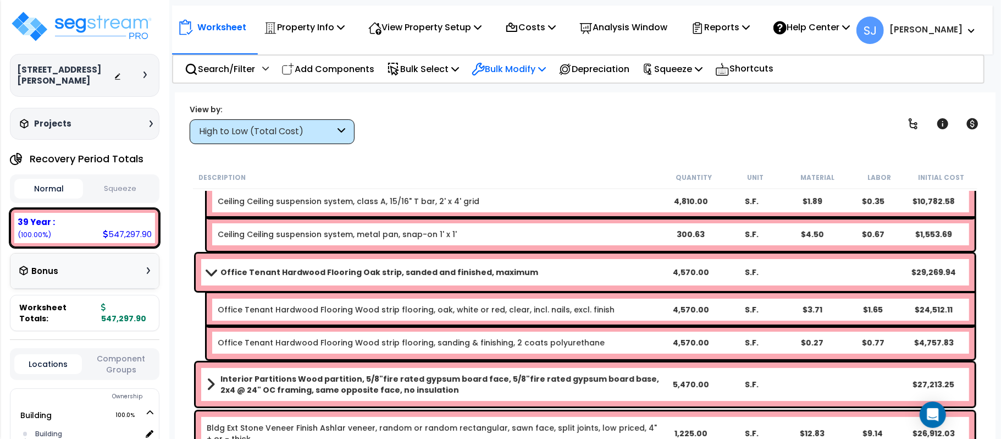
click at [513, 71] on p "Bulk Modify" at bounding box center [509, 69] width 74 height 15
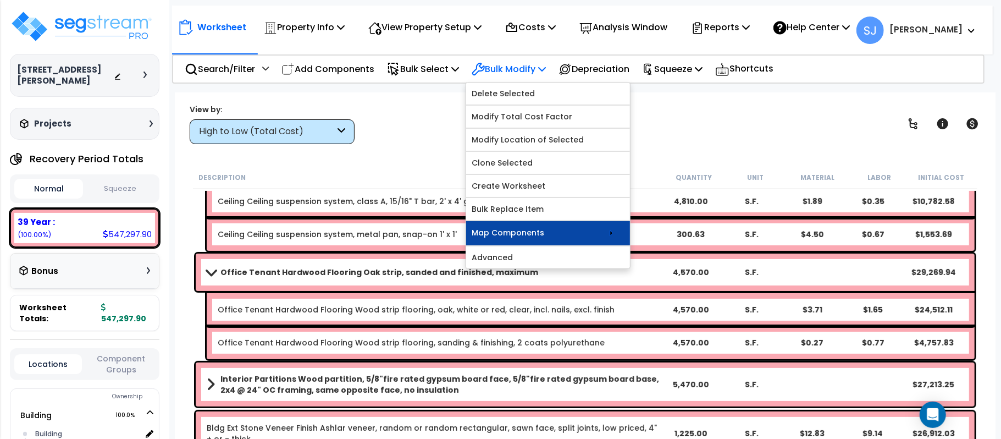
click at [535, 235] on link "Map Components" at bounding box center [548, 233] width 164 height 24
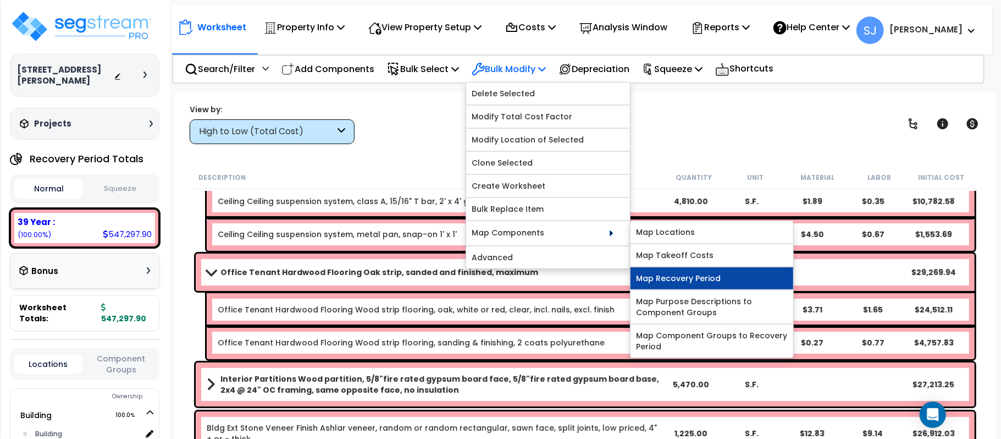
click at [716, 275] on link "Map Recovery Period" at bounding box center [712, 278] width 163 height 22
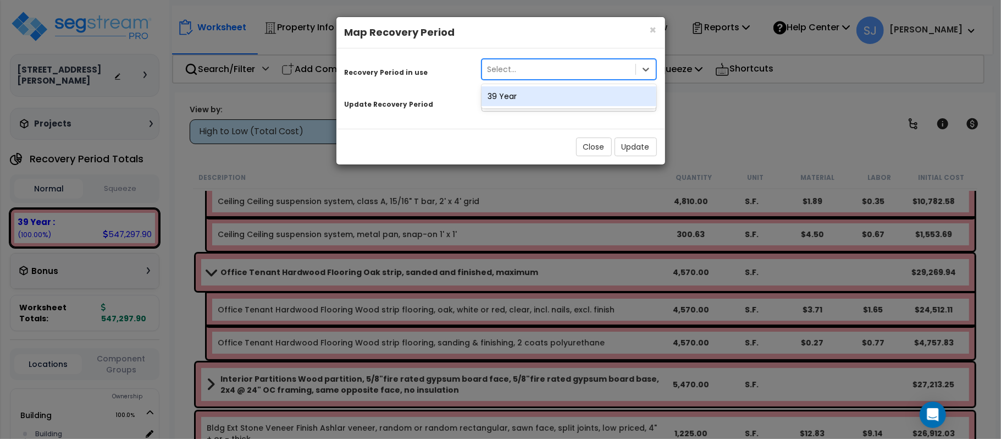
click at [568, 74] on div "Select..." at bounding box center [559, 69] width 154 height 18
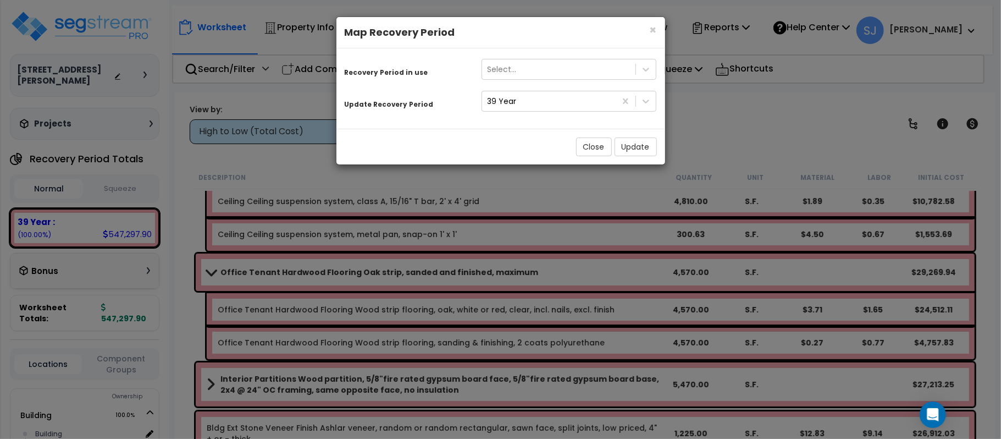
click at [471, 103] on div "Update Recovery Period" at bounding box center [404, 102] width 137 height 19
click at [648, 69] on icon at bounding box center [645, 69] width 11 height 11
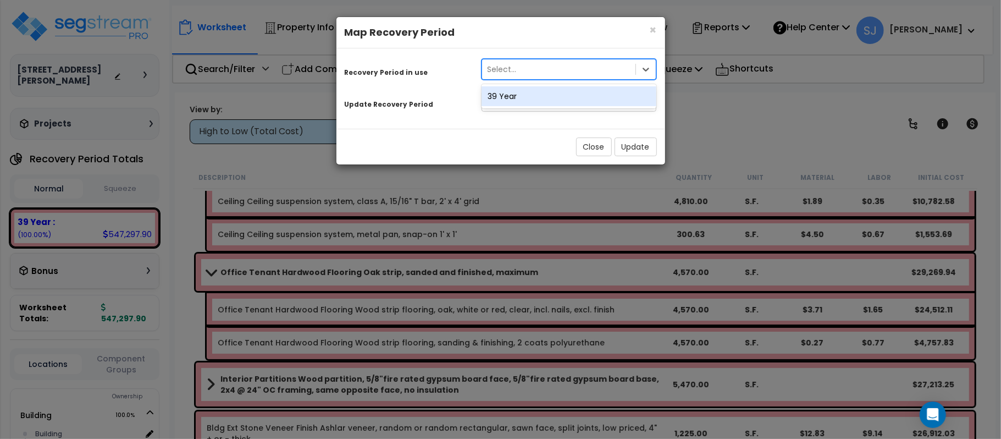
click at [502, 102] on div "39 Year" at bounding box center [569, 96] width 175 height 20
click at [502, 102] on div "39 Year" at bounding box center [502, 101] width 29 height 11
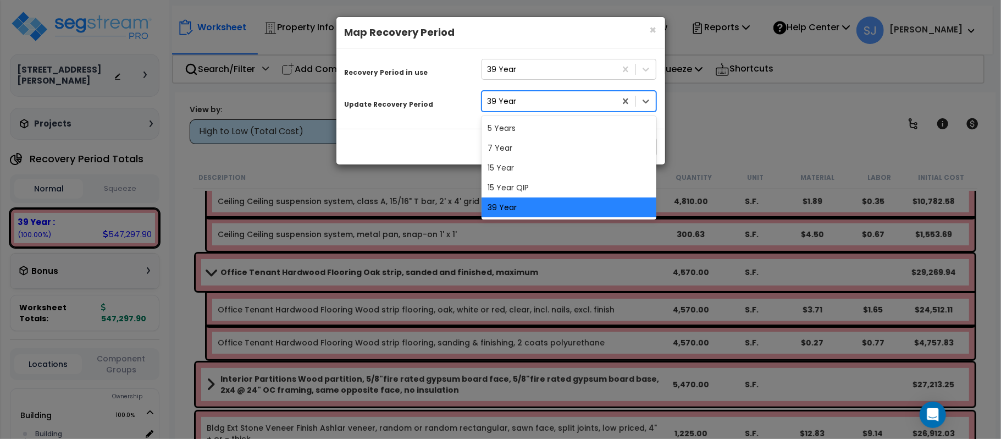
click at [531, 101] on div "39 Year" at bounding box center [549, 101] width 134 height 18
click at [515, 130] on div "5 Years" at bounding box center [569, 128] width 175 height 20
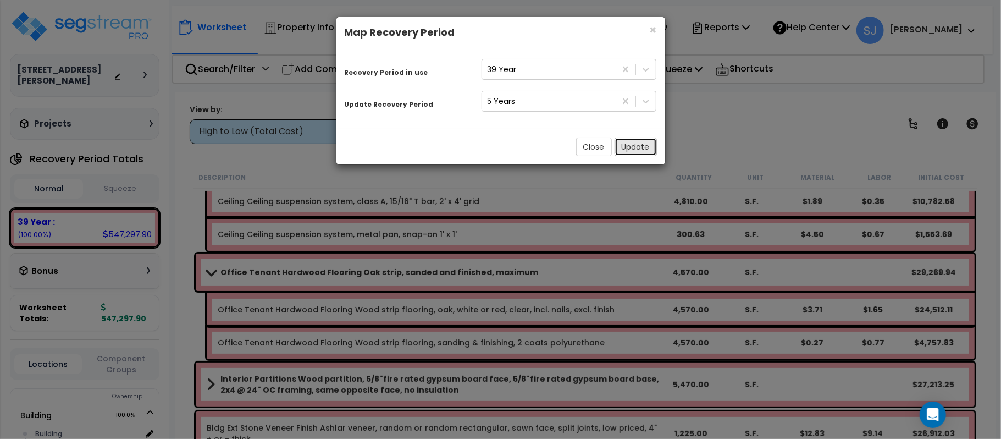
click at [633, 148] on button "Update" at bounding box center [636, 146] width 42 height 19
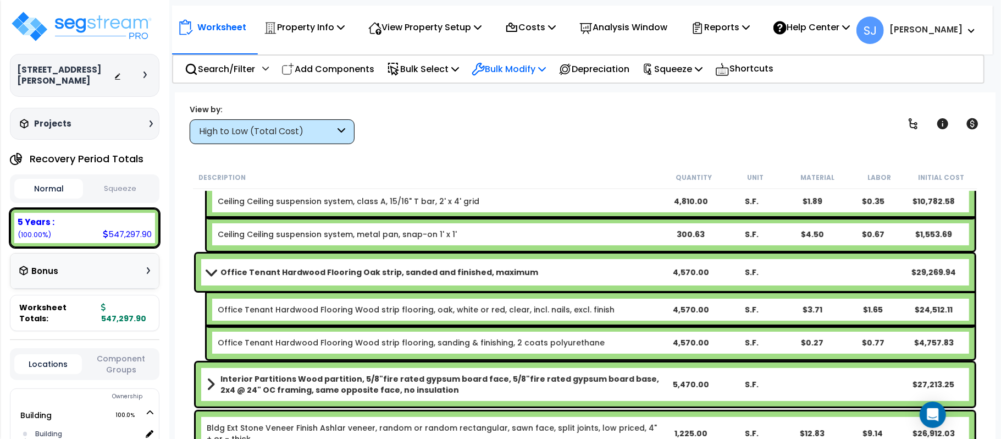
click at [538, 67] on p "Bulk Modify" at bounding box center [509, 69] width 74 height 15
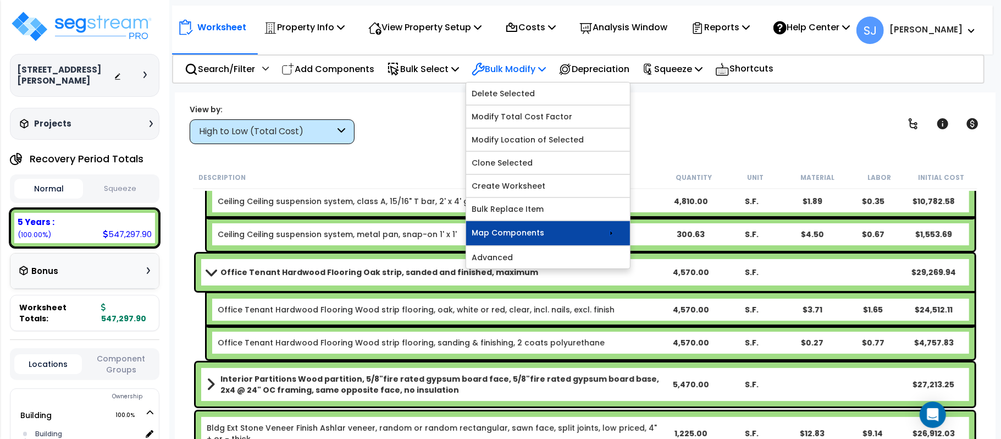
click at [592, 231] on link "Map Components" at bounding box center [548, 233] width 164 height 24
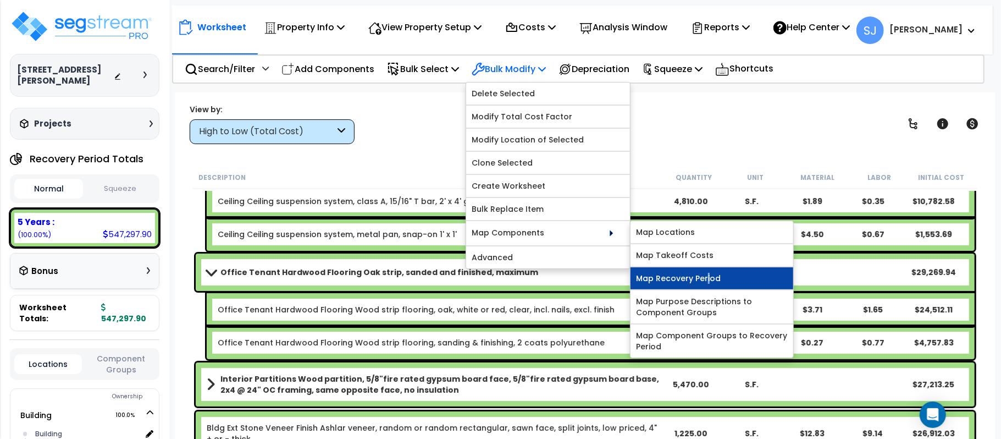
click at [711, 283] on link "Map Recovery Period" at bounding box center [712, 278] width 163 height 22
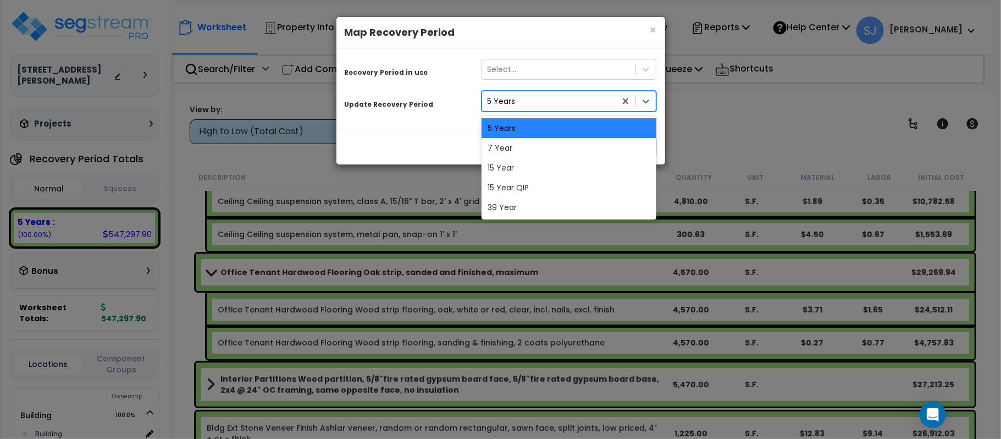
click at [586, 104] on div "5 Years" at bounding box center [549, 101] width 134 height 18
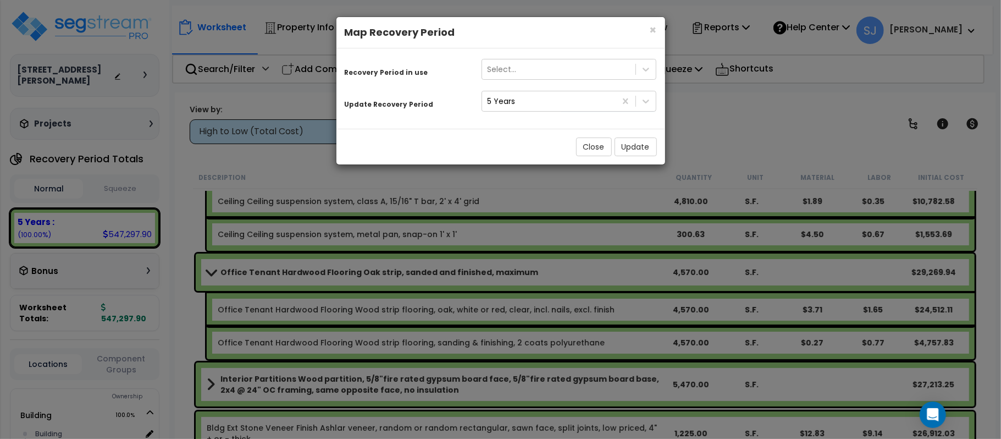
click at [262, 163] on div "× Close Map Recovery Period Recovery Period in use Select... Update Recovery Pe…" at bounding box center [500, 219] width 1001 height 439
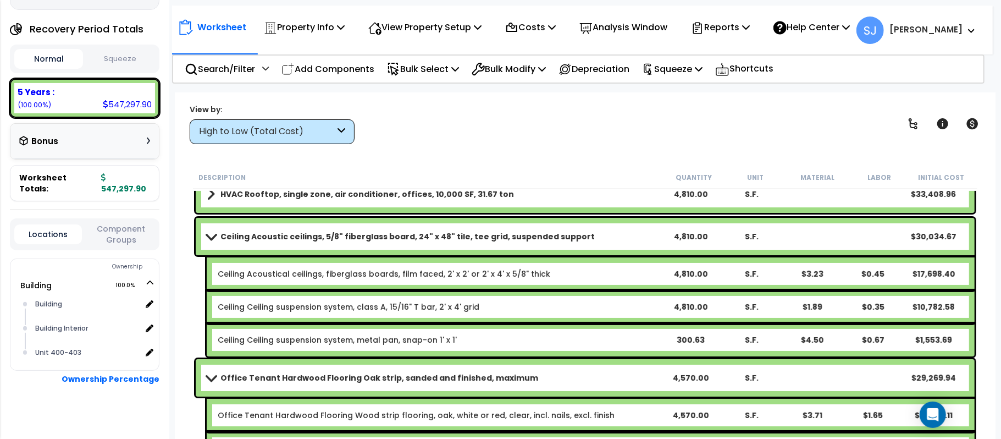
scroll to position [0, 0]
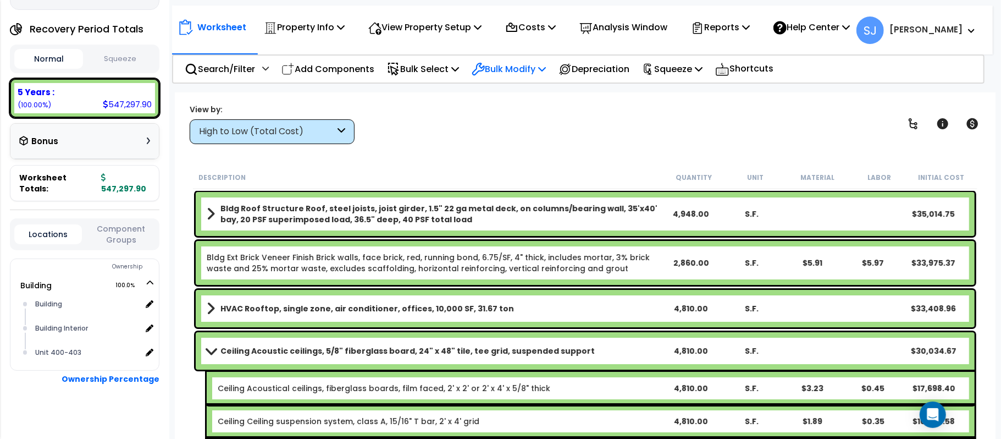
click at [541, 66] on p "Bulk Modify" at bounding box center [509, 69] width 74 height 15
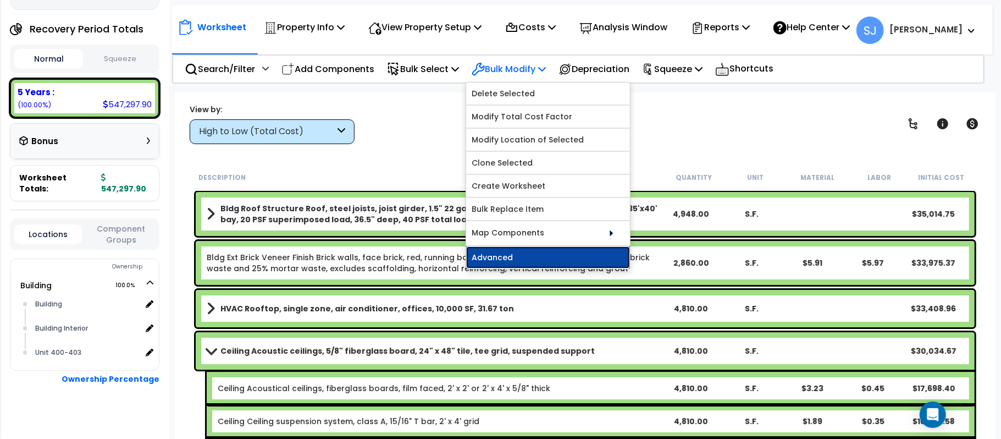
click at [563, 258] on link "Advanced" at bounding box center [548, 257] width 164 height 22
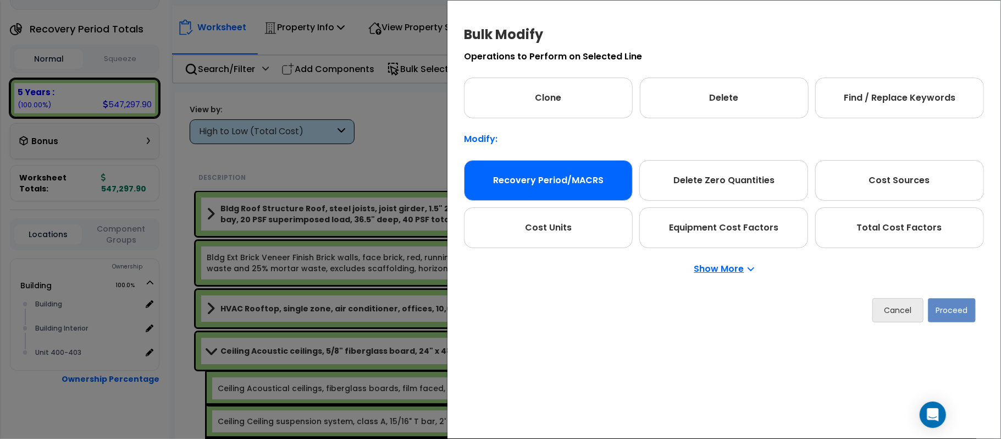
click at [600, 186] on div "Recovery Period/MACRS" at bounding box center [548, 180] width 169 height 41
click at [964, 310] on button "Proceed" at bounding box center [952, 310] width 48 height 24
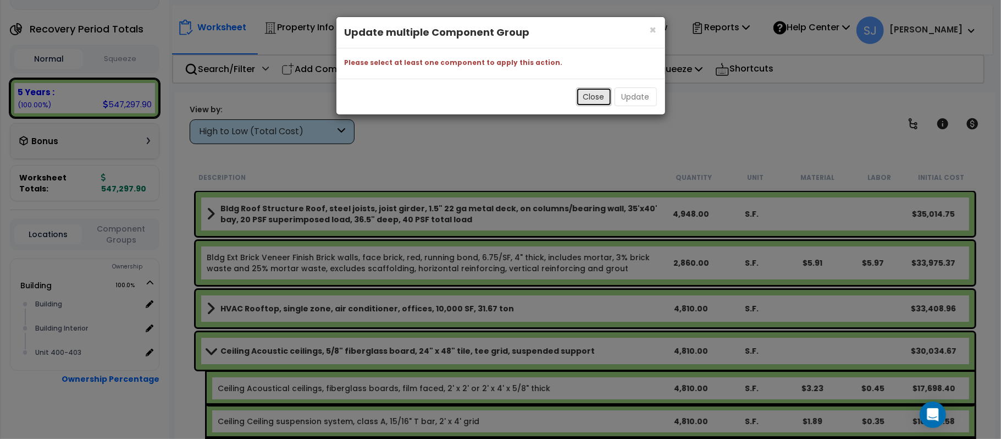
click at [597, 100] on button "Close" at bounding box center [594, 96] width 36 height 19
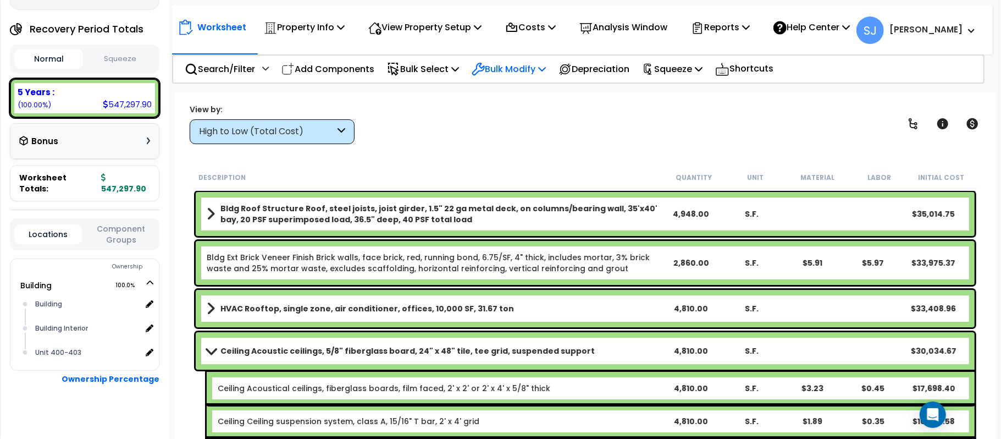
click at [526, 67] on p "Bulk Modify" at bounding box center [509, 69] width 74 height 15
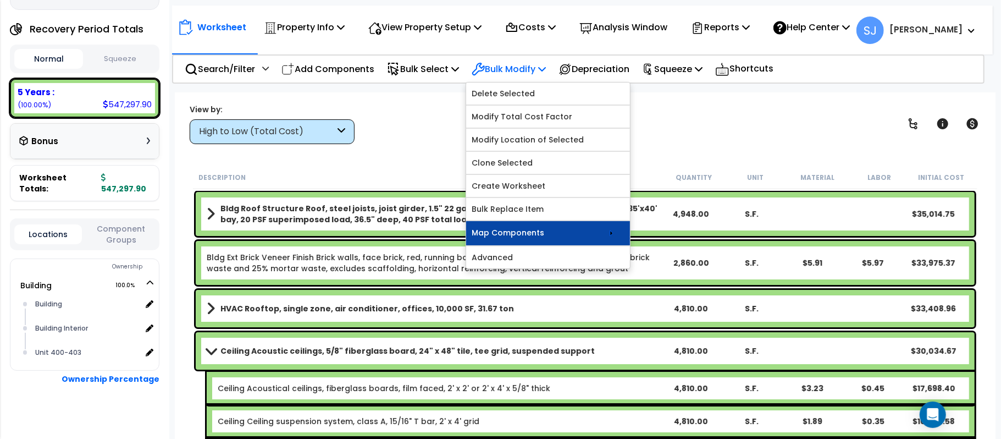
click at [618, 231] on icon at bounding box center [611, 232] width 13 height 13
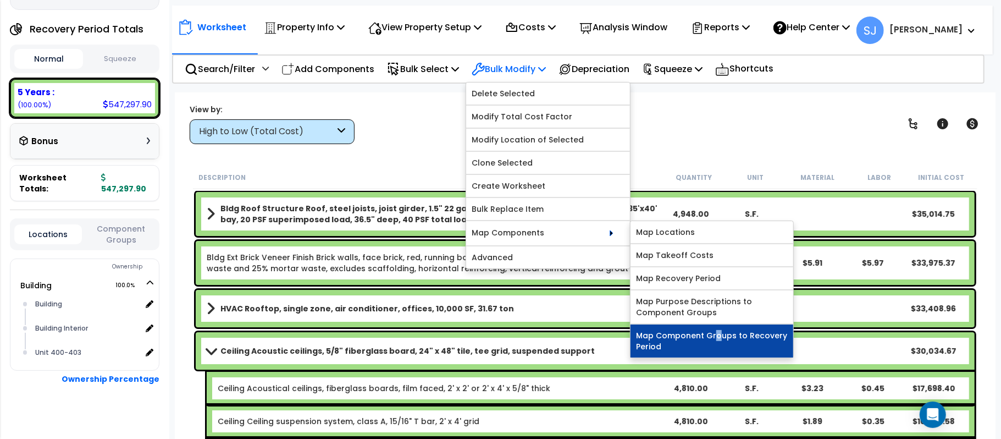
click at [722, 341] on link "Map Component Groups to Recovery Period" at bounding box center [712, 340] width 163 height 33
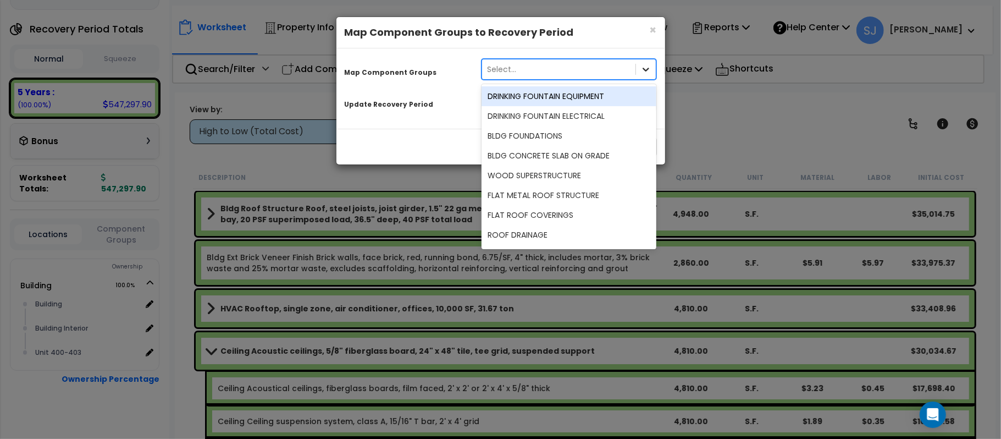
click at [650, 70] on icon at bounding box center [645, 69] width 11 height 11
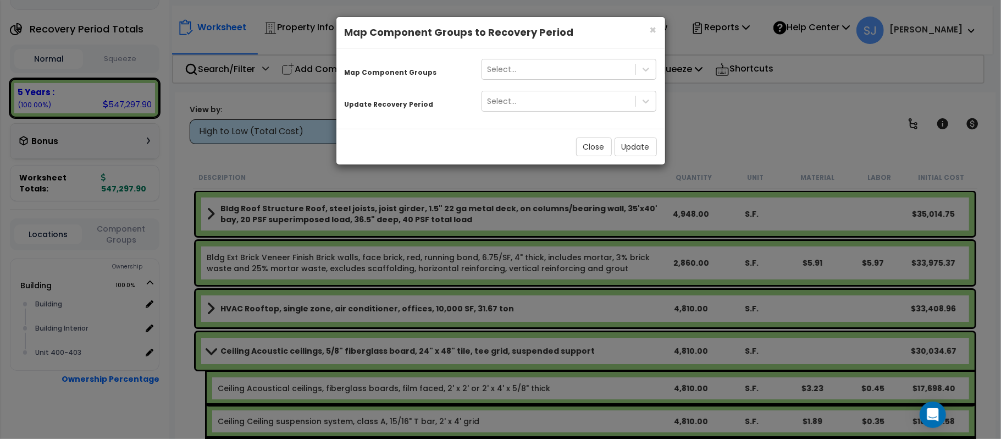
click at [684, 130] on div "× Close Map Component Groups to Recovery Period Map Component Groups Select... …" at bounding box center [500, 219] width 1001 height 439
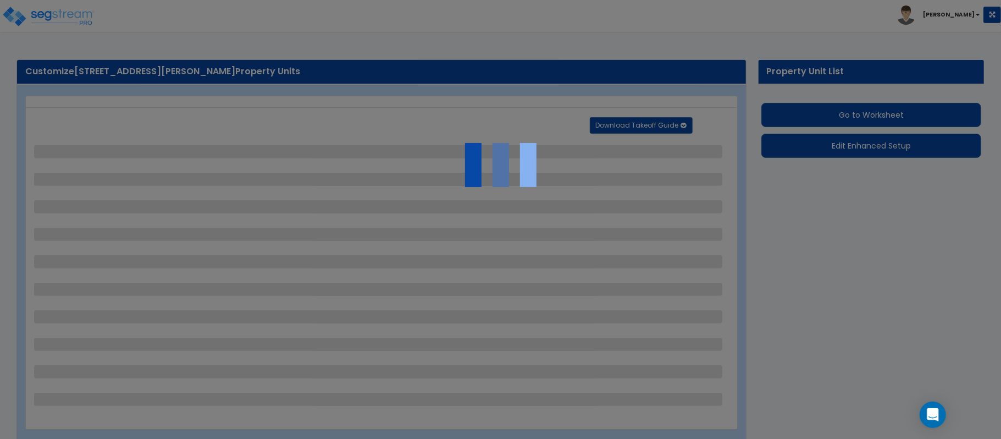
select select "6"
select select "1"
select select "2"
select select "3"
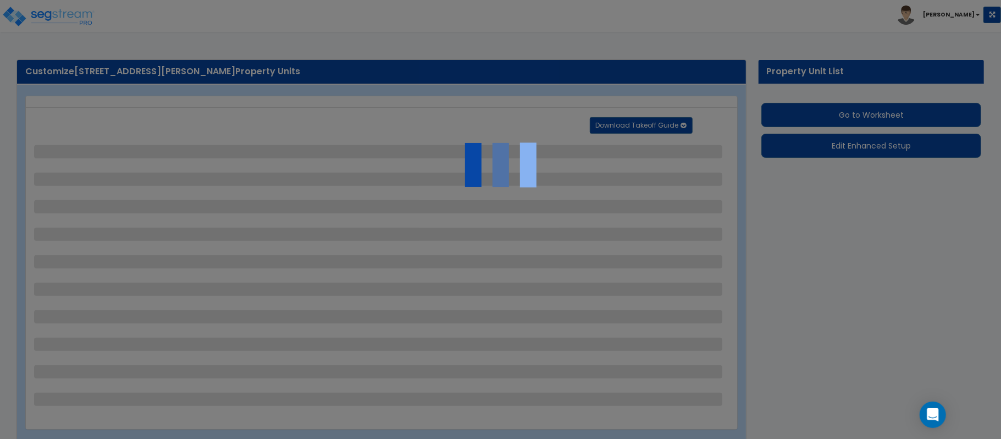
select select "2"
select select "1"
select select "2"
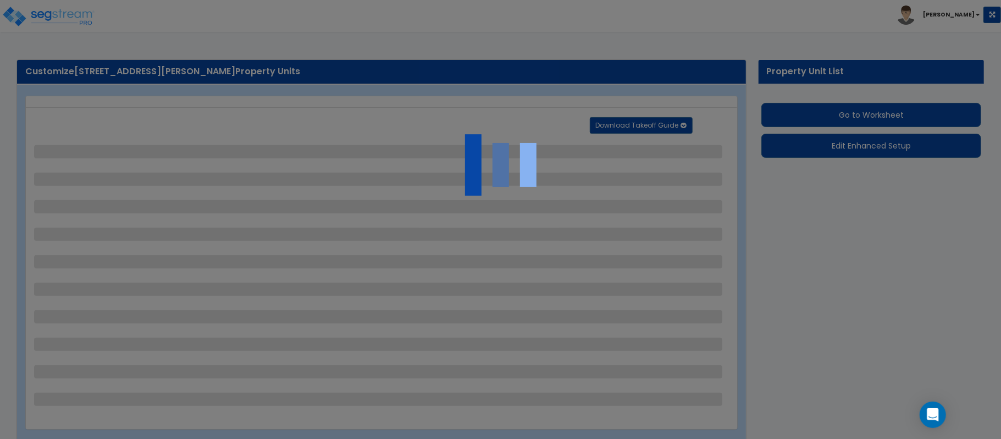
select select "1"
select select "2"
select select "1"
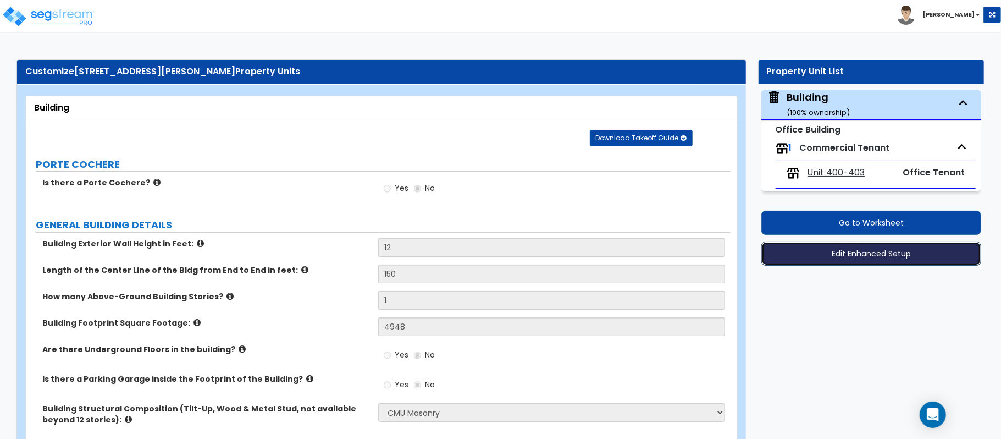
click at [884, 256] on button "Edit Enhanced Setup" at bounding box center [871, 253] width 220 height 24
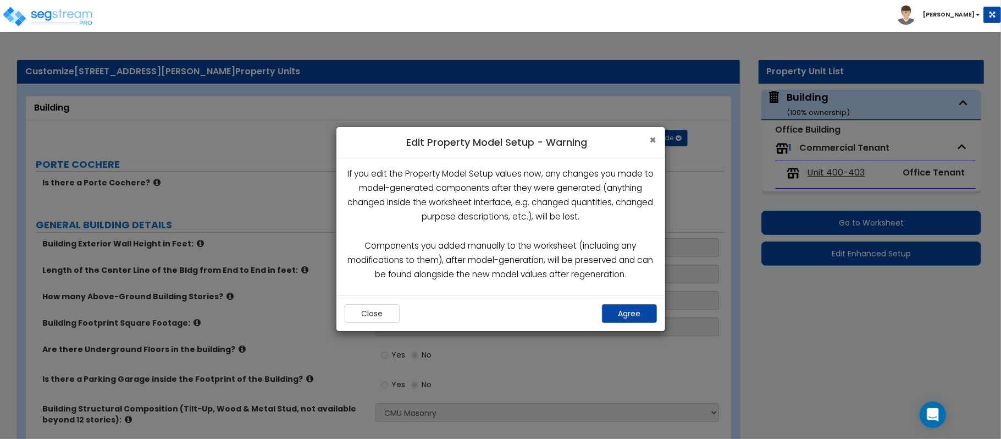
click at [650, 140] on span "×" at bounding box center [653, 140] width 7 height 16
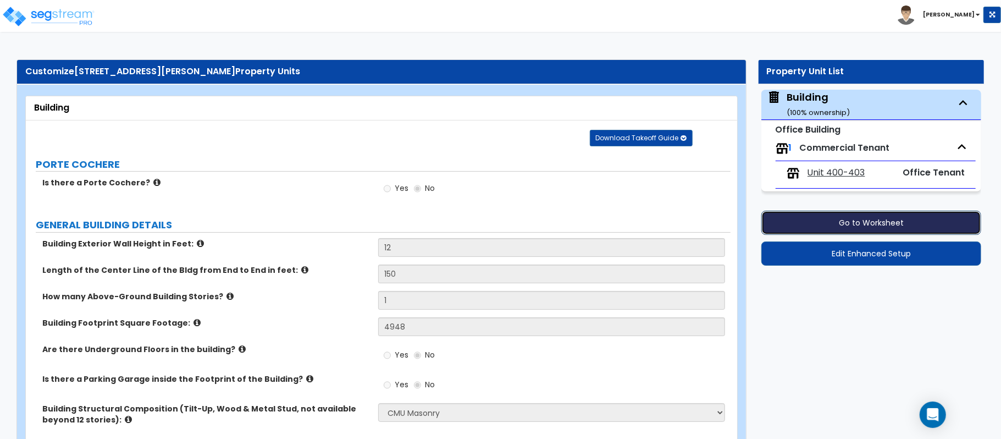
click at [831, 212] on button "Go to Worksheet" at bounding box center [871, 223] width 220 height 24
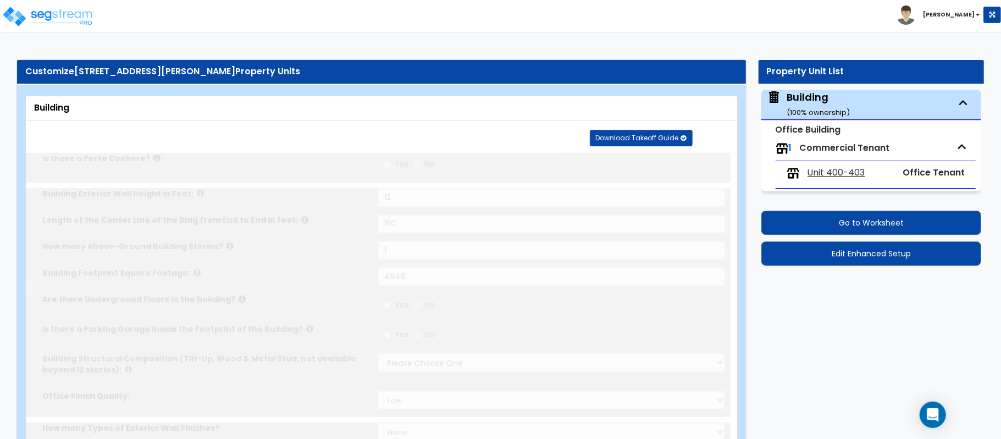
type input "12"
type input "150"
type input "1"
type input "4948"
select select "6"
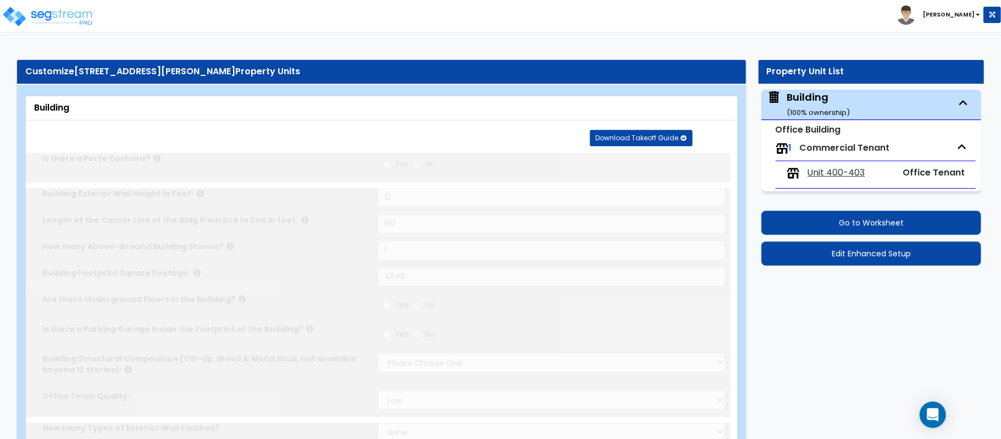
select select "1"
select select "2"
type input "70"
select select "3"
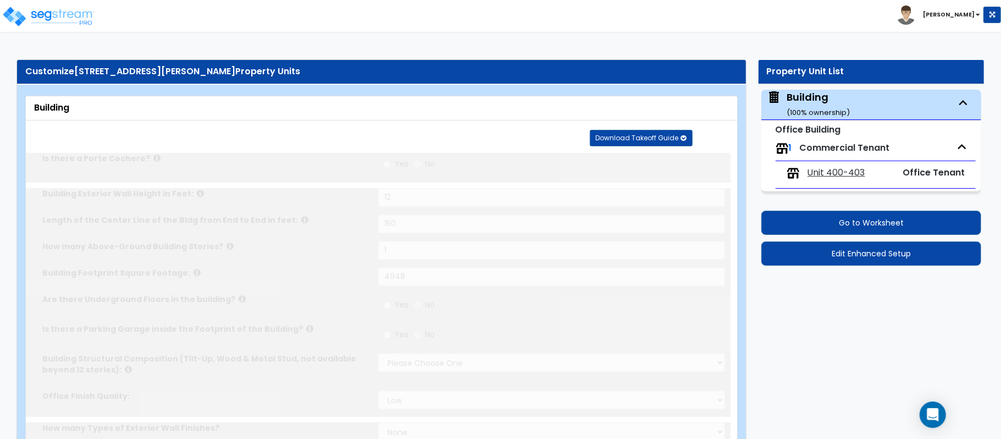
select select "2"
select select "1"
select select "2"
radio input "true"
type input "8"
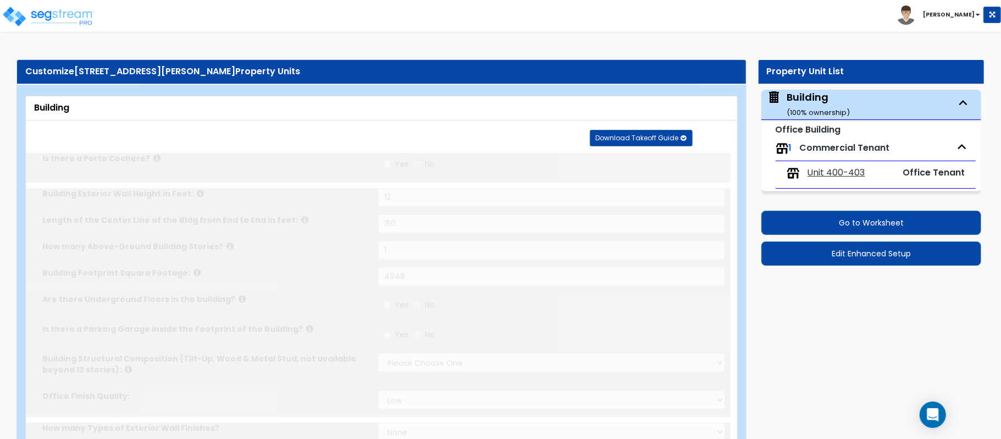
radio input "true"
select select "2"
select select "1"
select select "2"
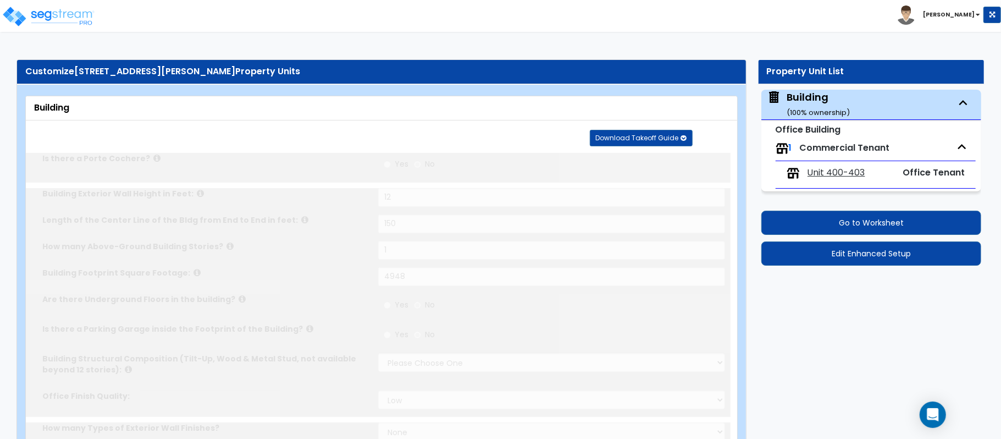
type input "12"
radio input "true"
type input "3"
select select "1"
radio input "true"
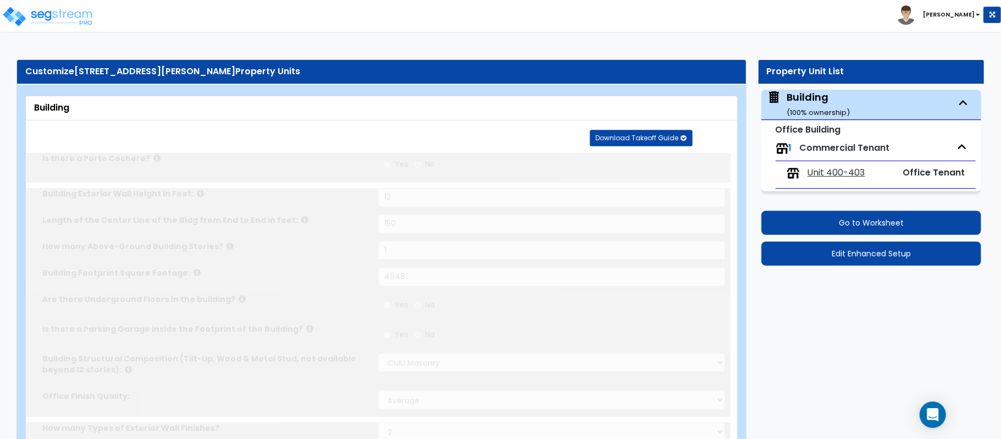
radio input "true"
select select "1"
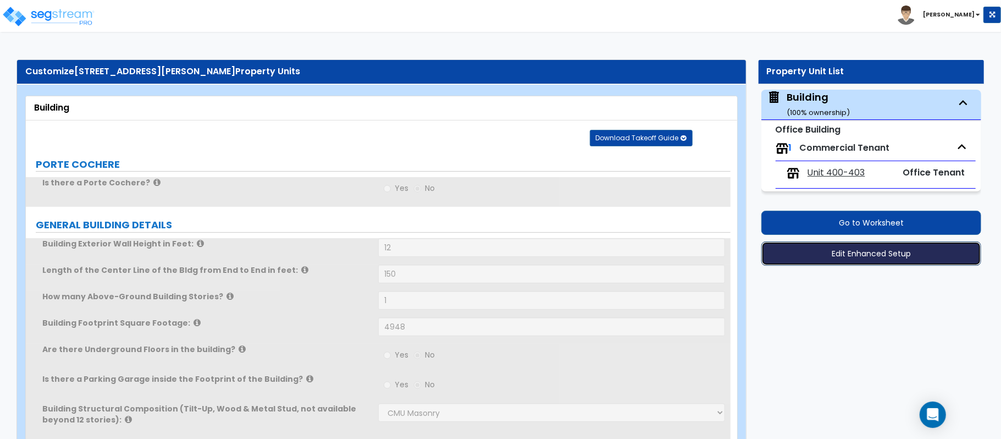
click at [863, 262] on button "Edit Enhanced Setup" at bounding box center [871, 253] width 220 height 24
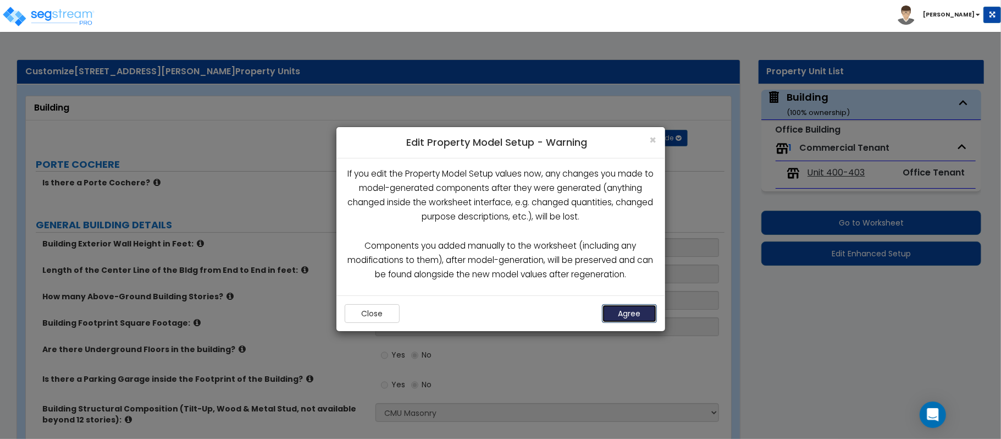
click at [632, 313] on button "Agree" at bounding box center [629, 313] width 55 height 19
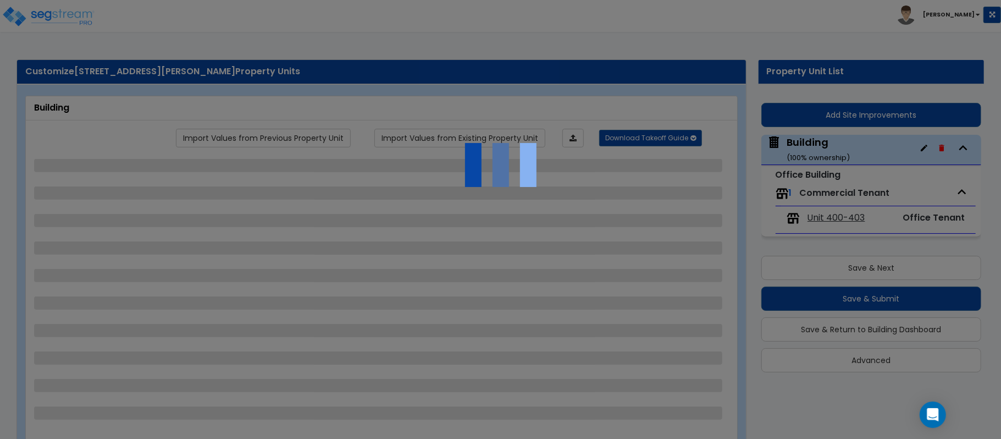
select select "6"
select select "1"
select select "2"
select select "3"
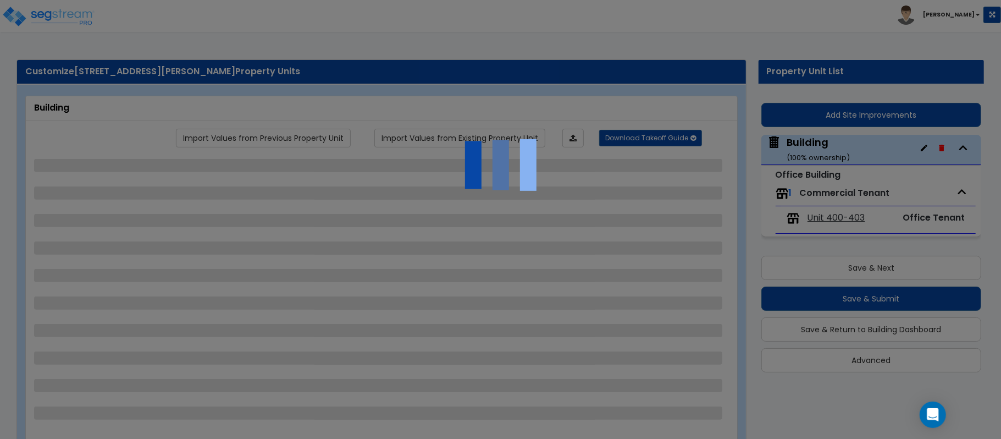
select select "2"
select select "1"
select select "2"
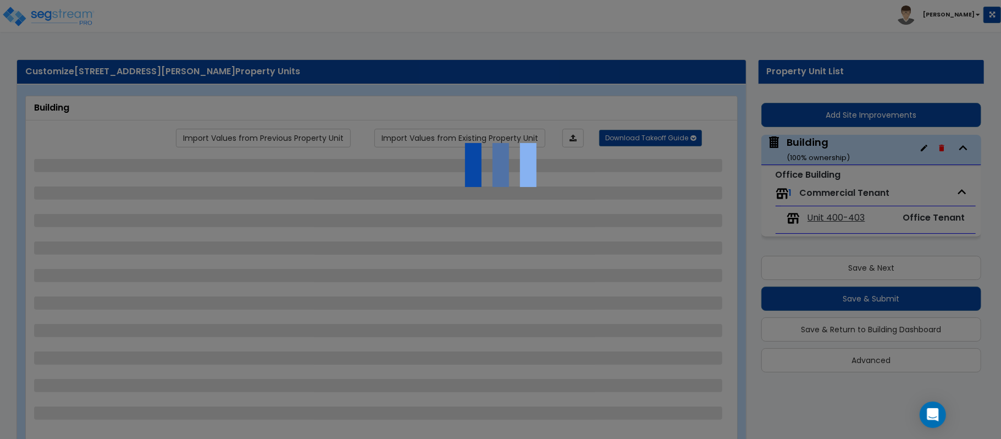
select select "1"
select select "2"
select select "1"
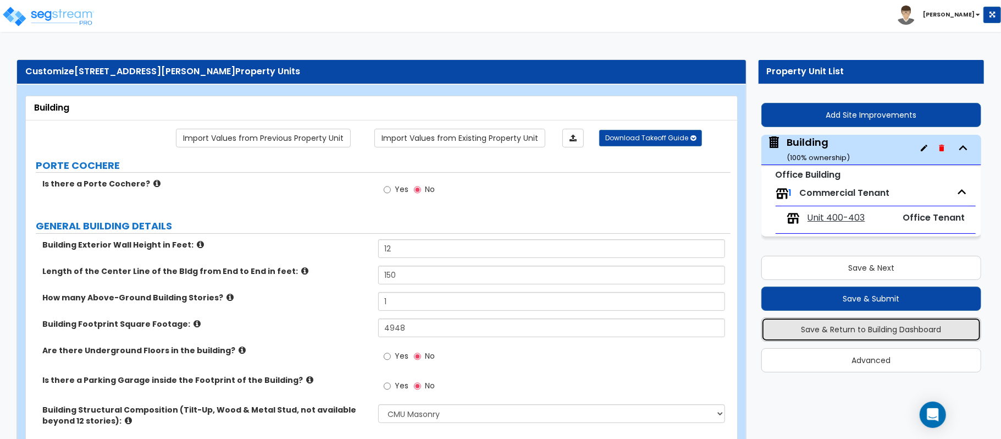
click at [863, 334] on button "Save & Return to Building Dashboard" at bounding box center [871, 329] width 220 height 24
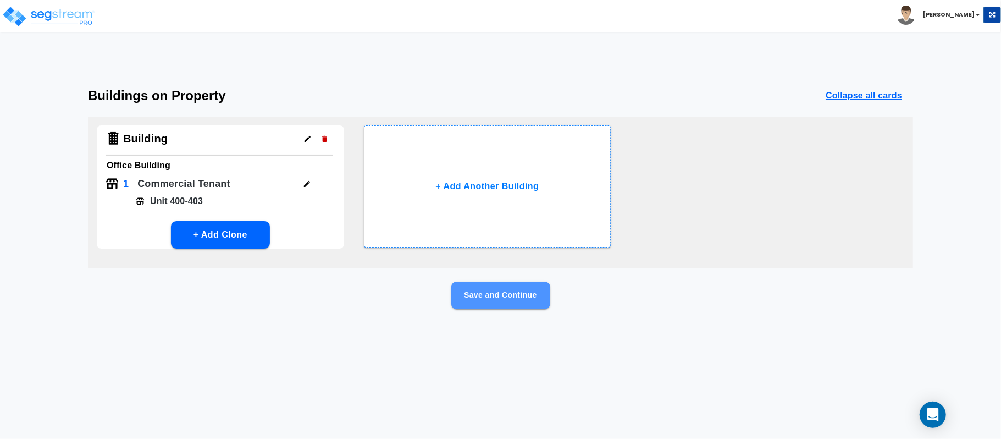
click at [504, 289] on button "Save and Continue" at bounding box center [500, 294] width 99 height 27
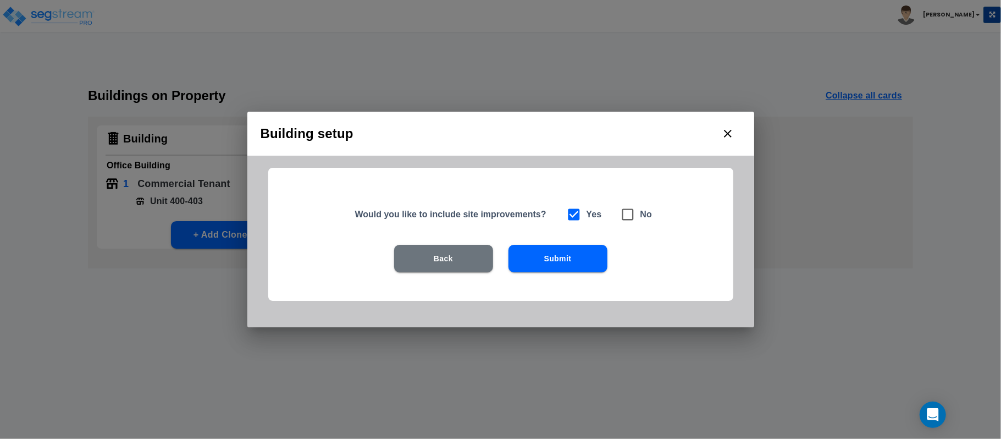
click at [631, 214] on icon at bounding box center [627, 214] width 15 height 15
checkbox input "false"
checkbox input "true"
click at [592, 250] on button "Submit" at bounding box center [558, 258] width 99 height 27
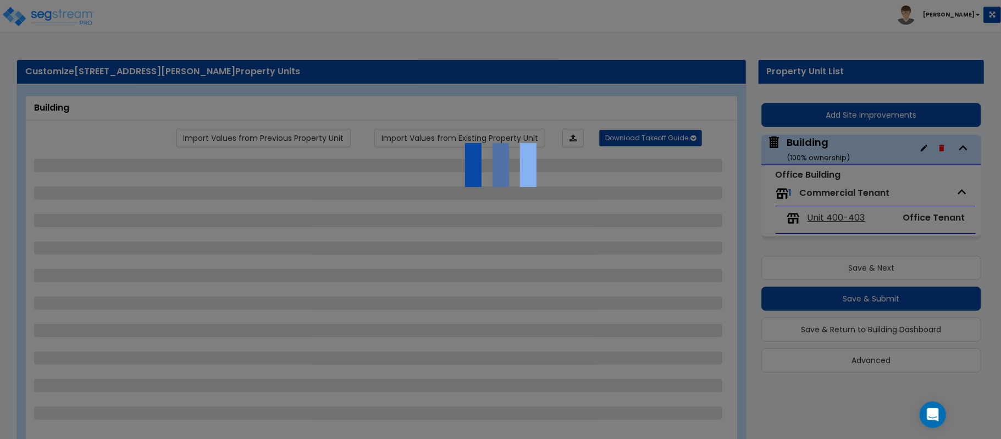
select select "6"
select select "1"
select select "2"
select select "3"
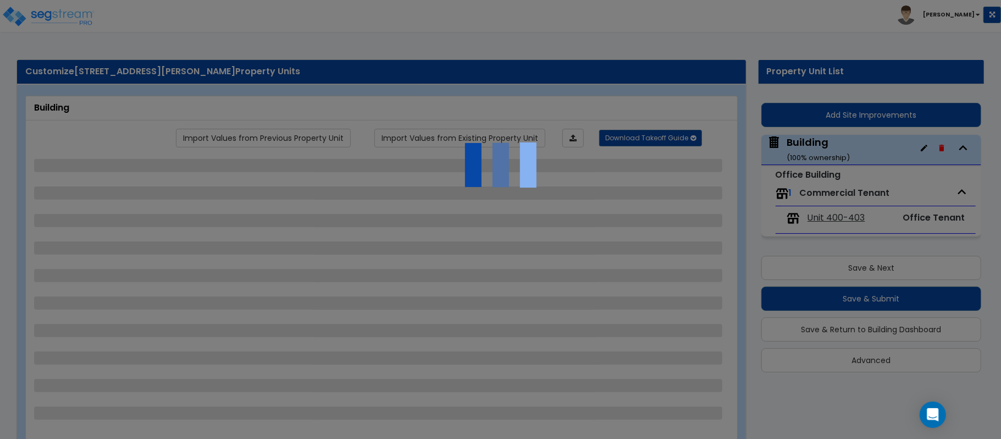
select select "2"
select select "1"
select select "2"
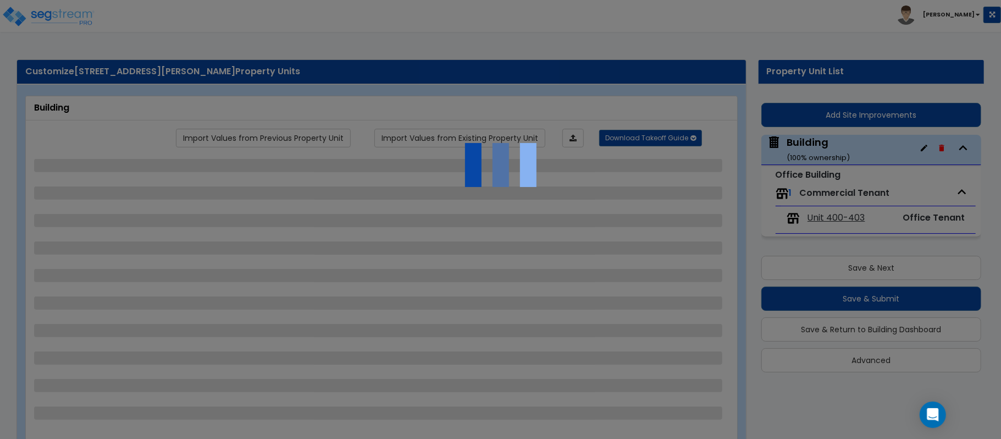
select select "1"
select select "2"
select select "1"
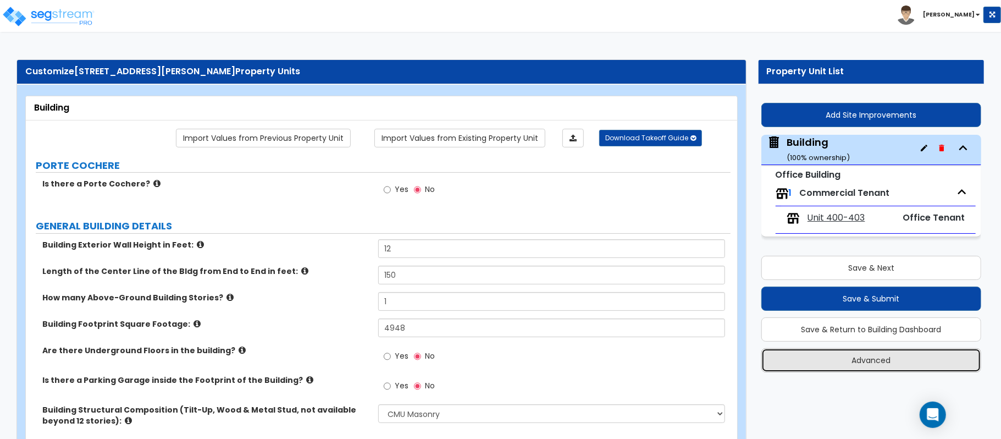
click at [849, 355] on button "Advanced" at bounding box center [871, 360] width 220 height 24
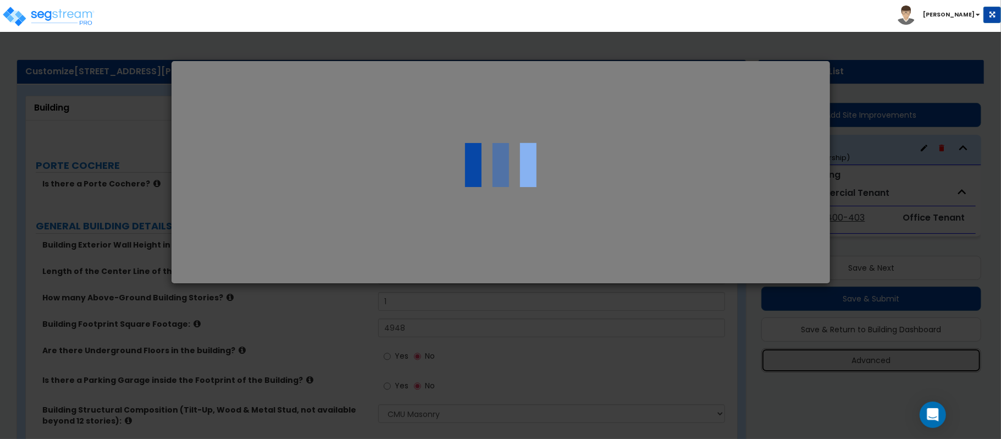
select select "TX"
select select "2021"
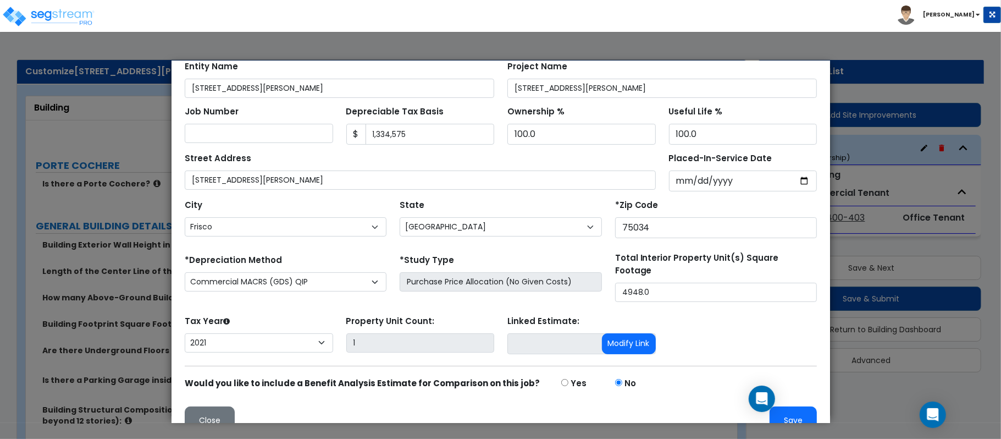
scroll to position [117, 0]
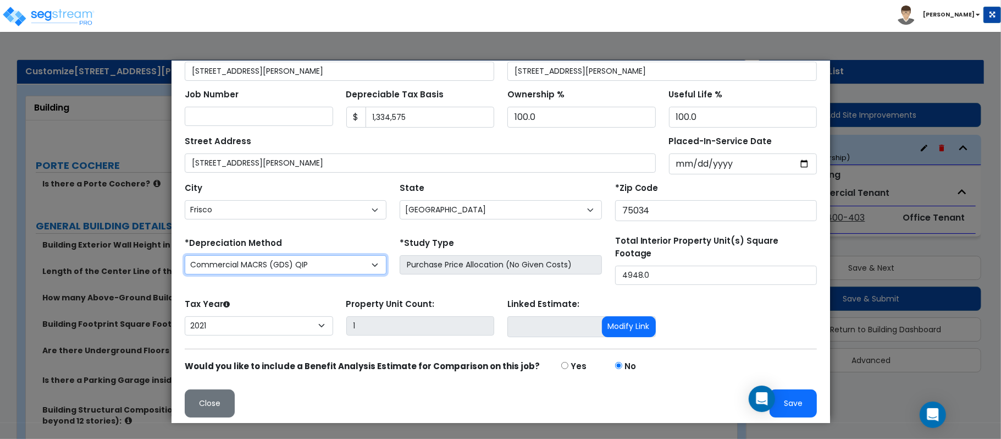
click at [371, 268] on select "Commercial MACRS (GDS) Commercial Residential MACRS (GDS) Commercial MACRS (GDS…" at bounding box center [285, 264] width 202 height 19
click at [871, 416] on div at bounding box center [500, 241] width 1001 height 395
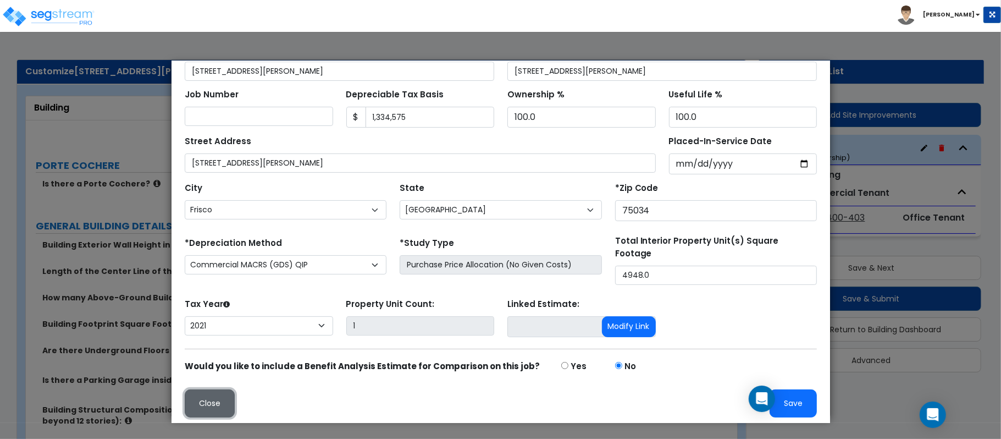
click at [229, 402] on button "Close" at bounding box center [209, 403] width 50 height 28
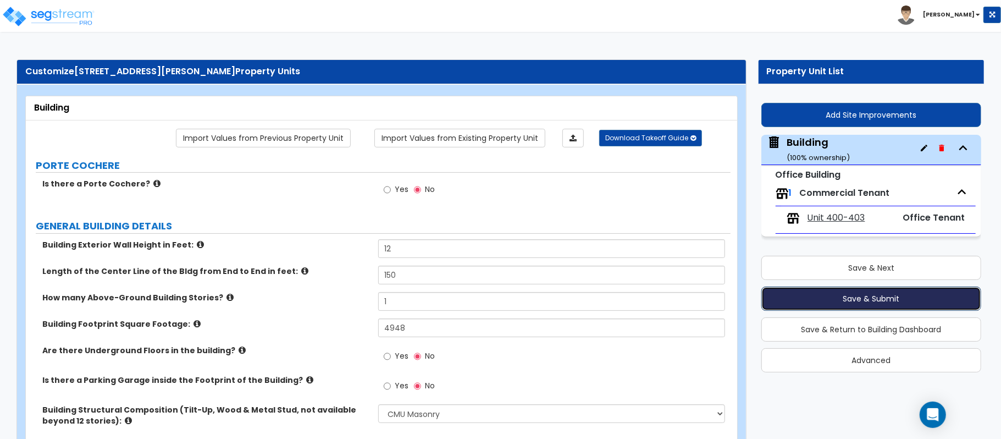
click at [915, 302] on button "Save & Submit" at bounding box center [871, 298] width 220 height 24
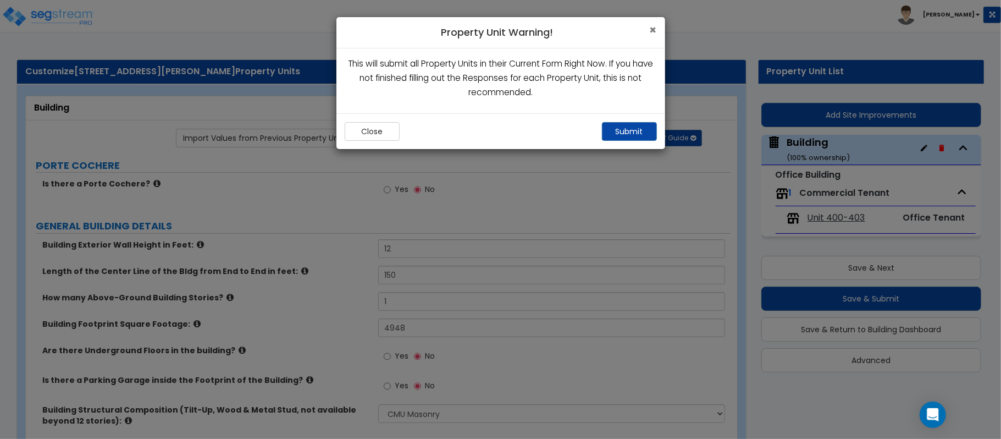
click at [650, 29] on span "×" at bounding box center [653, 30] width 7 height 16
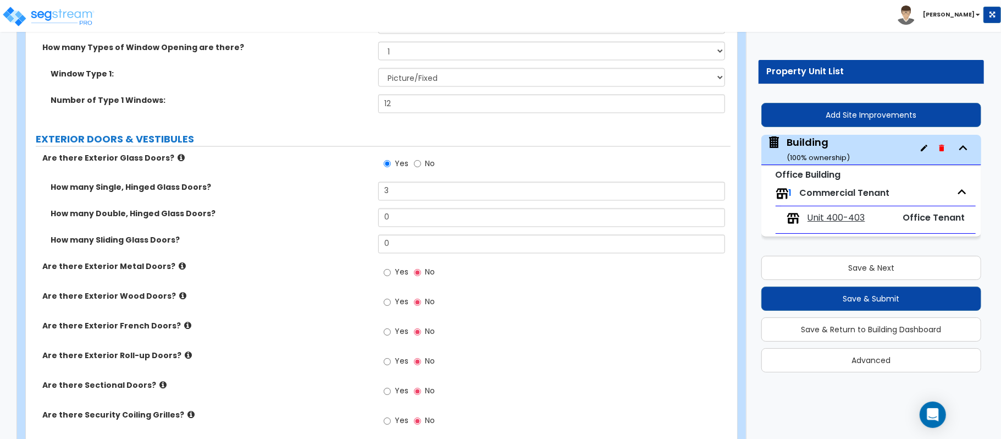
scroll to position [1605, 0]
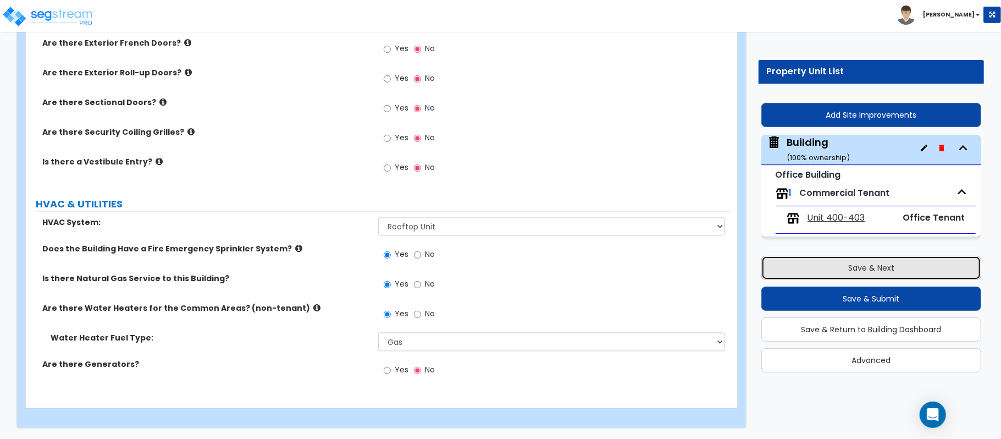
click at [817, 265] on button "Save & Next" at bounding box center [871, 268] width 220 height 24
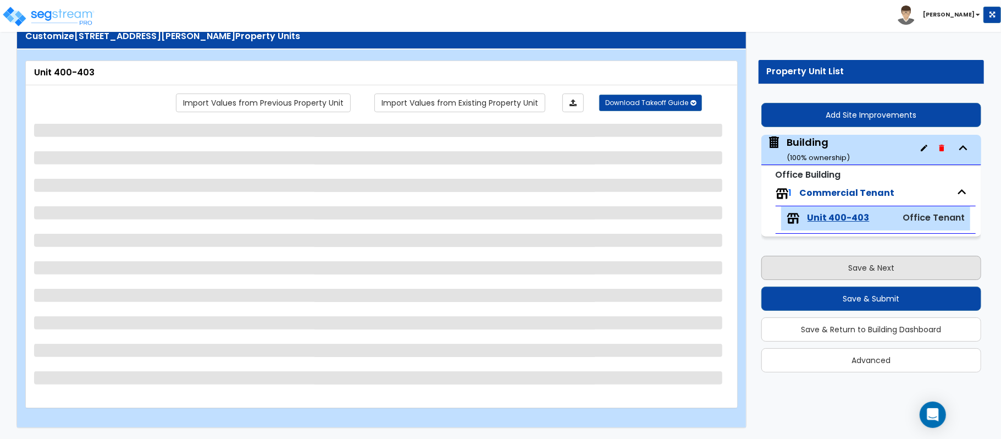
scroll to position [36, 0]
select select "1"
select select "2"
select select "1"
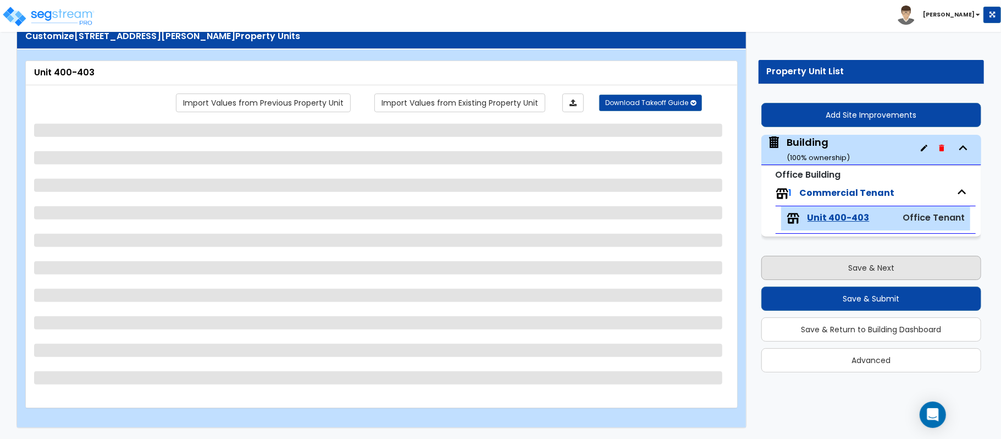
select select "1"
select select "2"
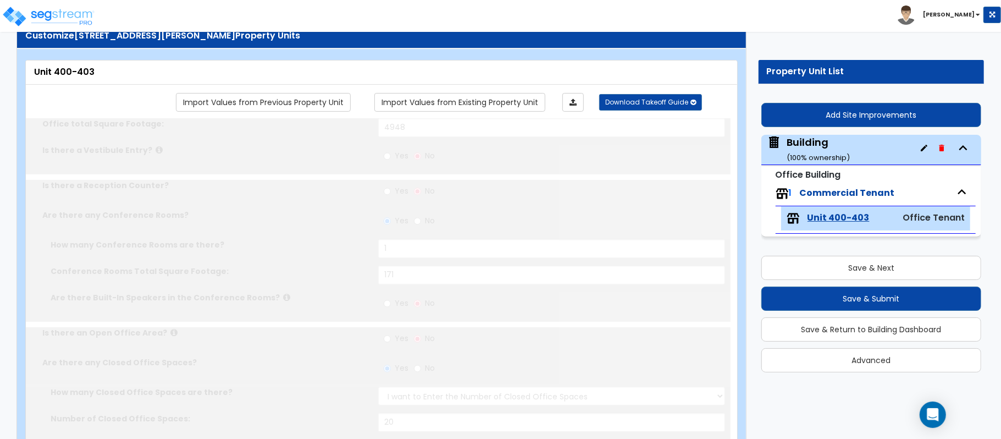
radio input "true"
type input "2"
type input "4"
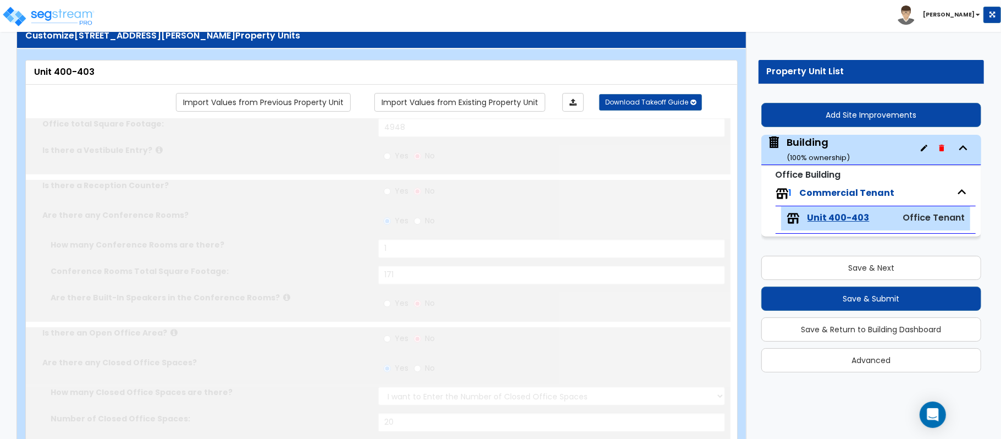
type input "4"
type input "1"
type input "4"
select select "1"
radio input "true"
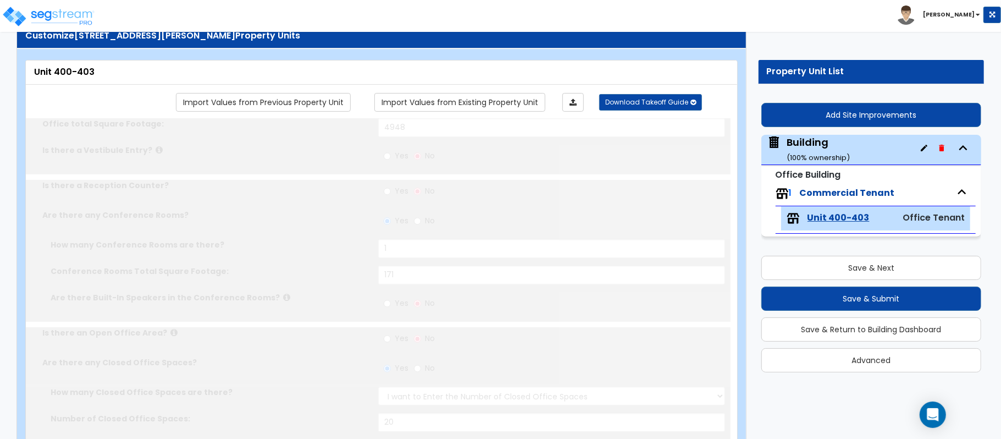
select select "1"
type input "2"
radio input "true"
type input "1"
type input "127"
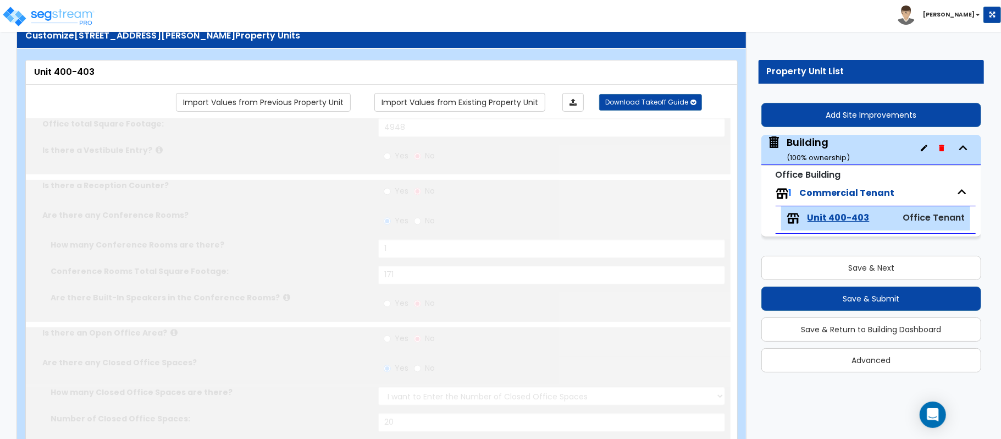
select select "2"
type input "10"
type input "16"
type input "1"
select select "1"
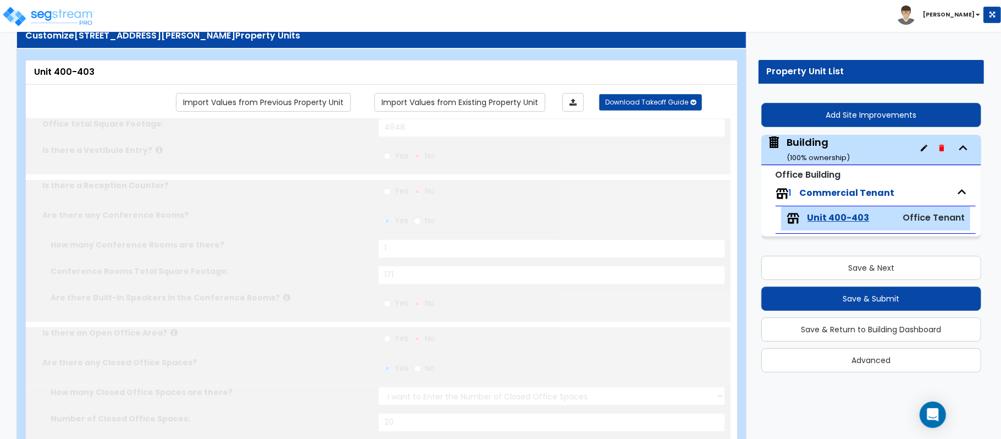
select select "1"
type input "1"
radio input "true"
type input "1"
radio input "true"
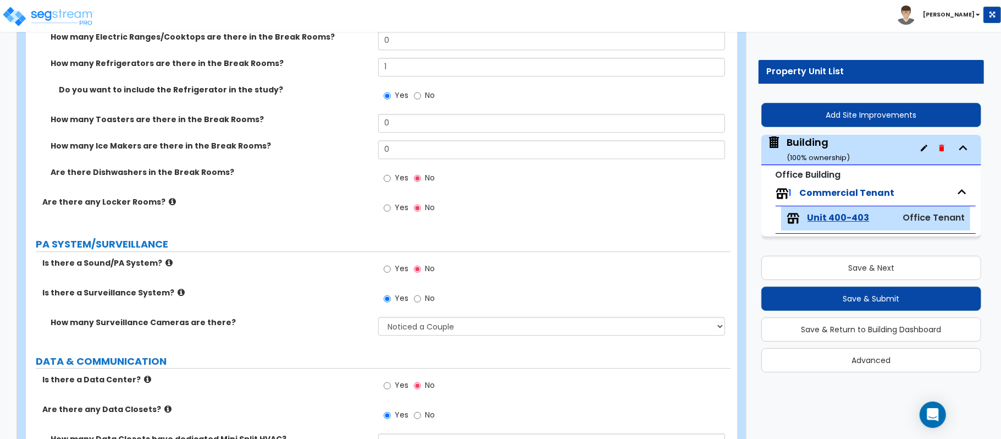
scroll to position [2276, 0]
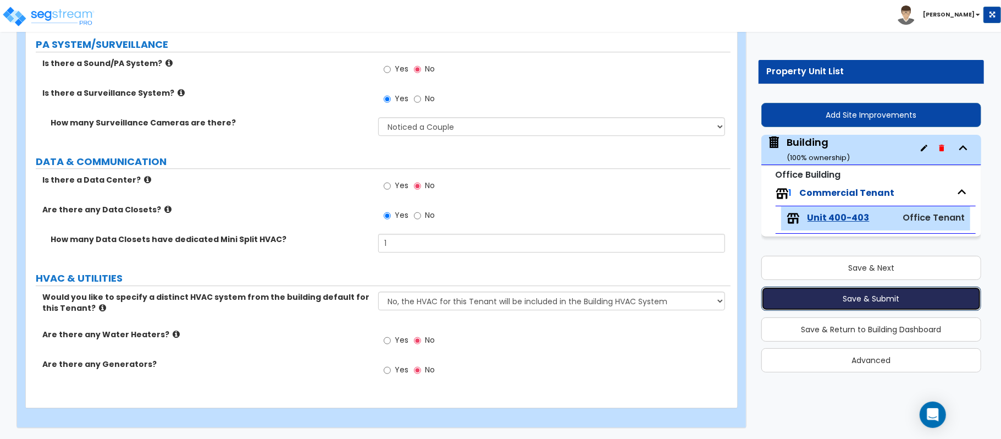
click at [891, 298] on button "Save & Submit" at bounding box center [871, 298] width 220 height 24
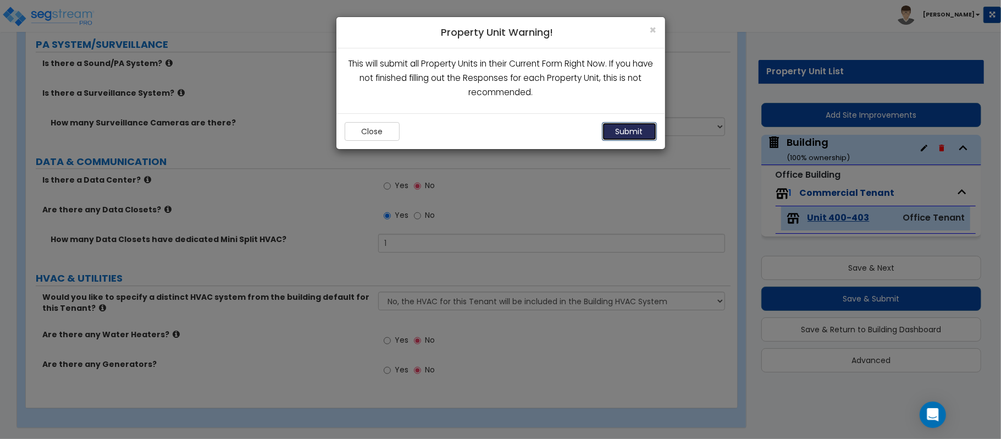
click at [637, 132] on button "Submit" at bounding box center [629, 131] width 55 height 19
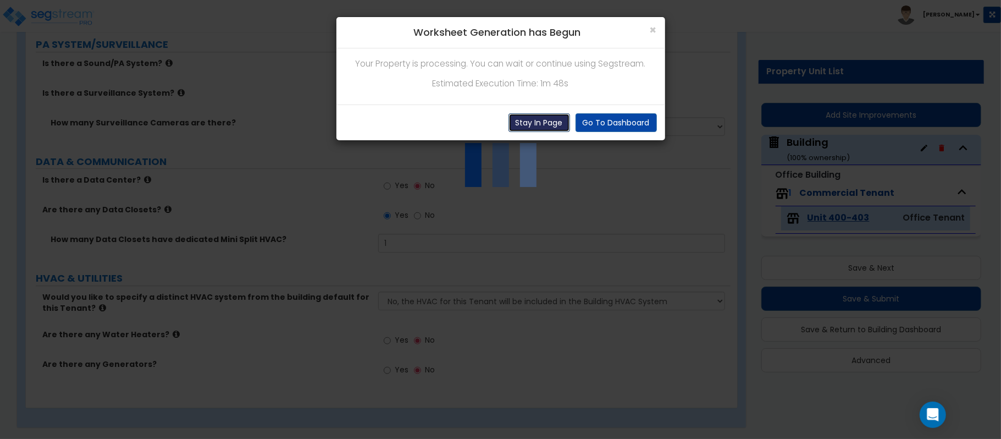
click at [549, 114] on button "Stay In Page" at bounding box center [540, 122] width 62 height 19
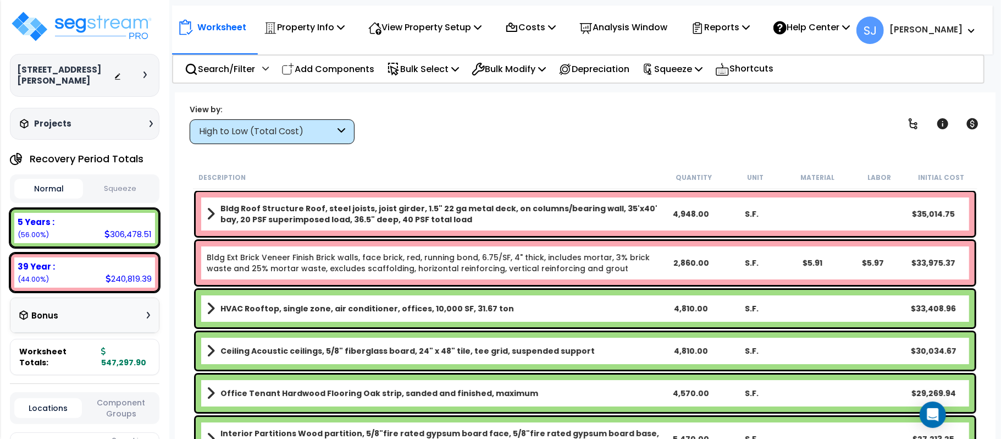
click at [510, 388] on b "Office Tenant Hardwood Flooring Oak strip, sanded and finished, maximum" at bounding box center [379, 393] width 318 height 11
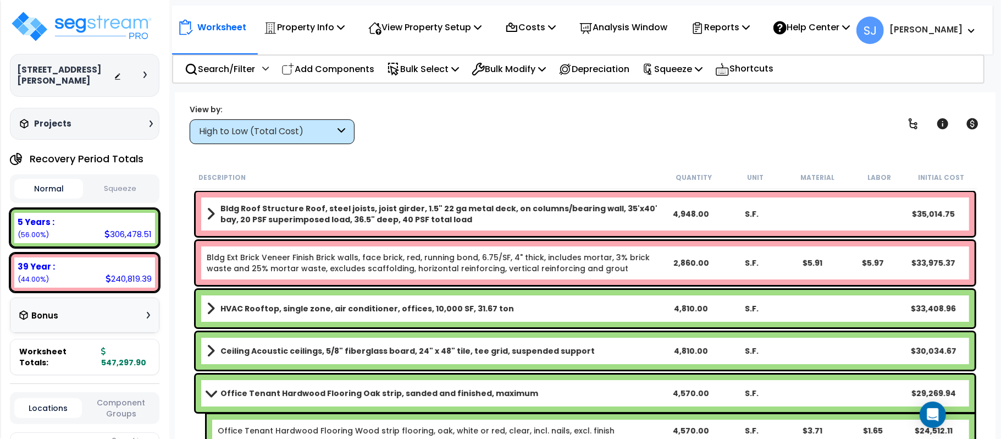
scroll to position [146, 0]
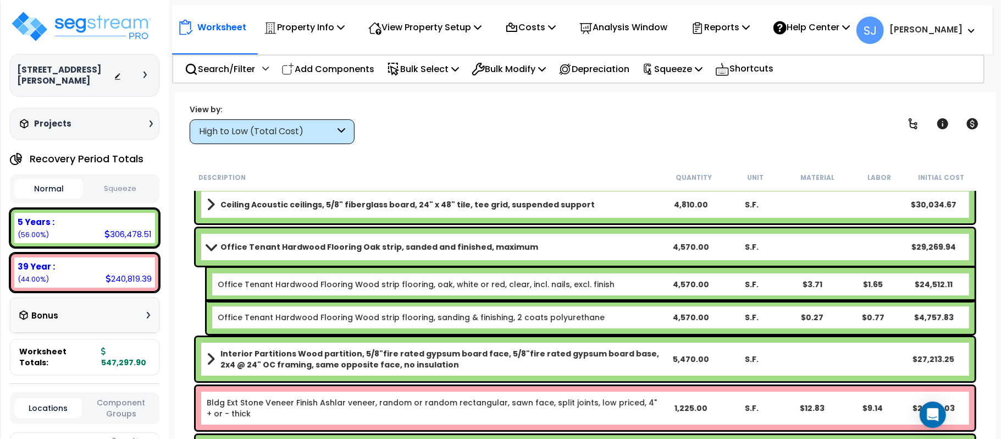
click at [369, 248] on b "Office Tenant Hardwood Flooring Oak strip, sanded and finished, maximum" at bounding box center [379, 246] width 318 height 11
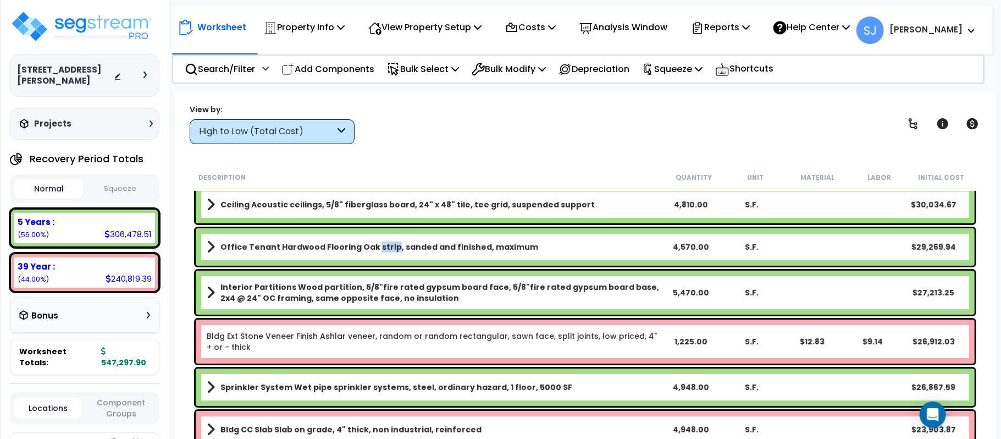
click at [369, 248] on b "Office Tenant Hardwood Flooring Oak strip, sanded and finished, maximum" at bounding box center [379, 246] width 318 height 11
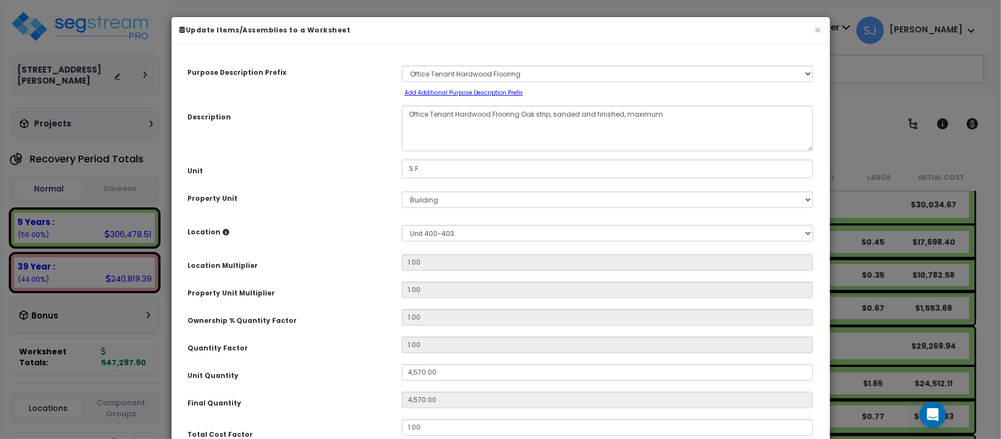
select select "15696"
click at [585, 78] on select "Select A/V System A/V System Equipment A/V System Equipment Electric A/V System…" at bounding box center [608, 73] width 412 height 16
click at [353, 74] on div "Purpose Description Prefix" at bounding box center [287, 70] width 214 height 19
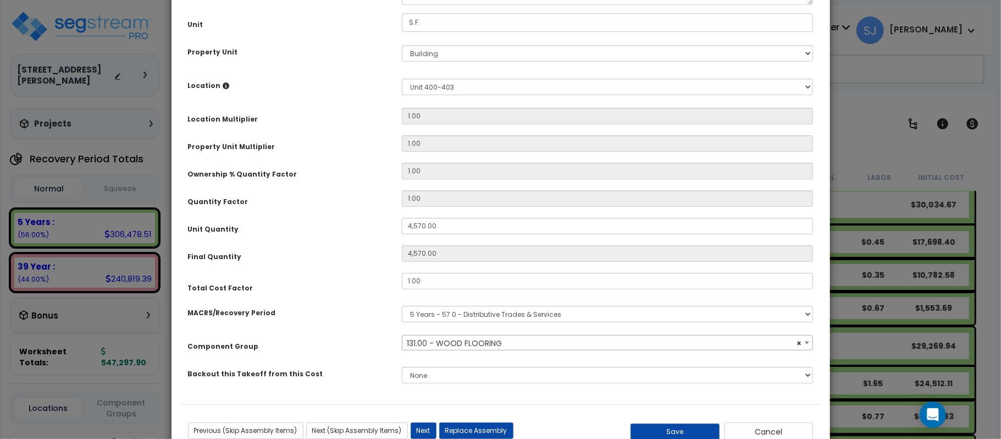
scroll to position [183, 0]
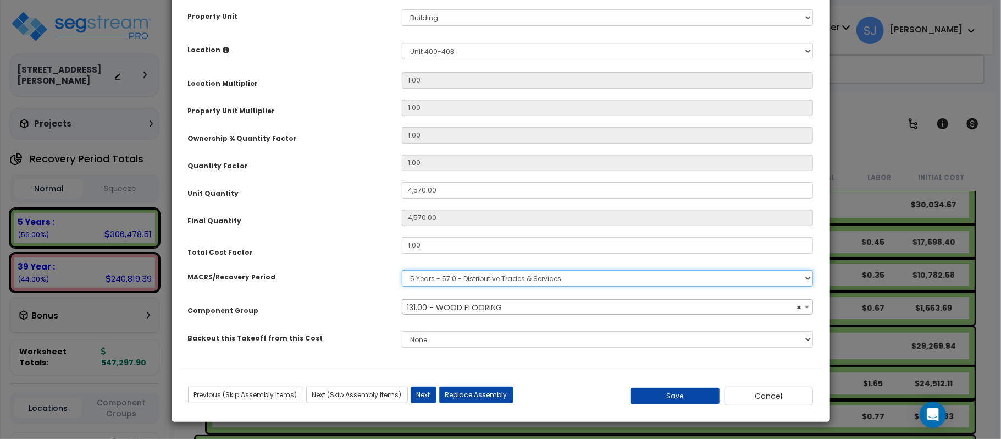
click at [478, 283] on select "Select MACRS/Recovery Period 5 Years - 57.0 - Distributive Trades & Services 5 …" at bounding box center [608, 278] width 412 height 16
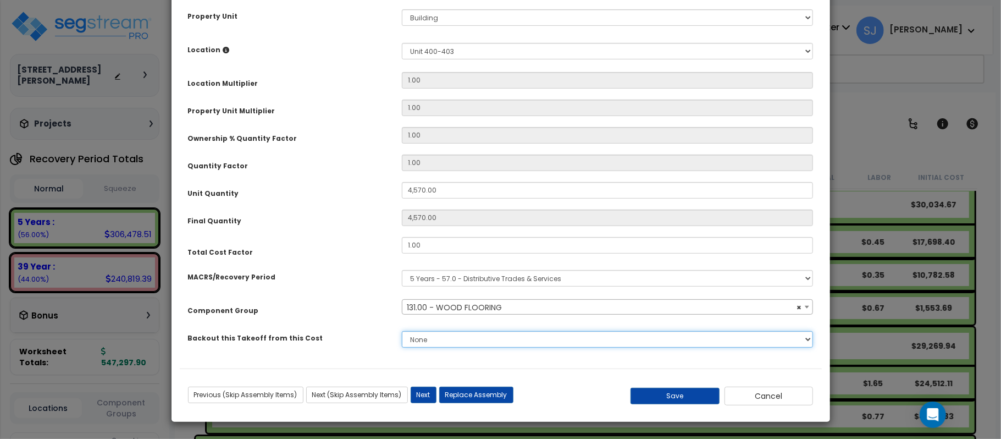
click at [566, 341] on select "None" at bounding box center [608, 339] width 412 height 16
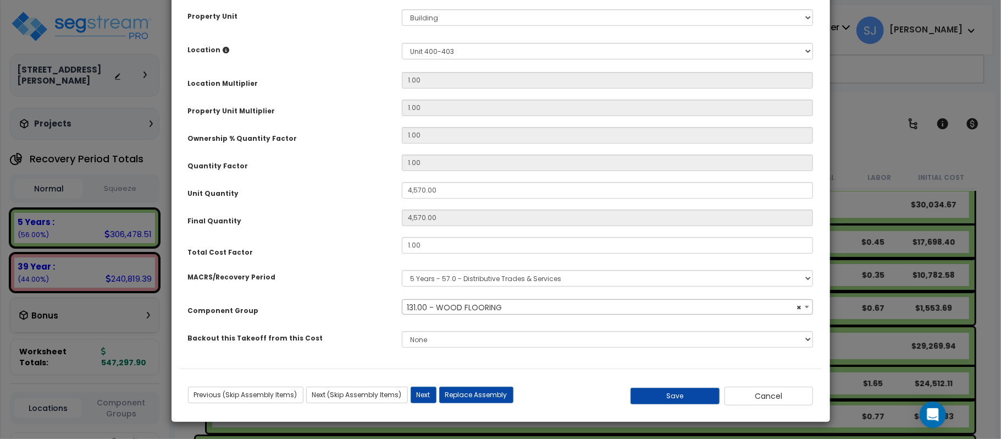
click at [330, 304] on div "Component Group" at bounding box center [287, 308] width 214 height 19
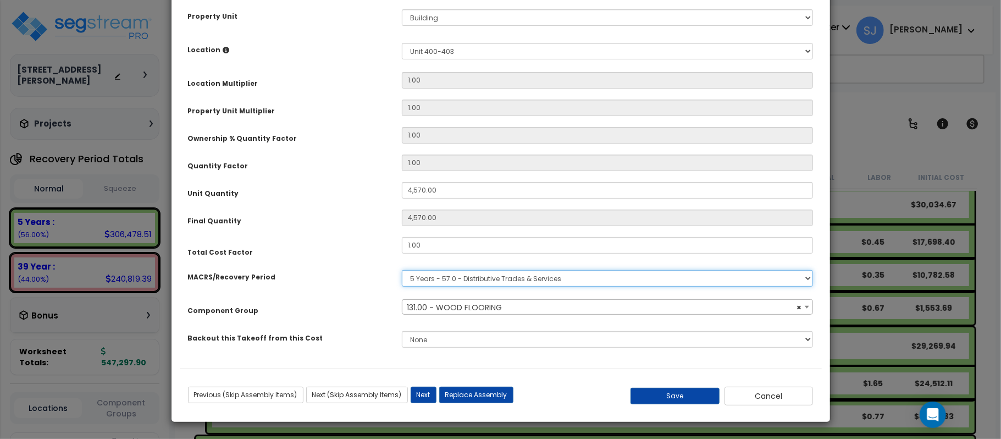
click at [462, 278] on select "Select MACRS/Recovery Period 5 Years - 57.0 - Distributive Trades & Services 5 …" at bounding box center [608, 278] width 412 height 16
select select "3669"
click at [402, 270] on select "Select MACRS/Recovery Period 5 Years - 57.0 - Distributive Trades & Services 5 …" at bounding box center [608, 278] width 412 height 16
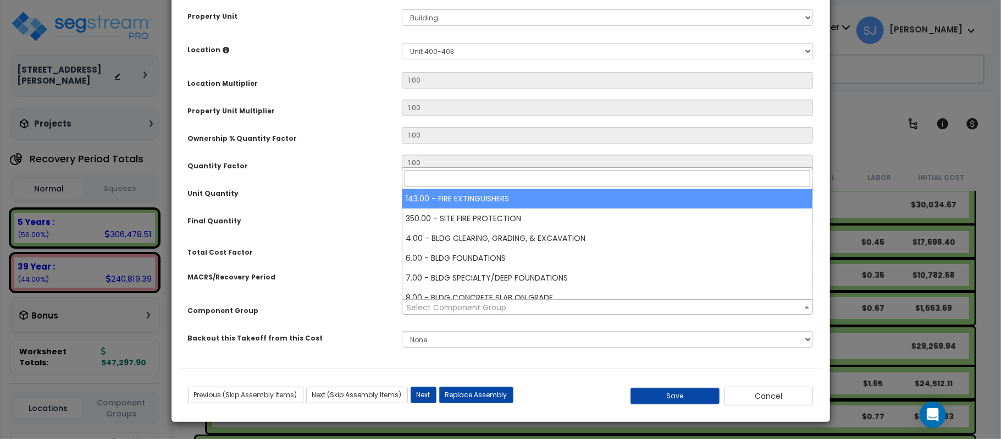
click at [482, 310] on span "Select Component Group" at bounding box center [457, 307] width 100 height 11
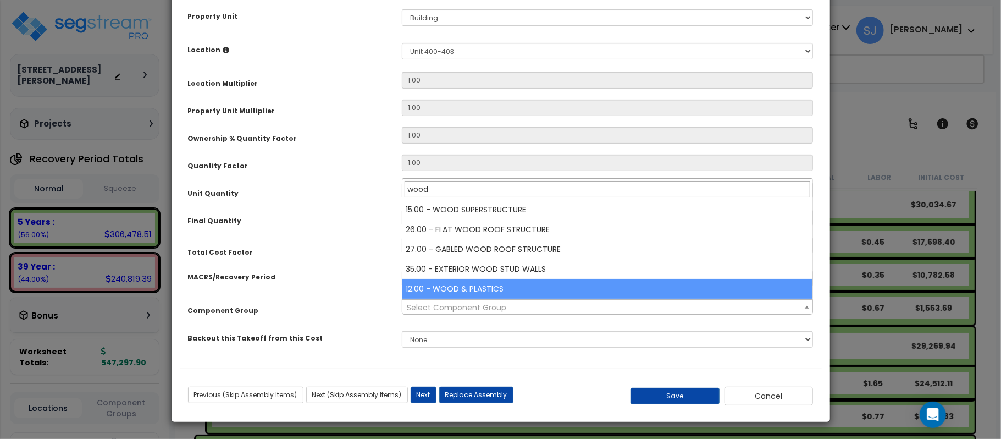
type input "wood"
select select "31552"
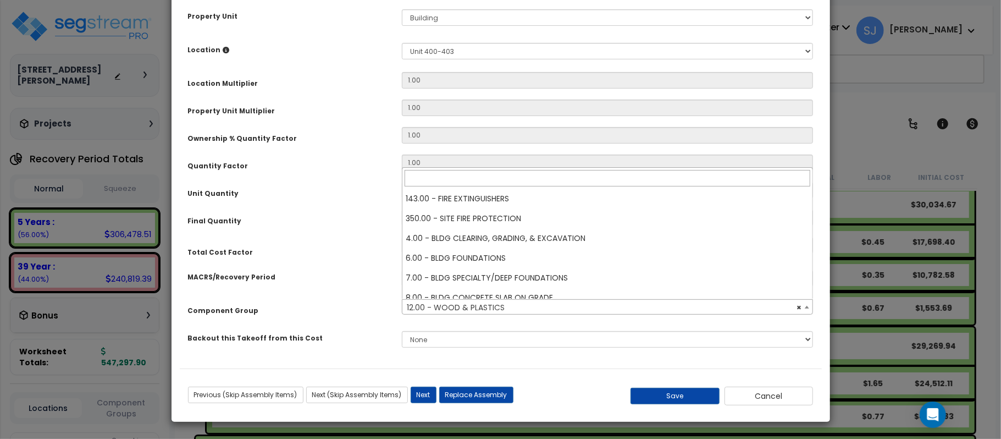
click at [501, 302] on span "× 12.00 - WOOD & PLASTICS" at bounding box center [607, 307] width 410 height 15
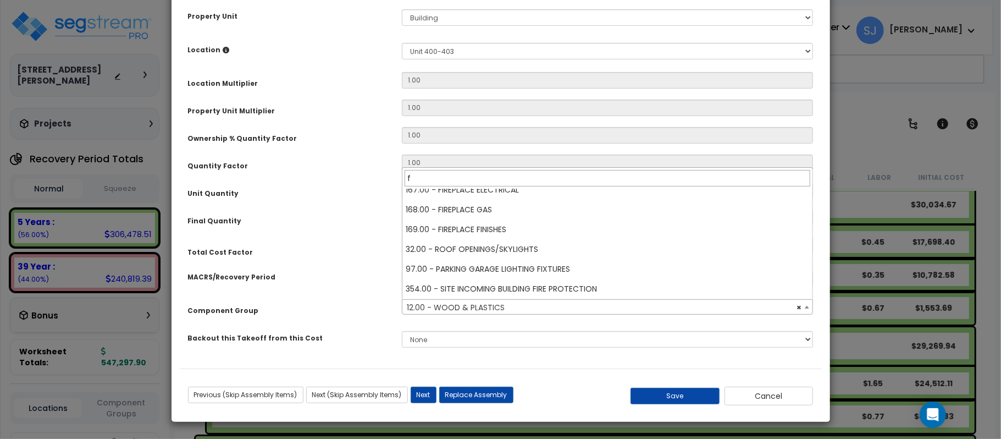
scroll to position [0, 0]
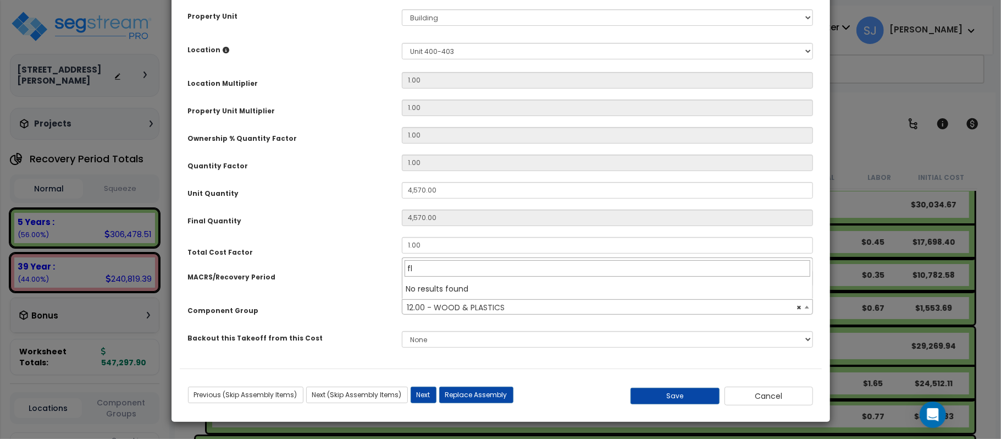
type input "f"
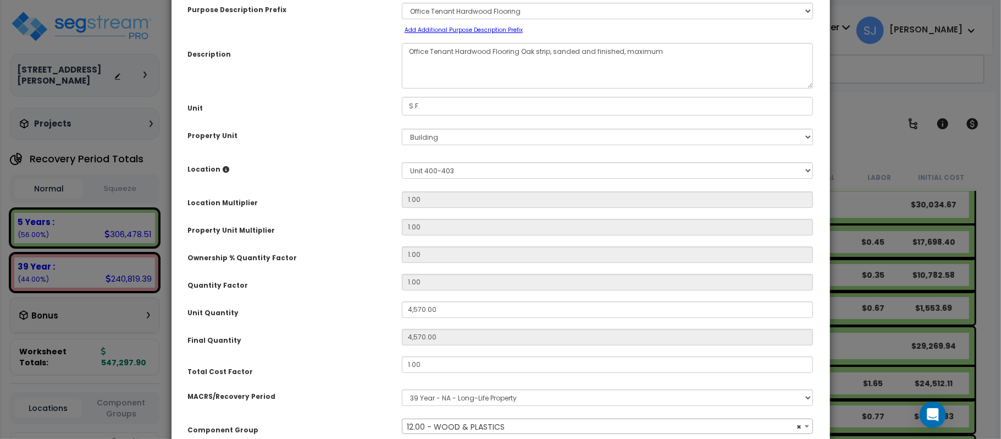
scroll to position [183, 0]
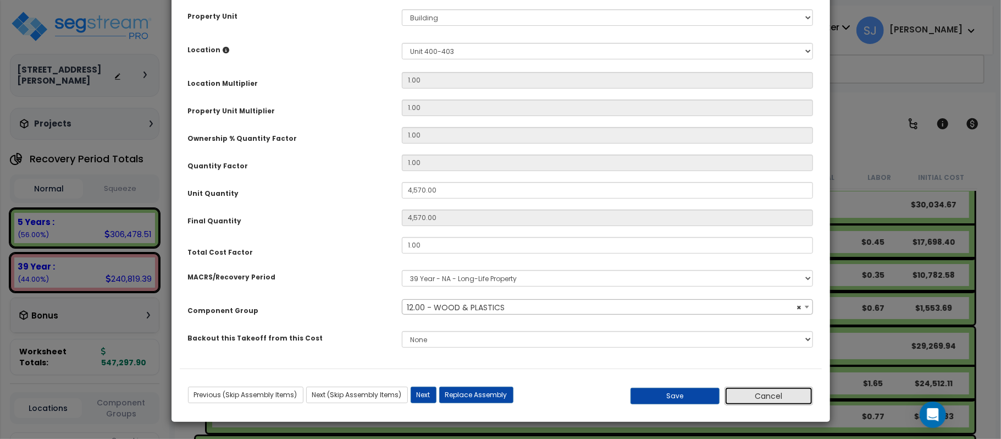
click at [794, 394] on button "Cancel" at bounding box center [769, 395] width 89 height 19
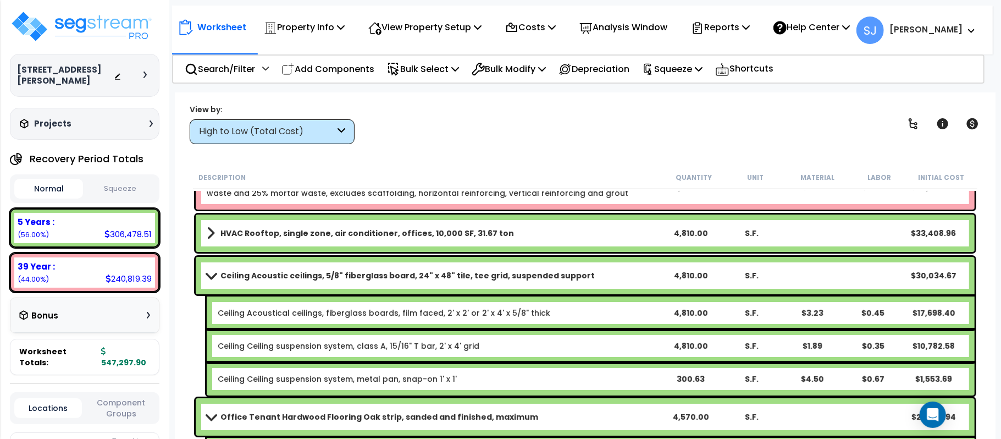
scroll to position [73, 0]
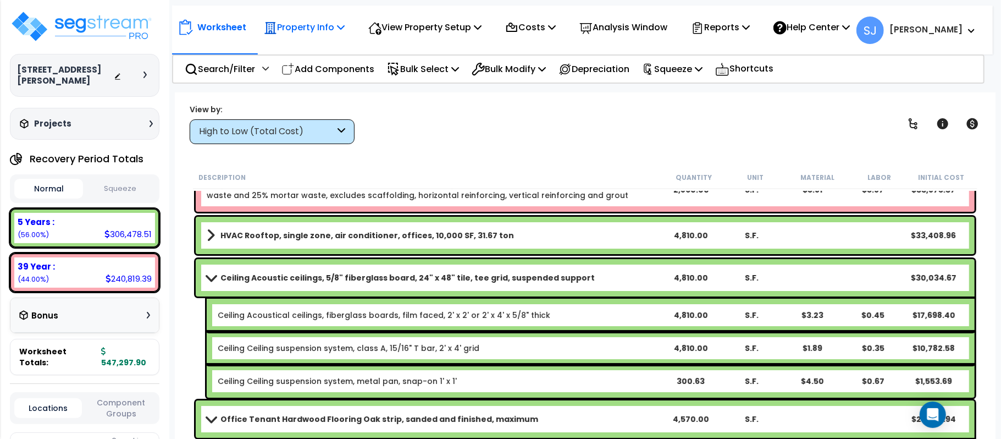
click at [289, 23] on p "Property Info" at bounding box center [304, 27] width 81 height 15
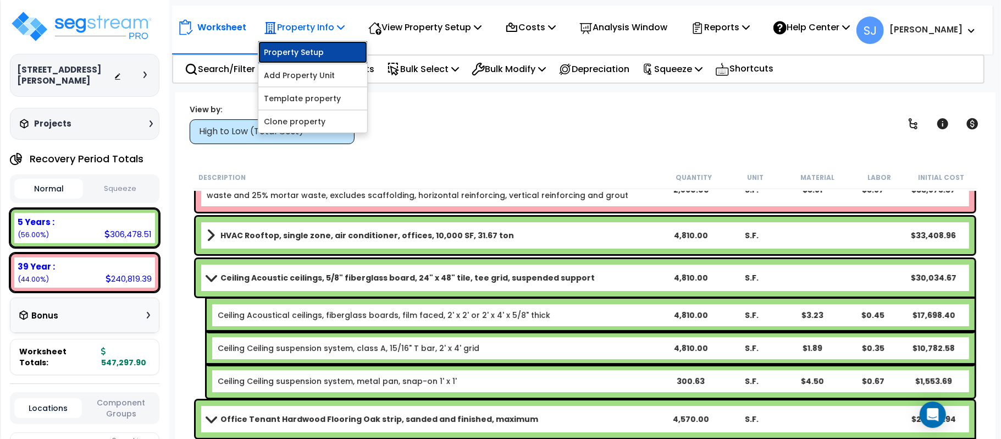
click at [301, 45] on link "Property Setup" at bounding box center [312, 52] width 109 height 22
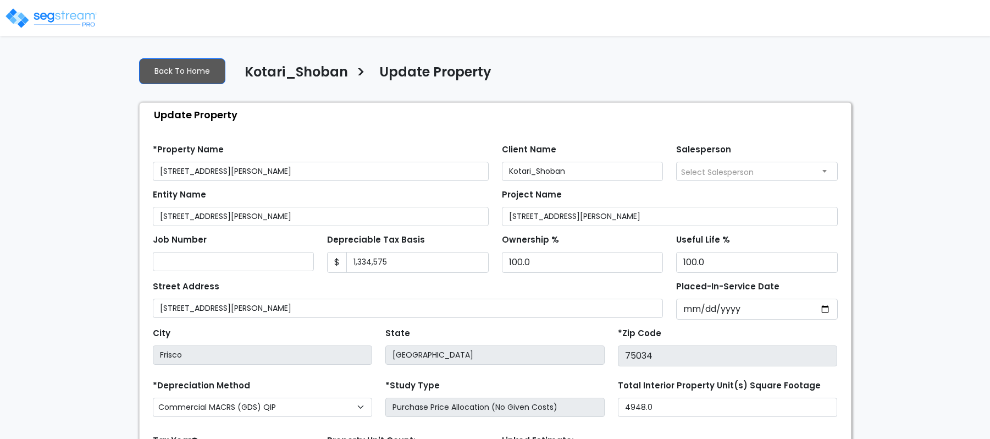
select select "2021"
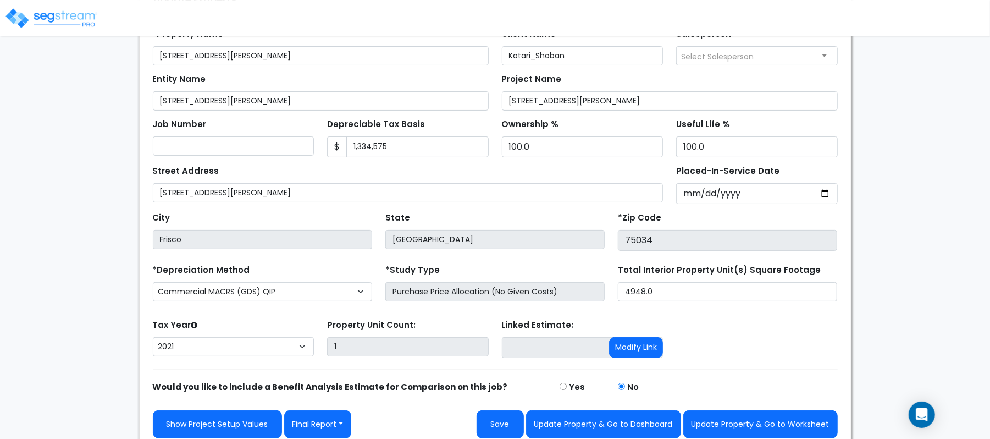
scroll to position [126, 0]
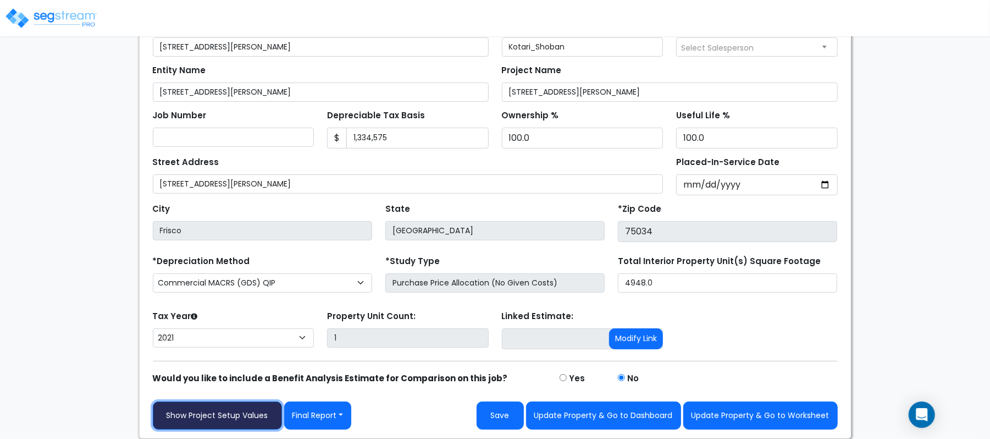
click at [246, 410] on link "Show Project Setup Values" at bounding box center [217, 415] width 129 height 28
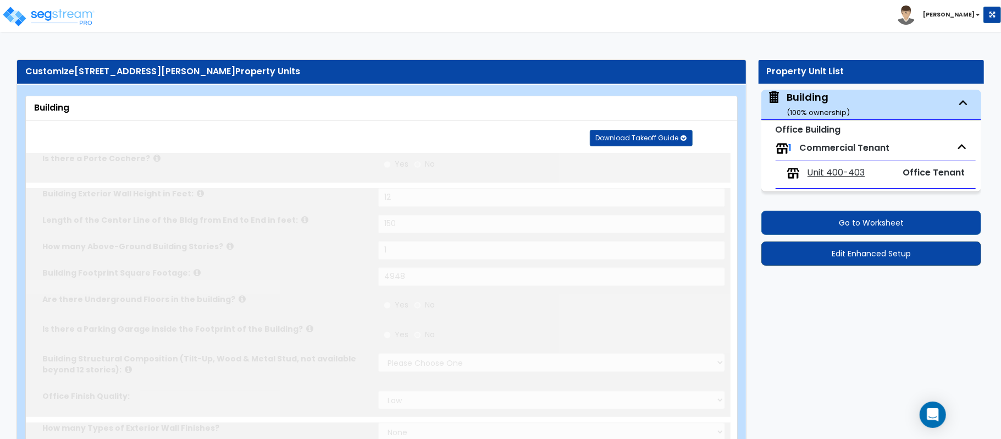
type input "12"
type input "150"
type input "1"
type input "4948"
select select "6"
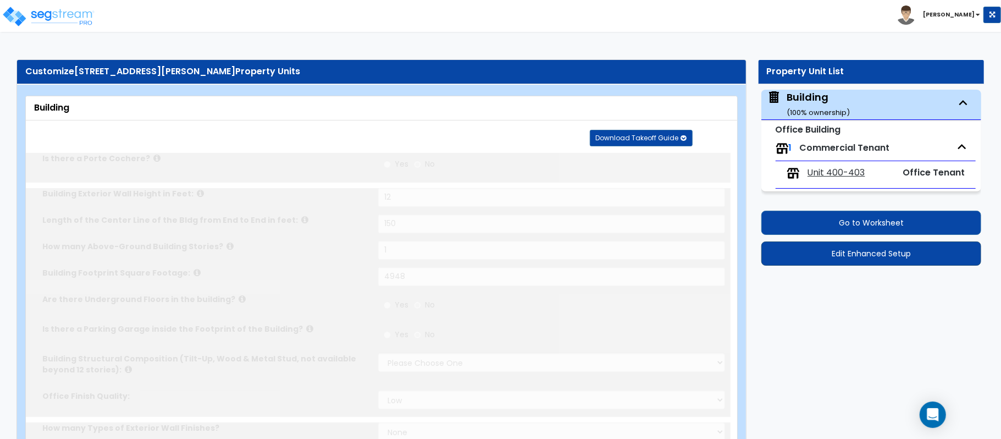
select select "1"
select select "2"
type input "70"
select select "3"
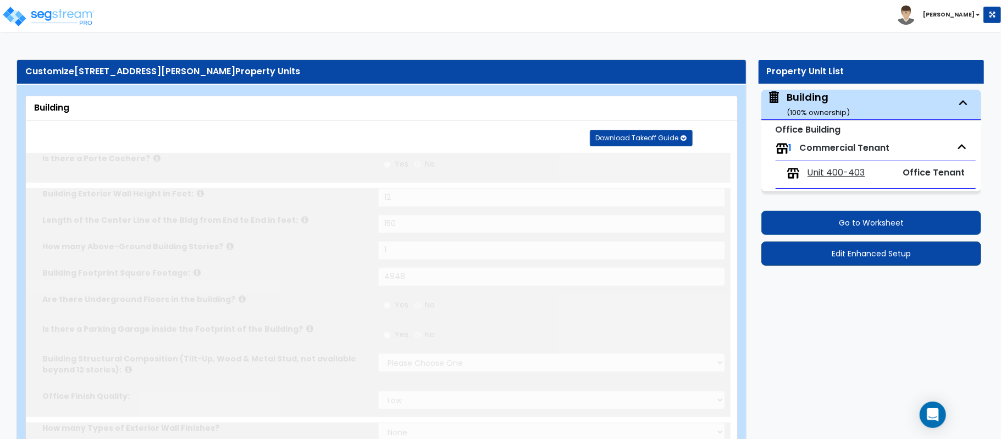
select select "2"
select select "1"
select select "2"
radio input "true"
type input "8"
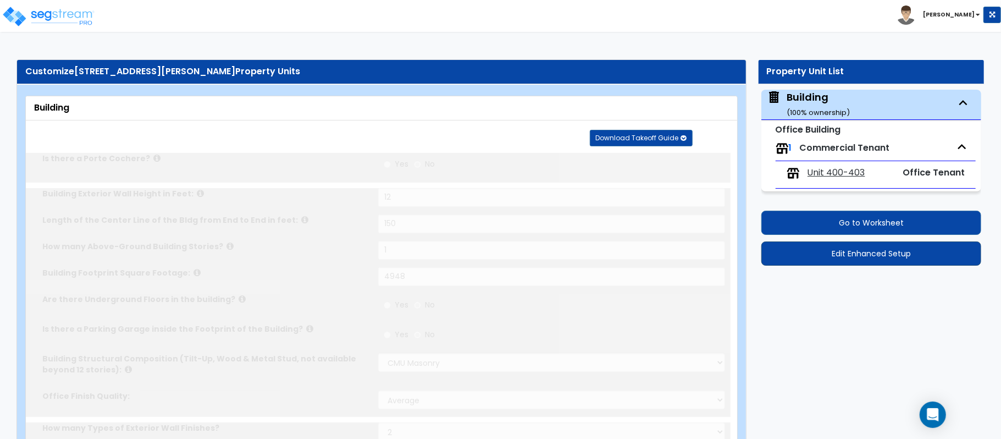
radio input "true"
select select "2"
select select "1"
select select "2"
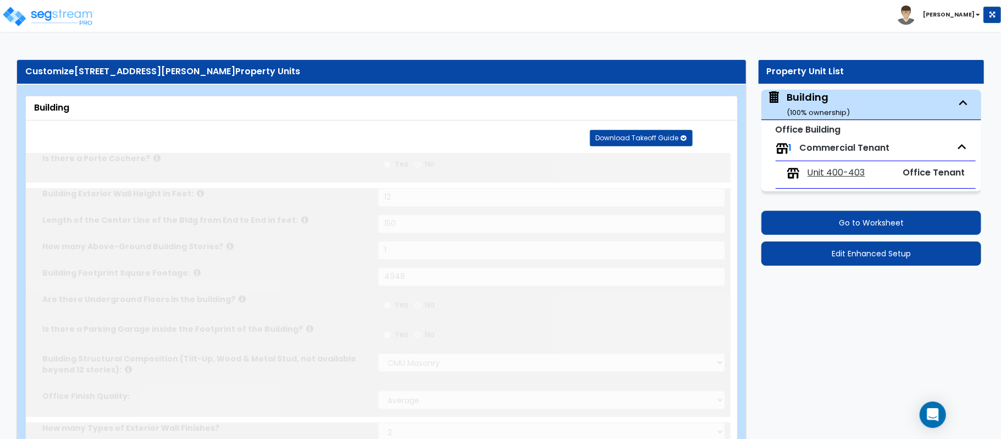
type input "12"
radio input "true"
type input "3"
select select "1"
radio input "true"
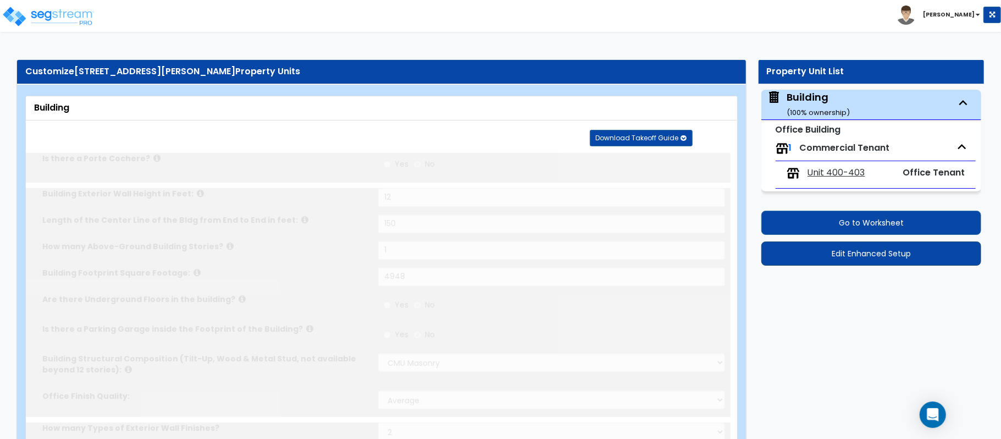
radio input "true"
select select "1"
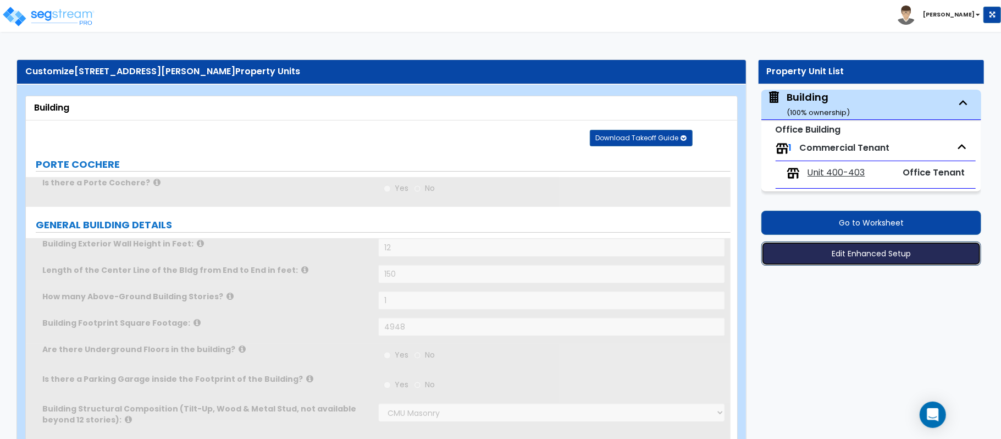
click at [893, 256] on button "Edit Enhanced Setup" at bounding box center [871, 253] width 220 height 24
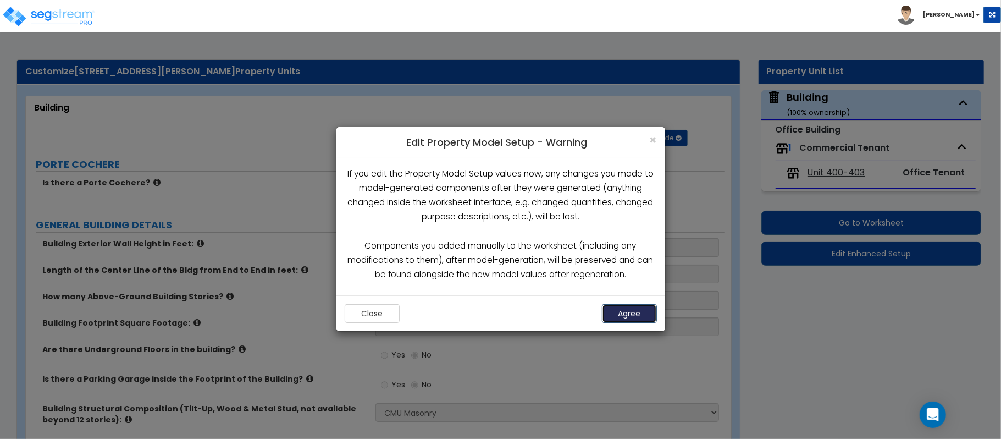
click at [623, 318] on button "Agree" at bounding box center [629, 313] width 55 height 19
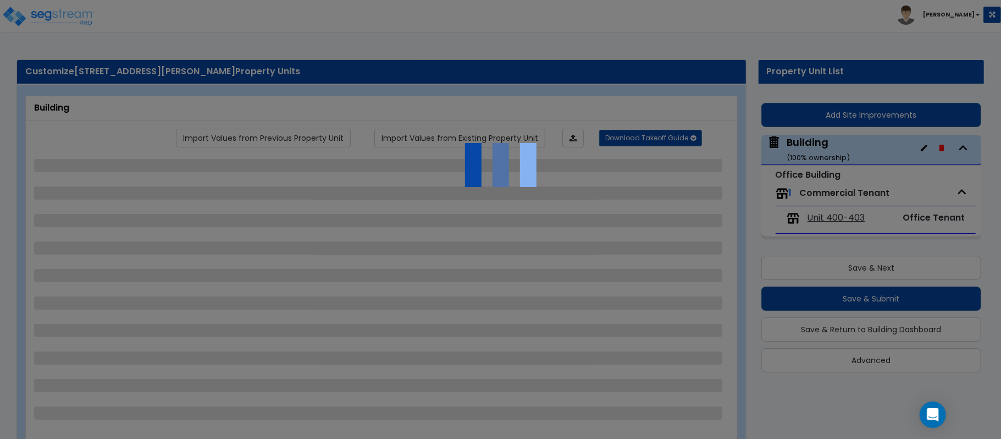
select select "6"
select select "1"
select select "2"
select select "3"
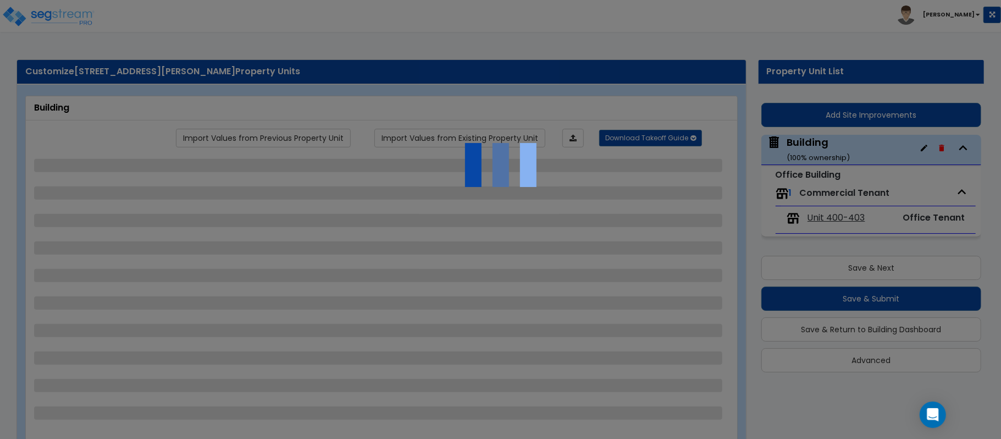
select select "2"
select select "1"
select select "2"
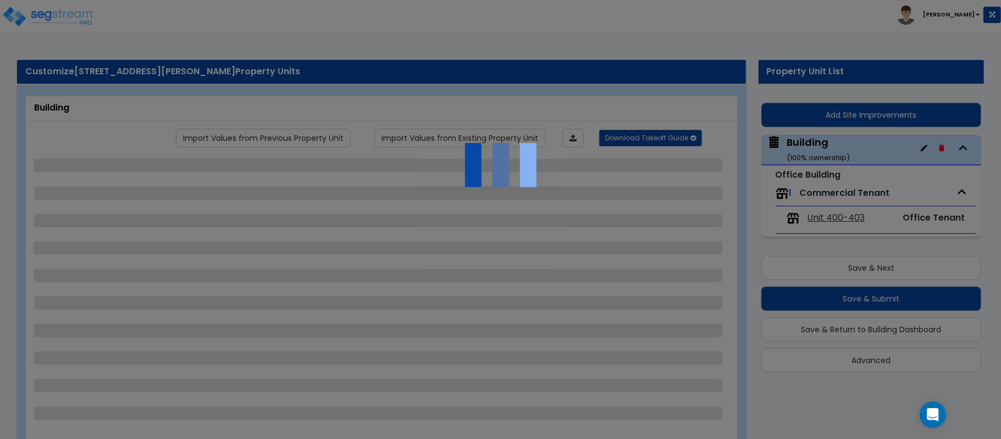
select select "1"
select select "2"
select select "1"
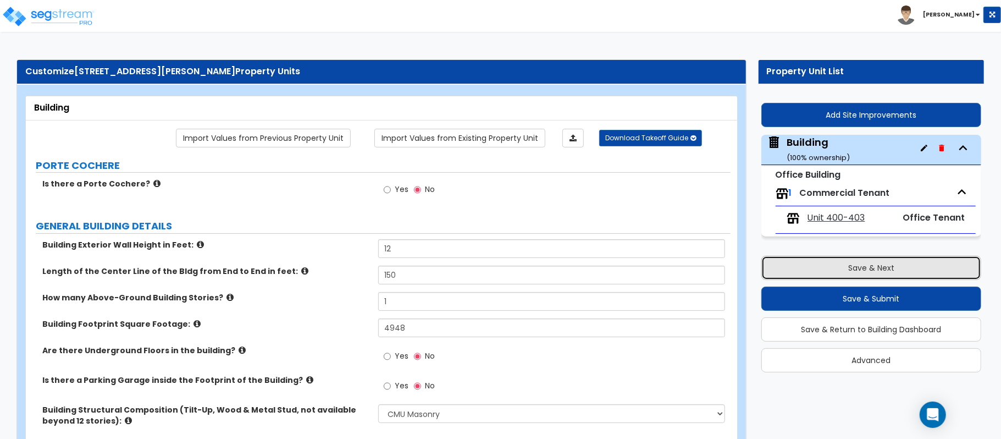
click at [800, 263] on button "Save & Next" at bounding box center [871, 268] width 220 height 24
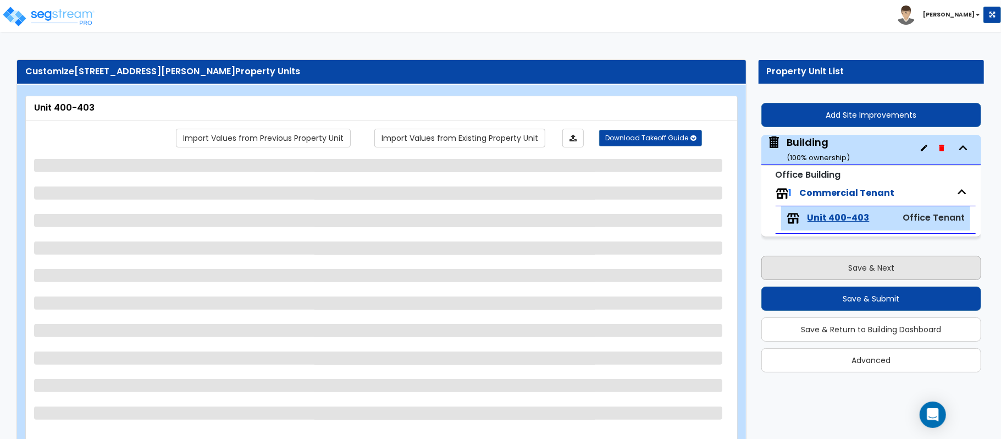
select select "1"
select select "2"
select select "1"
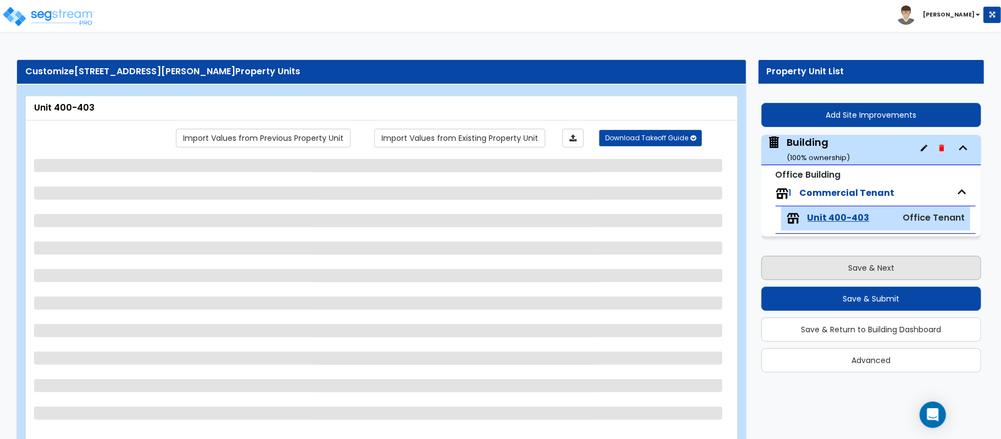
select select "1"
select select "2"
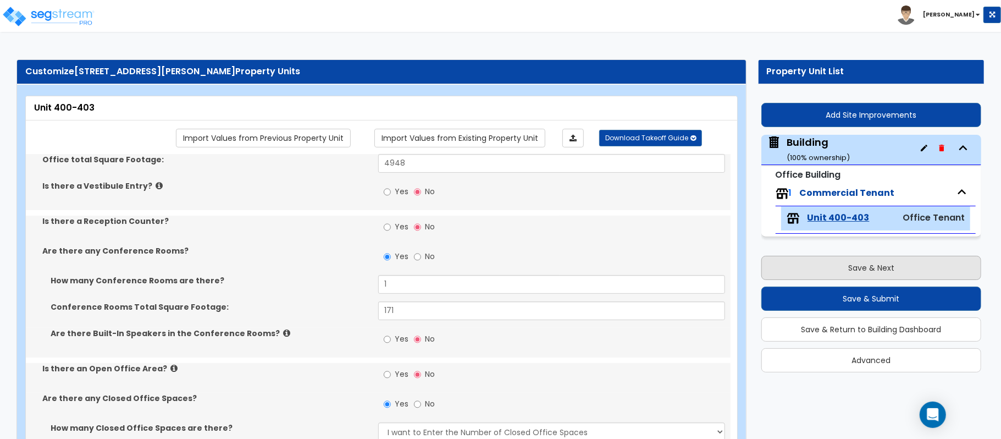
radio input "true"
type input "2"
type input "4"
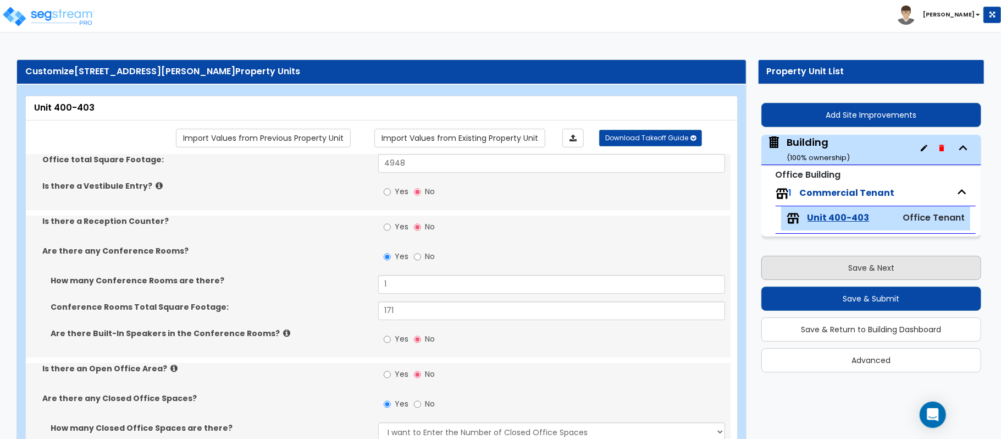
type input "4"
type input "1"
type input "4"
select select "1"
radio input "true"
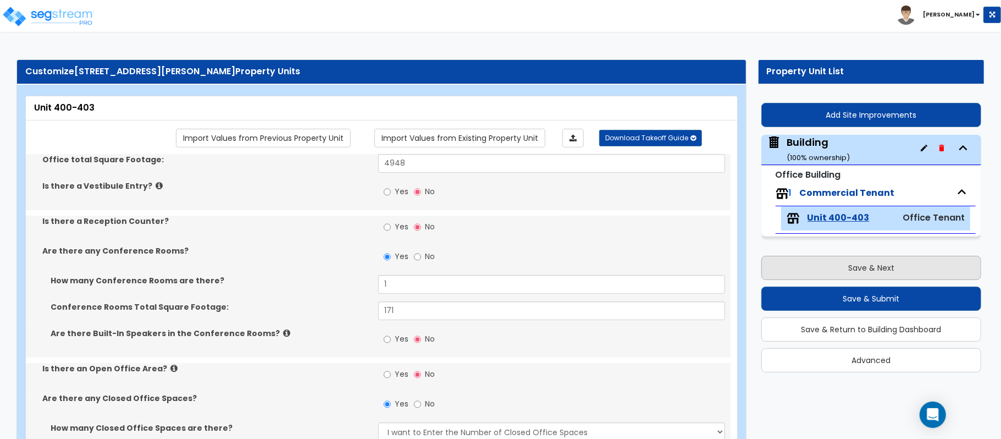
select select "1"
type input "2"
radio input "true"
type input "1"
type input "127"
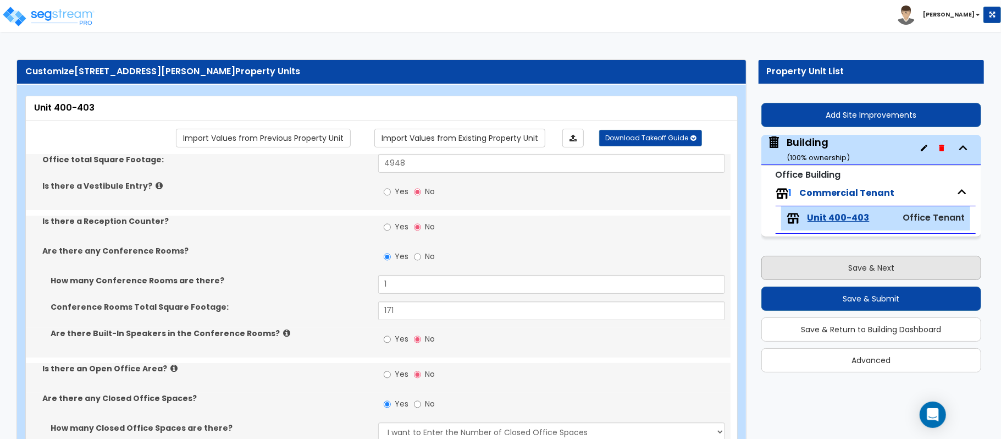
select select "2"
type input "10"
type input "16"
type input "1"
select select "1"
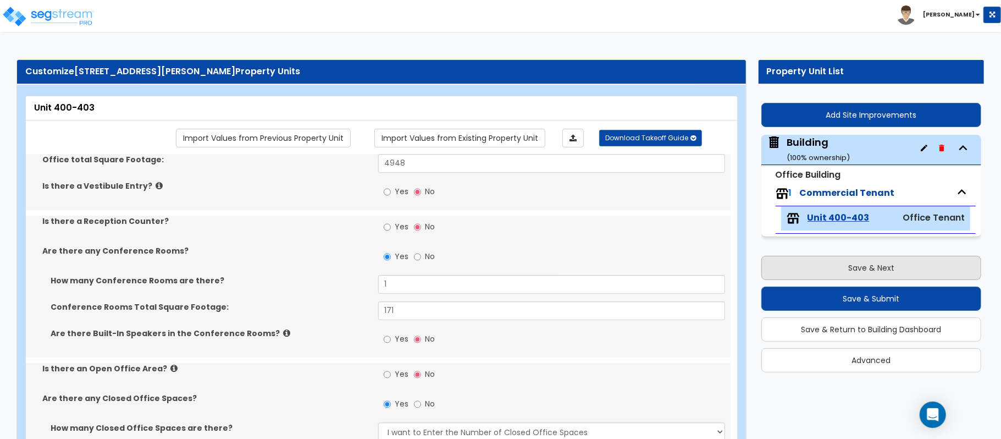
select select "1"
type input "1"
radio input "true"
type input "1"
radio input "true"
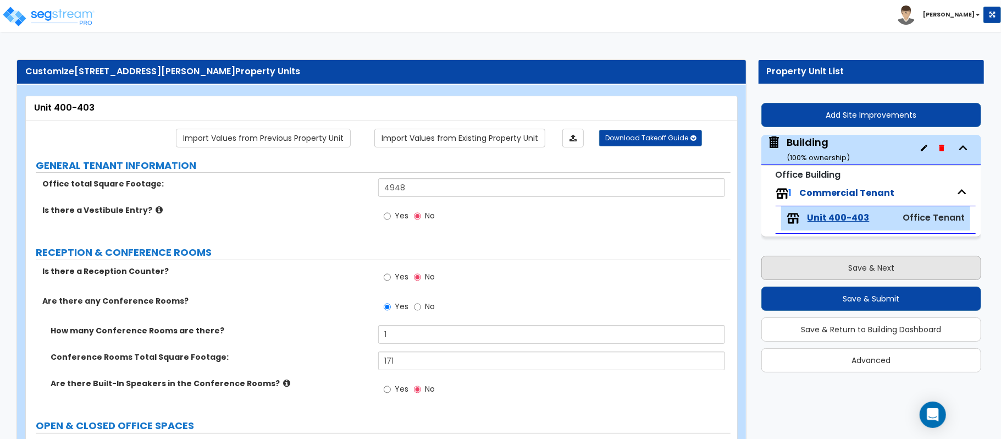
scroll to position [399, 0]
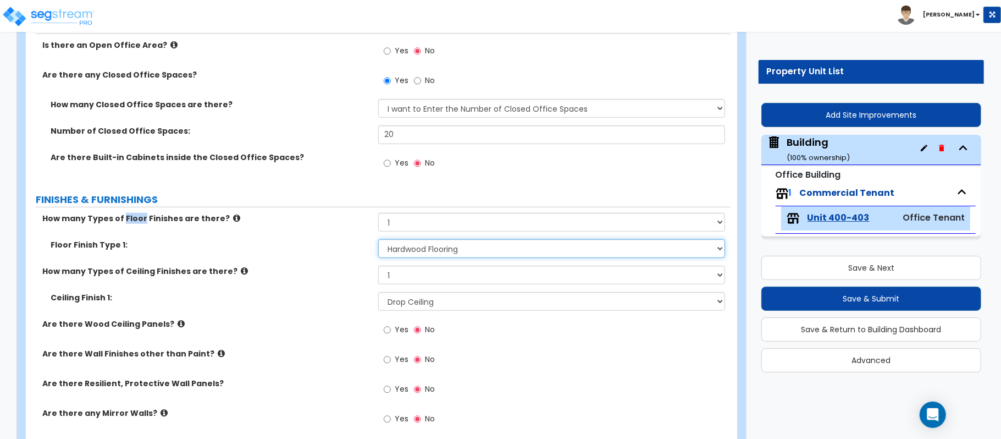
click at [451, 255] on select "None Tile Flooring Marble Flooring Hardwood Flooring Resilient Laminate Floorin…" at bounding box center [551, 248] width 347 height 19
select select "4"
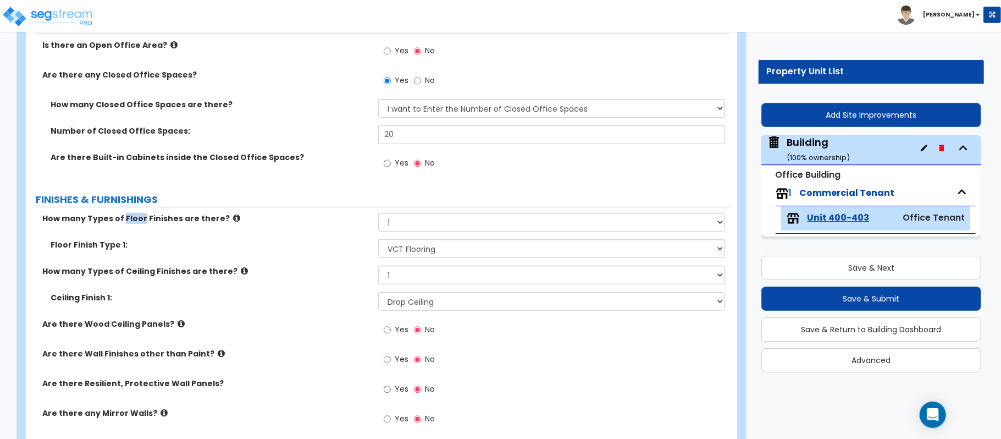
click at [308, 256] on div "Floor Finish Type 1: None Tile Flooring Marble Flooring Hardwood Flooring Resil…" at bounding box center [378, 252] width 705 height 26
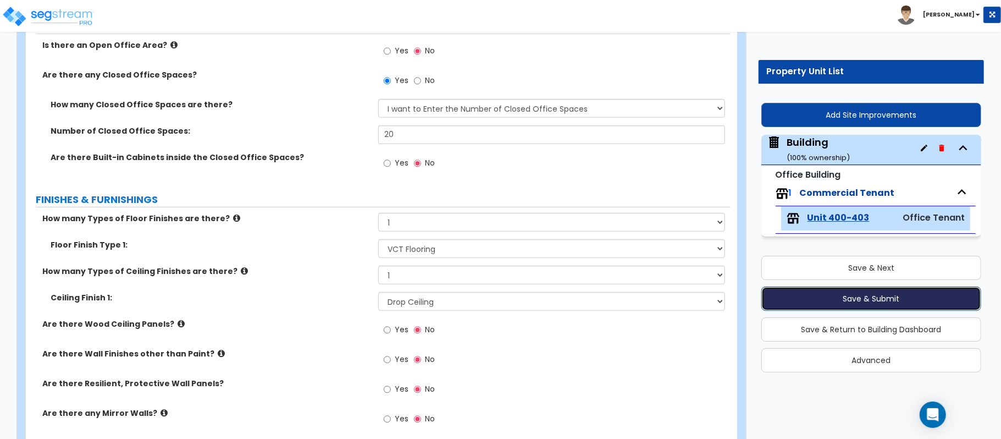
click at [907, 296] on button "Save & Submit" at bounding box center [871, 298] width 220 height 24
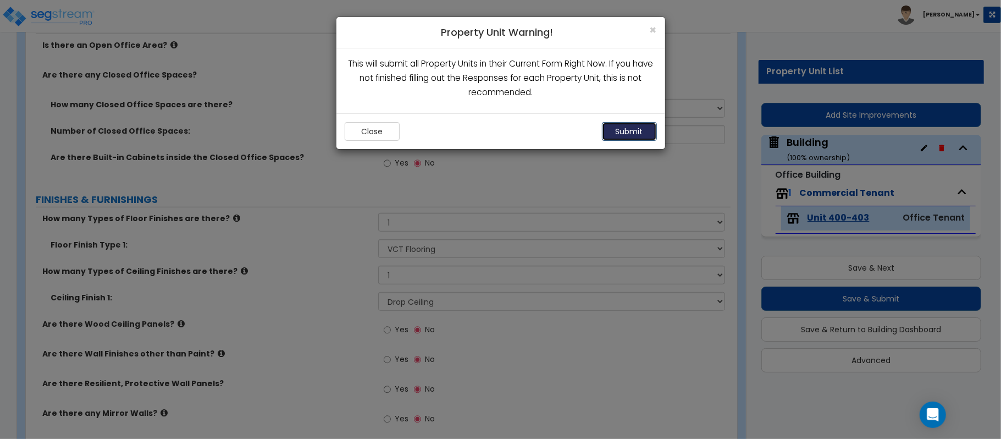
click at [625, 135] on button "Submit" at bounding box center [629, 131] width 55 height 19
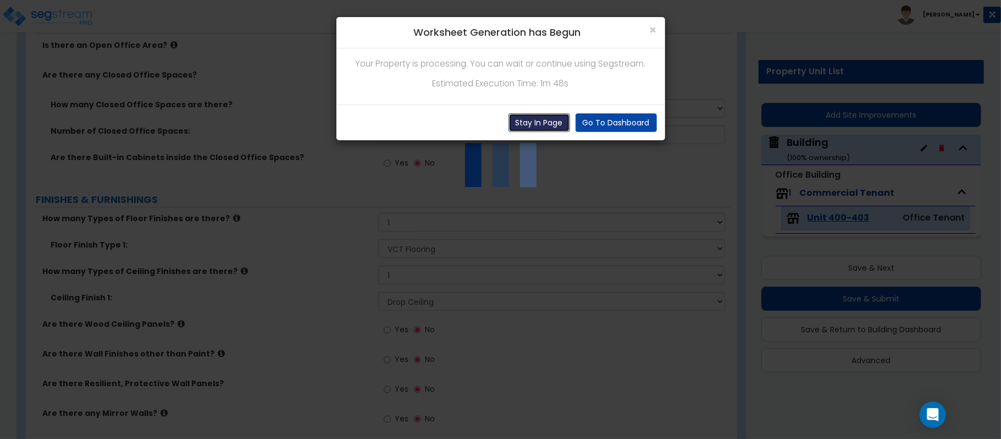
click at [515, 121] on button "Stay In Page" at bounding box center [540, 122] width 62 height 19
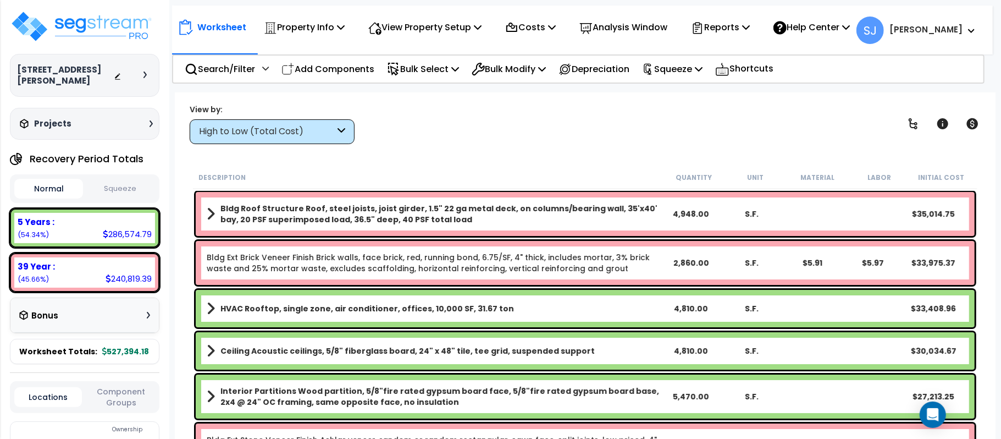
click at [129, 190] on button "Squeeze" at bounding box center [120, 188] width 69 height 19
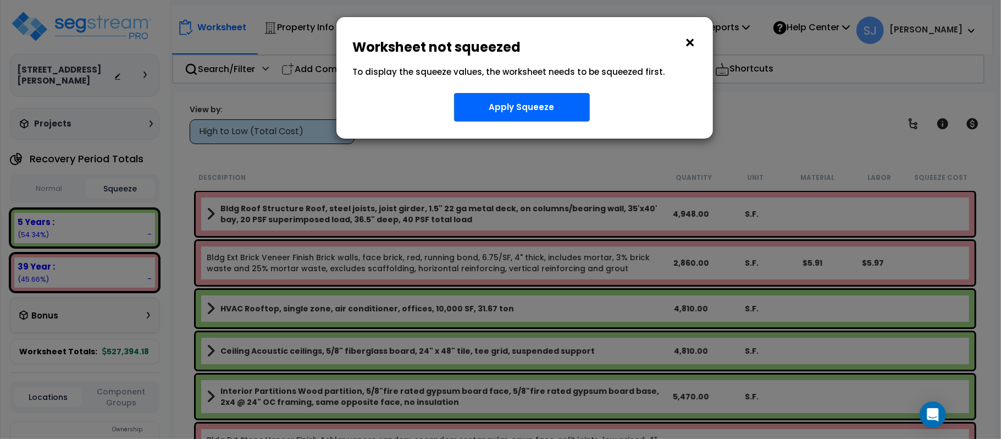
click at [685, 43] on button "×" at bounding box center [690, 43] width 12 height 18
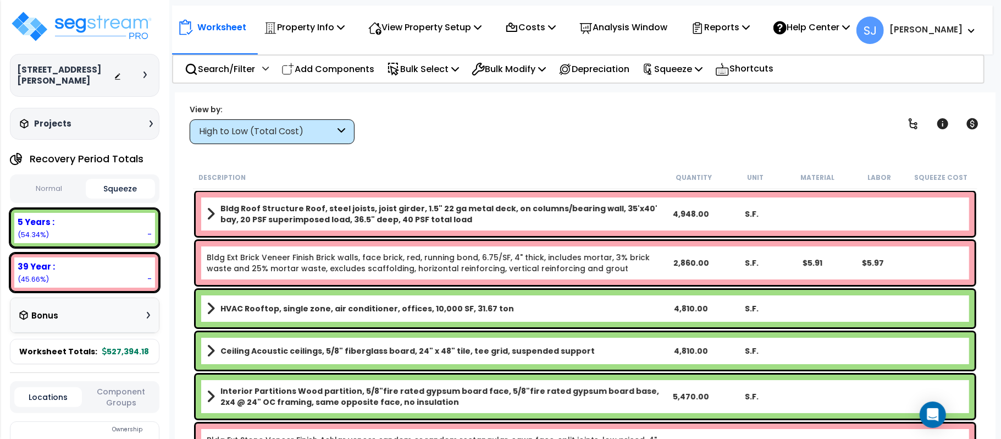
click at [38, 192] on button "Normal" at bounding box center [48, 188] width 69 height 19
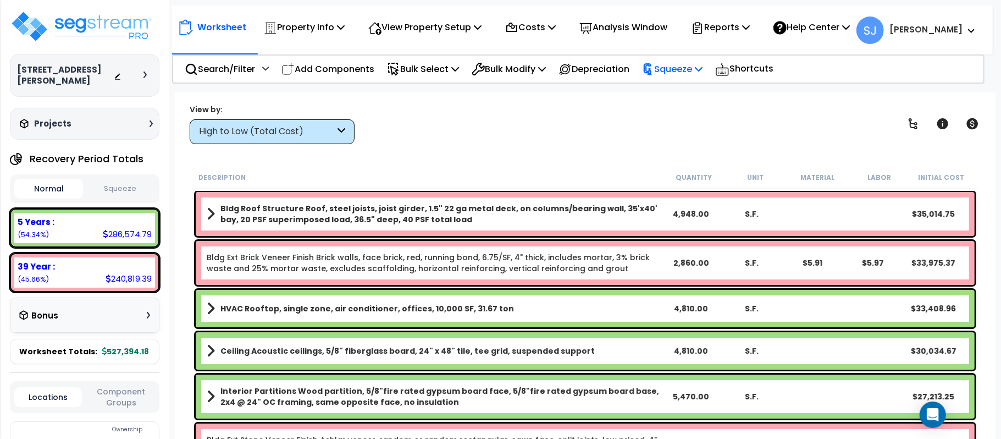
click at [695, 73] on p "Squeeze" at bounding box center [672, 69] width 60 height 15
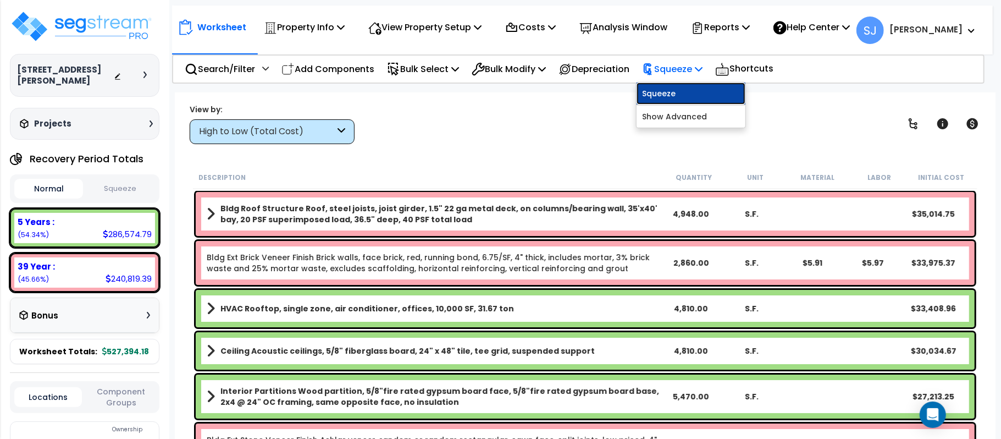
click at [703, 91] on link "Squeeze" at bounding box center [691, 93] width 109 height 22
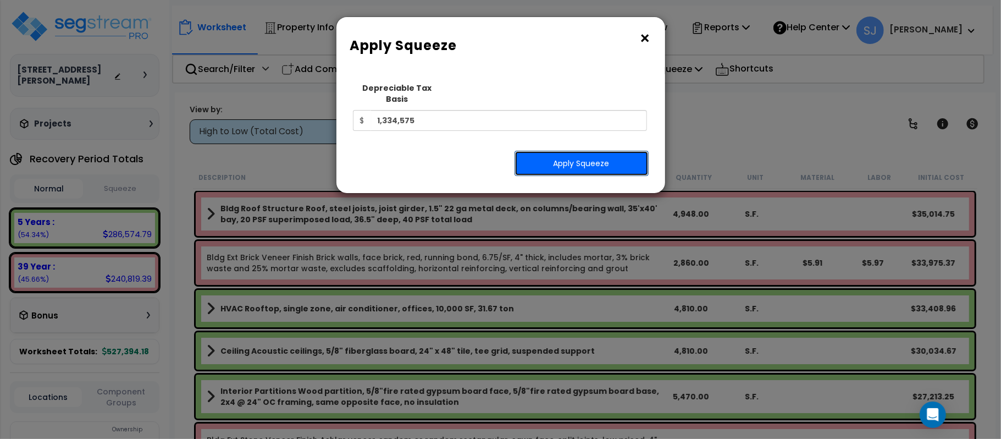
click at [575, 155] on button "Apply Squeeze" at bounding box center [582, 163] width 134 height 25
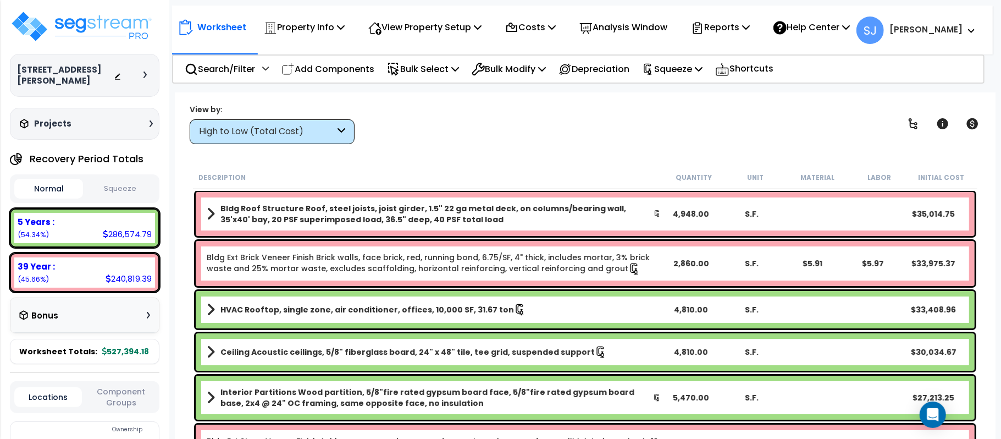
click at [128, 191] on button "Squeeze" at bounding box center [120, 188] width 69 height 19
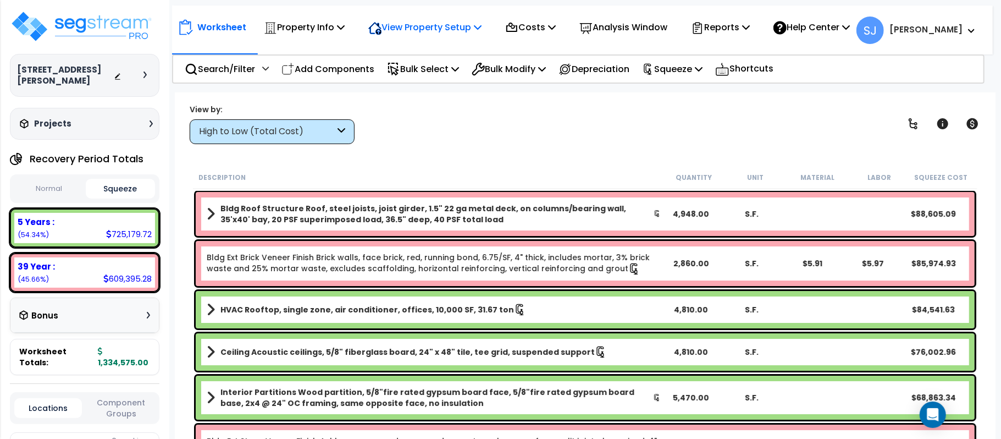
click at [471, 21] on p "View Property Setup" at bounding box center [424, 27] width 113 height 15
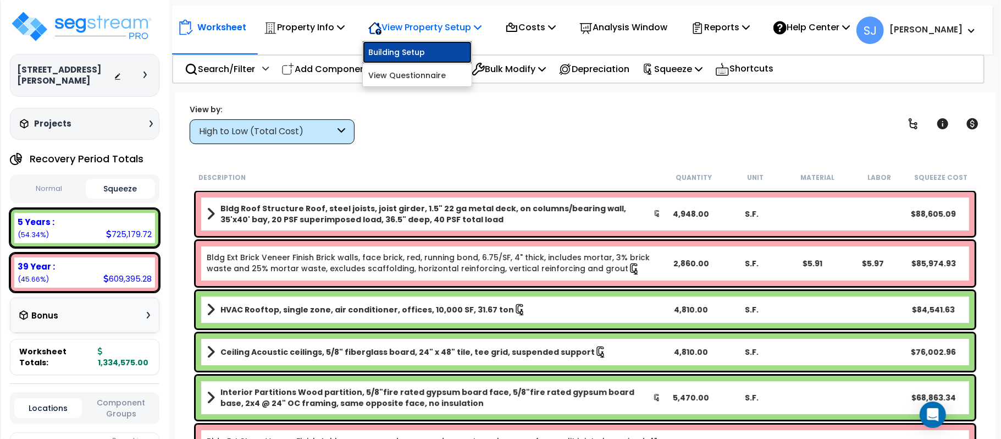
click at [440, 47] on link "Building Setup" at bounding box center [417, 52] width 109 height 22
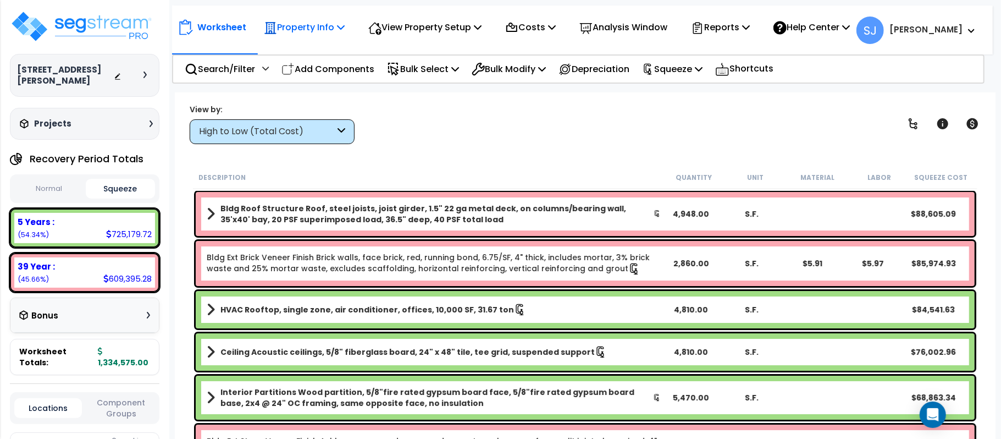
click at [337, 31] on p "Property Info" at bounding box center [304, 27] width 81 height 15
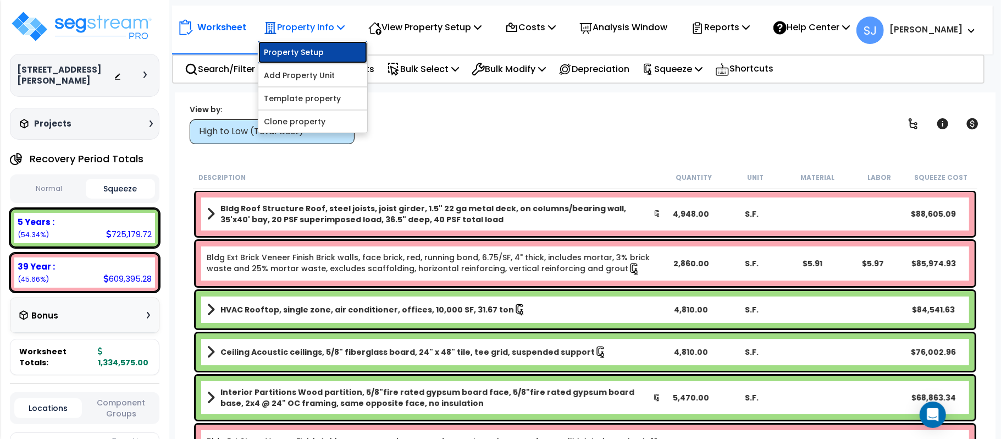
click at [330, 48] on link "Property Setup" at bounding box center [312, 52] width 109 height 22
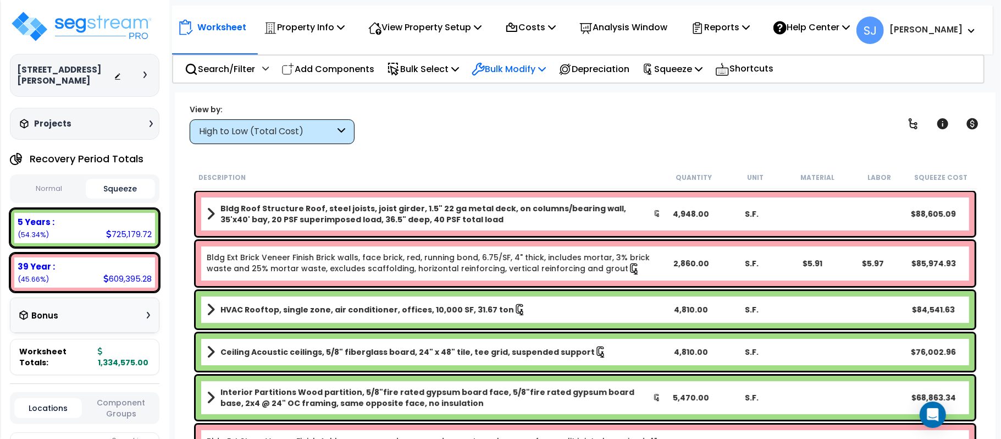
click at [542, 78] on div "Bulk Modify" at bounding box center [509, 69] width 74 height 26
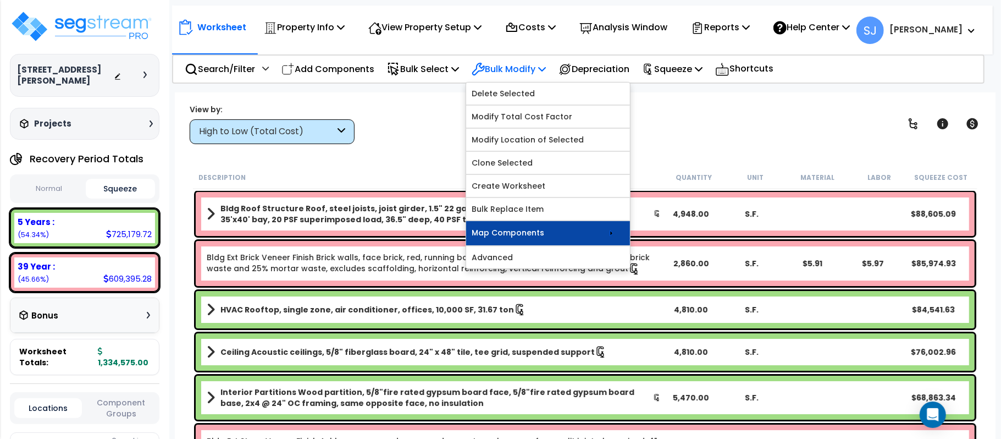
click at [618, 234] on icon at bounding box center [611, 232] width 13 height 13
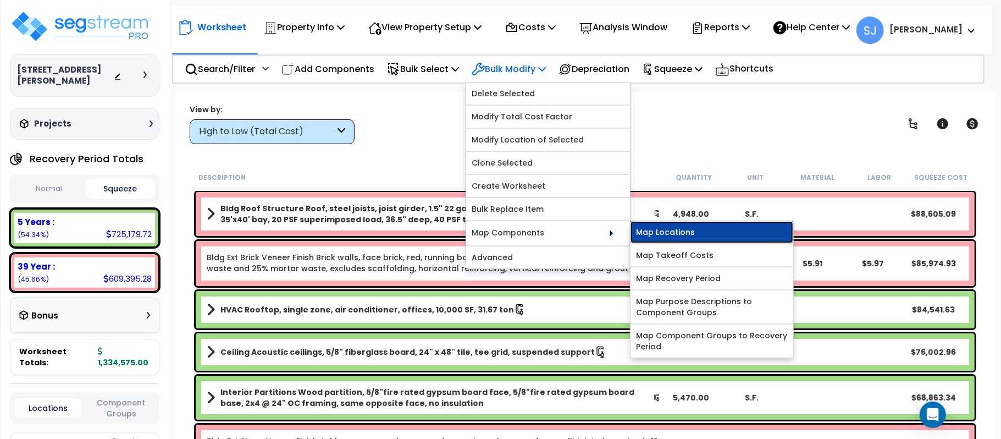
click at [666, 233] on link "Map Locations" at bounding box center [712, 232] width 163 height 22
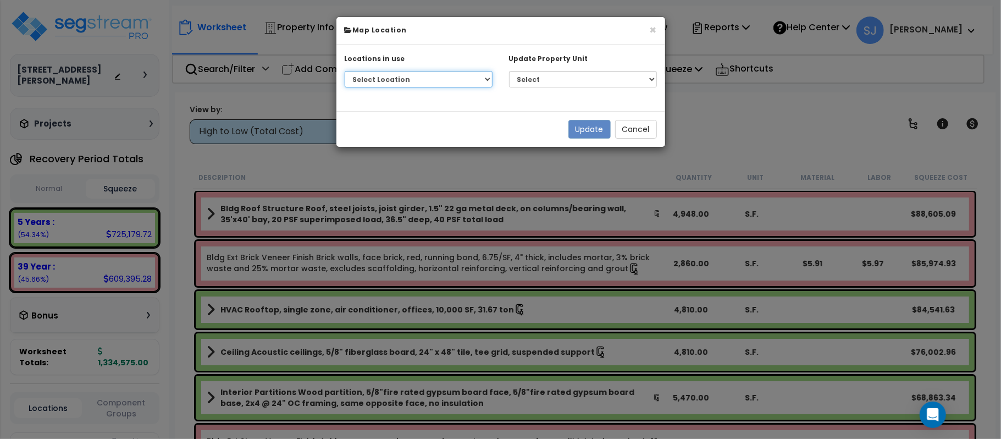
click at [483, 78] on select "Select Location Building - Building Building - Building Interior Building - Uni…" at bounding box center [419, 79] width 148 height 16
click at [581, 69] on div "Update Property Unit Select Building Please select a building" at bounding box center [583, 70] width 148 height 35
click at [589, 76] on select "Select Building" at bounding box center [583, 79] width 148 height 16
click at [653, 24] on button "×" at bounding box center [653, 30] width 7 height 12
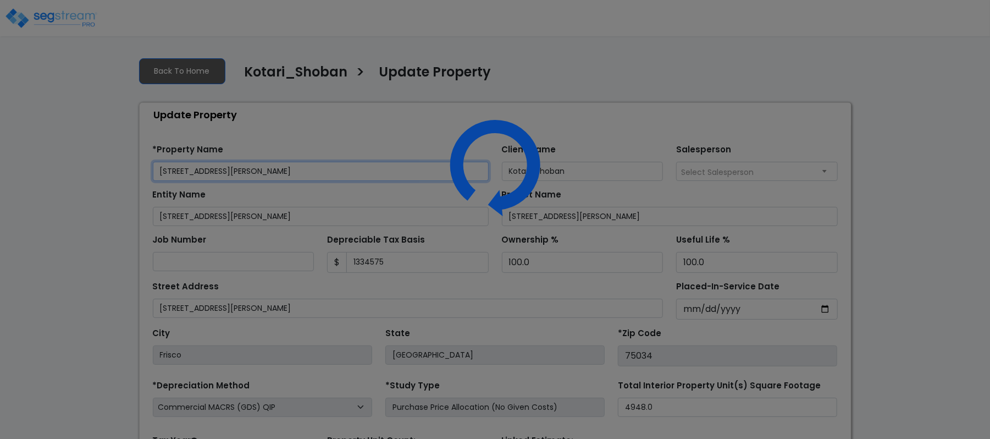
type input "1,334,575"
select select "2021"
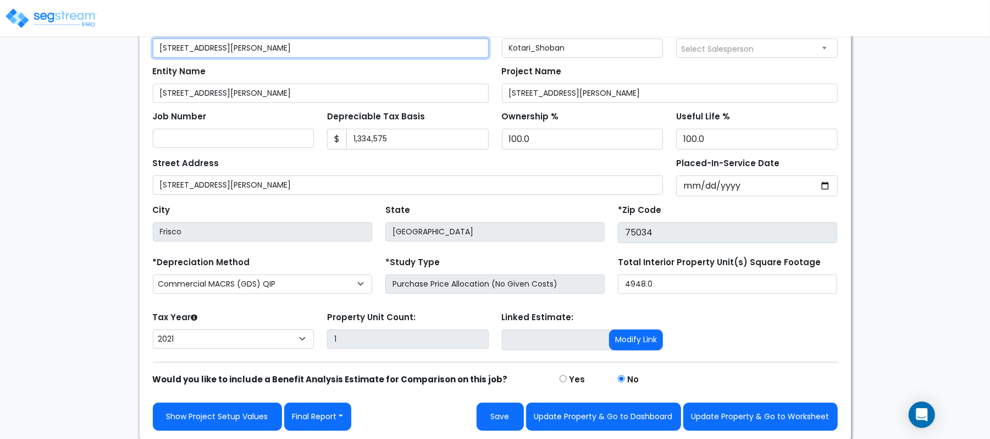
scroll to position [126, 0]
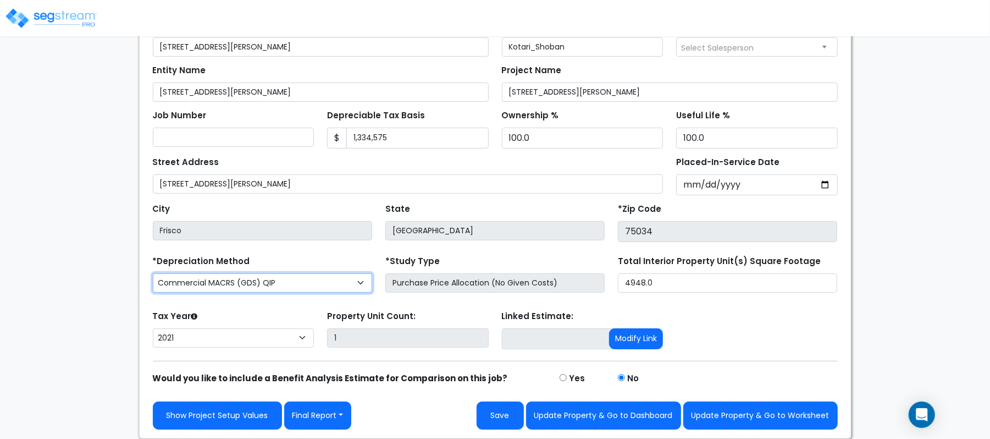
click at [312, 285] on select "Commercial MACRS (GDS) Commercial Residential MACRS (GDS) Commercial MACRS (GDS…" at bounding box center [262, 282] width 219 height 19
